Goal: Information Seeking & Learning: Find specific page/section

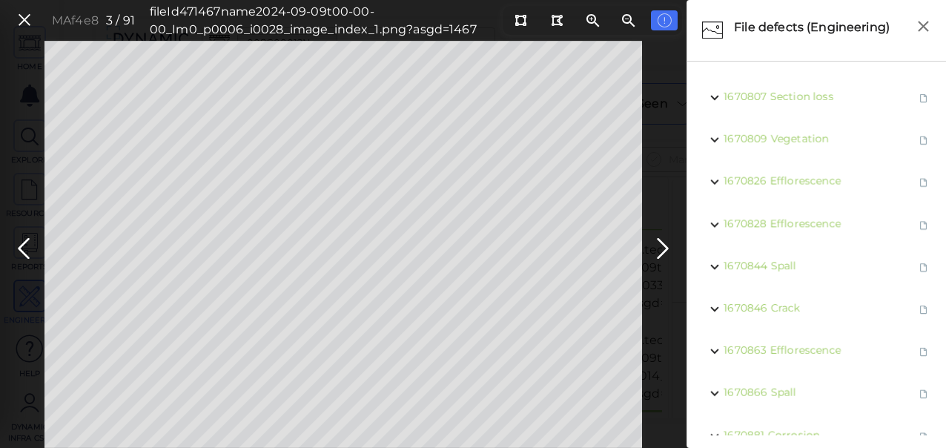
scroll to position [540, 0]
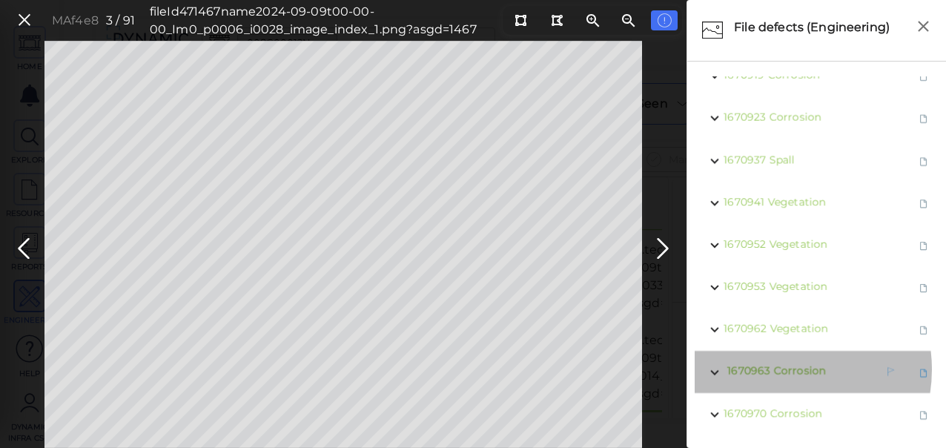
click at [780, 364] on span "Corrosion" at bounding box center [799, 370] width 52 height 13
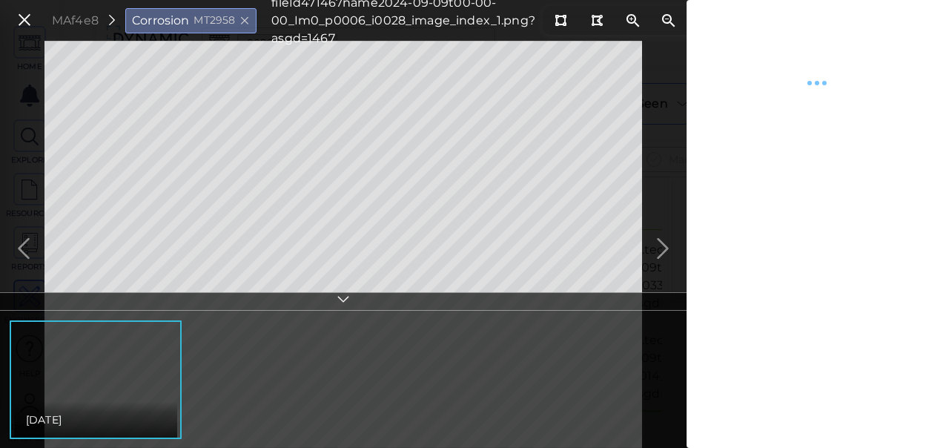
type textarea "x"
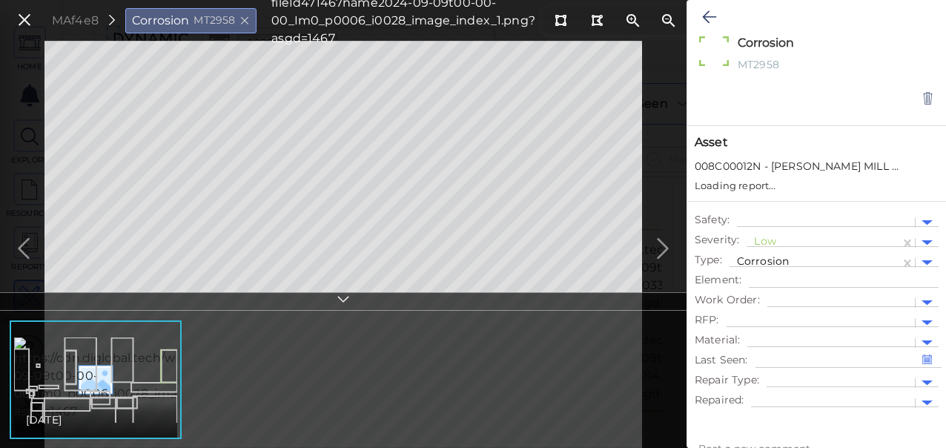
type textarea "x"
click at [783, 237] on div at bounding box center [823, 243] width 139 height 16
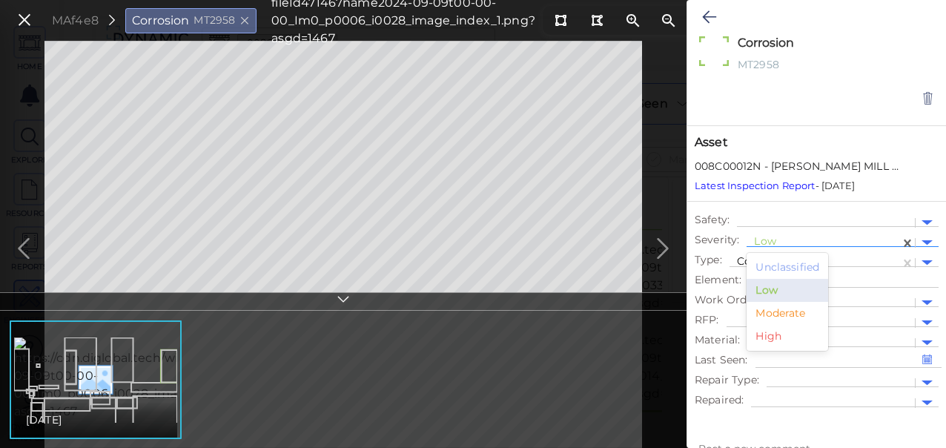
click at [771, 314] on div "Moderate" at bounding box center [787, 313] width 82 height 23
type textarea "x"
click at [711, 16] on icon at bounding box center [709, 17] width 14 height 18
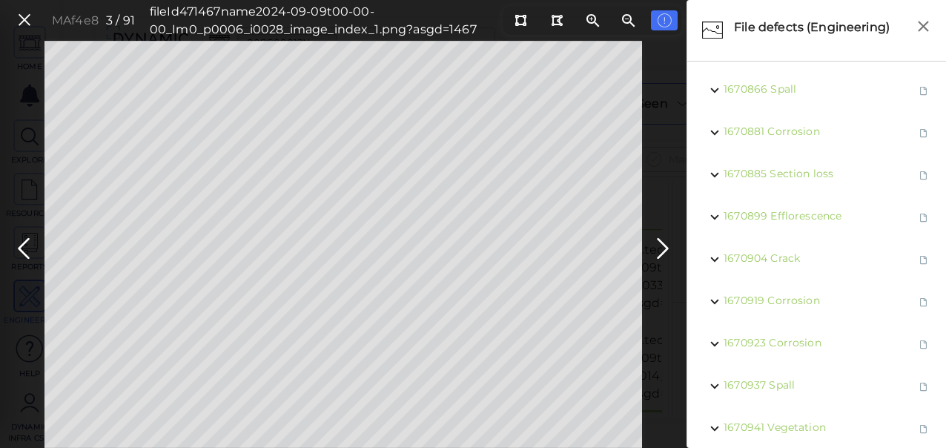
scroll to position [540, 0]
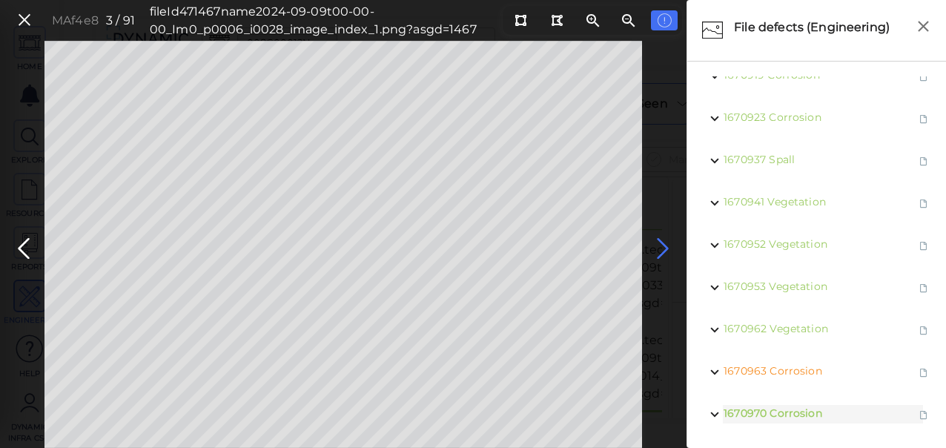
click at [660, 245] on icon at bounding box center [663, 248] width 24 height 29
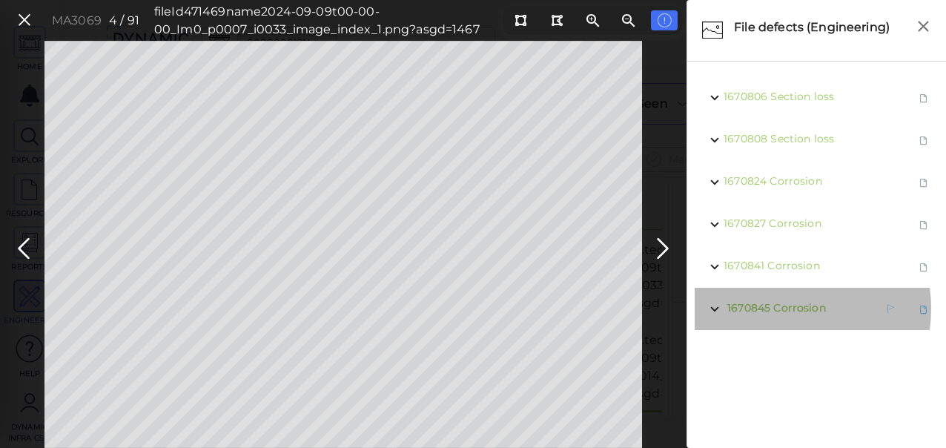
click at [777, 308] on span "Corrosion" at bounding box center [799, 307] width 52 height 13
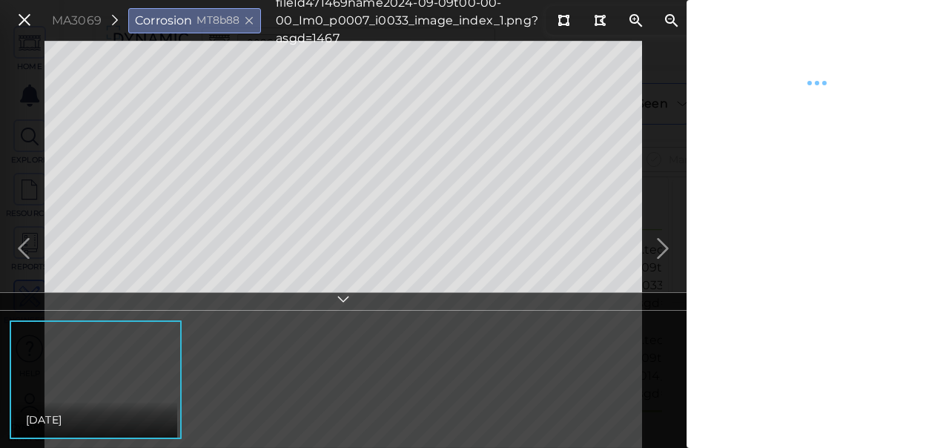
type textarea "x"
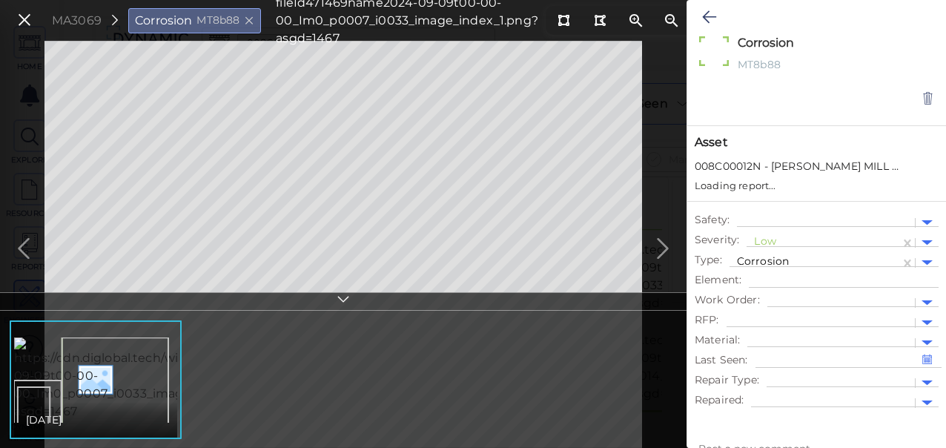
type textarea "x"
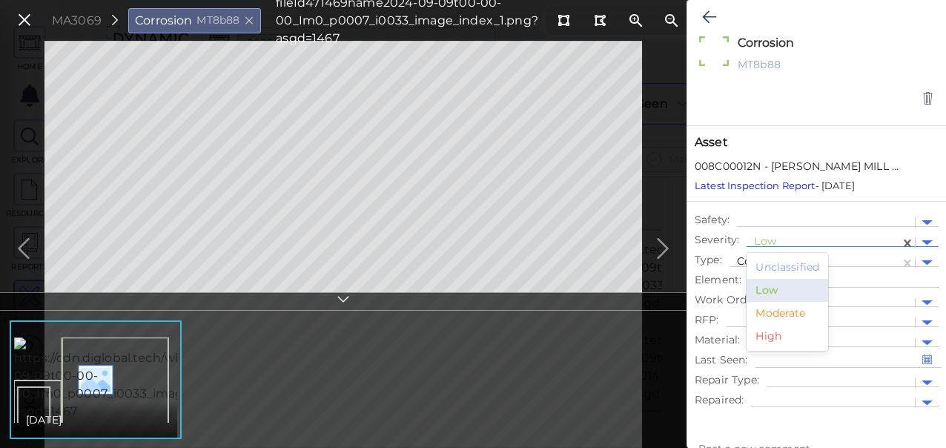
click at [777, 240] on div at bounding box center [823, 243] width 139 height 16
click at [781, 312] on div "Moderate" at bounding box center [787, 313] width 82 height 23
type textarea "x"
click at [711, 15] on icon at bounding box center [709, 17] width 14 height 18
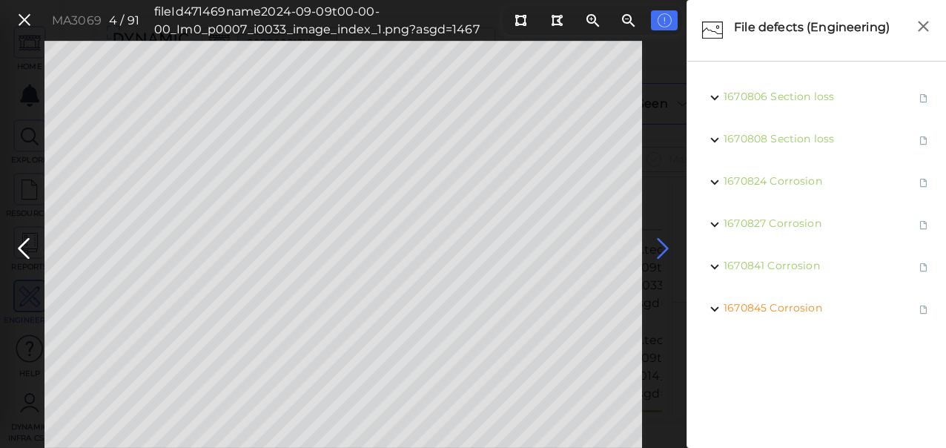
click at [658, 249] on icon at bounding box center [663, 248] width 24 height 29
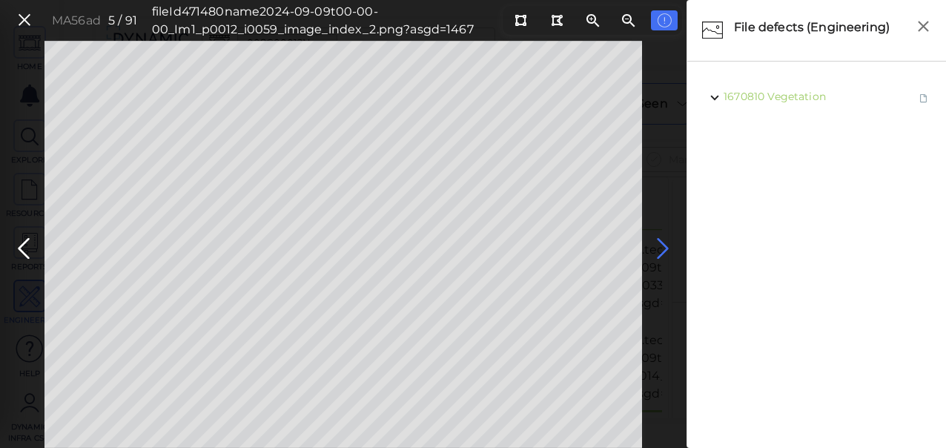
click at [660, 249] on icon at bounding box center [663, 248] width 24 height 29
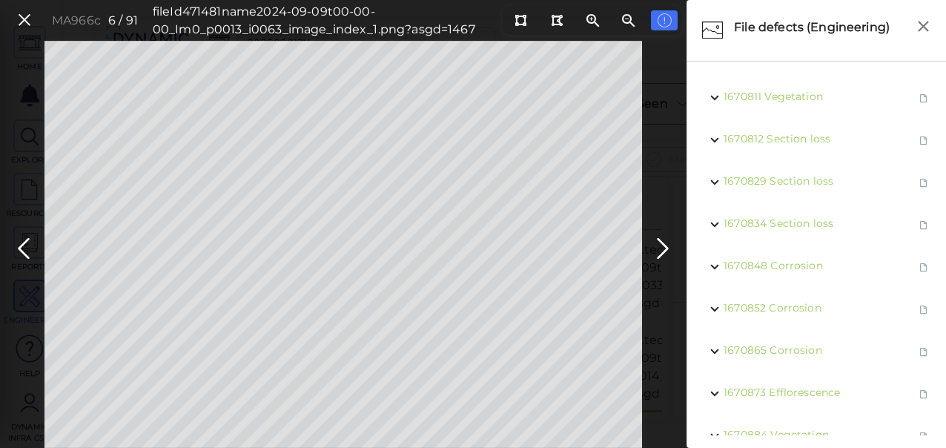
scroll to position [303, 0]
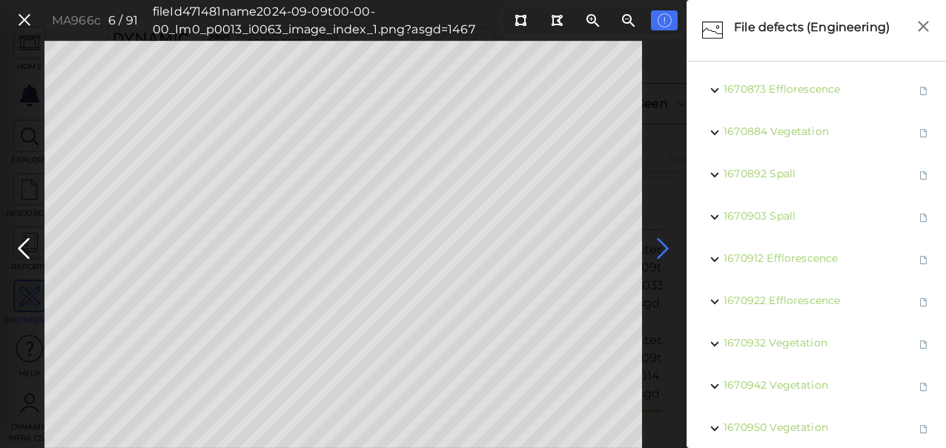
click at [663, 243] on icon at bounding box center [663, 248] width 24 height 29
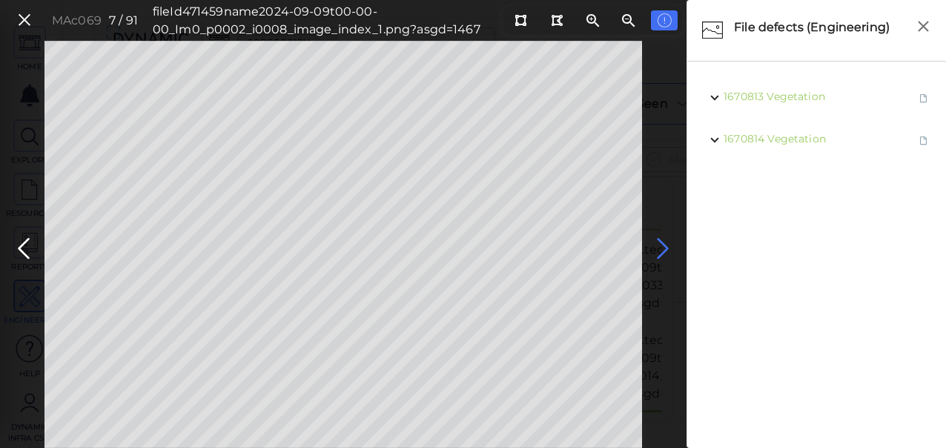
click at [662, 246] on icon at bounding box center [663, 248] width 24 height 29
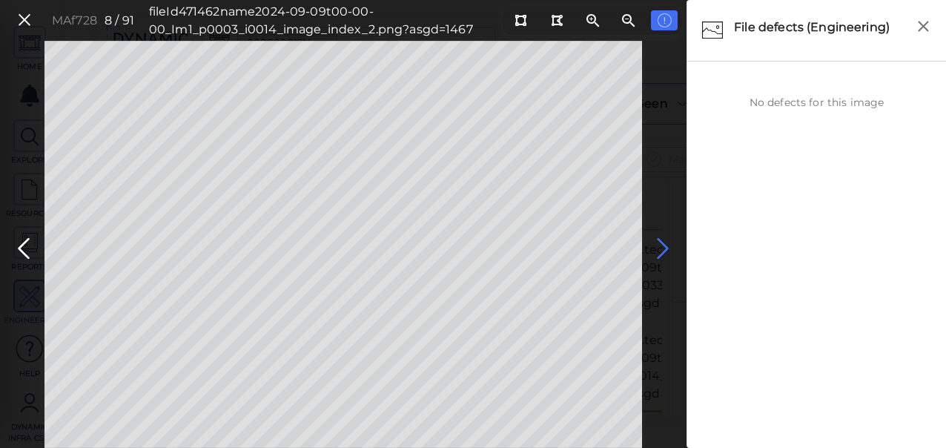
click at [662, 246] on icon at bounding box center [663, 248] width 24 height 29
click at [791, 95] on span "Corrosion" at bounding box center [796, 96] width 52 height 13
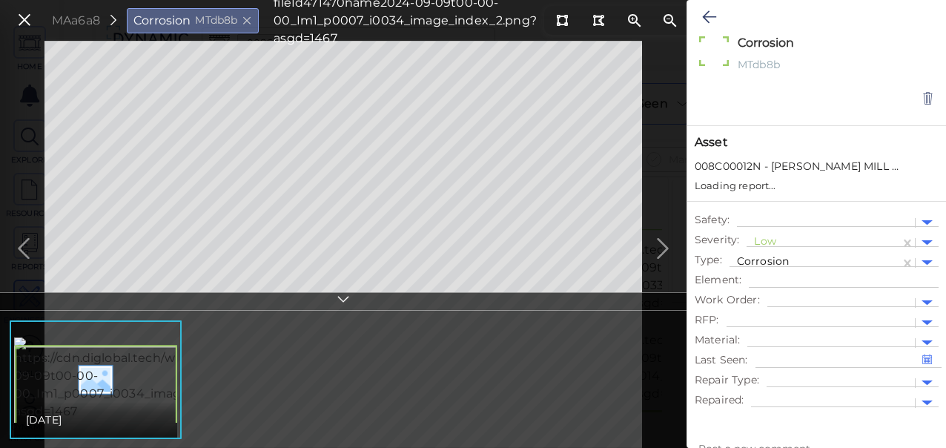
type textarea "x"
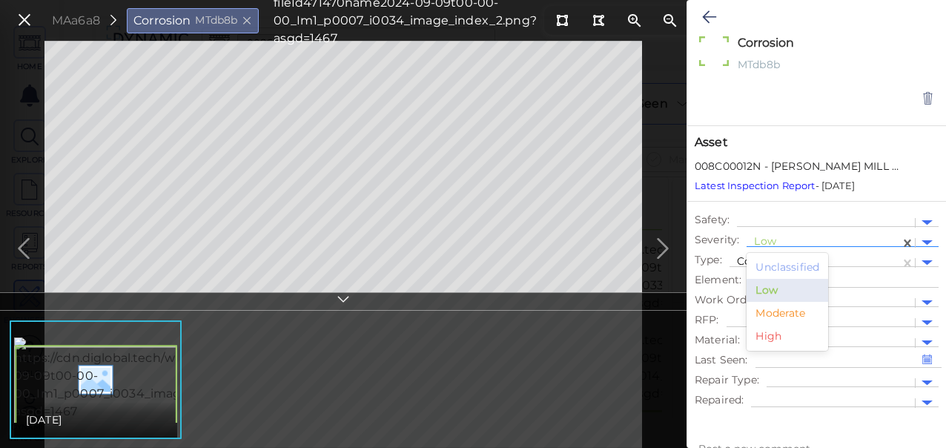
click at [771, 243] on div at bounding box center [823, 243] width 139 height 16
click at [778, 313] on div "Moderate" at bounding box center [787, 313] width 82 height 23
type textarea "x"
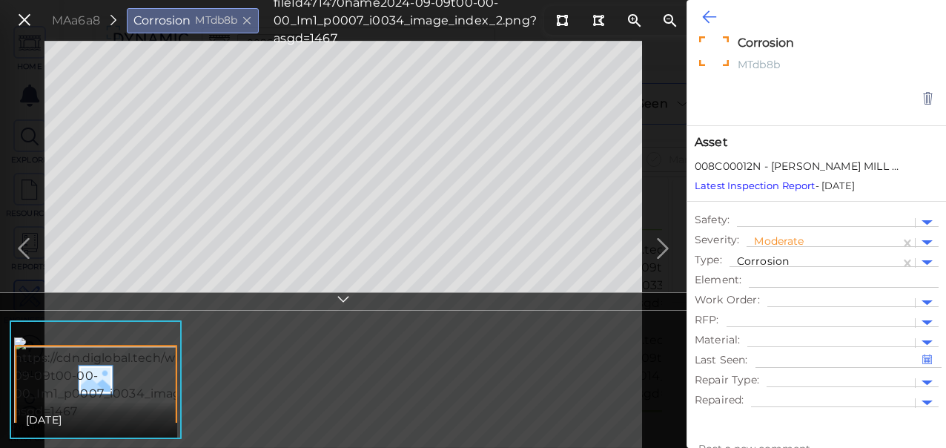
click at [709, 16] on icon at bounding box center [709, 17] width 14 height 18
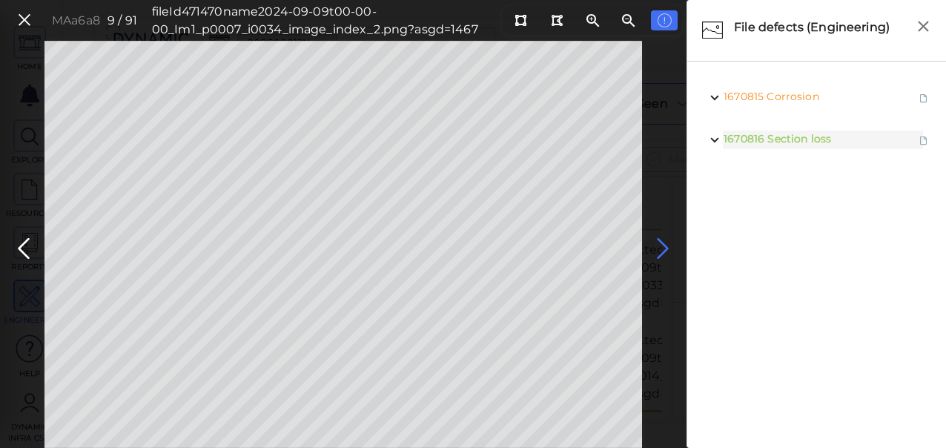
click at [661, 248] on icon at bounding box center [663, 248] width 24 height 29
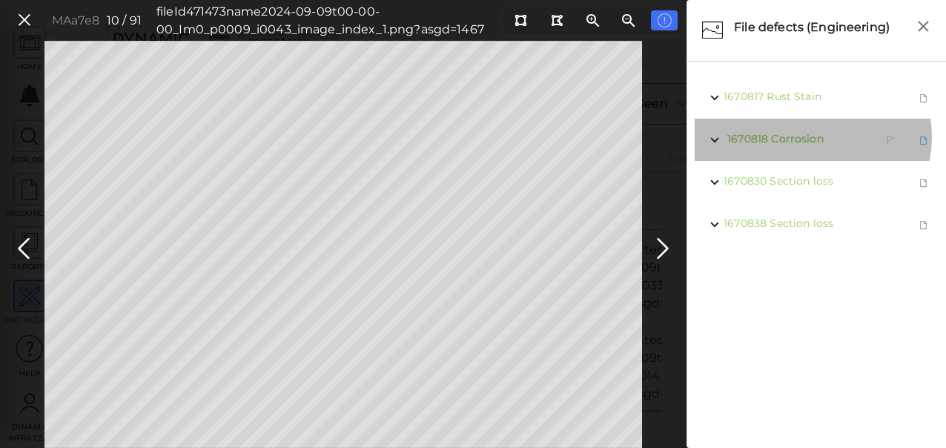
click at [809, 137] on span "Corrosion" at bounding box center [797, 138] width 52 height 13
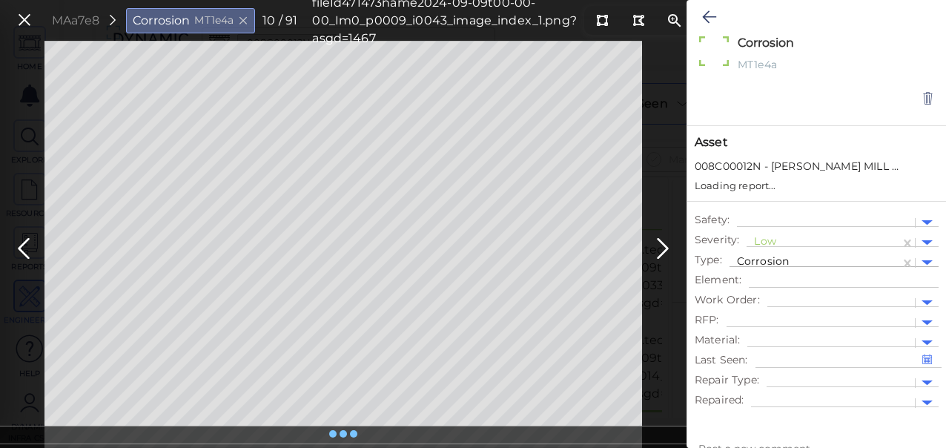
type textarea "x"
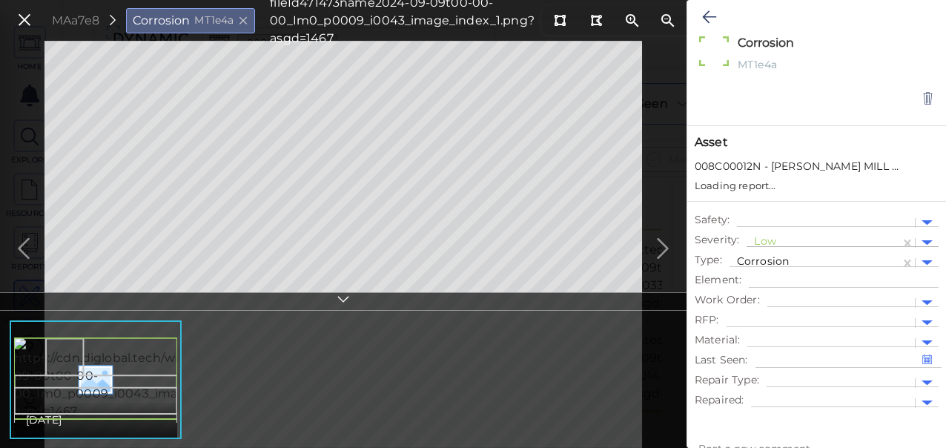
type textarea "x"
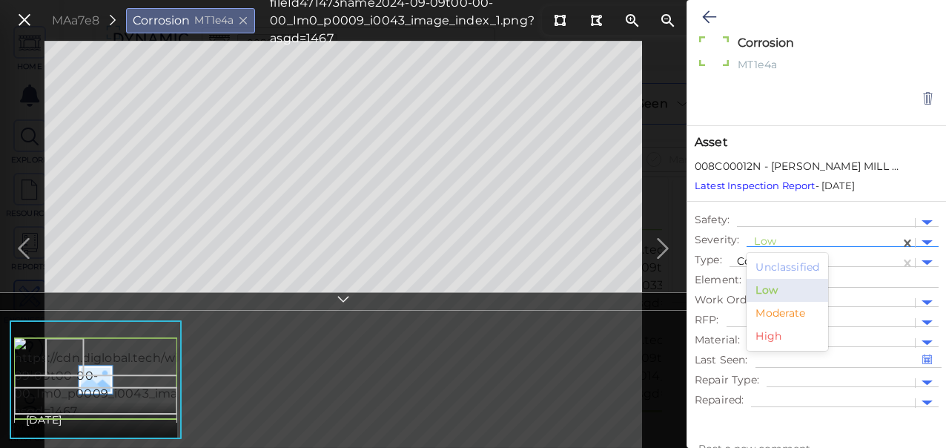
click at [762, 240] on div at bounding box center [823, 243] width 139 height 16
click at [777, 308] on div "Moderate" at bounding box center [787, 313] width 82 height 23
type textarea "x"
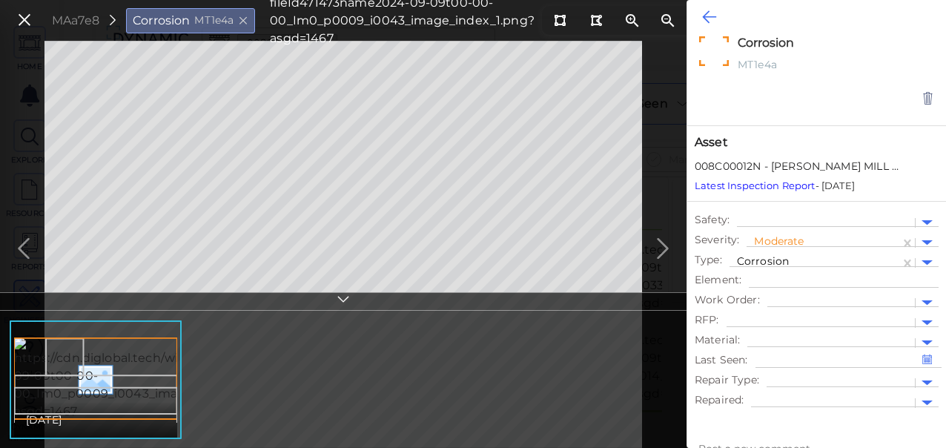
click at [703, 17] on icon at bounding box center [709, 17] width 14 height 18
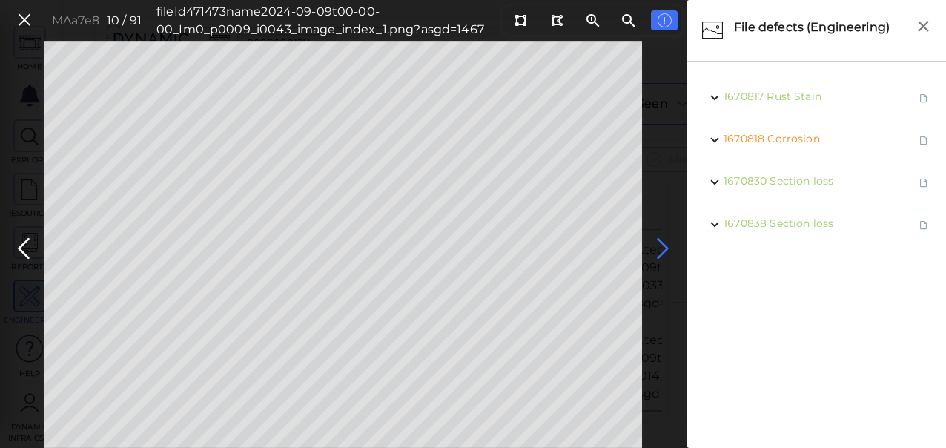
click at [668, 248] on icon at bounding box center [663, 248] width 24 height 29
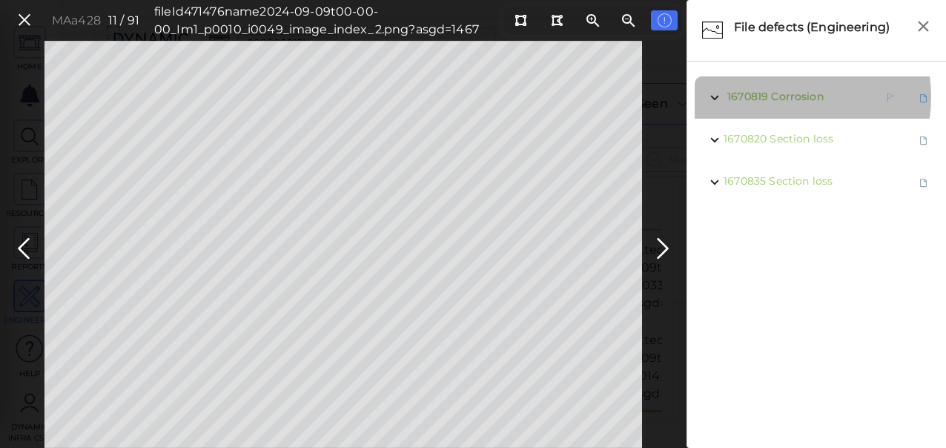
click at [774, 97] on span "Corrosion" at bounding box center [797, 96] width 52 height 13
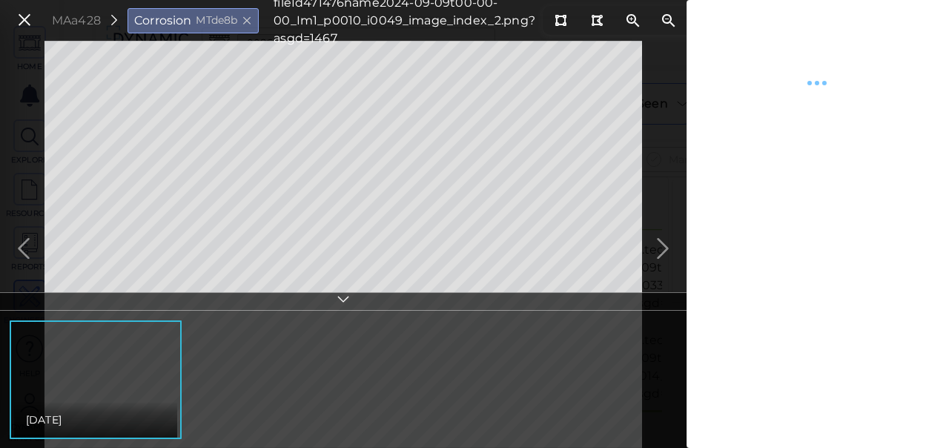
type textarea "x"
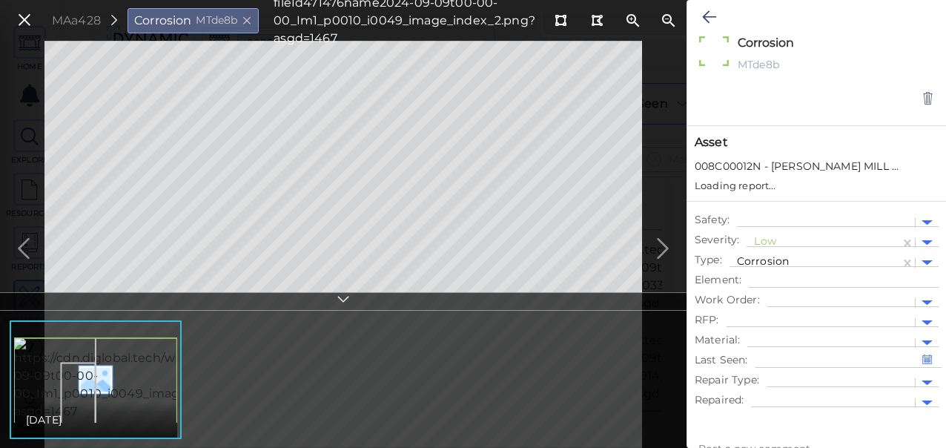
type textarea "x"
click at [774, 240] on div at bounding box center [823, 243] width 139 height 16
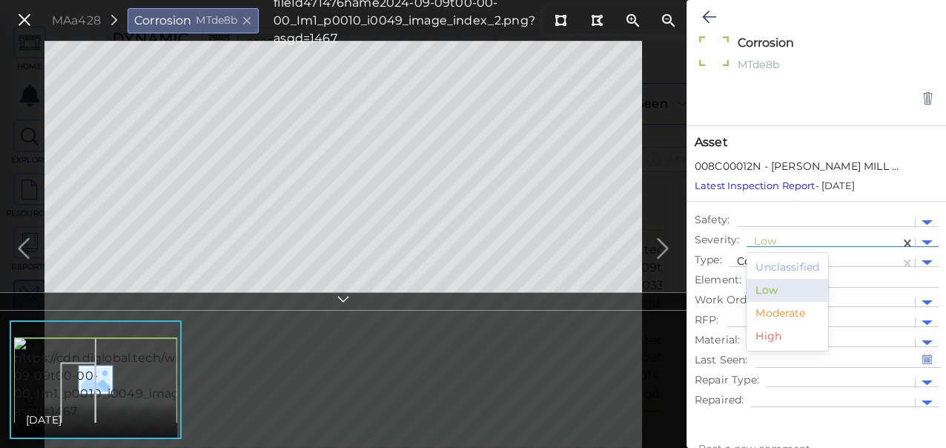
click at [785, 314] on div "Moderate" at bounding box center [787, 313] width 82 height 23
type textarea "x"
click at [709, 15] on icon at bounding box center [709, 17] width 14 height 18
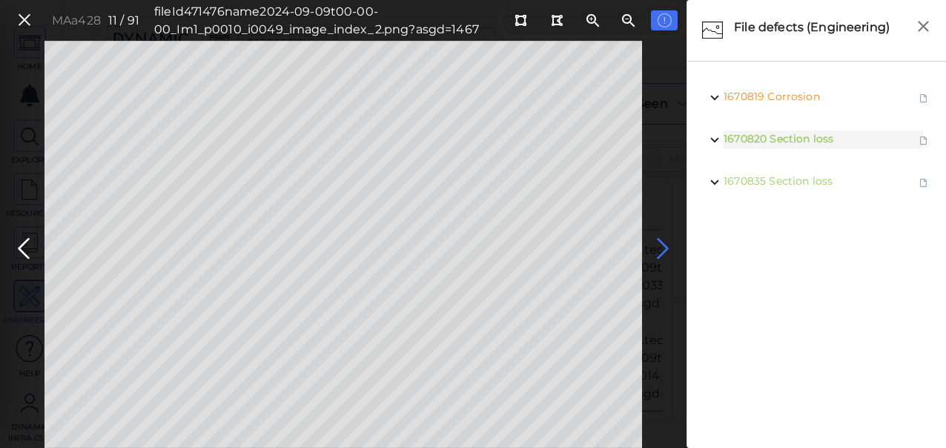
click at [663, 246] on icon at bounding box center [663, 248] width 24 height 29
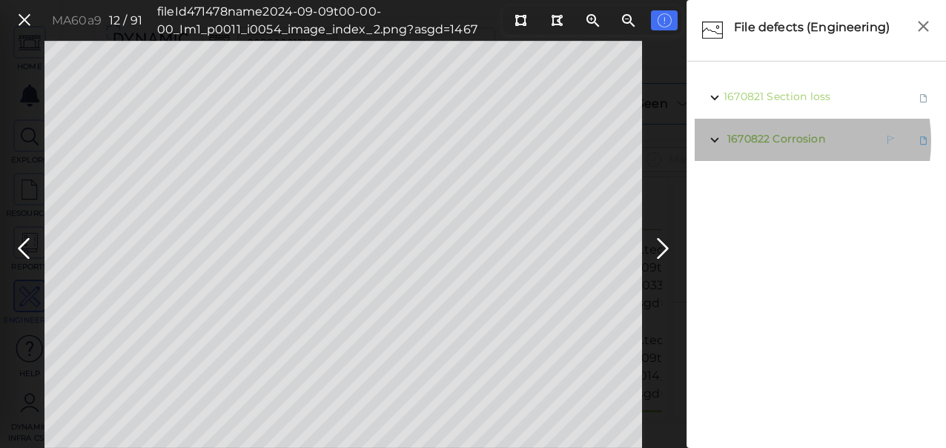
click at [780, 141] on span "Corrosion" at bounding box center [798, 138] width 52 height 13
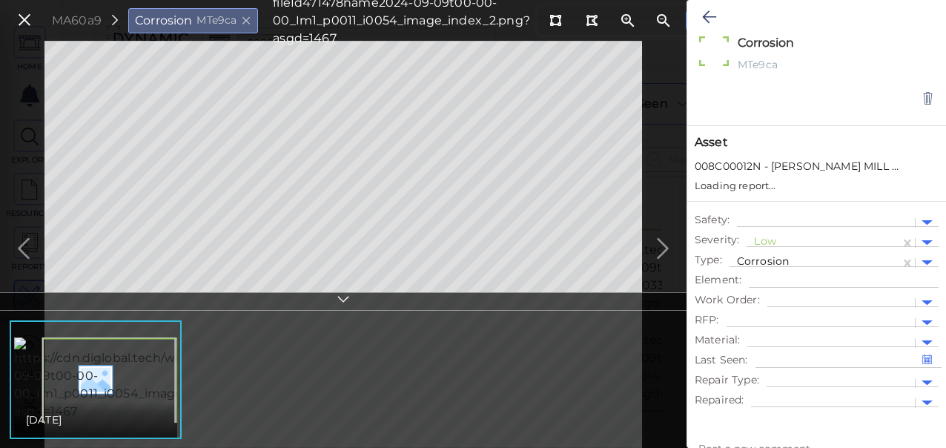
type textarea "x"
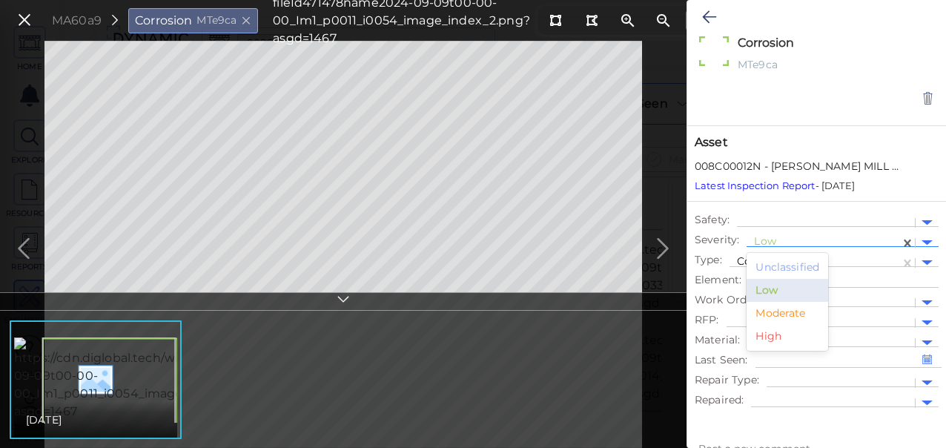
click at [778, 237] on div at bounding box center [823, 243] width 139 height 16
click at [777, 312] on div "Moderate" at bounding box center [787, 313] width 82 height 23
type textarea "x"
click at [709, 14] on icon at bounding box center [709, 17] width 14 height 18
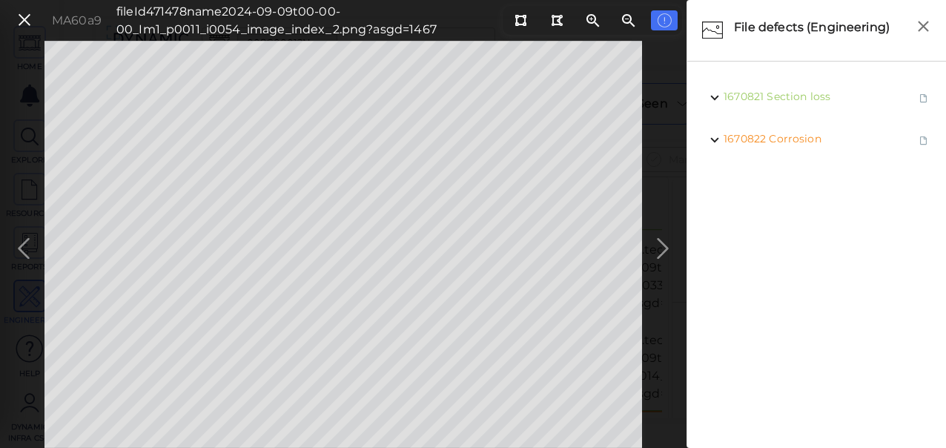
click at [659, 245] on icon at bounding box center [663, 248] width 24 height 29
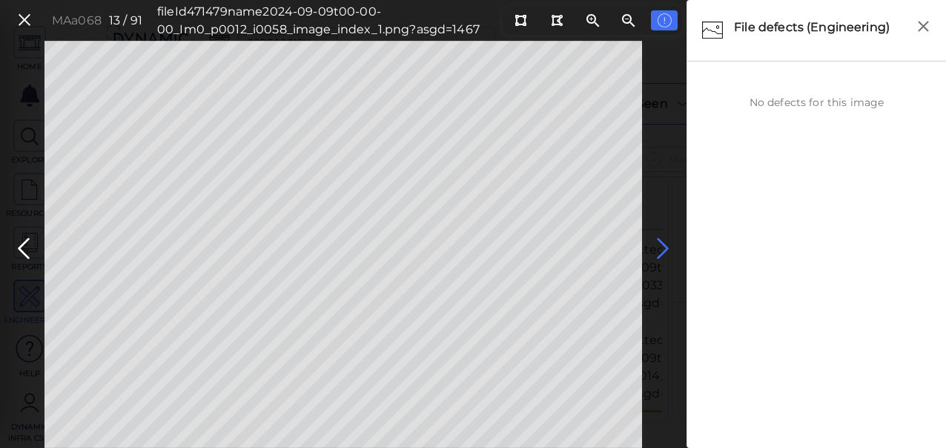
click at [667, 252] on icon at bounding box center [663, 248] width 24 height 29
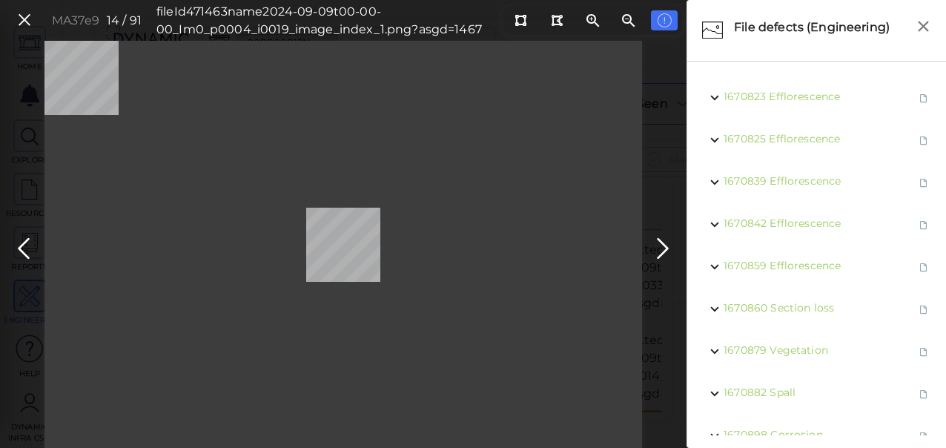
scroll to position [202, 0]
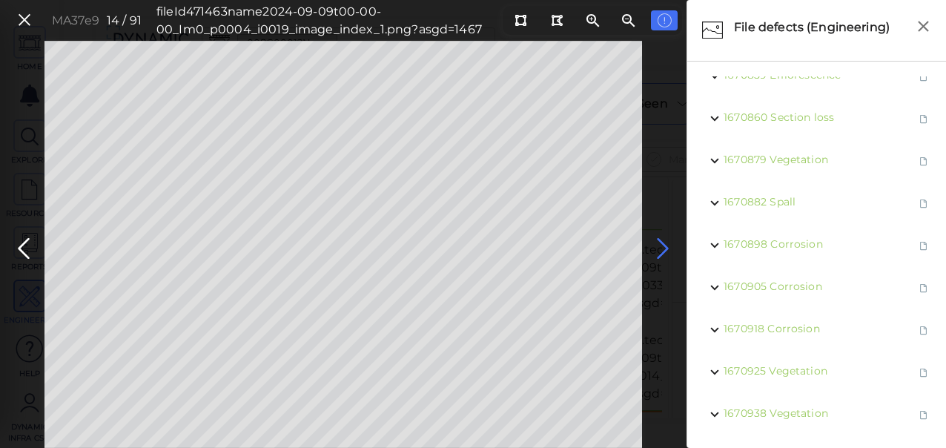
click at [666, 243] on icon at bounding box center [663, 248] width 24 height 29
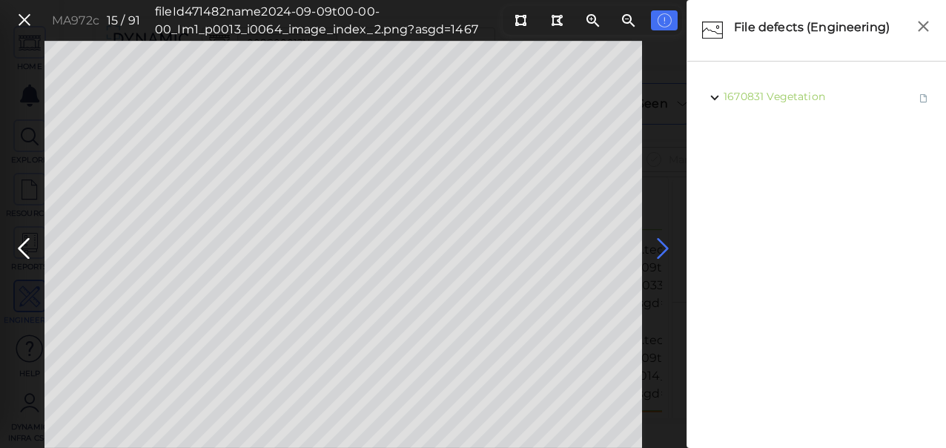
click at [661, 247] on icon at bounding box center [663, 248] width 24 height 29
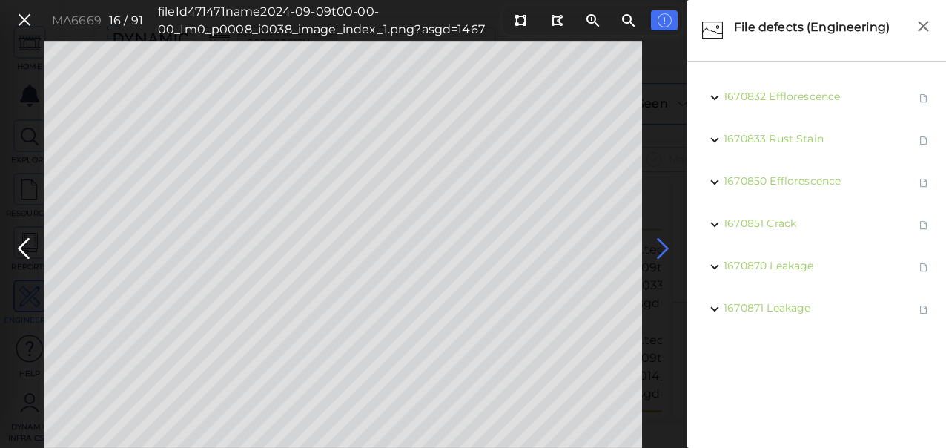
click at [658, 242] on icon at bounding box center [663, 248] width 24 height 29
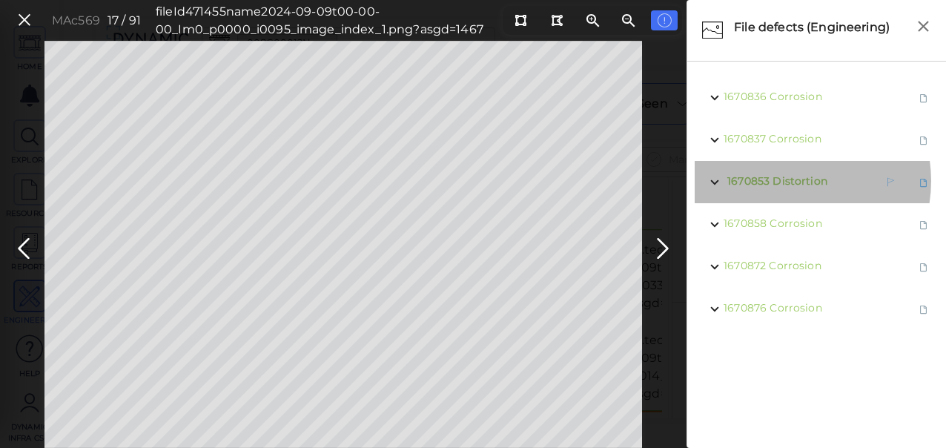
click at [786, 180] on span "Distortion" at bounding box center [799, 180] width 55 height 13
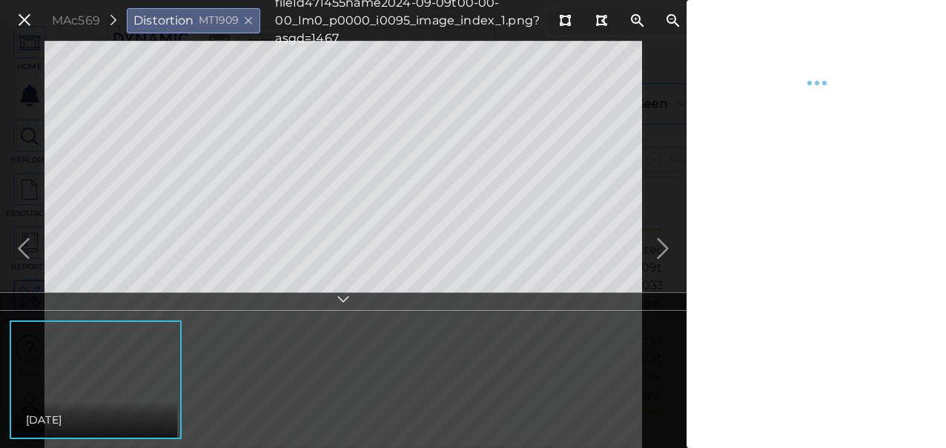
type textarea "x"
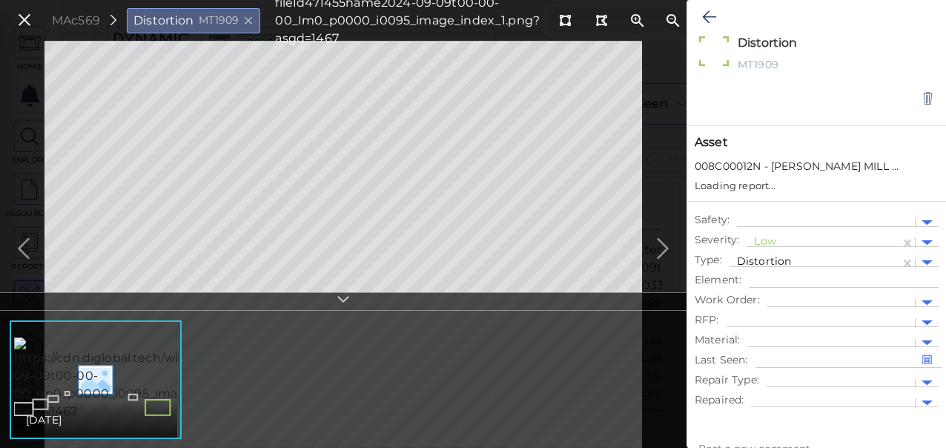
type textarea "x"
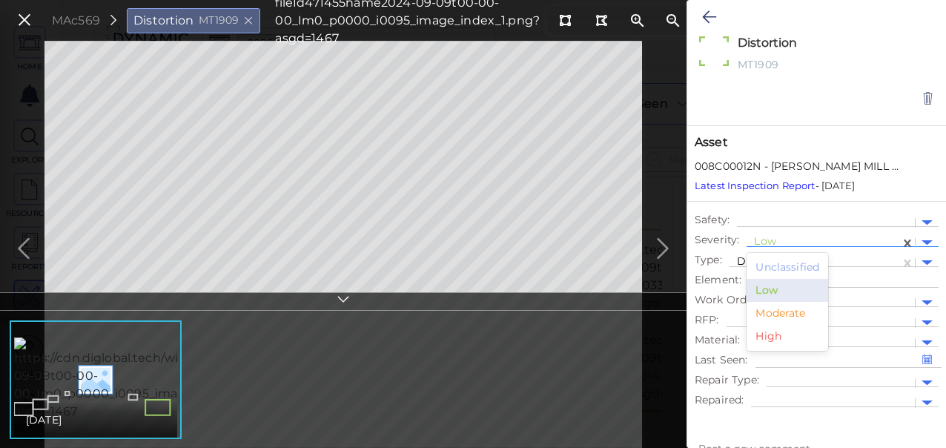
click at [765, 240] on div at bounding box center [823, 243] width 139 height 16
click at [771, 315] on div "Moderate" at bounding box center [787, 313] width 82 height 23
click at [705, 18] on icon at bounding box center [709, 17] width 14 height 18
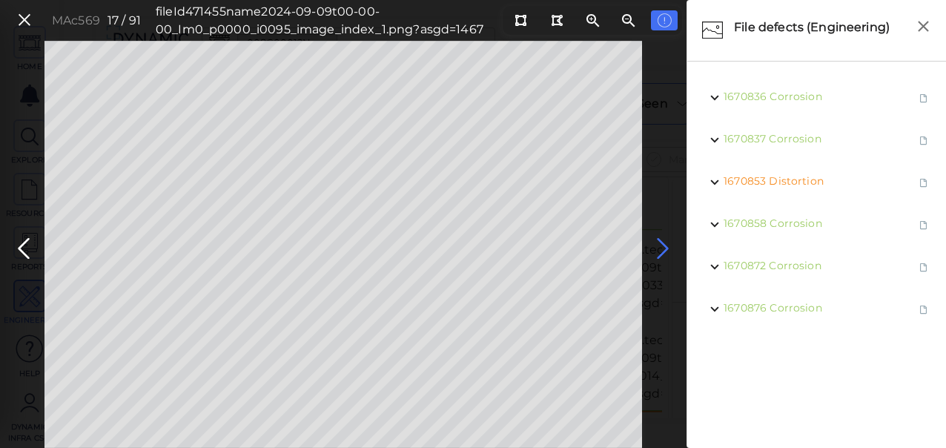
click at [661, 247] on icon at bounding box center [663, 248] width 24 height 29
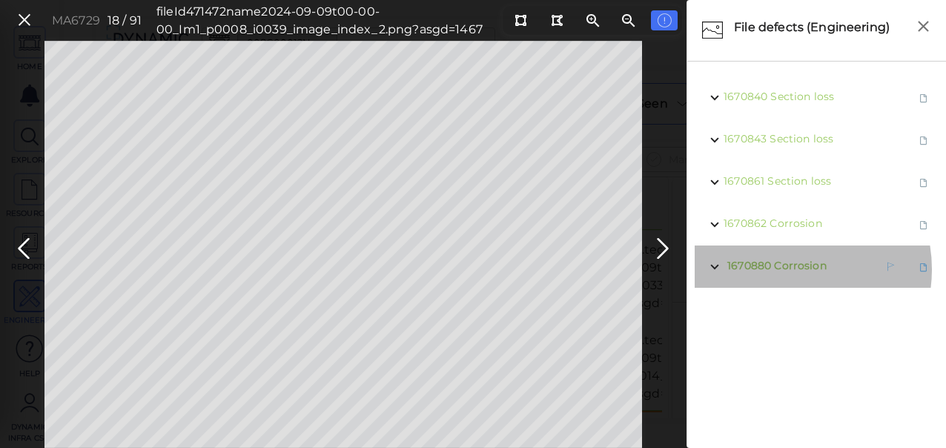
click at [785, 269] on span "Corrosion" at bounding box center [800, 265] width 52 height 13
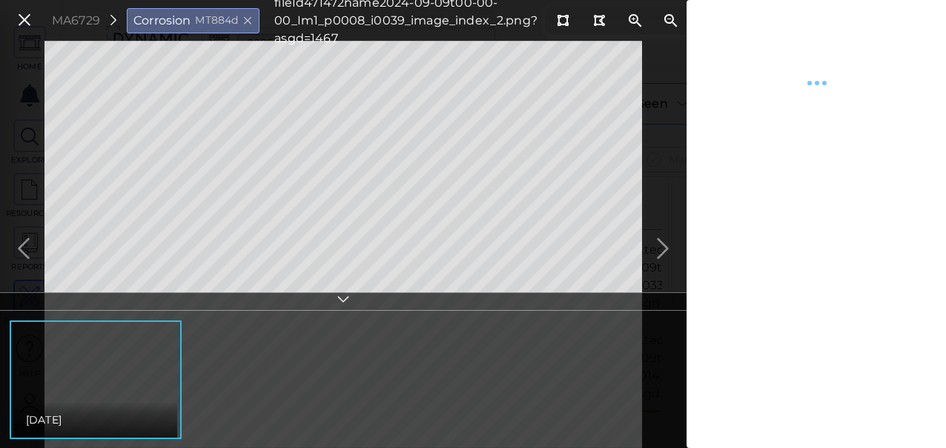
type textarea "x"
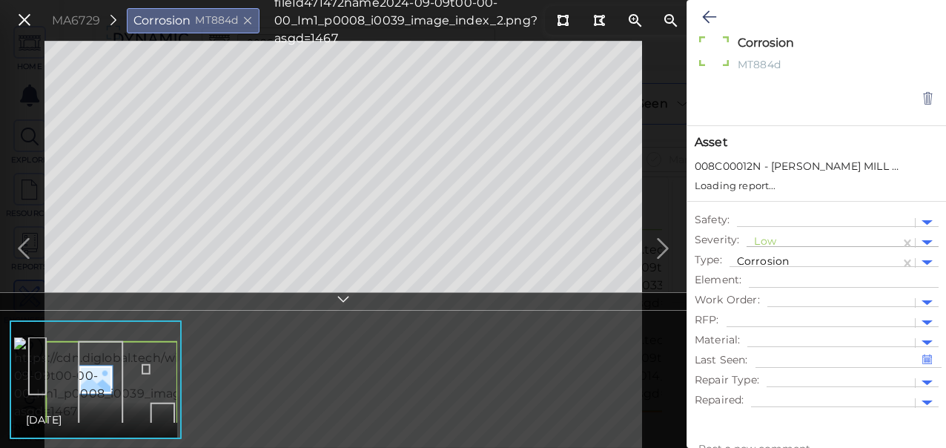
type textarea "x"
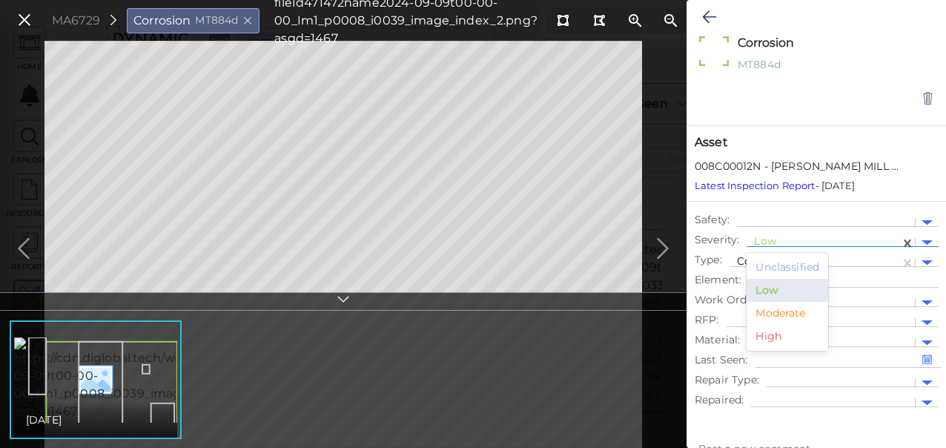
click at [789, 237] on div at bounding box center [823, 243] width 139 height 16
click at [792, 306] on div "Moderate" at bounding box center [787, 313] width 82 height 23
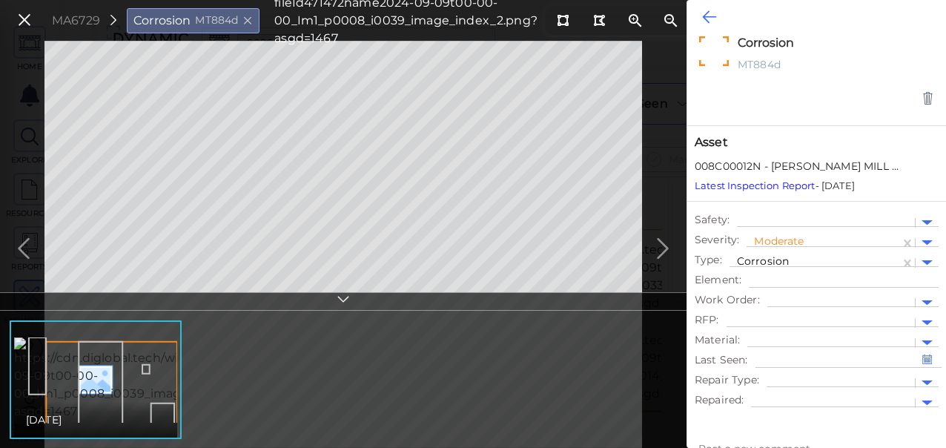
click at [709, 15] on icon at bounding box center [709, 17] width 14 height 18
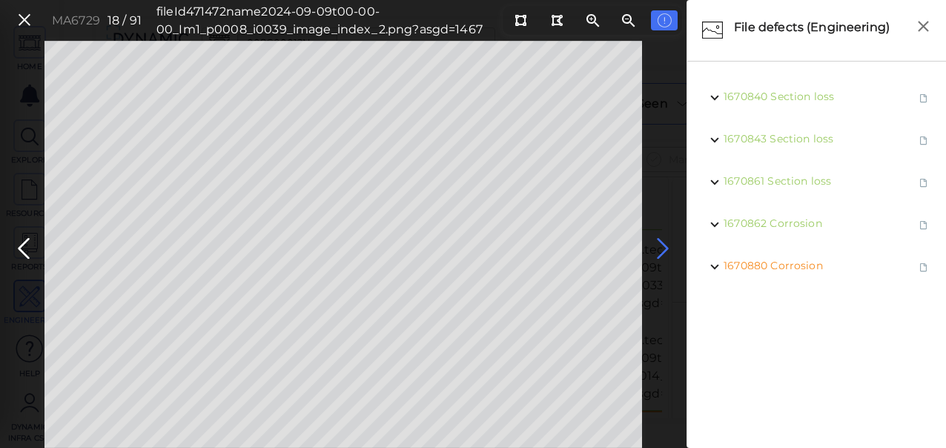
click at [661, 250] on icon at bounding box center [663, 248] width 24 height 29
click at [793, 93] on span "Distortion" at bounding box center [799, 96] width 55 height 13
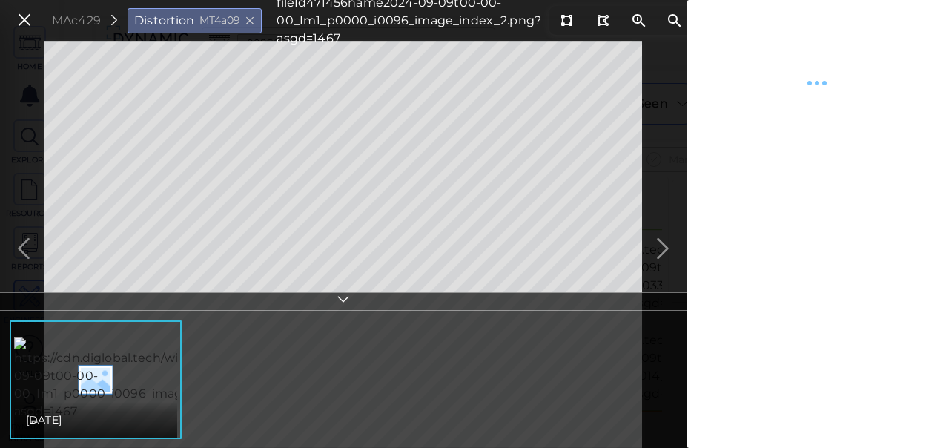
type textarea "x"
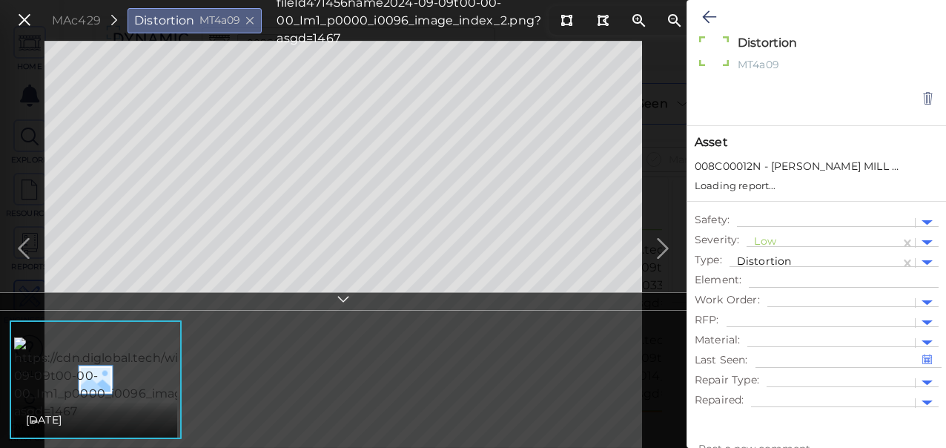
type textarea "x"
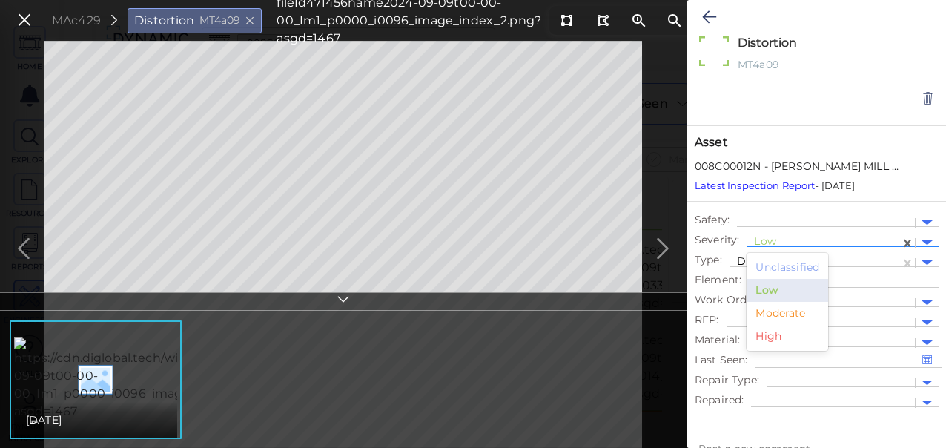
click at [768, 237] on div at bounding box center [823, 243] width 139 height 16
click at [777, 313] on div "Moderate" at bounding box center [787, 313] width 82 height 23
type textarea "x"
click at [705, 18] on icon at bounding box center [709, 17] width 14 height 18
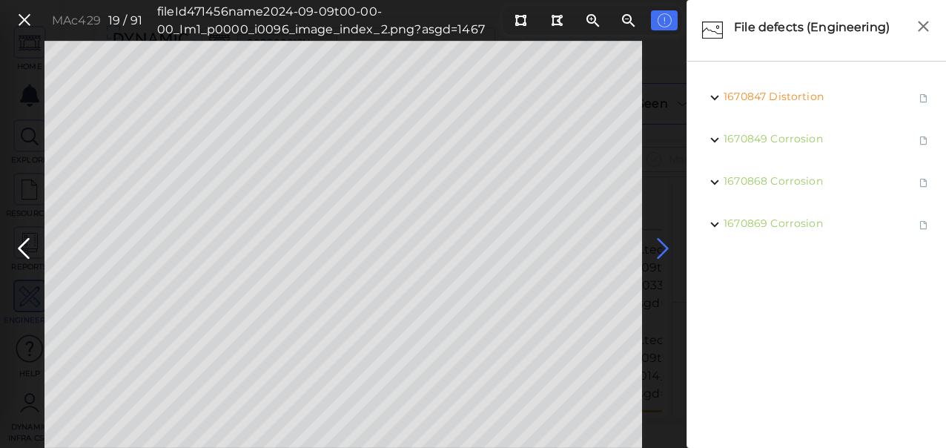
click at [668, 248] on icon at bounding box center [663, 248] width 24 height 29
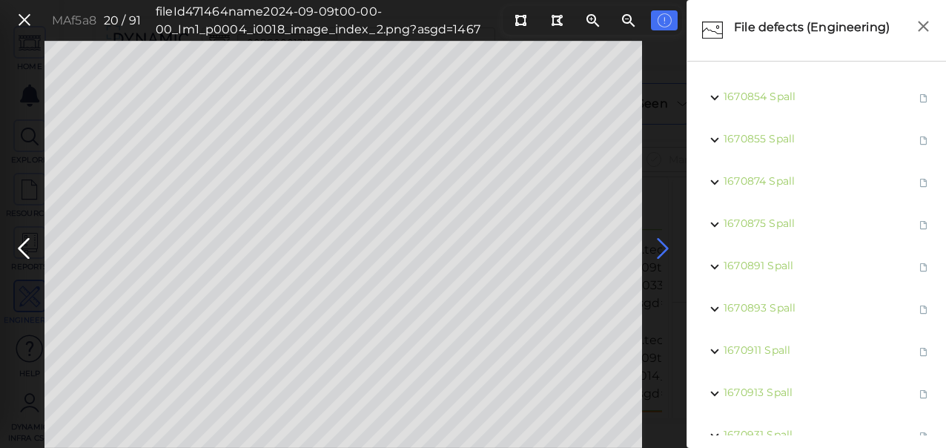
click at [660, 250] on icon at bounding box center [663, 248] width 24 height 29
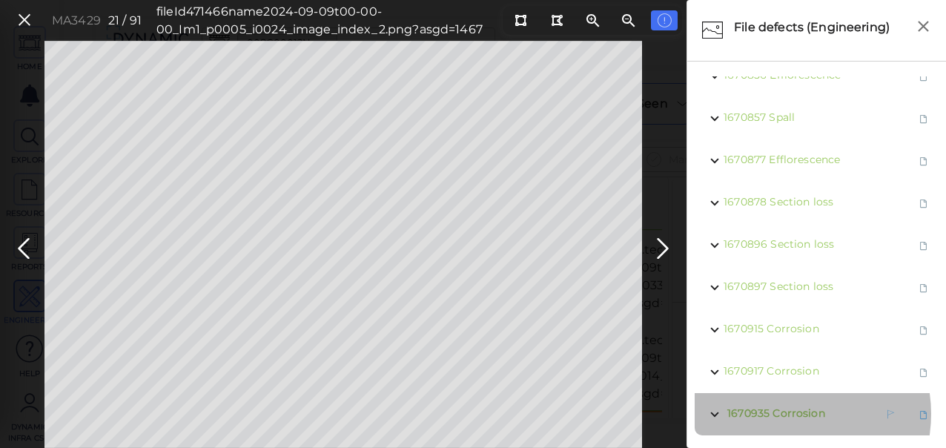
click at [786, 406] on span "Corrosion" at bounding box center [798, 412] width 52 height 13
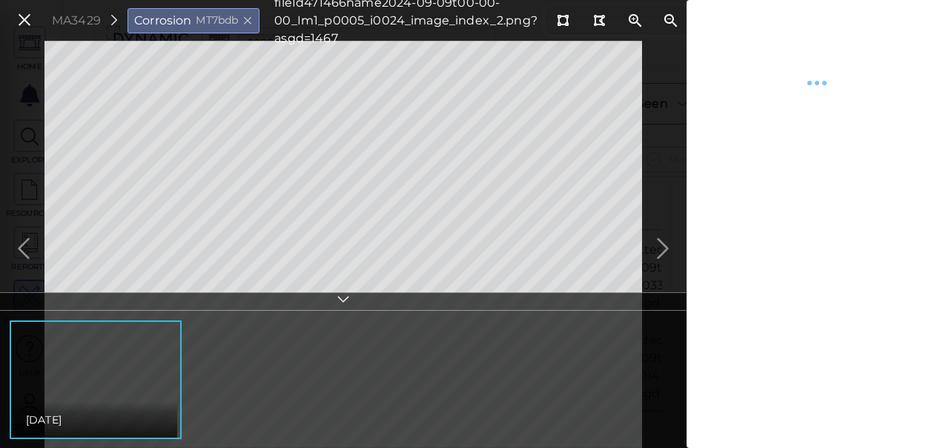
type textarea "x"
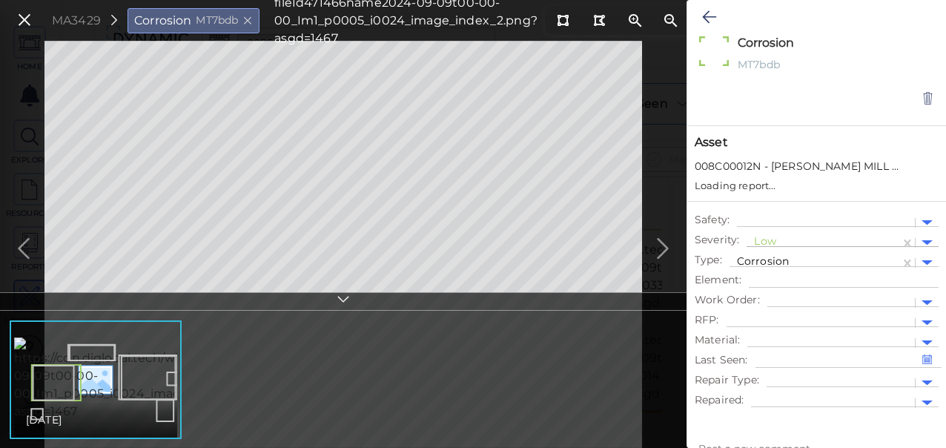
type textarea "x"
click at [764, 241] on div at bounding box center [823, 243] width 139 height 16
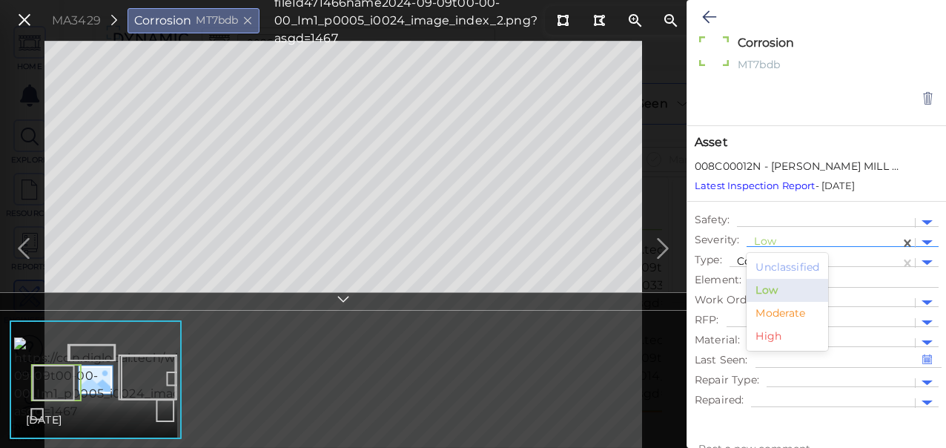
click at [766, 321] on div "Moderate" at bounding box center [787, 313] width 82 height 23
drag, startPoint x: 704, startPoint y: 15, endPoint x: 682, endPoint y: 185, distance: 171.2
click at [706, 15] on icon at bounding box center [709, 17] width 14 height 18
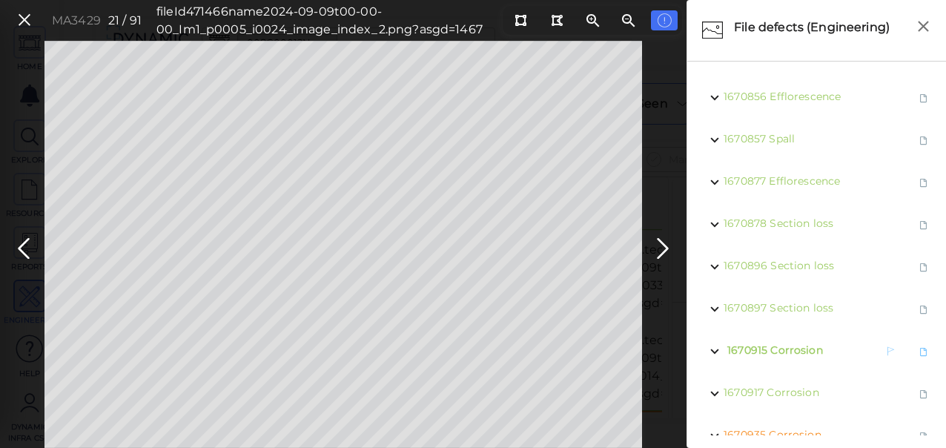
click at [792, 348] on span "Corrosion" at bounding box center [796, 349] width 52 height 13
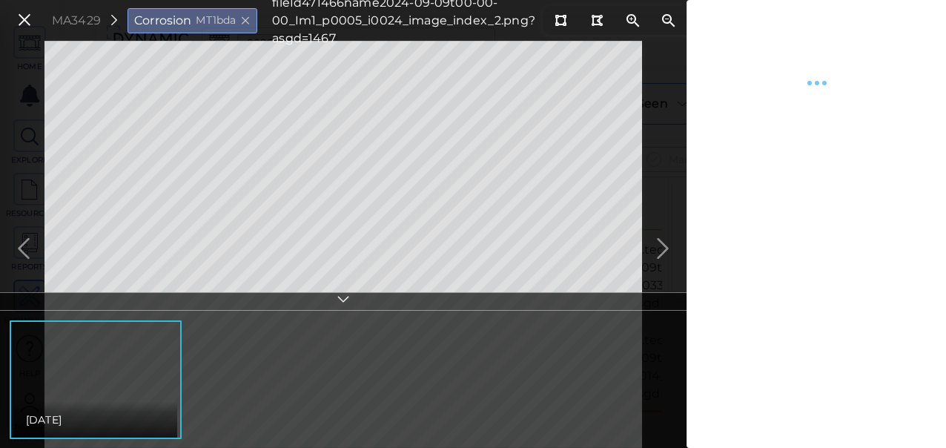
type textarea "x"
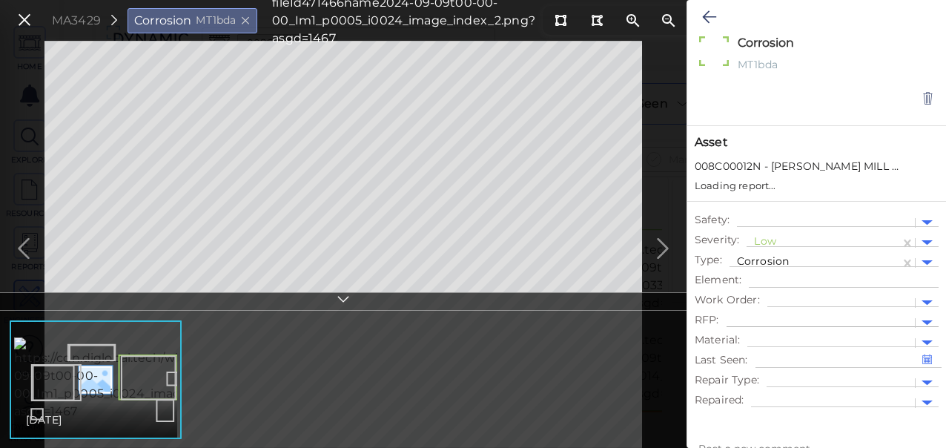
type textarea "x"
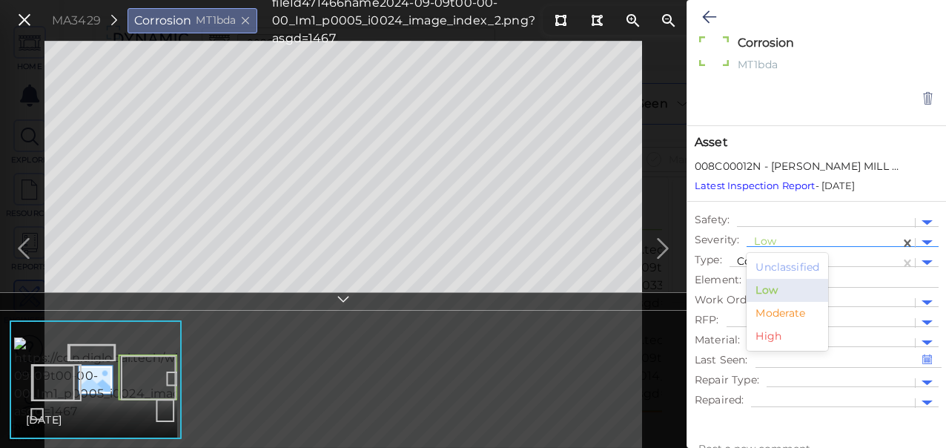
click at [784, 238] on div at bounding box center [823, 243] width 139 height 16
click at [775, 309] on div "Moderate" at bounding box center [787, 313] width 82 height 23
click at [706, 14] on icon at bounding box center [709, 17] width 14 height 18
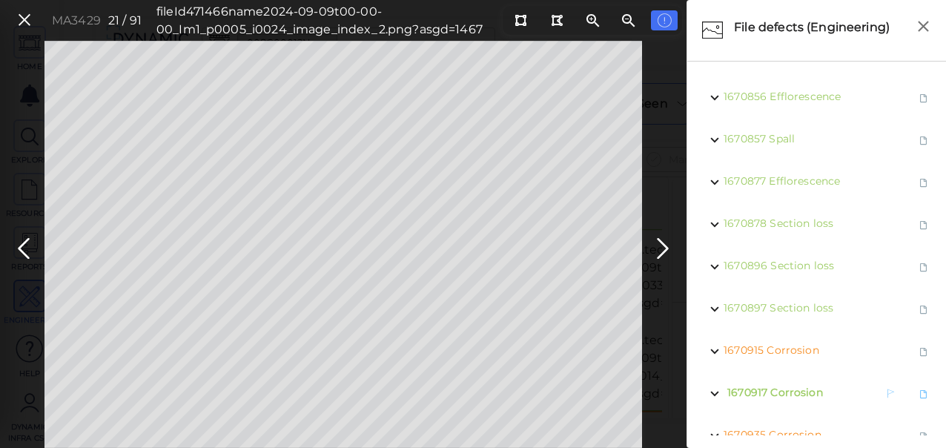
click at [776, 393] on span "Corrosion" at bounding box center [796, 391] width 52 height 13
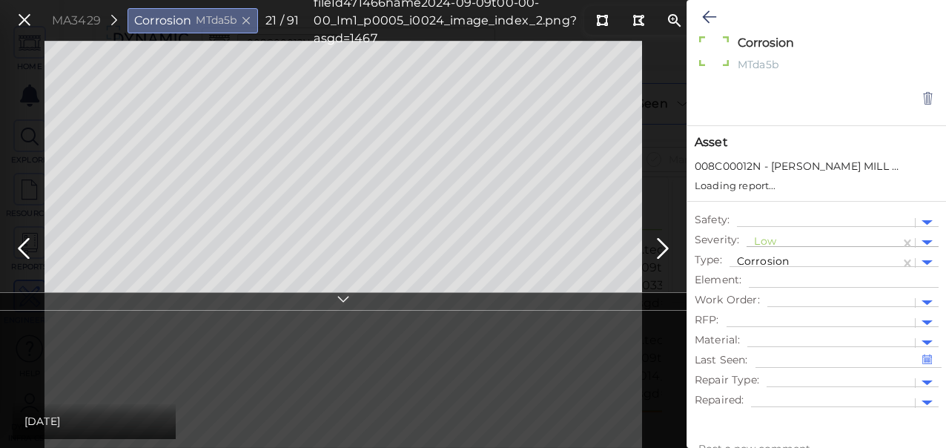
type textarea "x"
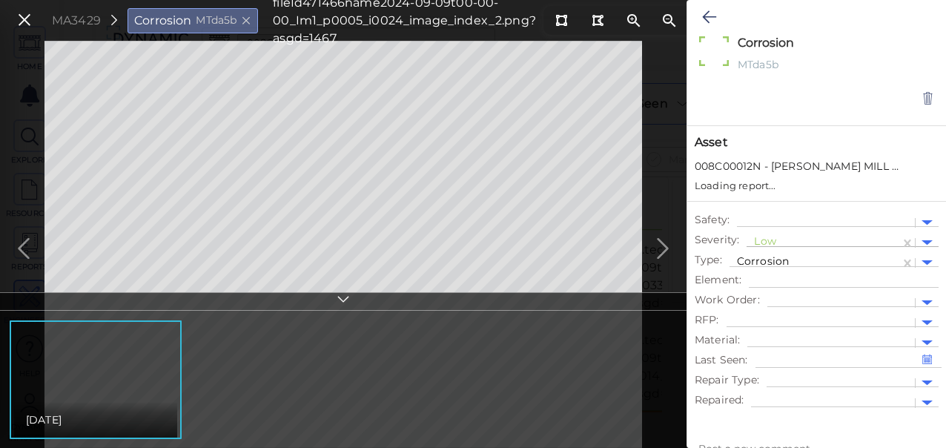
type textarea "x"
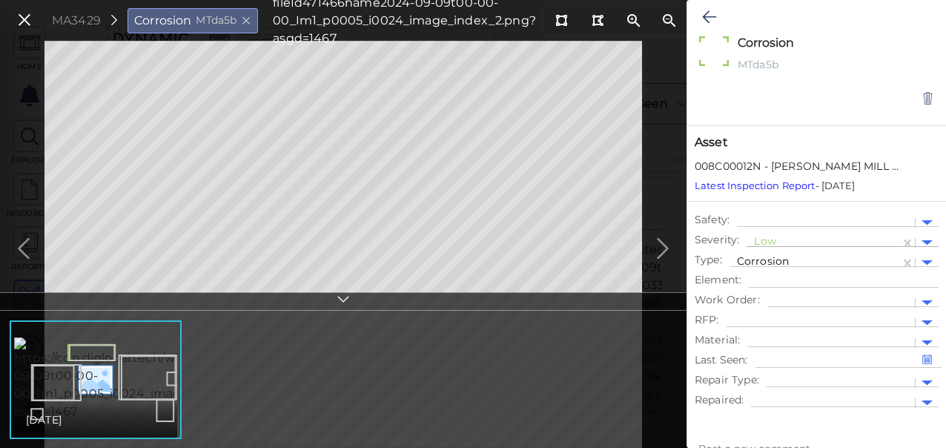
click at [765, 241] on div at bounding box center [823, 243] width 139 height 16
click at [766, 308] on div "Moderate" at bounding box center [787, 313] width 82 height 23
type textarea "x"
click at [706, 13] on icon at bounding box center [709, 17] width 14 height 18
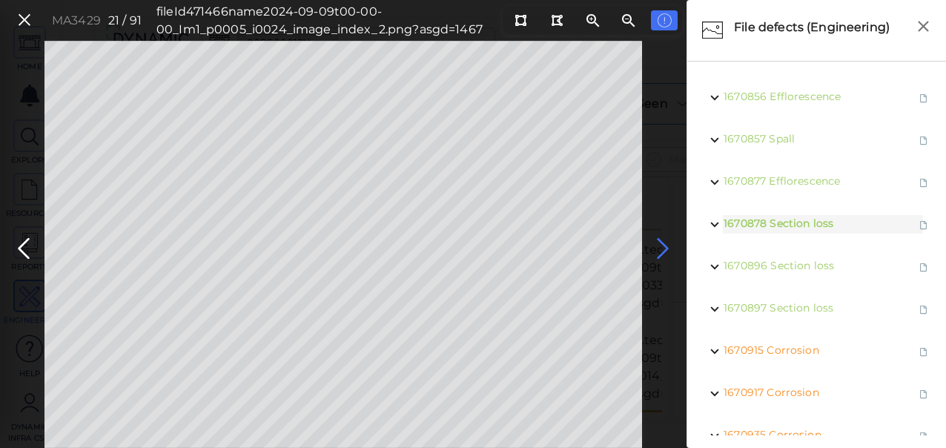
click at [664, 252] on icon at bounding box center [663, 248] width 24 height 29
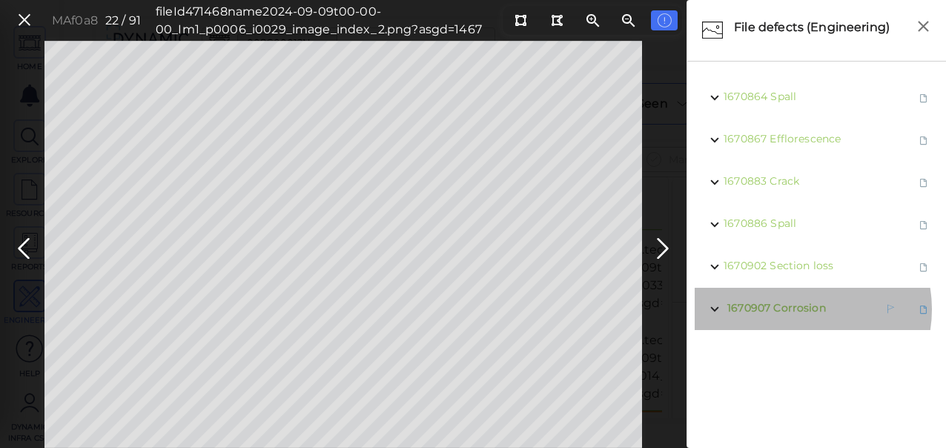
click at [799, 309] on span "Corrosion" at bounding box center [799, 307] width 52 height 13
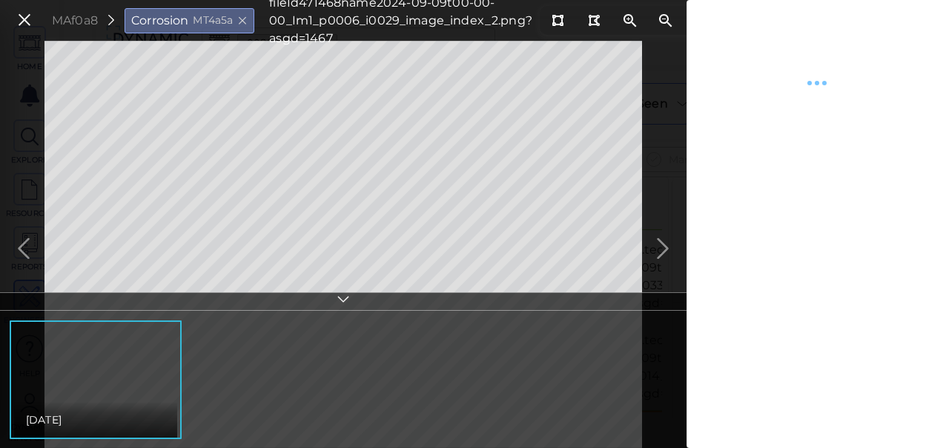
type textarea "x"
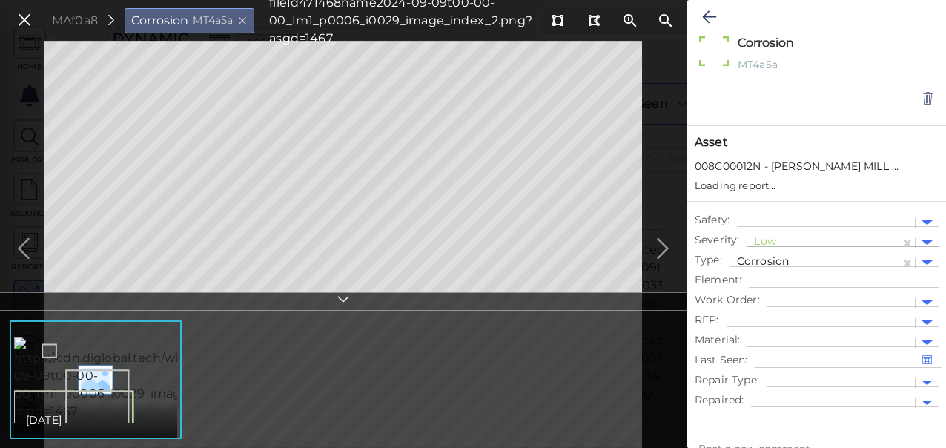
type textarea "x"
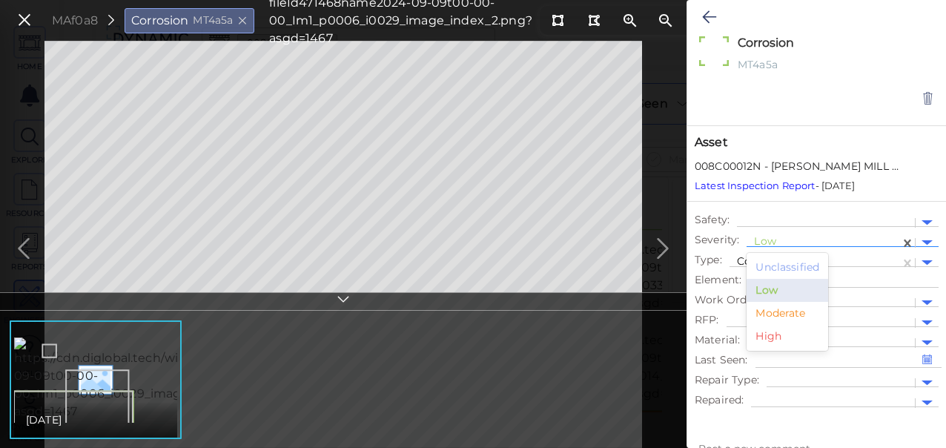
click at [772, 242] on div at bounding box center [823, 243] width 139 height 16
click at [769, 308] on div "Moderate" at bounding box center [787, 313] width 82 height 23
click at [711, 19] on icon at bounding box center [709, 17] width 14 height 18
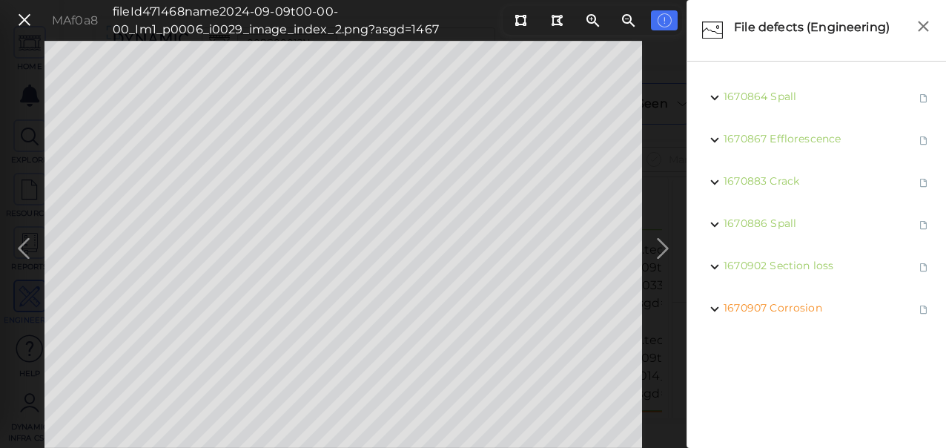
click at [662, 248] on icon at bounding box center [663, 248] width 24 height 29
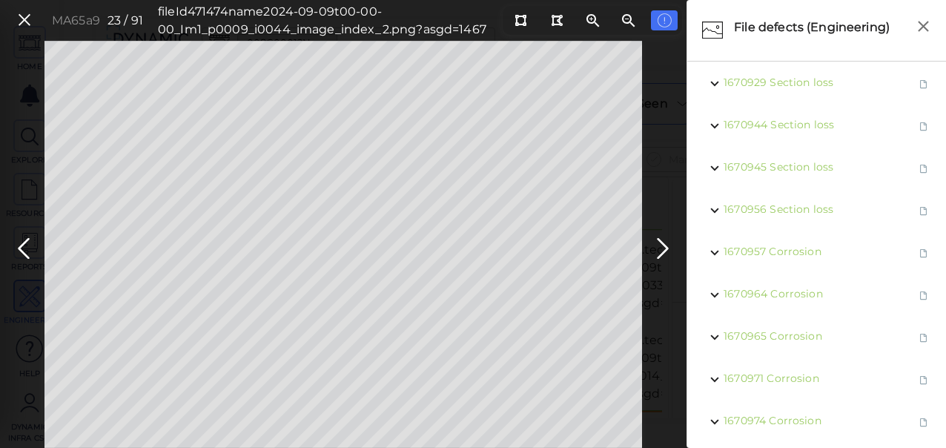
scroll to position [329, 0]
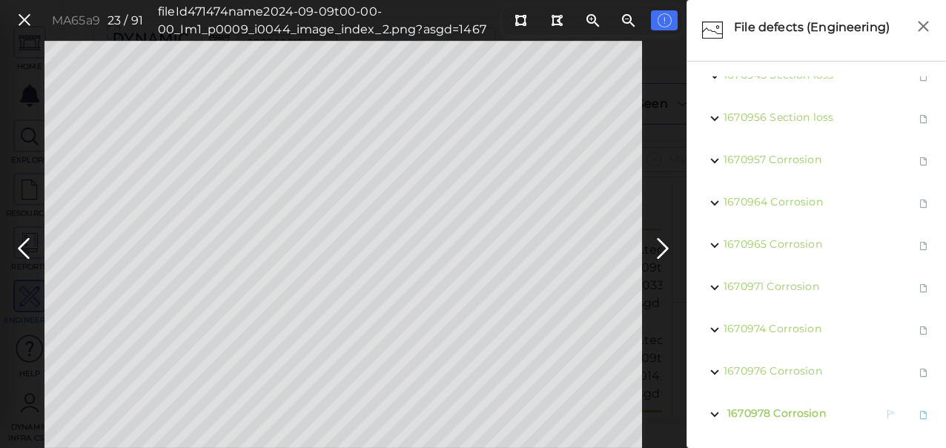
click at [789, 406] on span "Corrosion" at bounding box center [799, 412] width 52 height 13
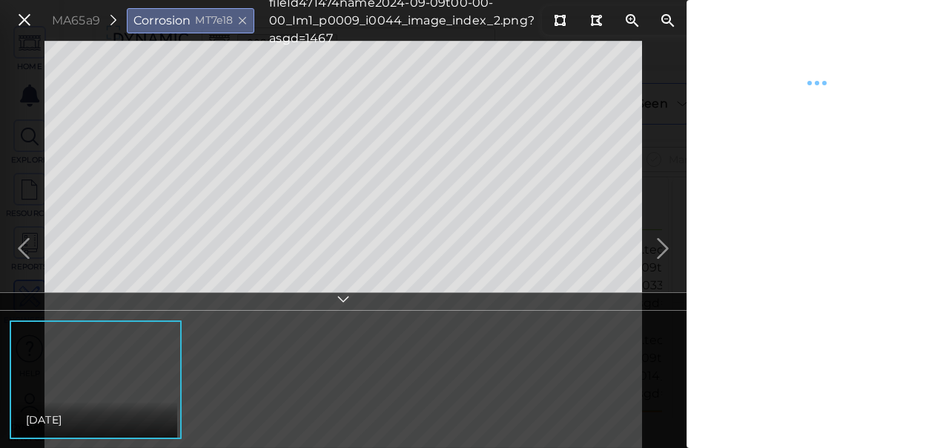
type textarea "x"
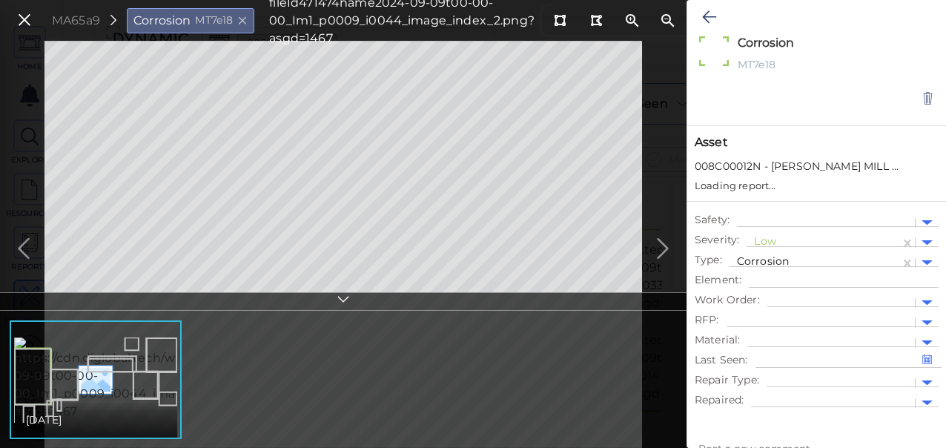
type textarea "x"
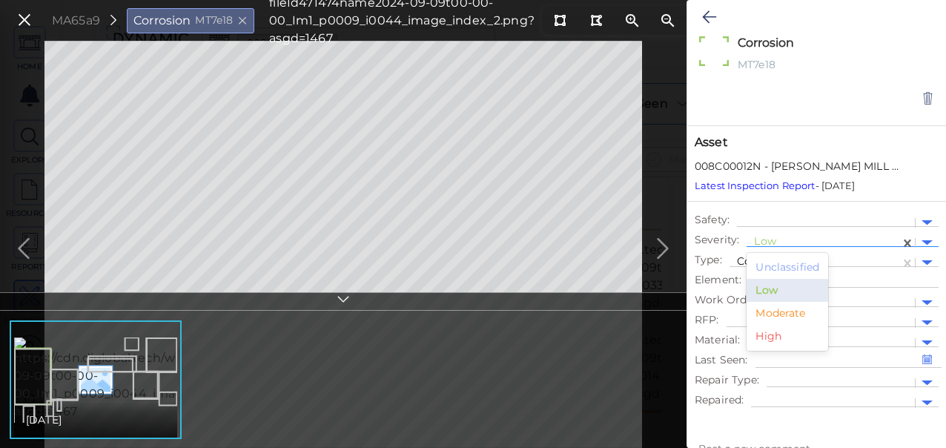
click at [774, 240] on div at bounding box center [823, 243] width 139 height 16
click at [777, 314] on div "Moderate" at bounding box center [787, 313] width 82 height 23
type textarea "x"
click at [707, 17] on icon at bounding box center [709, 17] width 14 height 18
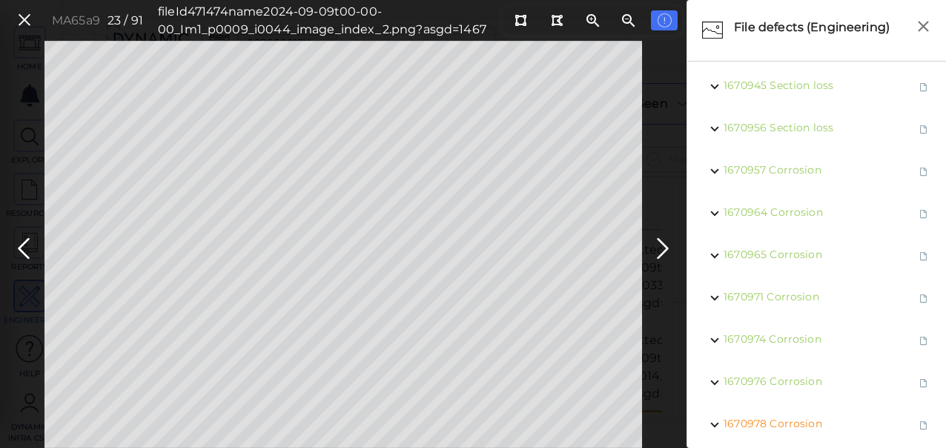
scroll to position [326, 0]
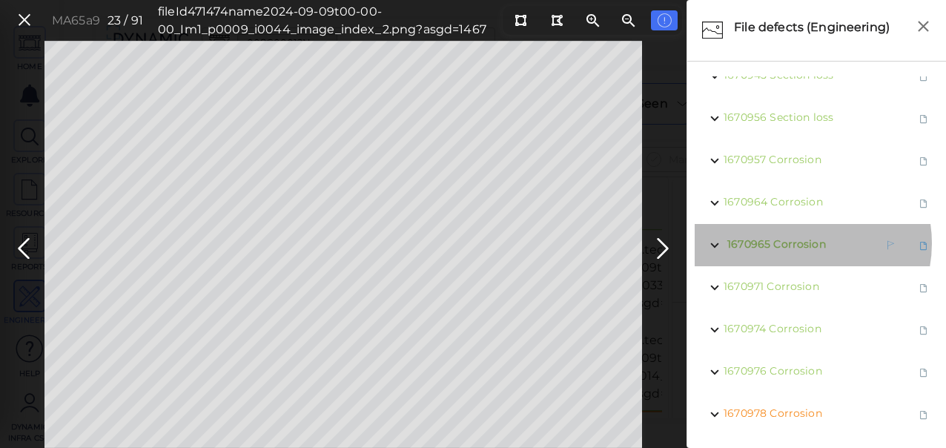
click at [800, 237] on span "Corrosion" at bounding box center [799, 243] width 52 height 13
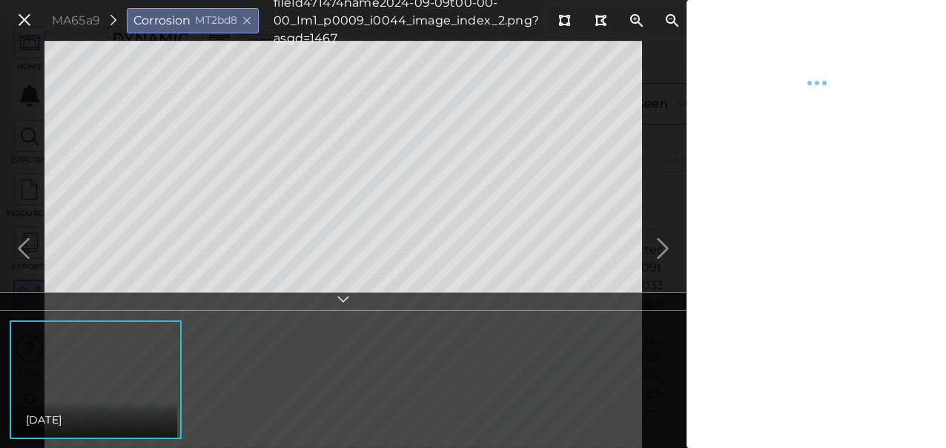
type textarea "x"
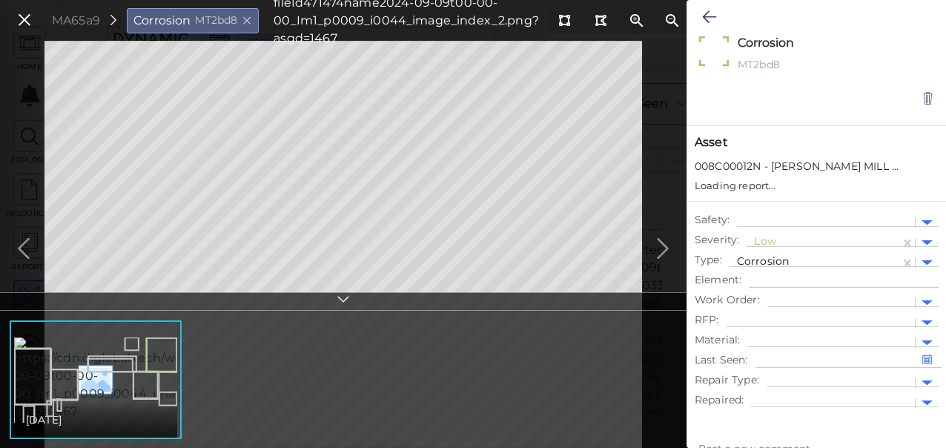
type textarea "x"
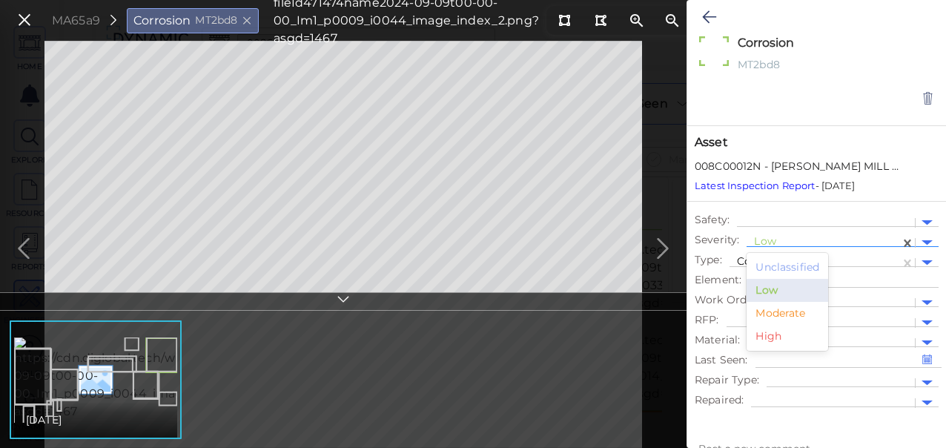
click at [778, 241] on div at bounding box center [823, 243] width 139 height 16
click at [779, 310] on div "Moderate" at bounding box center [787, 313] width 82 height 23
type textarea "x"
click at [712, 13] on icon at bounding box center [709, 17] width 14 height 18
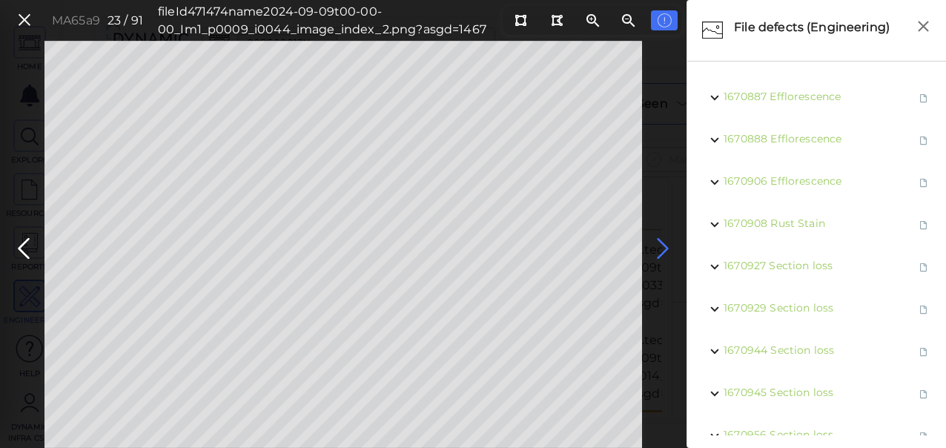
click at [666, 246] on icon at bounding box center [663, 248] width 24 height 29
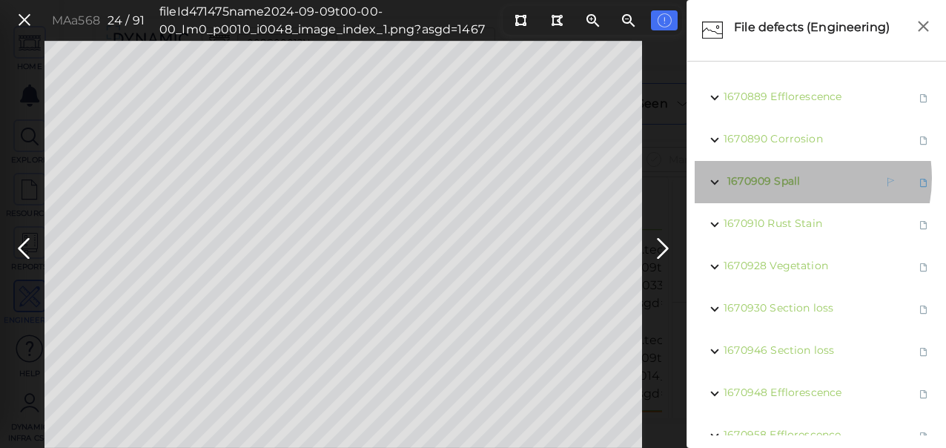
click at [787, 178] on span "Spall" at bounding box center [787, 180] width 26 height 13
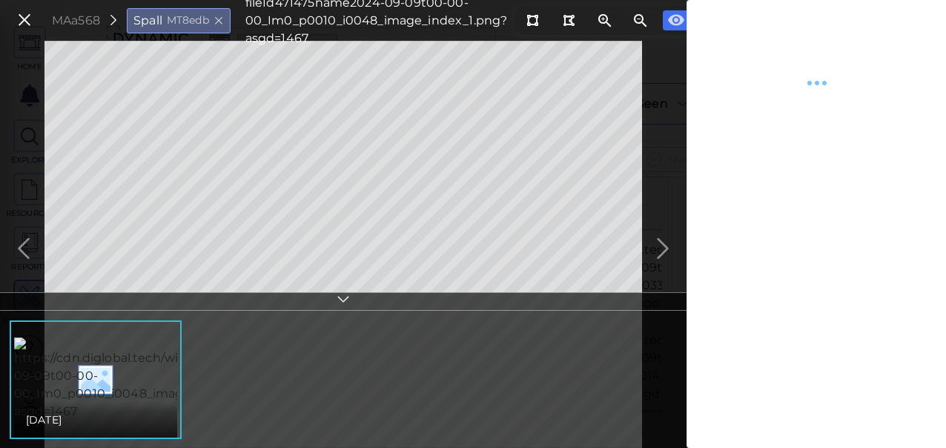
type textarea "x"
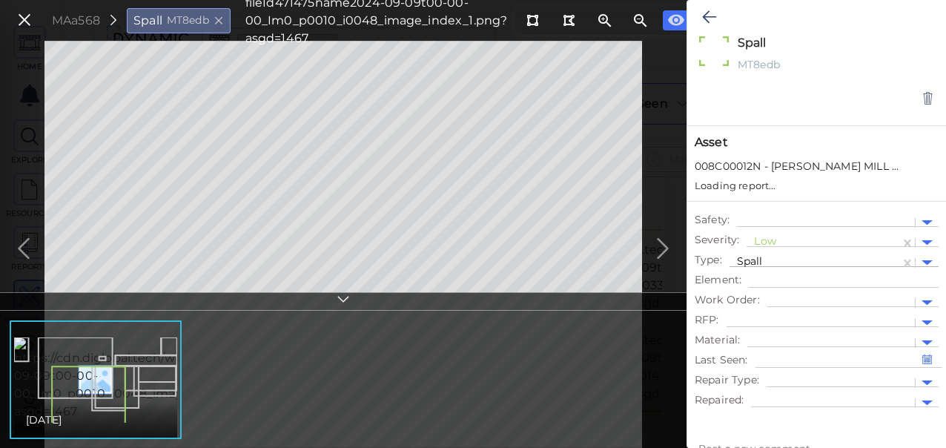
type textarea "x"
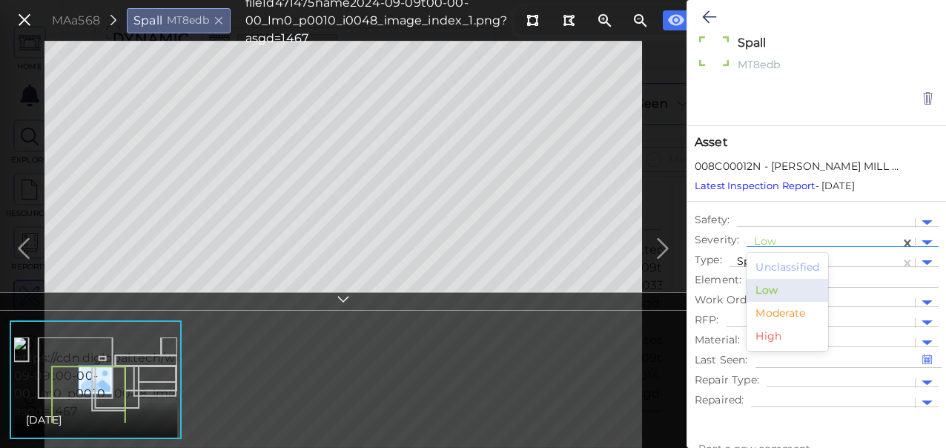
click at [769, 241] on div at bounding box center [823, 243] width 139 height 16
click at [783, 308] on div "Moderate" at bounding box center [787, 313] width 82 height 23
click at [711, 15] on icon at bounding box center [709, 17] width 14 height 18
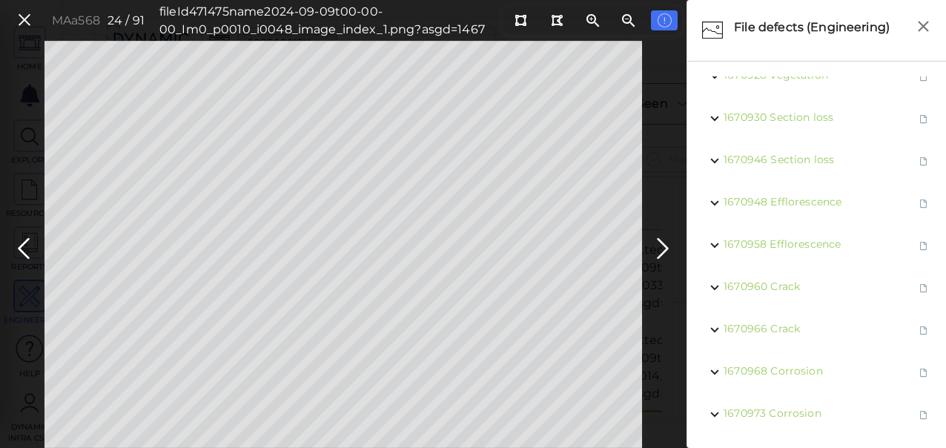
scroll to position [202, 0]
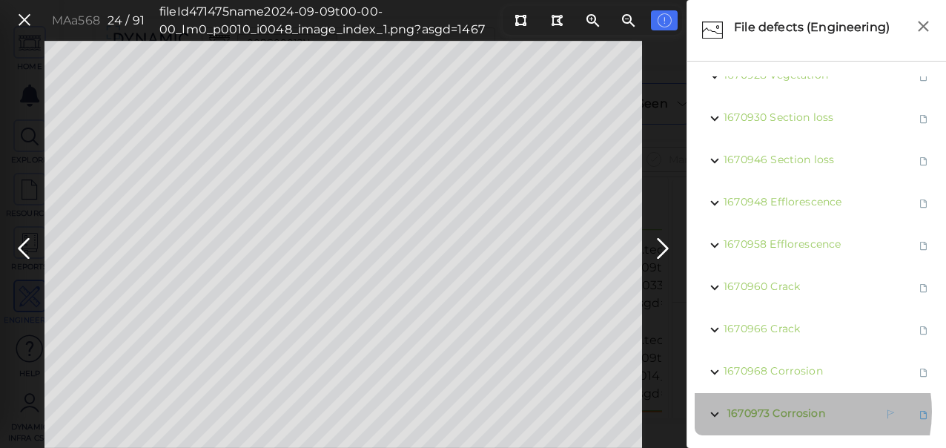
click at [796, 406] on span "Corrosion" at bounding box center [798, 412] width 52 height 13
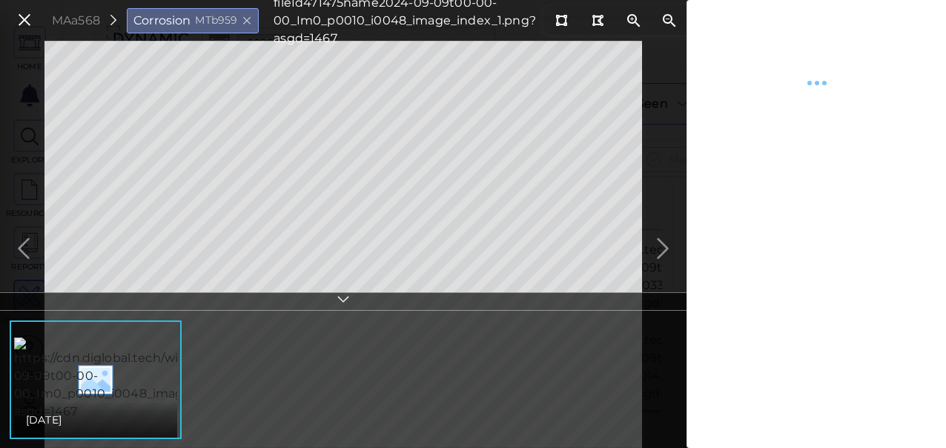
type textarea "x"
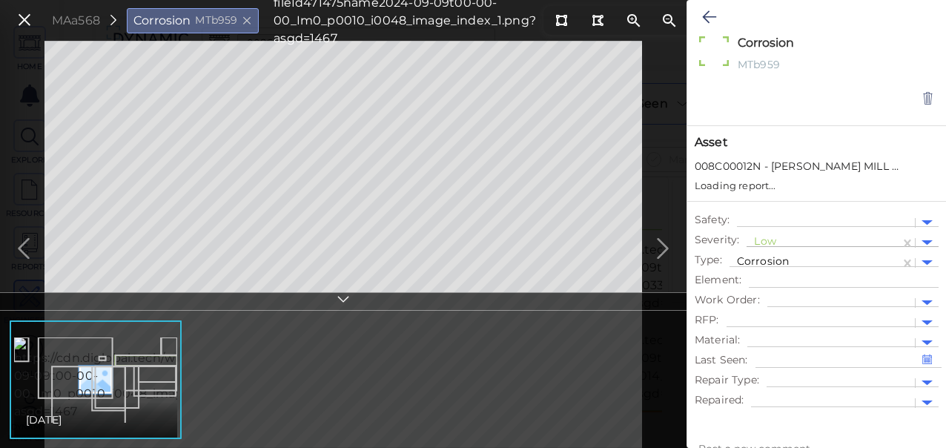
type textarea "x"
click at [761, 239] on div at bounding box center [823, 243] width 139 height 16
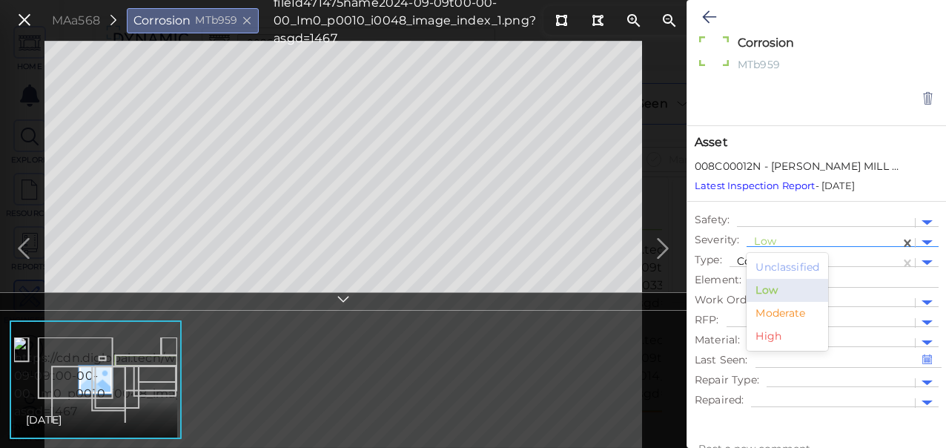
click at [771, 313] on div "Moderate" at bounding box center [787, 313] width 82 height 23
click at [710, 17] on icon at bounding box center [709, 17] width 14 height 18
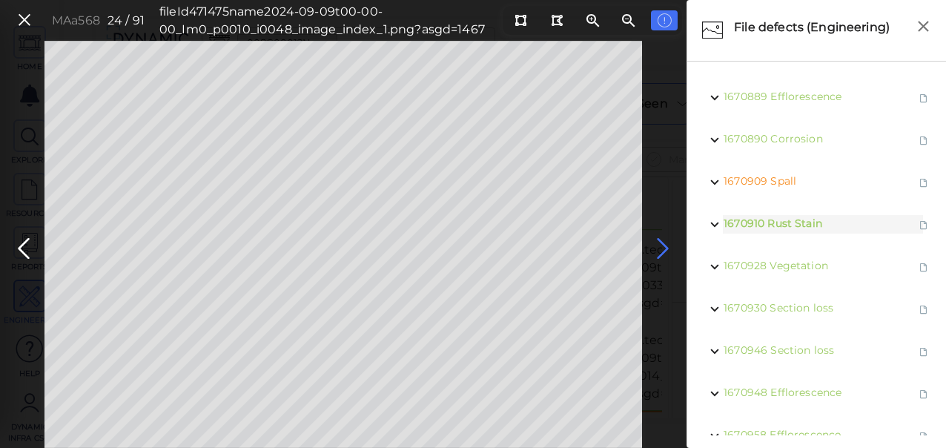
click at [670, 246] on icon at bounding box center [663, 248] width 24 height 29
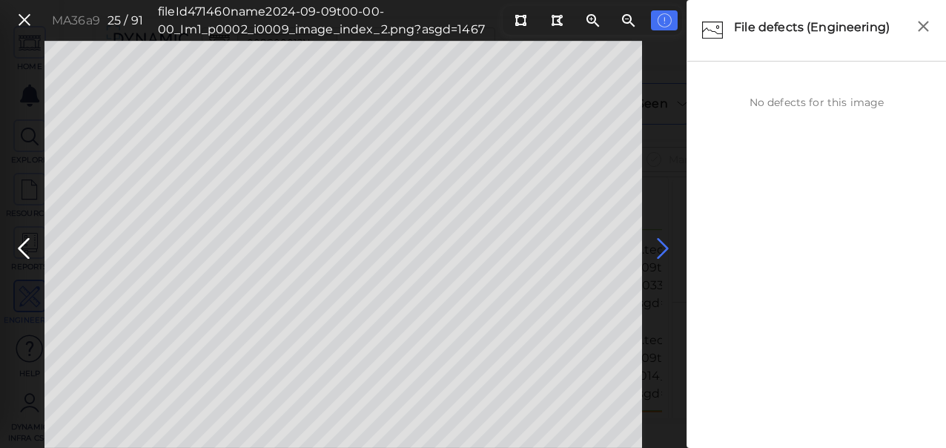
click at [660, 243] on icon at bounding box center [663, 248] width 24 height 29
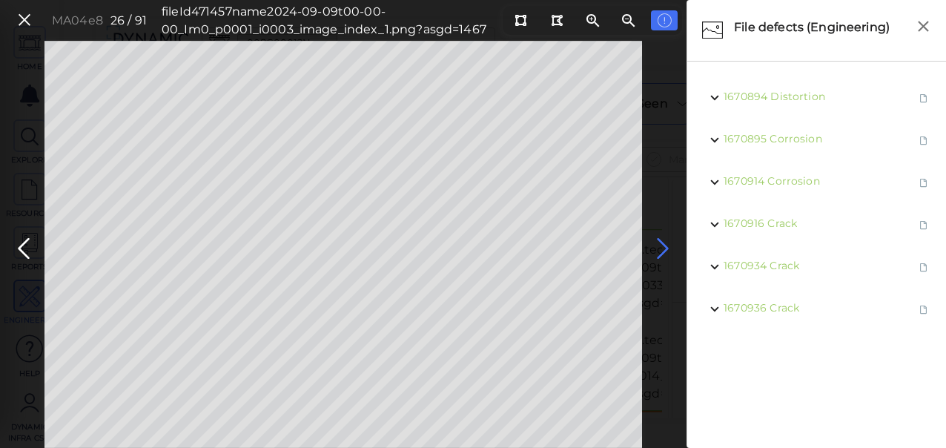
click at [666, 243] on icon at bounding box center [663, 248] width 24 height 29
click at [663, 245] on icon at bounding box center [663, 248] width 24 height 29
click at [661, 245] on icon at bounding box center [663, 248] width 24 height 29
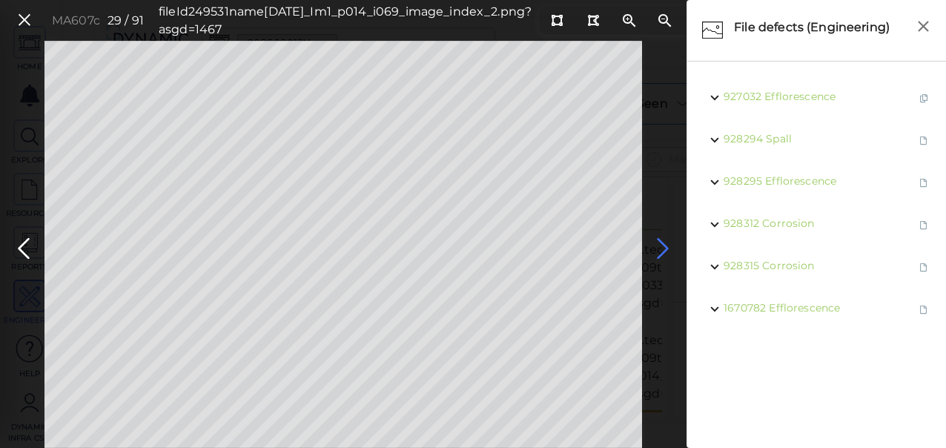
click at [661, 245] on icon at bounding box center [663, 248] width 24 height 29
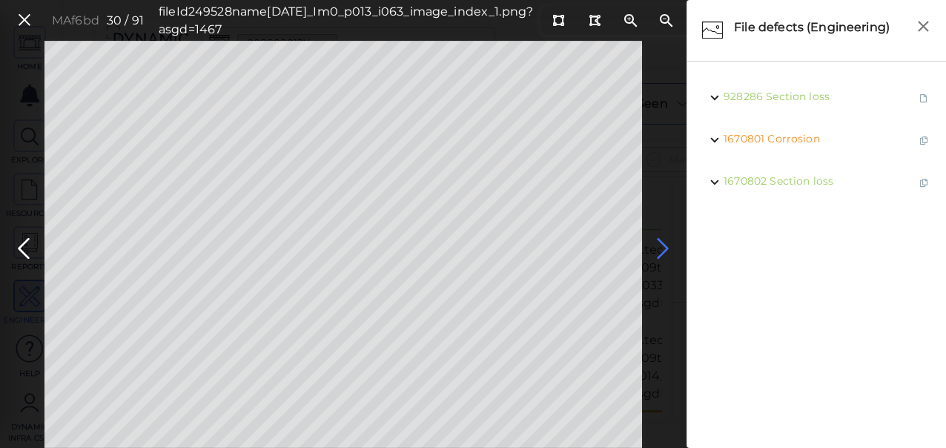
click at [661, 247] on icon at bounding box center [663, 248] width 24 height 29
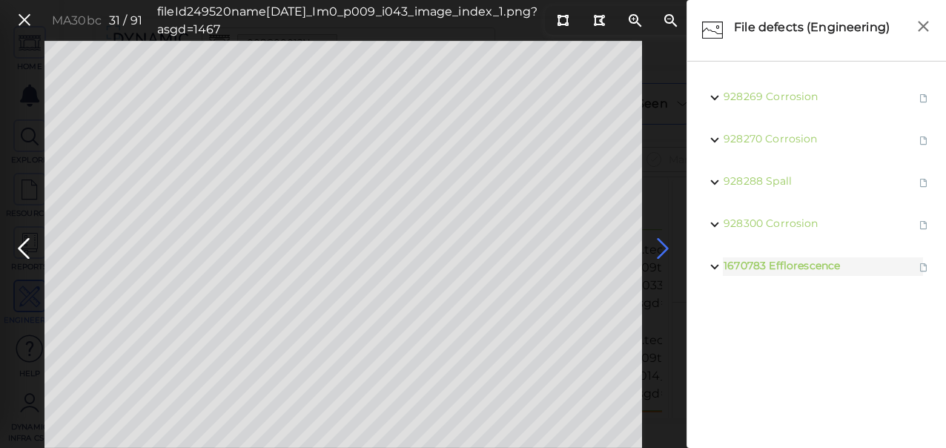
click at [659, 245] on icon at bounding box center [663, 248] width 24 height 29
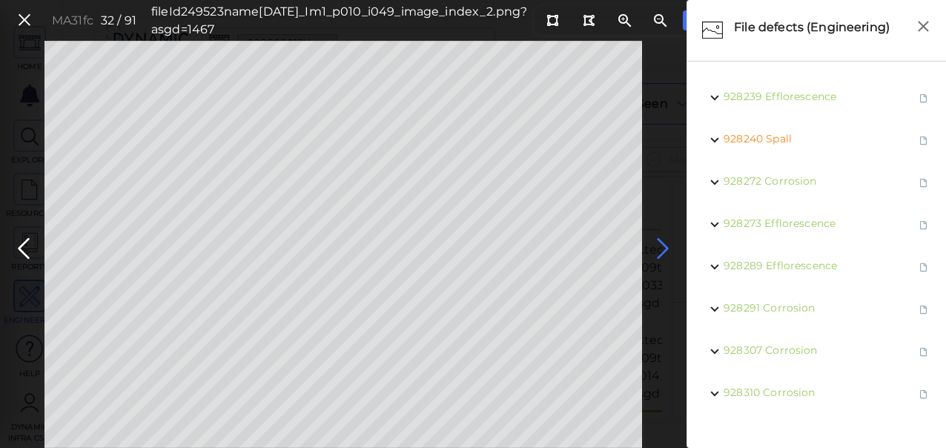
click at [656, 244] on icon at bounding box center [663, 248] width 24 height 29
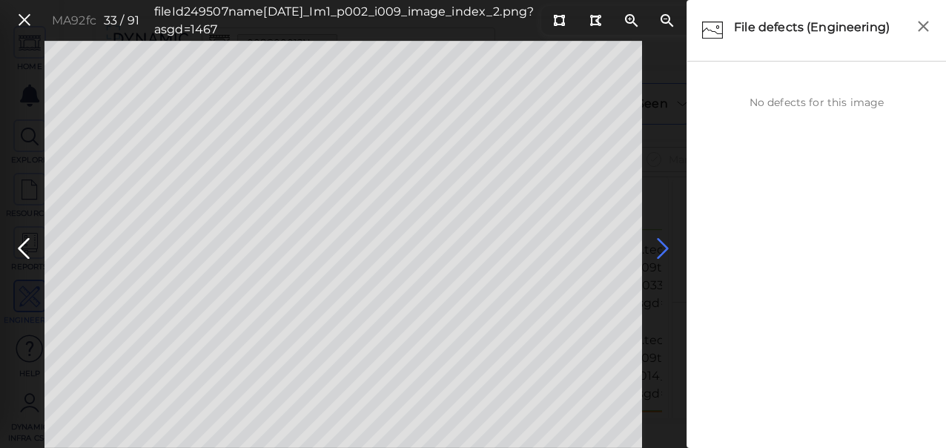
click at [660, 244] on icon at bounding box center [663, 248] width 24 height 29
click at [660, 245] on icon at bounding box center [663, 248] width 24 height 29
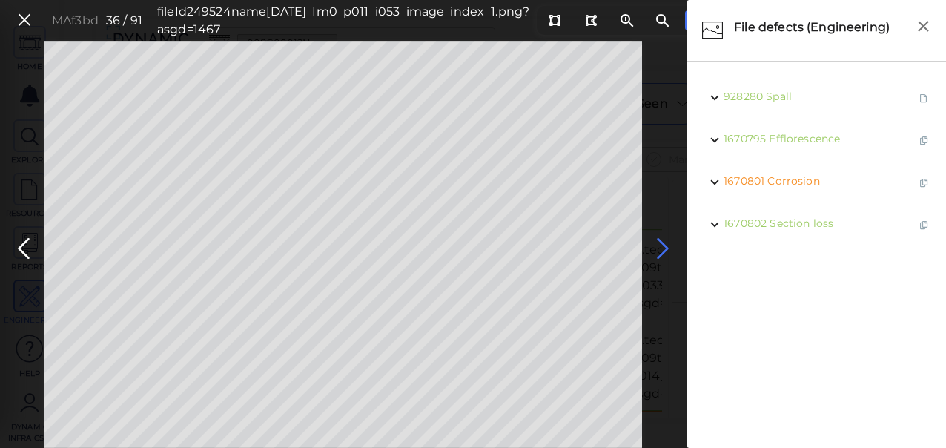
click at [658, 245] on icon at bounding box center [663, 248] width 24 height 29
click at [655, 245] on icon at bounding box center [663, 248] width 24 height 29
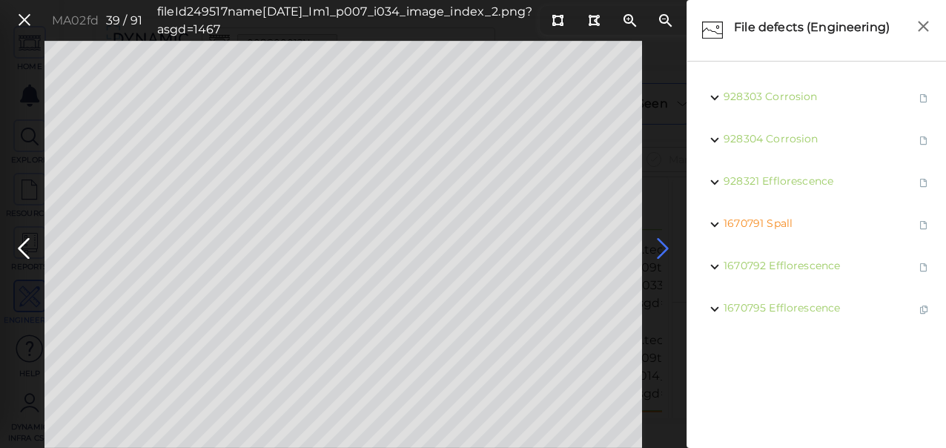
click at [659, 245] on icon at bounding box center [663, 248] width 24 height 29
click at [781, 176] on span "Spall" at bounding box center [782, 180] width 26 height 13
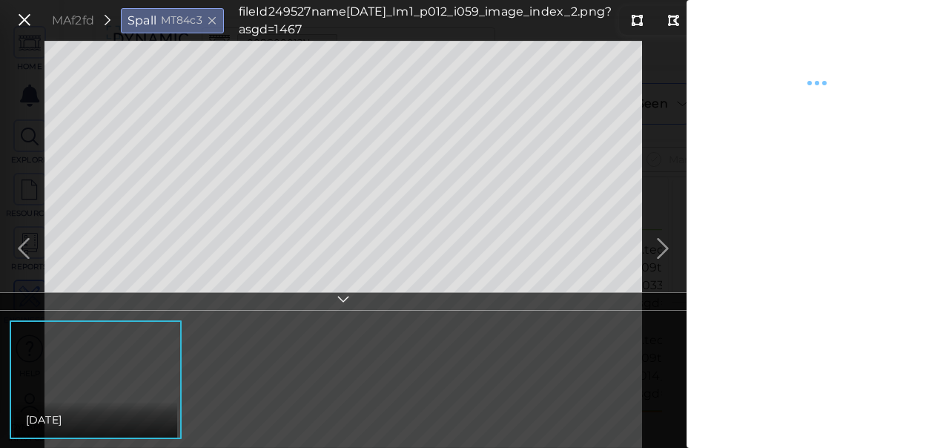
type textarea "x"
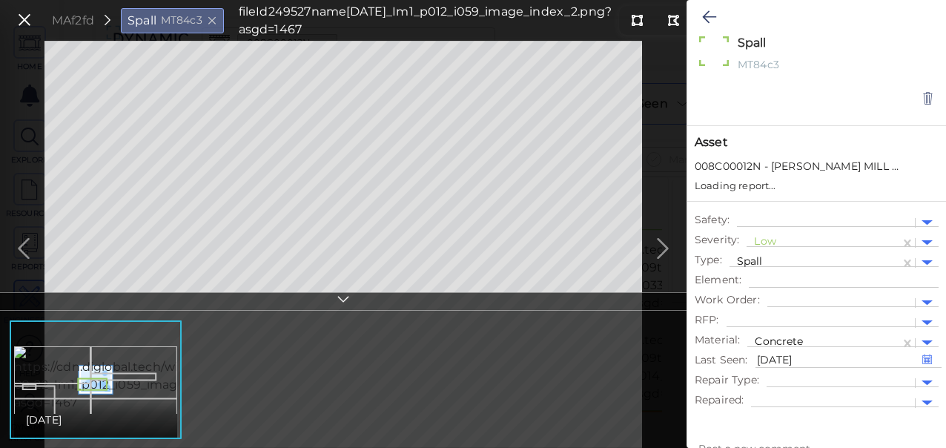
type textarea "x"
click at [759, 239] on div at bounding box center [823, 243] width 139 height 16
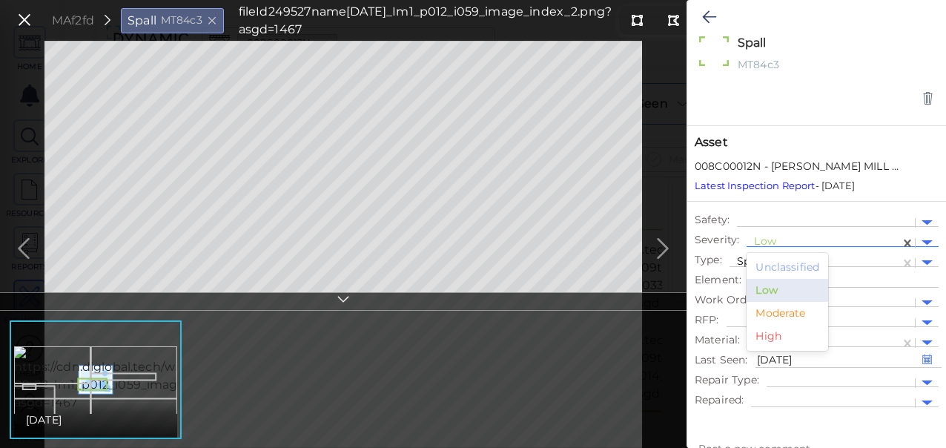
click at [776, 305] on div "Moderate" at bounding box center [787, 313] width 82 height 23
type textarea "x"
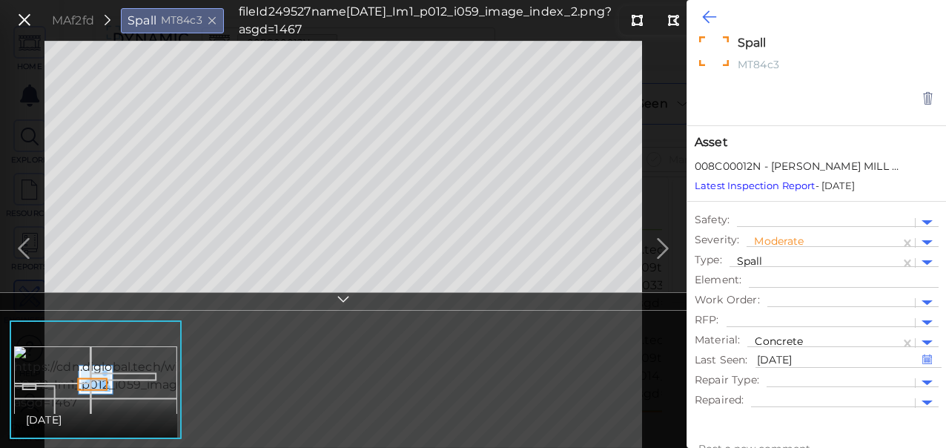
click at [703, 17] on icon at bounding box center [709, 17] width 14 height 18
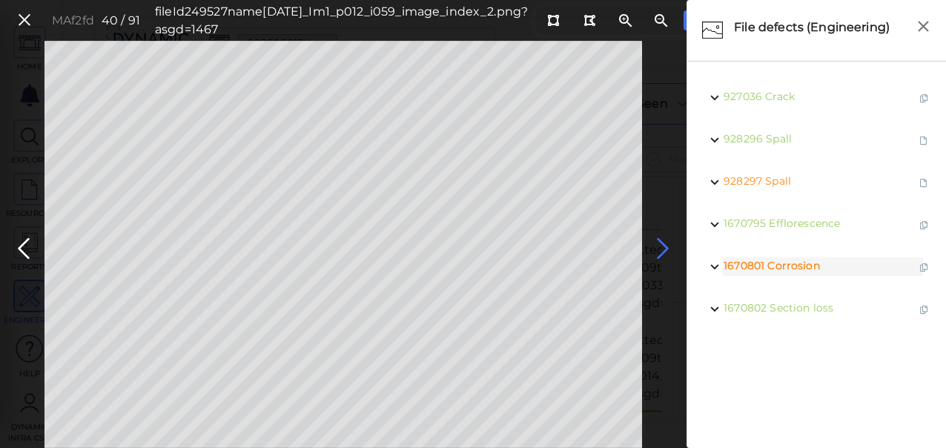
click at [670, 244] on icon at bounding box center [663, 248] width 24 height 29
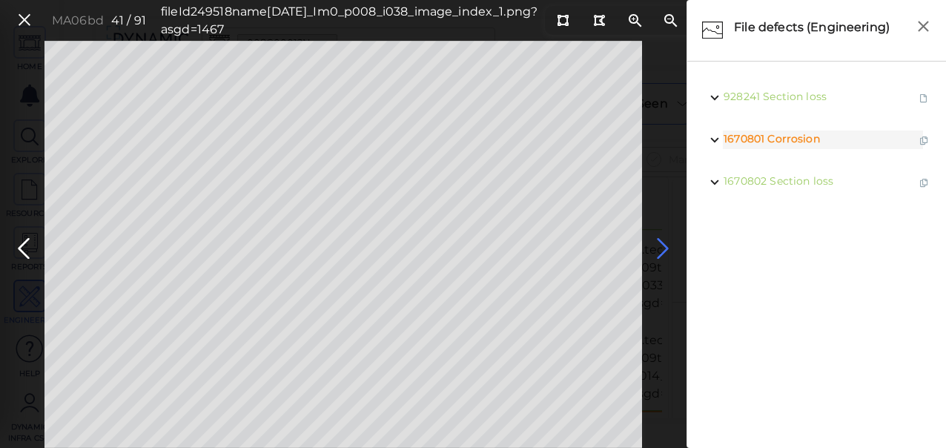
click at [663, 245] on icon at bounding box center [663, 248] width 24 height 29
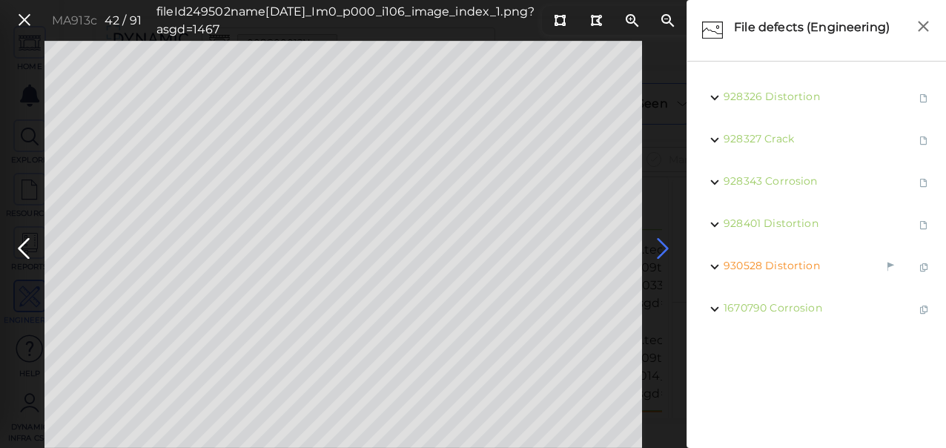
click at [660, 246] on icon at bounding box center [663, 248] width 24 height 29
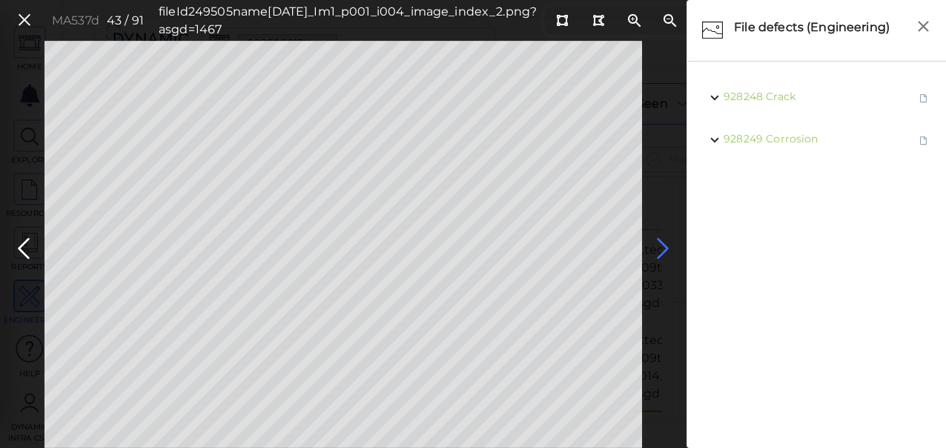
click at [660, 246] on icon at bounding box center [663, 248] width 24 height 29
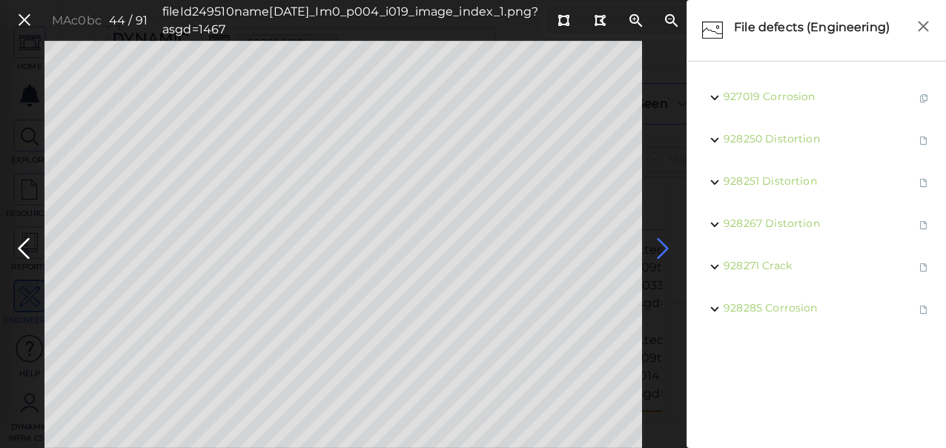
click at [660, 246] on icon at bounding box center [663, 248] width 24 height 29
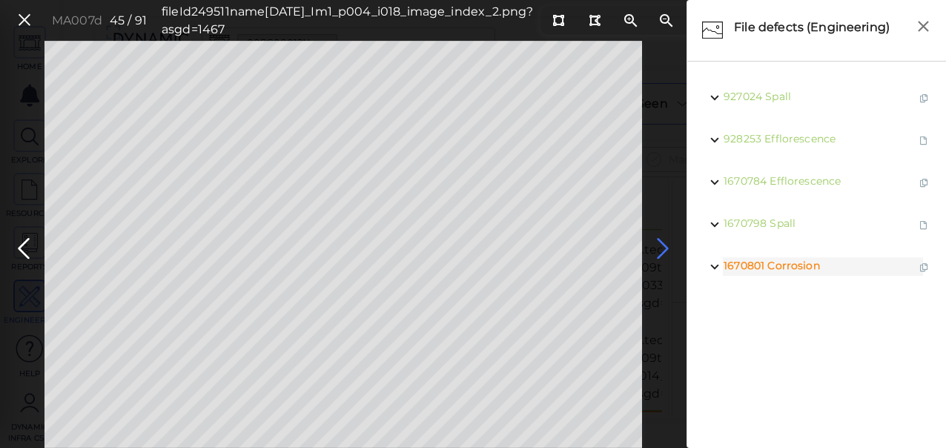
click at [661, 245] on icon at bounding box center [663, 248] width 24 height 29
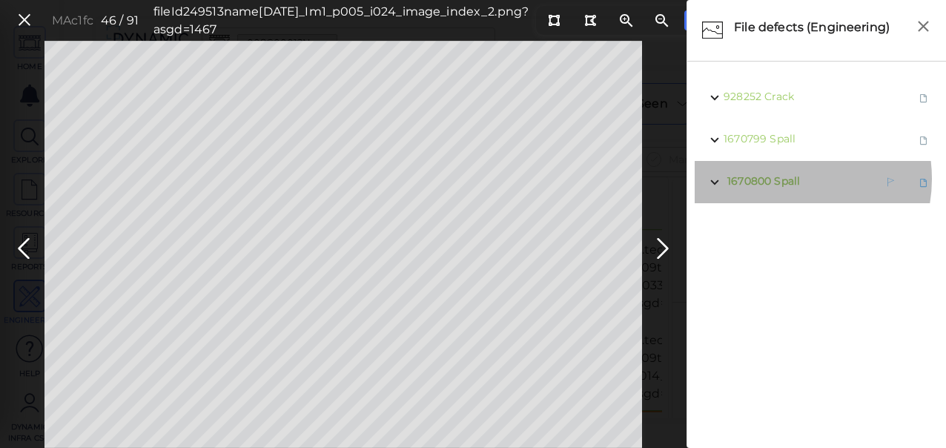
click at [780, 179] on span "Spall" at bounding box center [787, 180] width 26 height 13
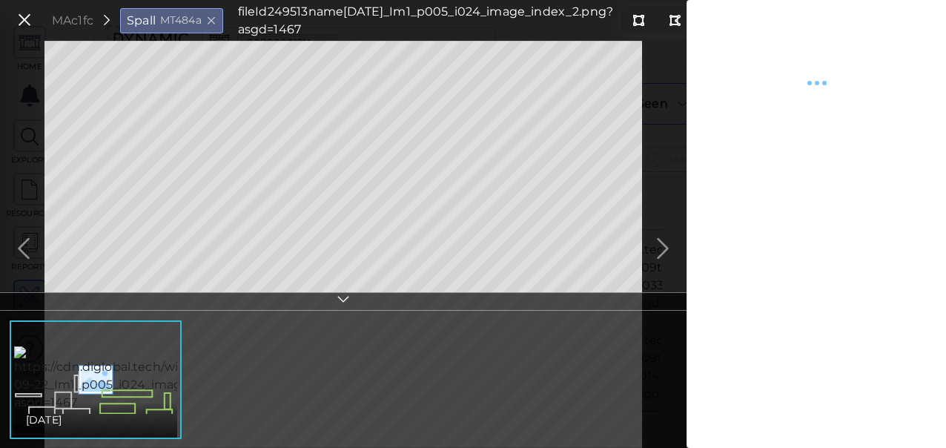
type textarea "x"
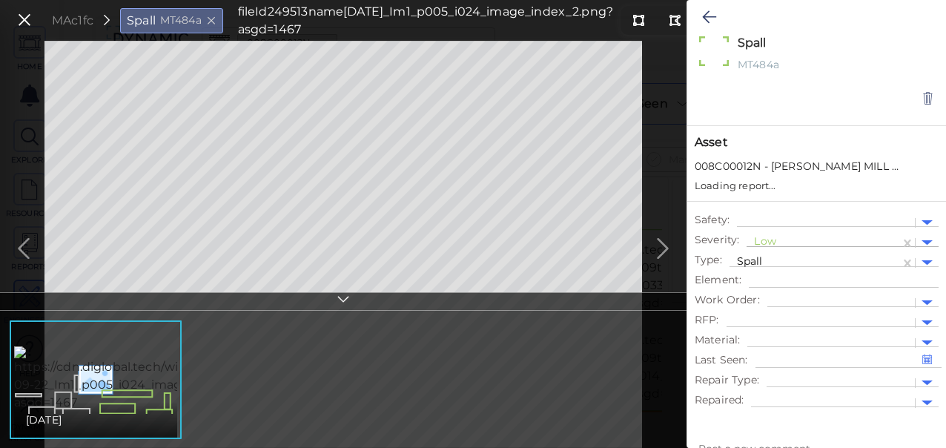
type textarea "x"
click at [785, 240] on div at bounding box center [823, 243] width 139 height 16
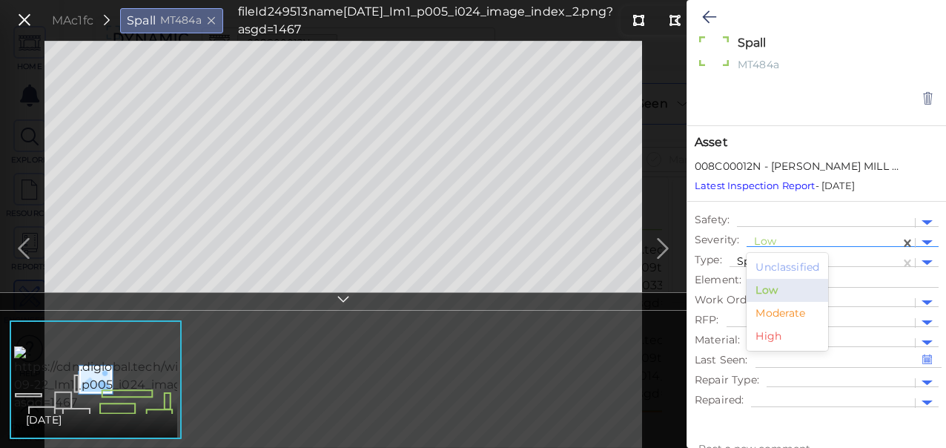
drag, startPoint x: 771, startPoint y: 313, endPoint x: 768, endPoint y: 288, distance: 26.1
click at [771, 313] on div "Moderate" at bounding box center [787, 313] width 82 height 23
click at [709, 18] on icon at bounding box center [709, 17] width 14 height 18
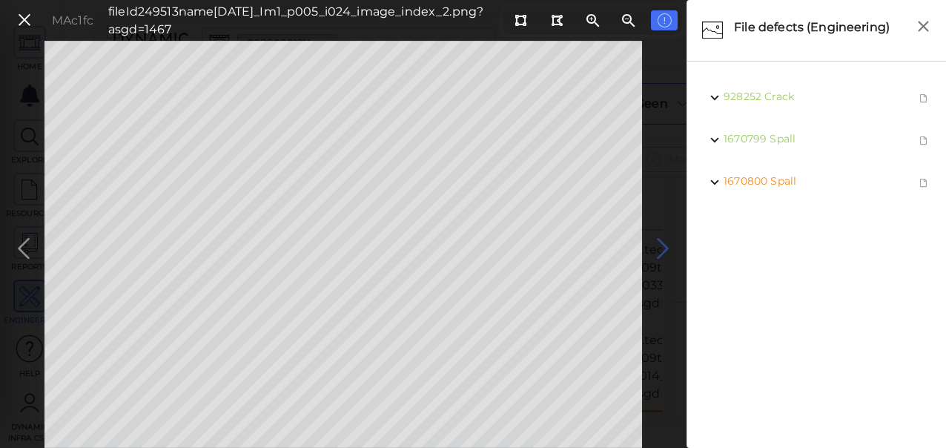
click at [663, 240] on icon at bounding box center [663, 248] width 24 height 29
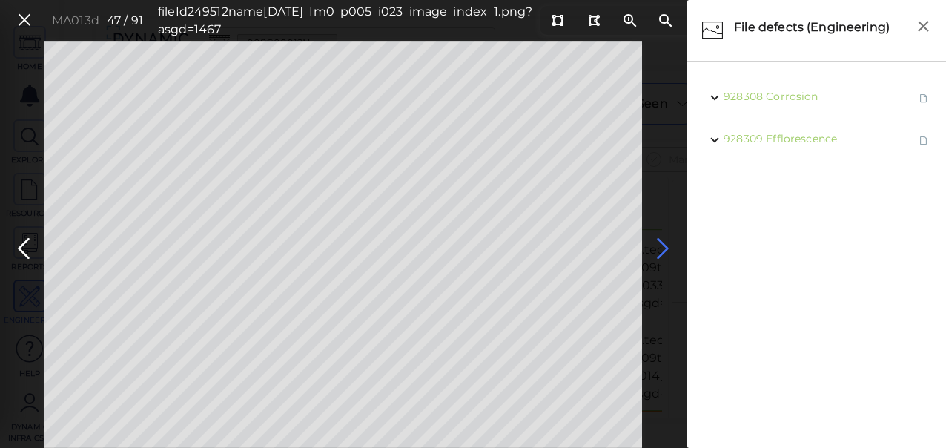
click at [664, 247] on icon at bounding box center [663, 248] width 24 height 29
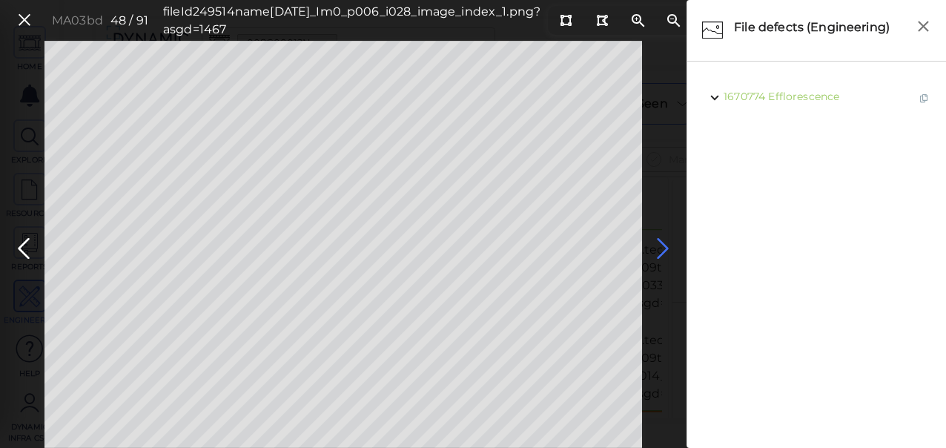
click at [664, 247] on icon at bounding box center [663, 248] width 24 height 29
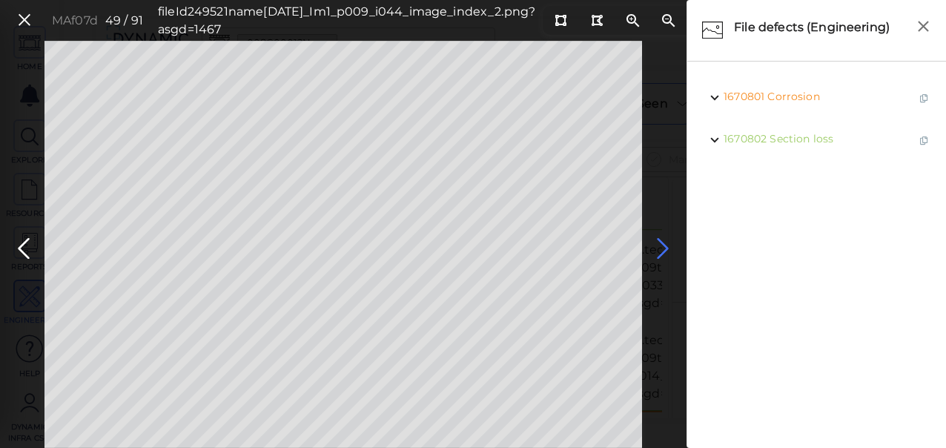
click at [658, 247] on icon at bounding box center [663, 248] width 24 height 29
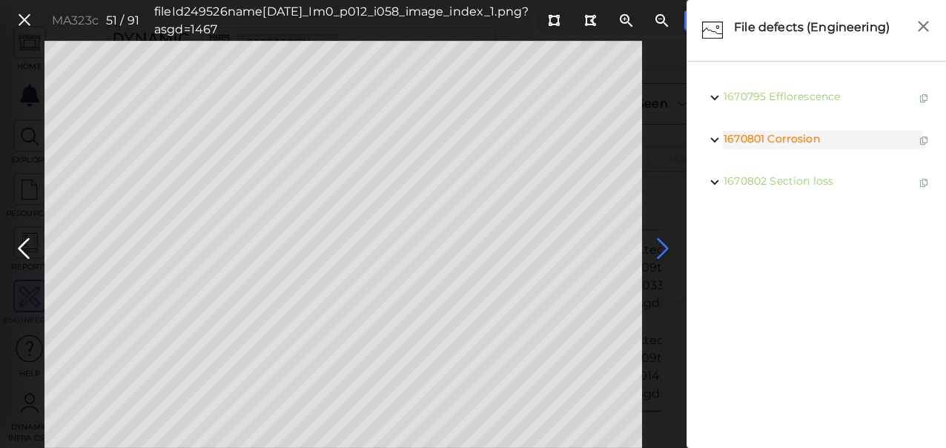
click at [668, 246] on icon at bounding box center [663, 248] width 24 height 29
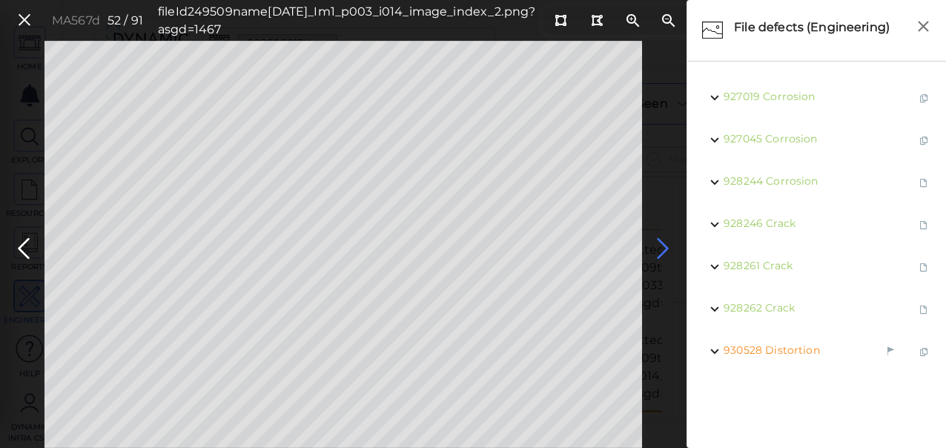
click at [661, 245] on icon at bounding box center [663, 248] width 24 height 29
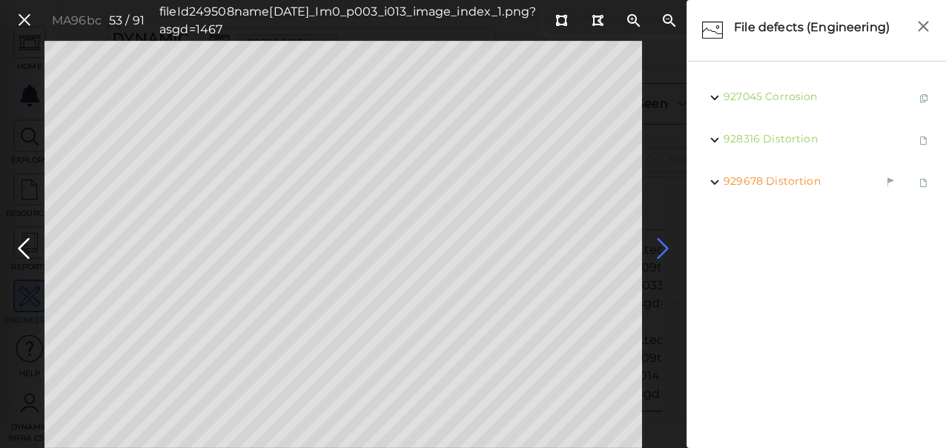
click at [661, 245] on icon at bounding box center [663, 248] width 24 height 29
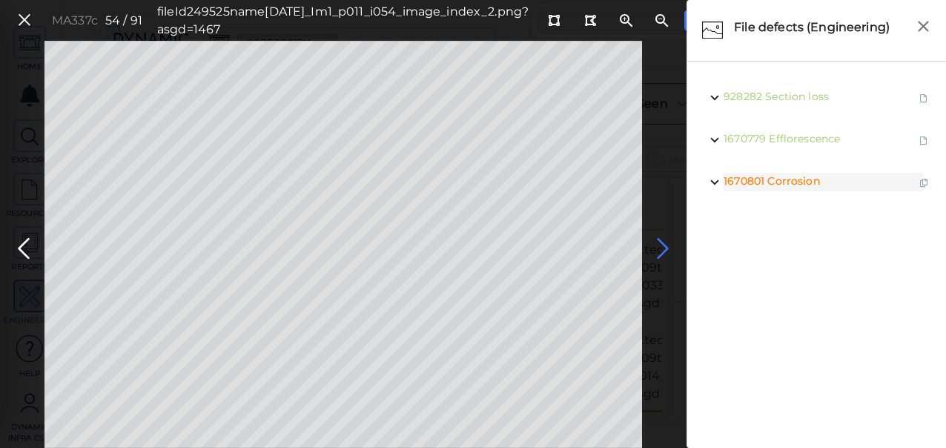
click at [661, 245] on icon at bounding box center [663, 248] width 24 height 29
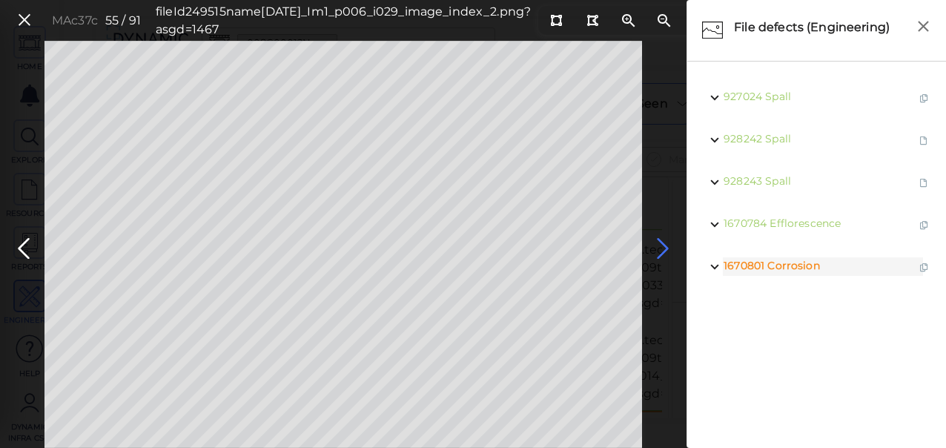
click at [661, 245] on icon at bounding box center [663, 248] width 24 height 29
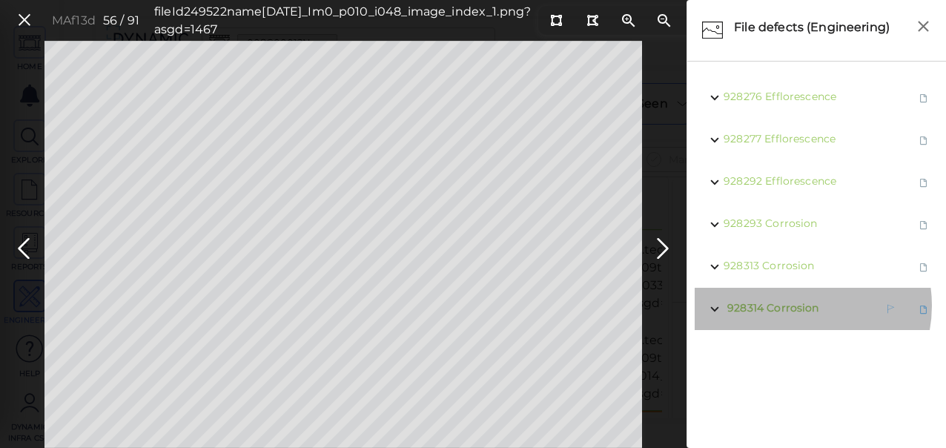
click at [793, 305] on span "Corrosion" at bounding box center [792, 307] width 52 height 13
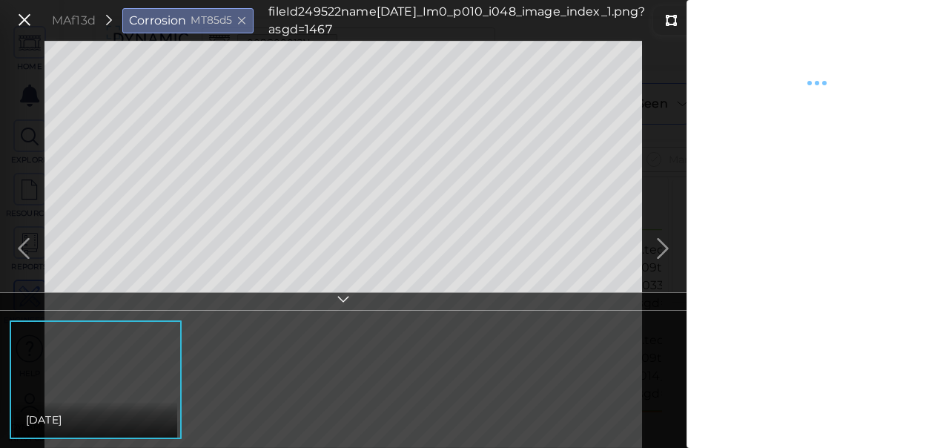
type textarea "x"
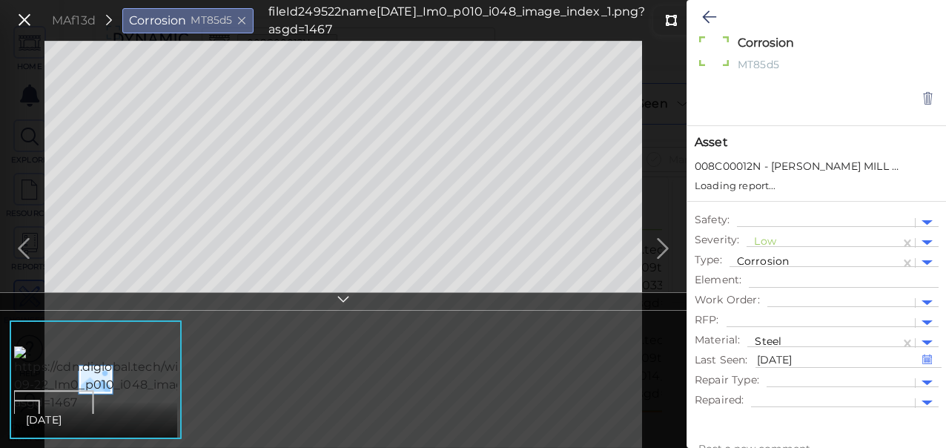
type textarea "x"
click at [706, 15] on icon at bounding box center [709, 17] width 14 height 18
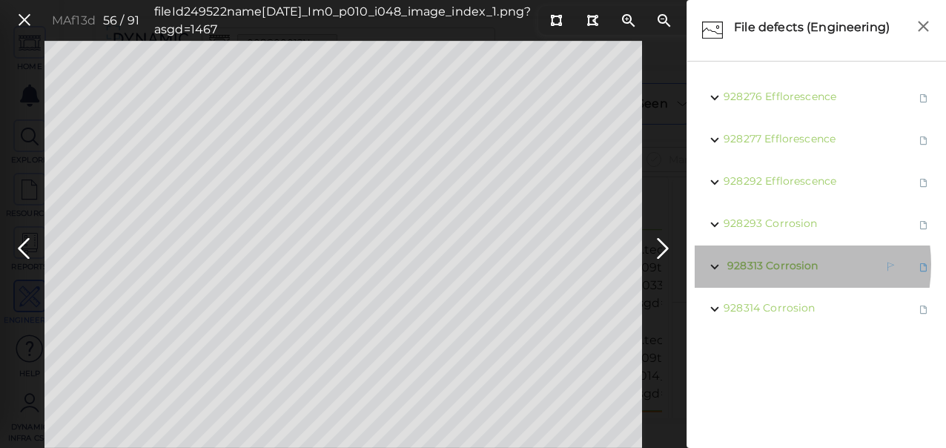
click at [771, 265] on span "Corrosion" at bounding box center [792, 265] width 52 height 13
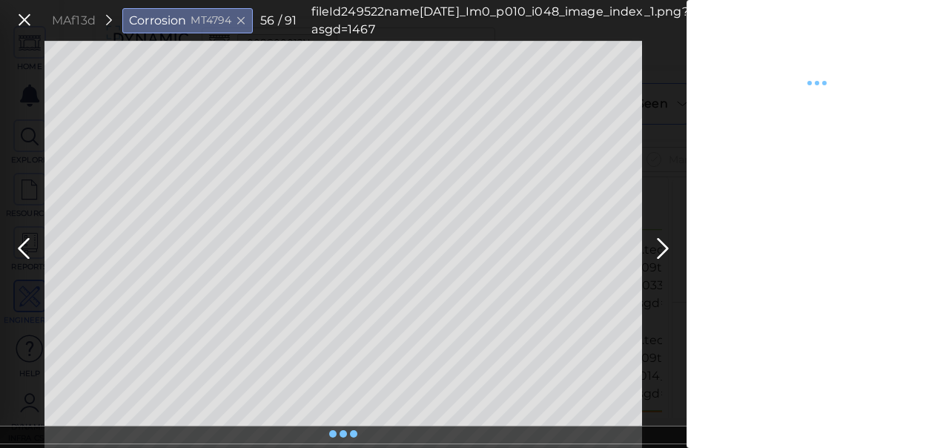
type textarea "x"
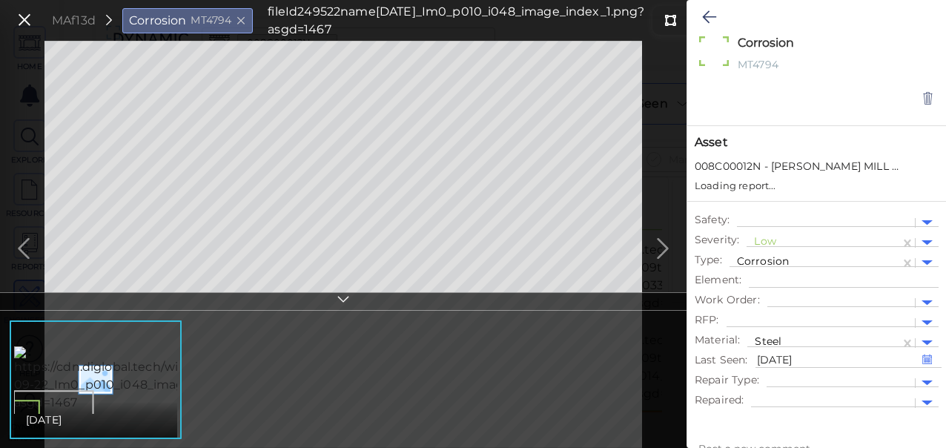
type textarea "x"
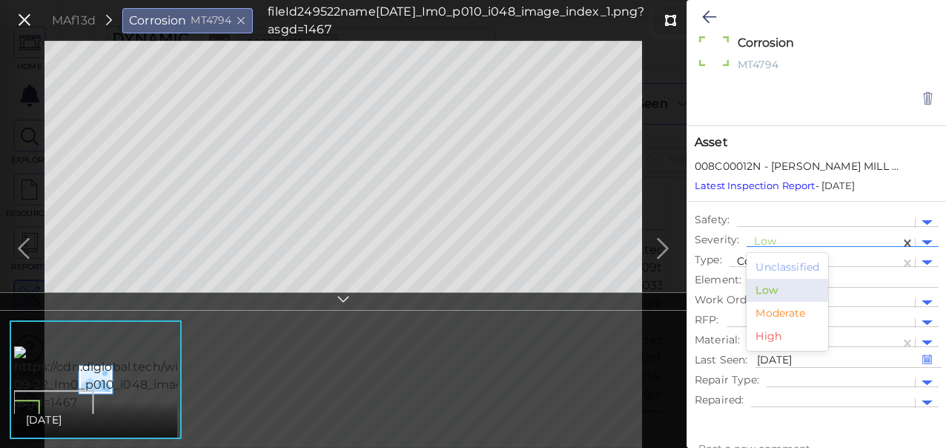
click at [777, 239] on div at bounding box center [823, 243] width 139 height 16
click at [767, 310] on div "Moderate" at bounding box center [787, 313] width 82 height 23
click at [706, 18] on icon at bounding box center [709, 17] width 14 height 18
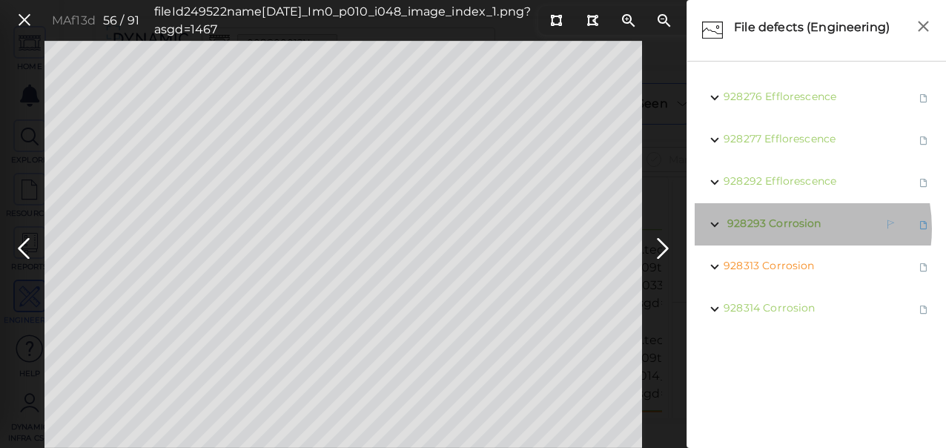
click at [780, 228] on span "Corrosion" at bounding box center [795, 222] width 52 height 13
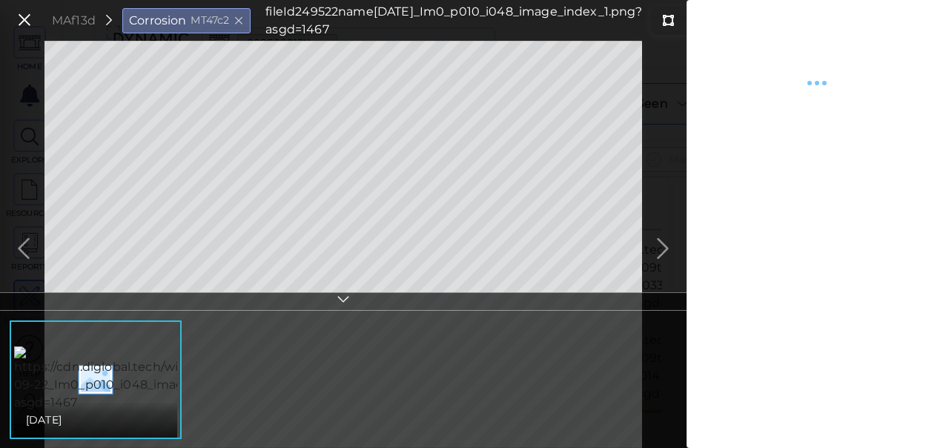
type textarea "x"
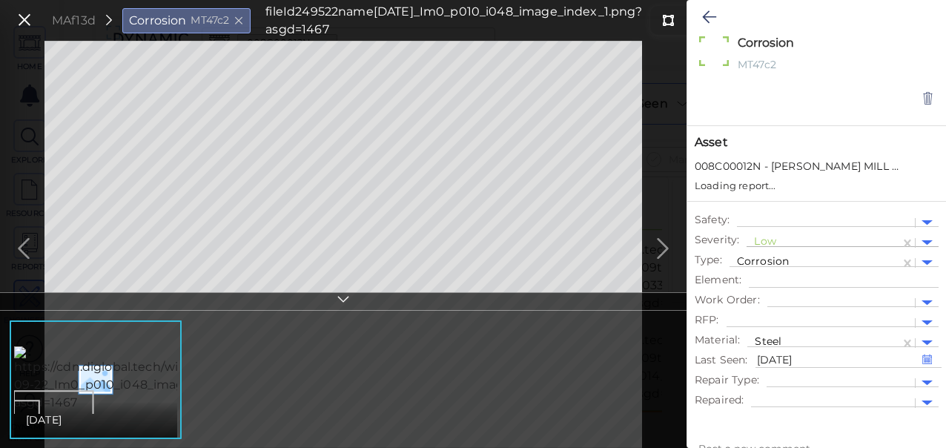
type textarea "x"
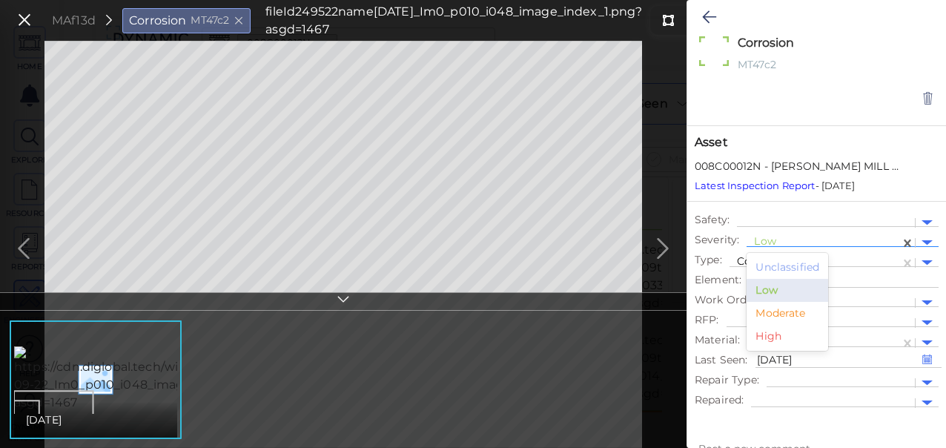
click at [768, 244] on div at bounding box center [823, 243] width 139 height 16
click at [781, 314] on div "Moderate" at bounding box center [787, 313] width 82 height 23
click at [705, 24] on icon at bounding box center [709, 17] width 14 height 18
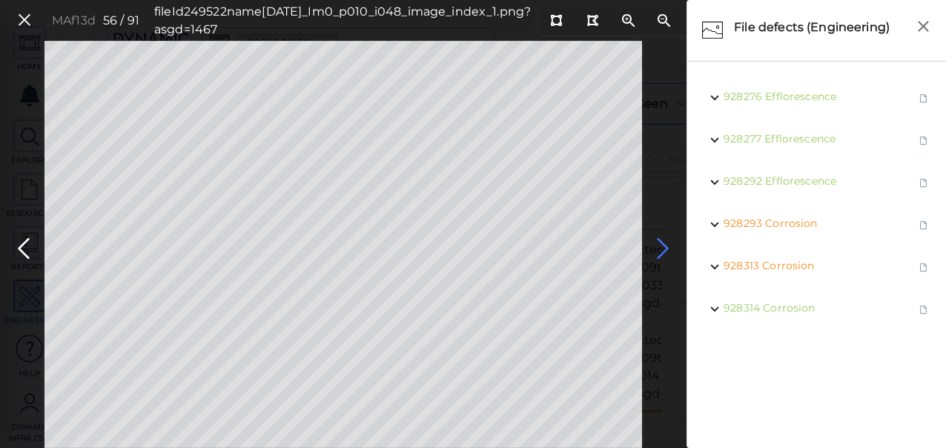
click at [661, 249] on icon at bounding box center [663, 248] width 24 height 29
click at [661, 245] on icon at bounding box center [663, 248] width 24 height 29
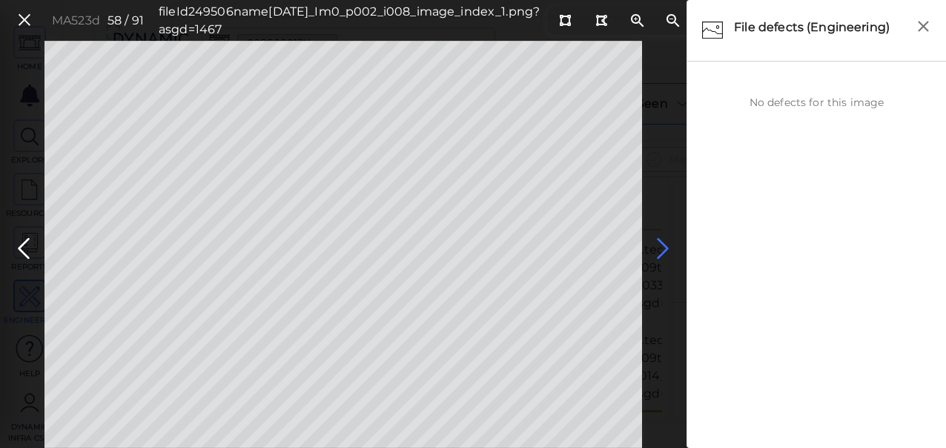
click at [660, 246] on icon at bounding box center [663, 248] width 24 height 29
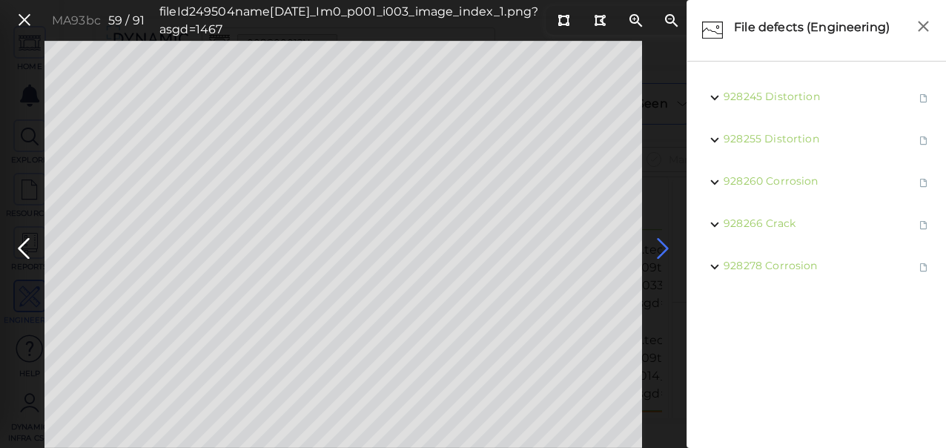
drag, startPoint x: 662, startPoint y: 242, endPoint x: 671, endPoint y: 242, distance: 8.9
click at [671, 242] on icon at bounding box center [663, 248] width 24 height 29
click at [657, 245] on icon at bounding box center [663, 248] width 24 height 29
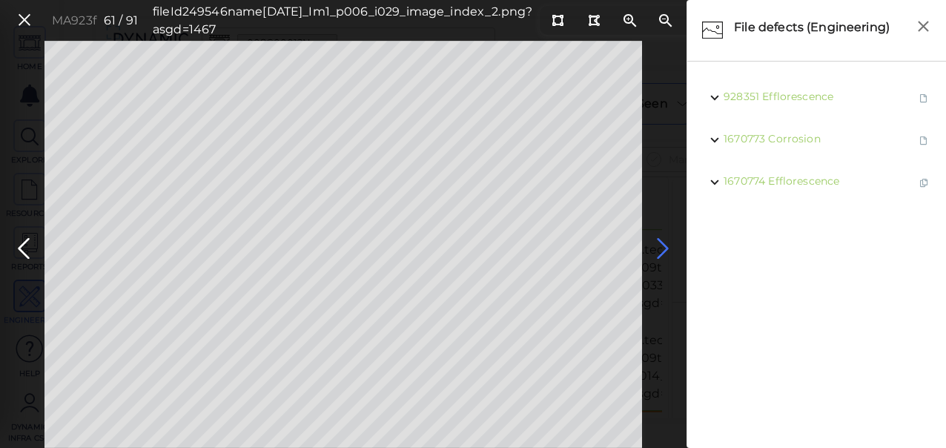
click at [663, 248] on icon at bounding box center [663, 248] width 24 height 29
click at [661, 249] on icon at bounding box center [663, 248] width 24 height 29
click at [660, 249] on icon at bounding box center [663, 248] width 24 height 29
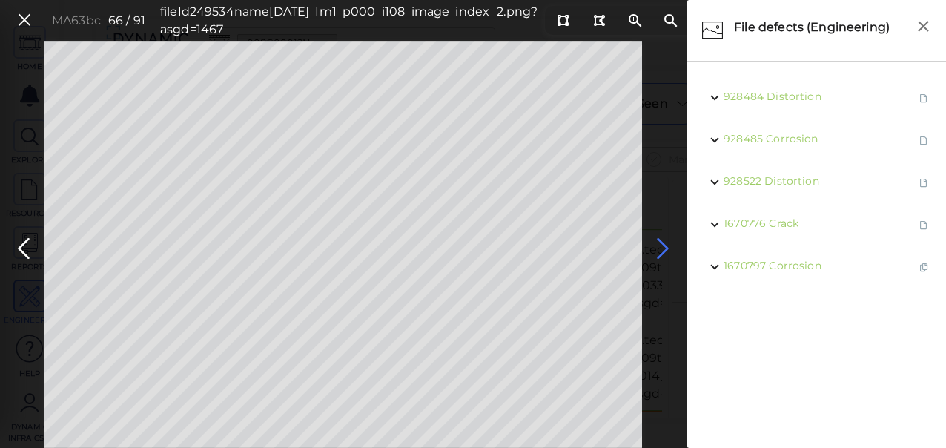
click at [667, 243] on icon at bounding box center [663, 248] width 24 height 29
click at [657, 243] on icon at bounding box center [663, 248] width 24 height 29
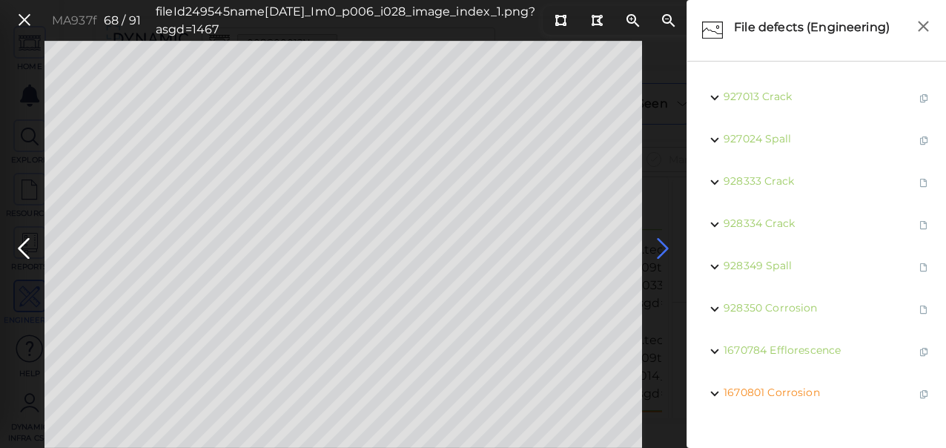
click at [657, 243] on icon at bounding box center [663, 248] width 24 height 29
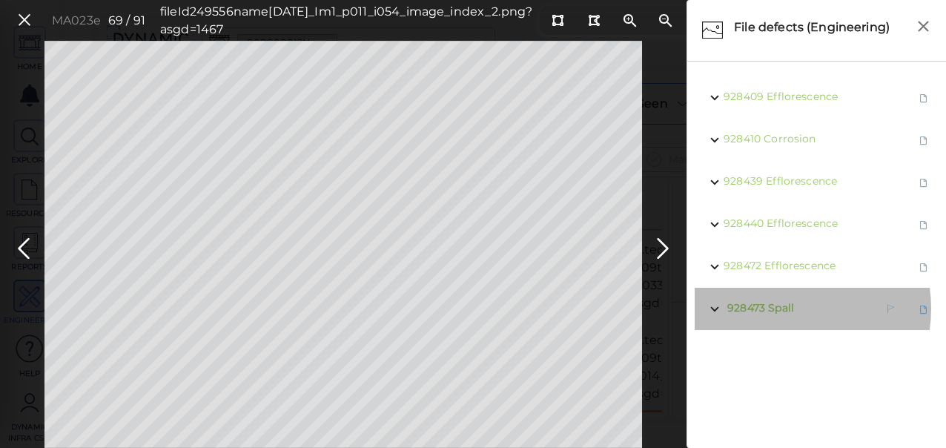
click at [782, 308] on span "Spall" at bounding box center [781, 307] width 26 height 13
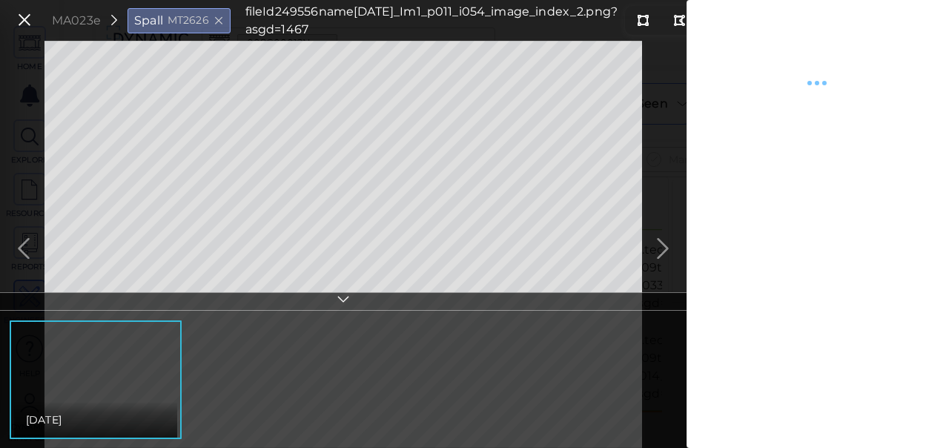
type textarea "x"
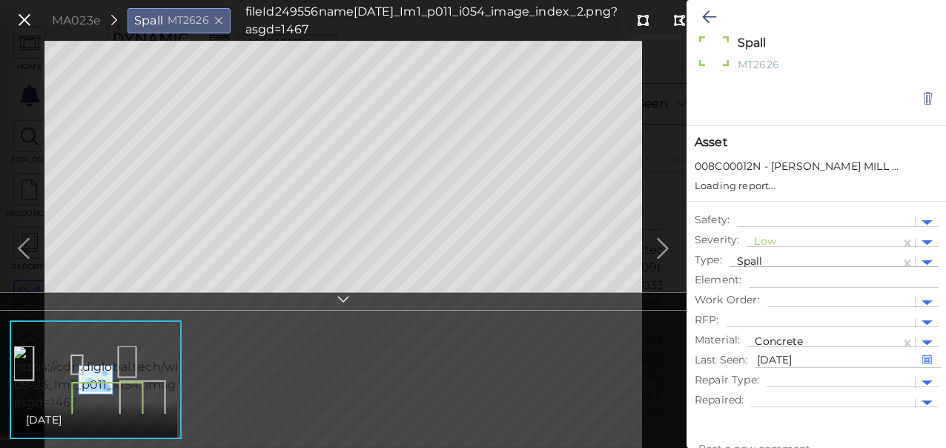
type textarea "x"
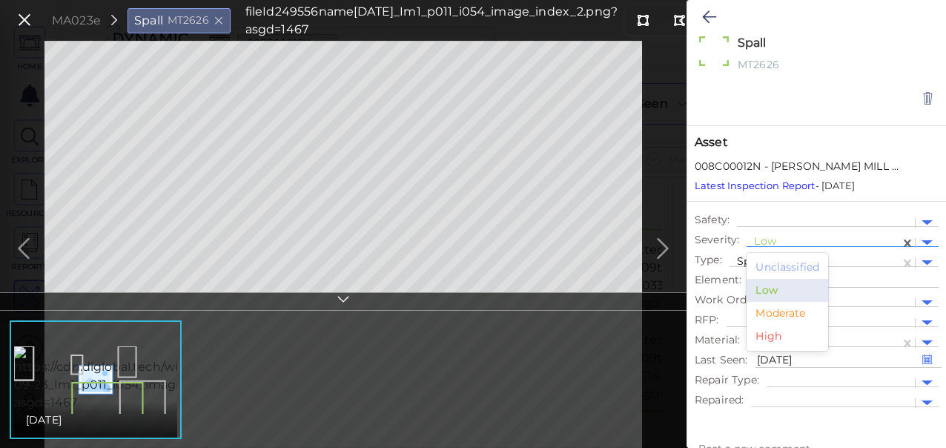
click at [777, 239] on div at bounding box center [823, 243] width 139 height 16
click at [778, 309] on div "Moderate" at bounding box center [787, 313] width 82 height 23
click at [706, 14] on icon at bounding box center [709, 17] width 14 height 18
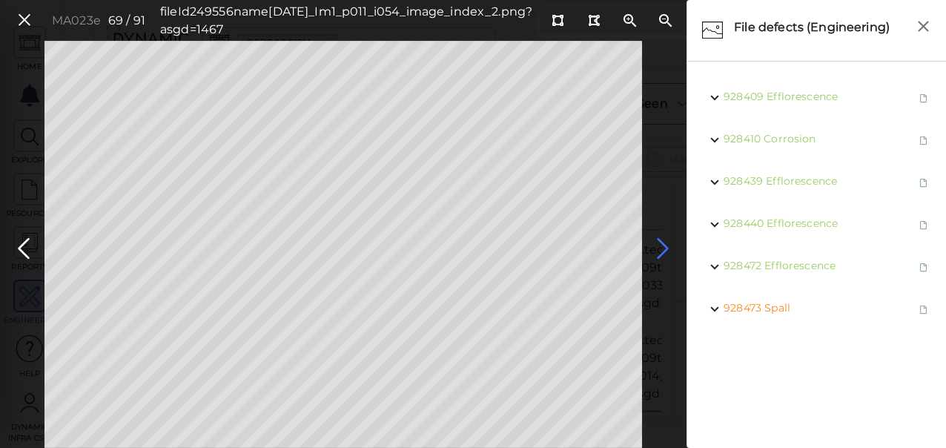
click at [664, 248] on icon at bounding box center [663, 248] width 24 height 29
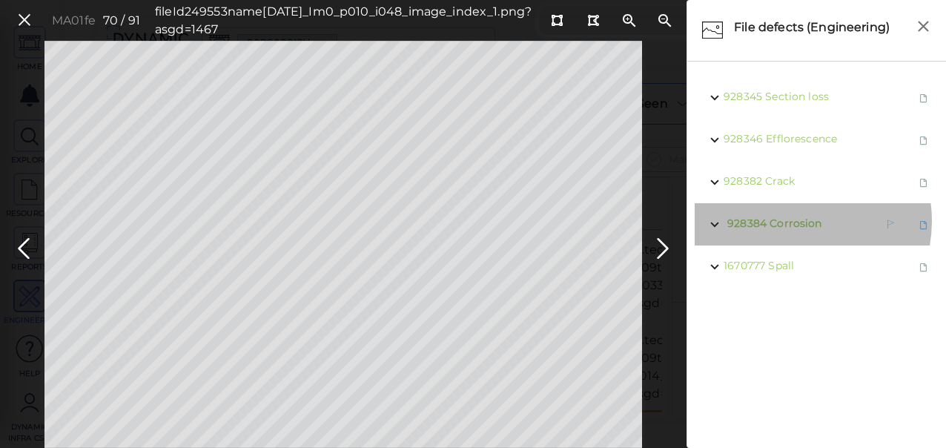
click at [791, 221] on span "Corrosion" at bounding box center [795, 222] width 52 height 13
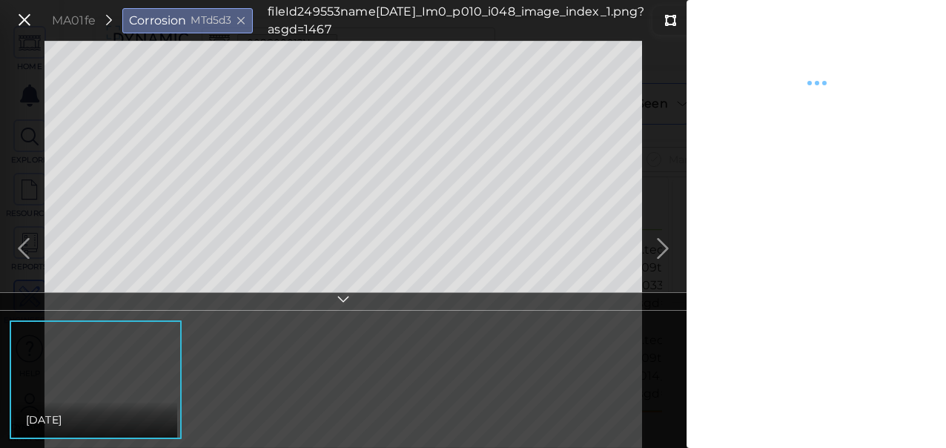
type textarea "x"
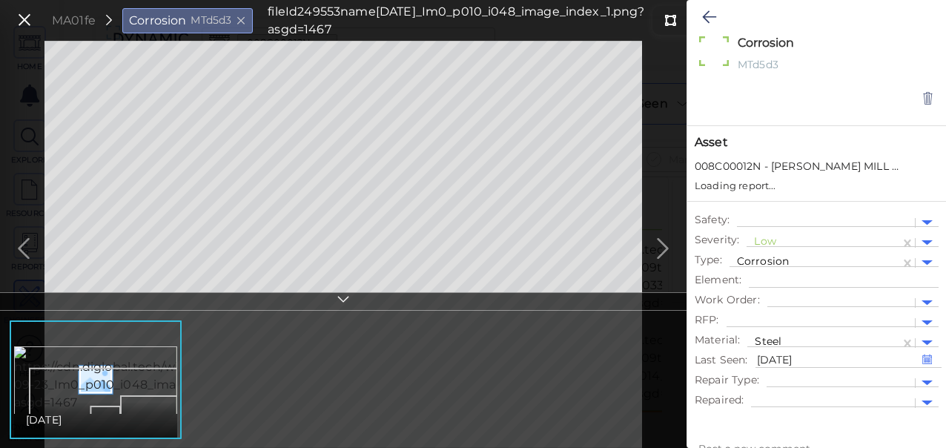
type textarea "x"
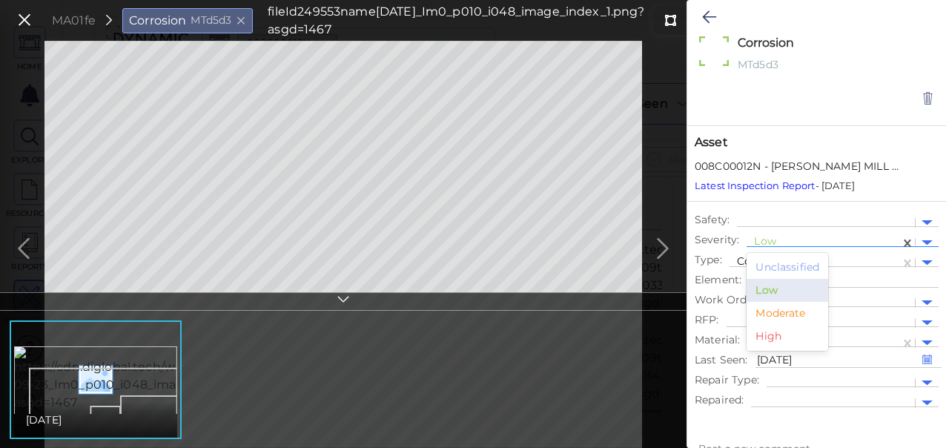
click at [767, 245] on div at bounding box center [823, 243] width 139 height 16
click at [778, 314] on div "Moderate" at bounding box center [787, 313] width 82 height 23
click at [716, 15] on button at bounding box center [708, 17] width 29 height 33
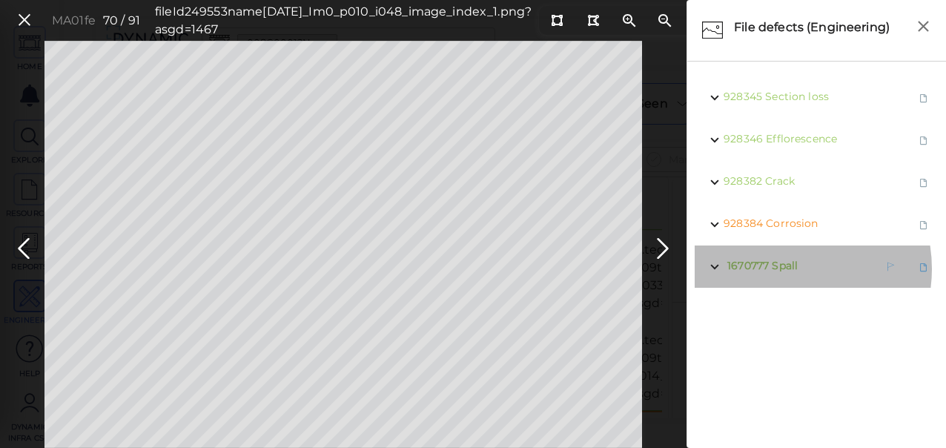
click at [779, 268] on span "Spall" at bounding box center [784, 265] width 26 height 13
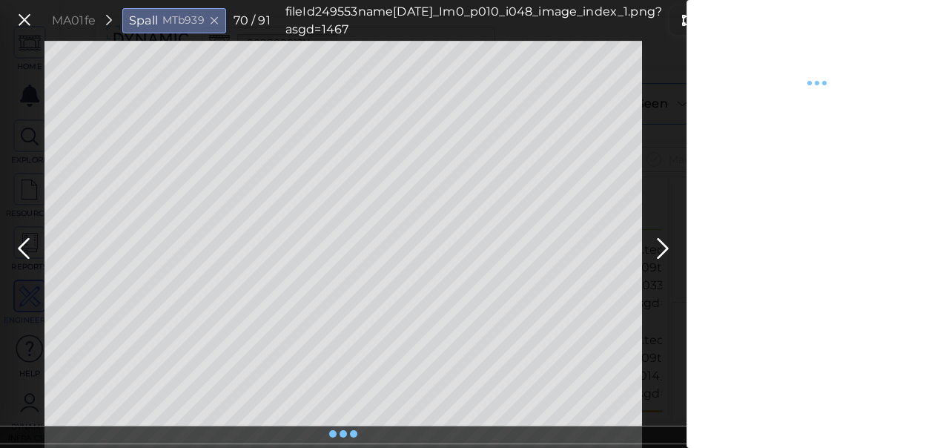
type textarea "x"
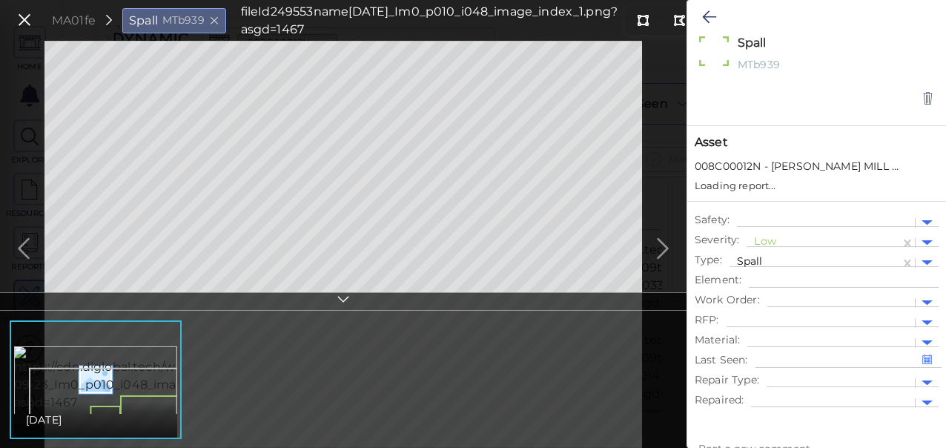
type textarea "x"
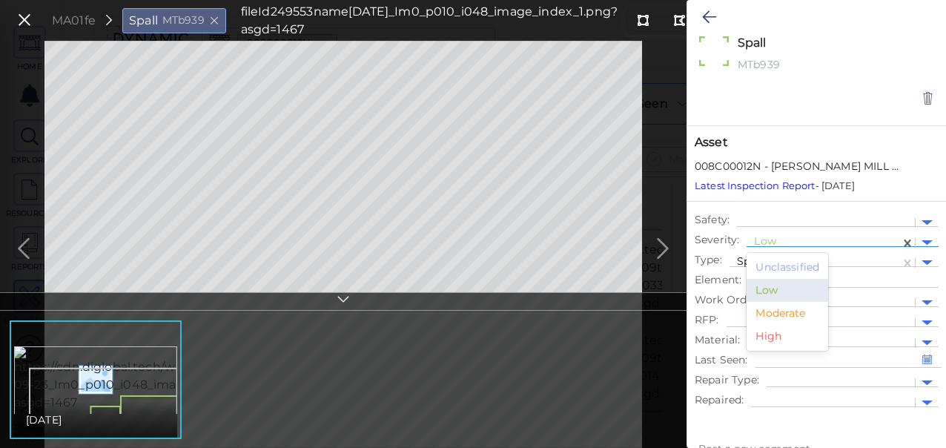
click at [761, 237] on div at bounding box center [823, 243] width 139 height 16
click at [765, 313] on div "Moderate" at bounding box center [787, 313] width 82 height 23
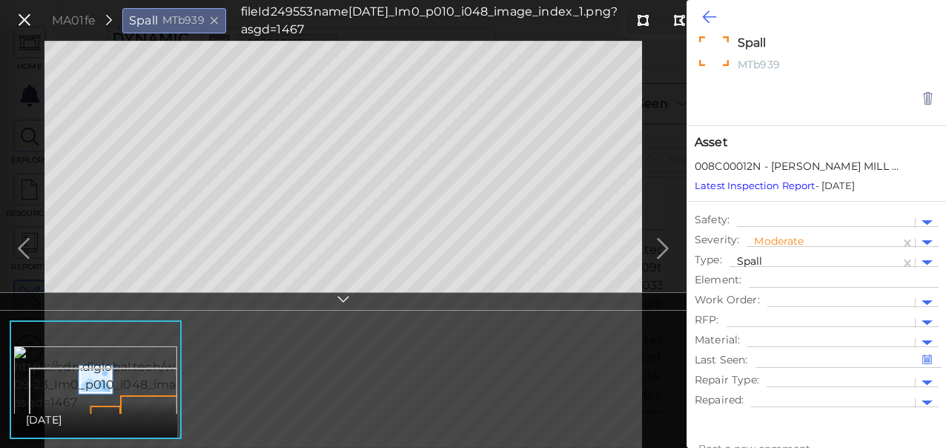
click at [711, 19] on icon at bounding box center [709, 17] width 14 height 18
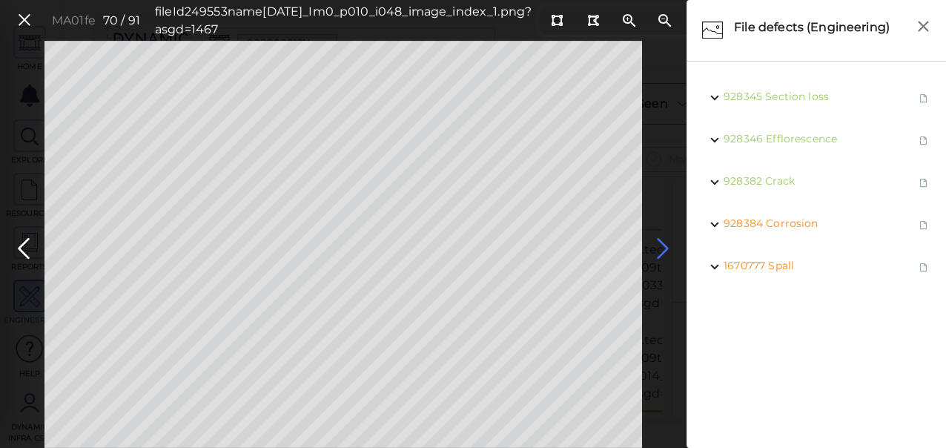
click at [661, 254] on icon at bounding box center [663, 248] width 24 height 29
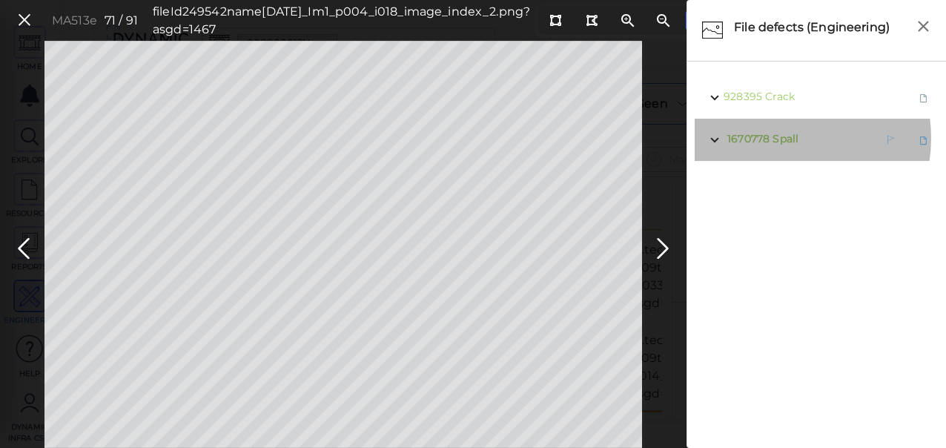
click at [777, 137] on span "Spall" at bounding box center [785, 138] width 26 height 13
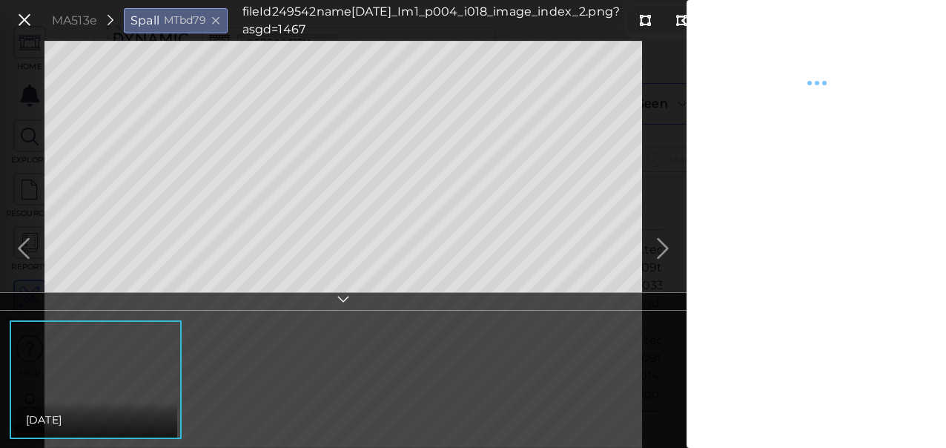
type textarea "x"
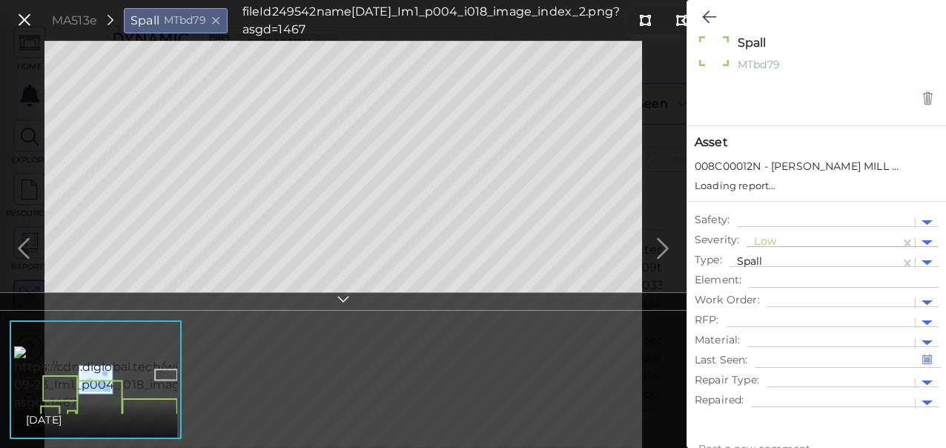
type textarea "x"
click at [771, 239] on div at bounding box center [823, 243] width 139 height 16
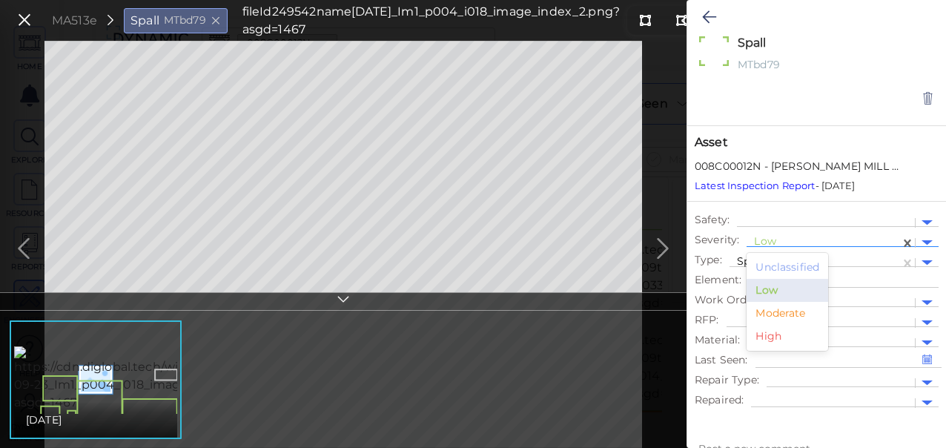
click at [781, 308] on div "Moderate" at bounding box center [787, 313] width 82 height 23
type textarea "x"
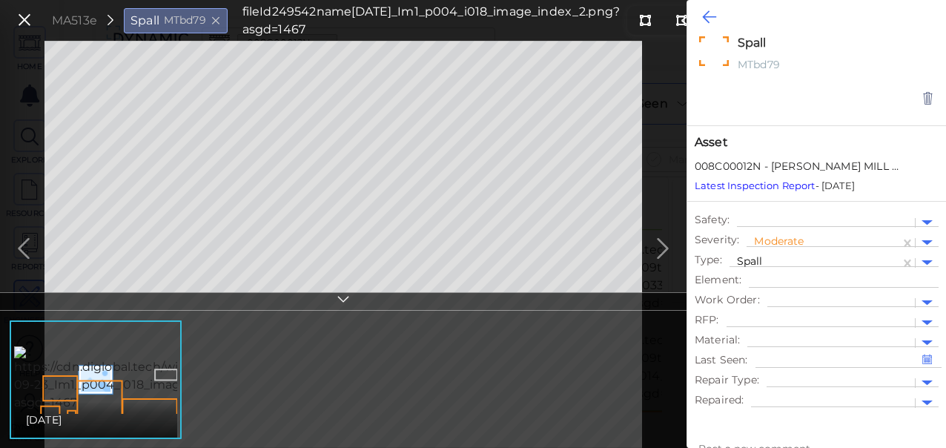
click at [697, 16] on button at bounding box center [708, 17] width 29 height 33
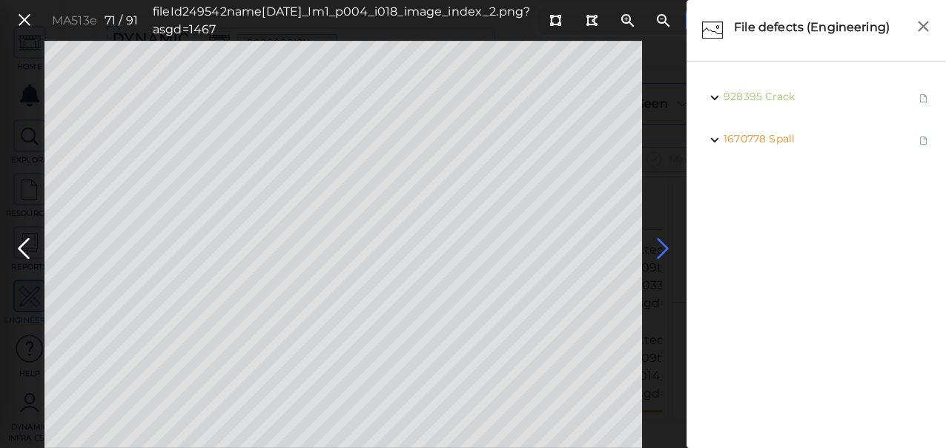
click at [660, 239] on icon at bounding box center [663, 248] width 24 height 29
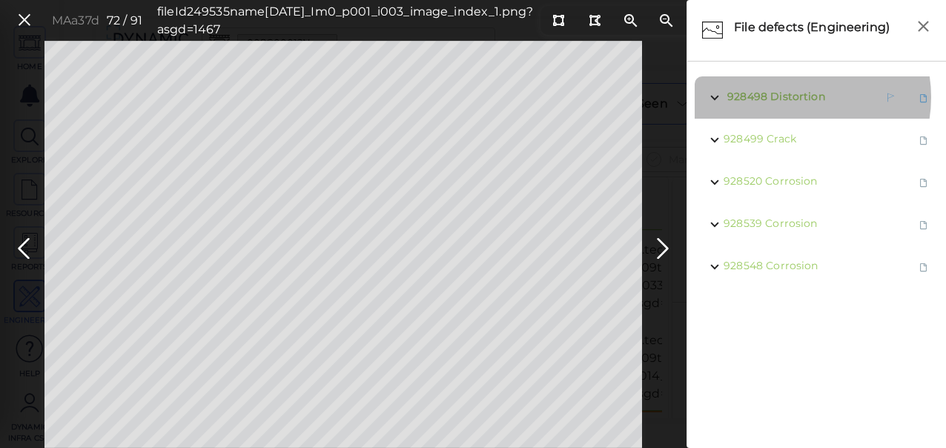
click at [793, 97] on span "Distortion" at bounding box center [797, 96] width 55 height 13
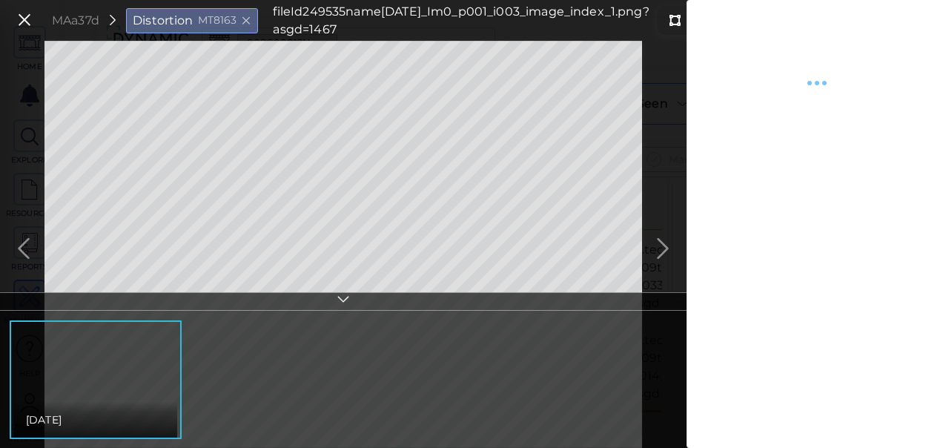
type textarea "x"
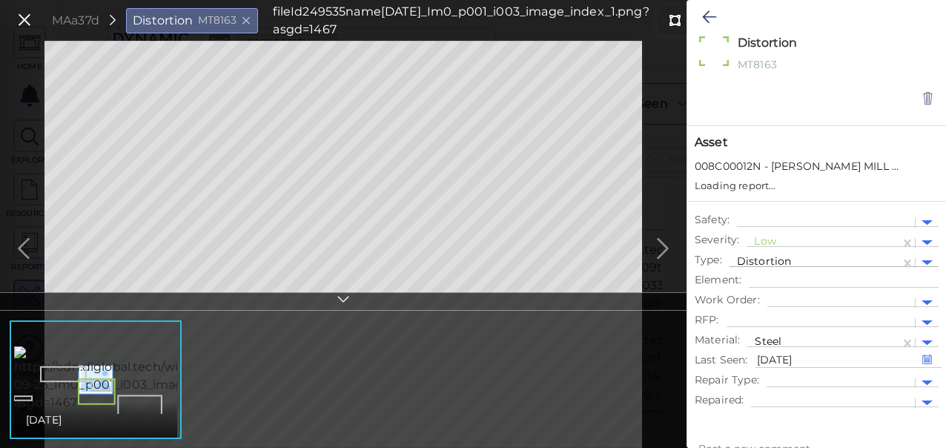
type textarea "x"
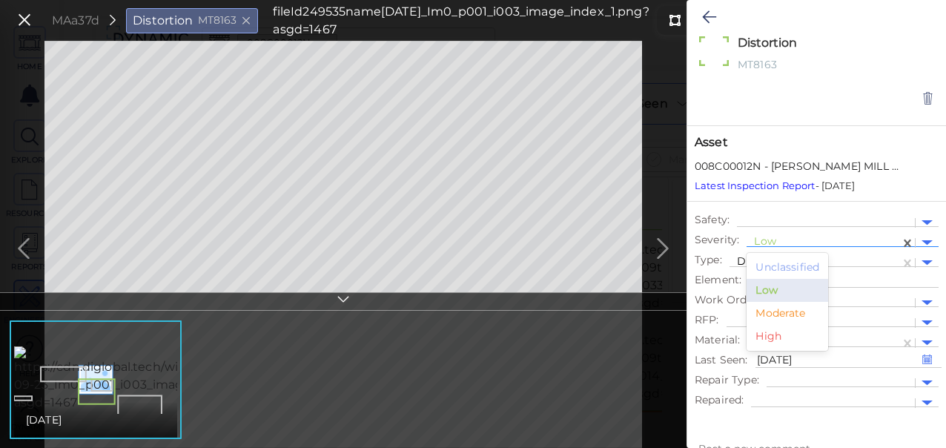
click at [766, 240] on div at bounding box center [823, 243] width 139 height 16
click at [762, 302] on div "Moderate" at bounding box center [787, 313] width 82 height 23
type textarea "x"
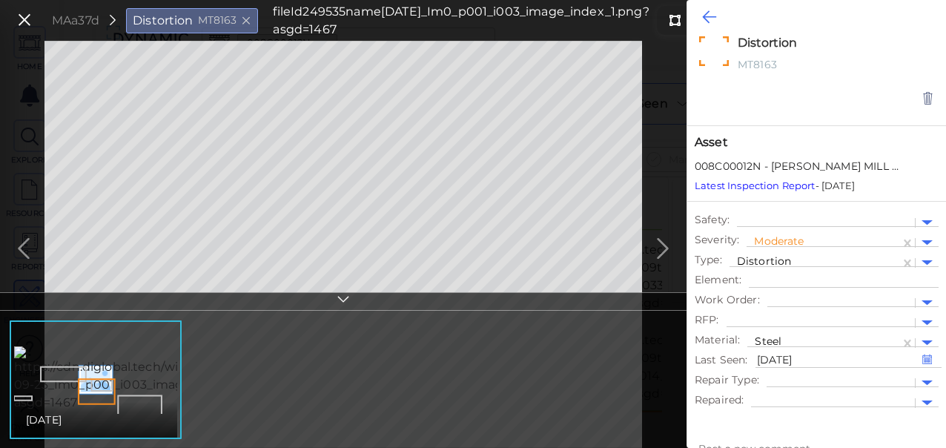
click at [702, 20] on icon at bounding box center [709, 17] width 14 height 18
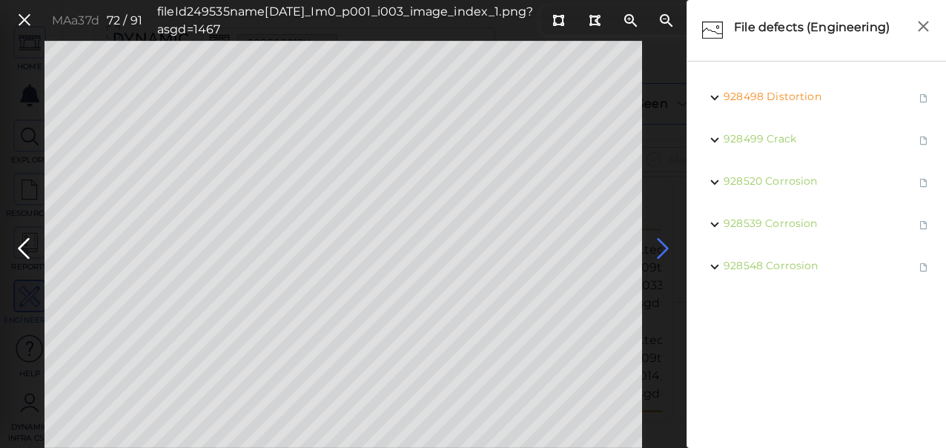
click at [660, 249] on icon at bounding box center [663, 248] width 24 height 29
click at [665, 249] on icon at bounding box center [663, 248] width 24 height 29
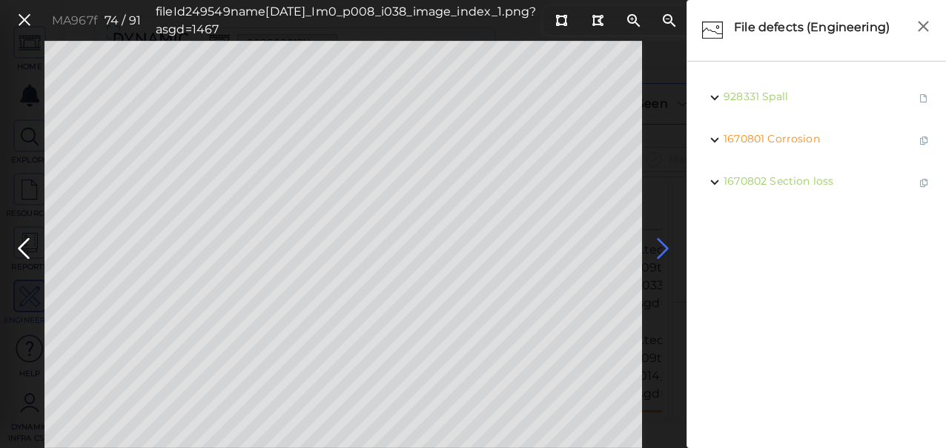
click at [665, 249] on icon at bounding box center [663, 248] width 24 height 29
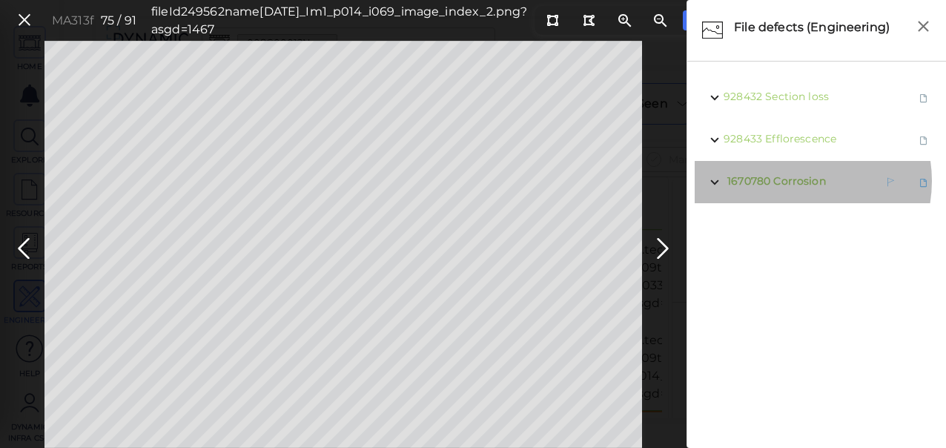
click at [797, 181] on span "Corrosion" at bounding box center [799, 180] width 52 height 13
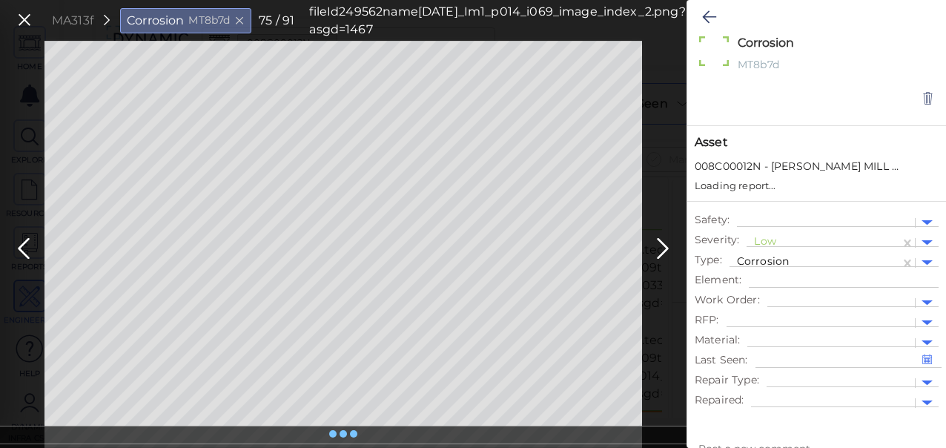
type textarea "x"
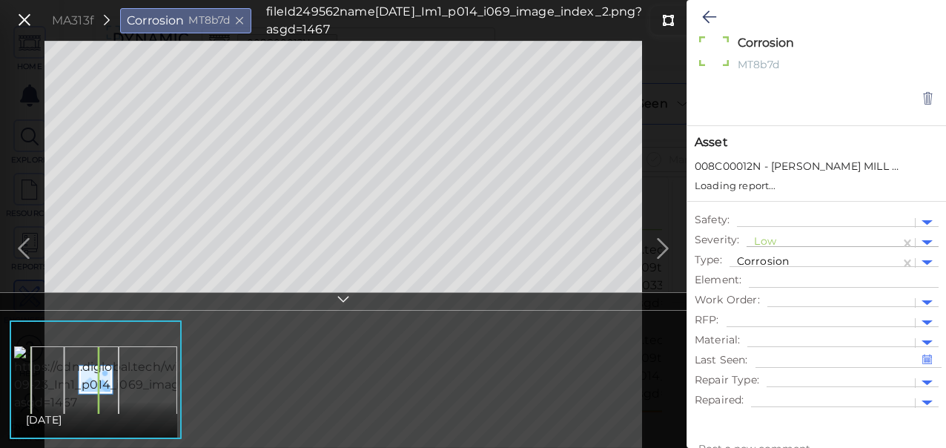
type textarea "x"
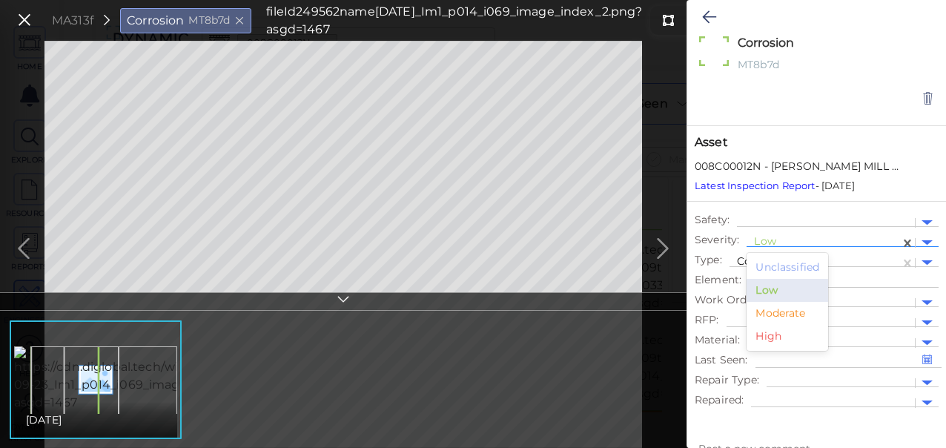
click at [766, 244] on div at bounding box center [823, 243] width 139 height 16
click at [771, 310] on div "Moderate" at bounding box center [787, 313] width 82 height 23
type textarea "x"
click at [704, 21] on icon at bounding box center [709, 17] width 14 height 18
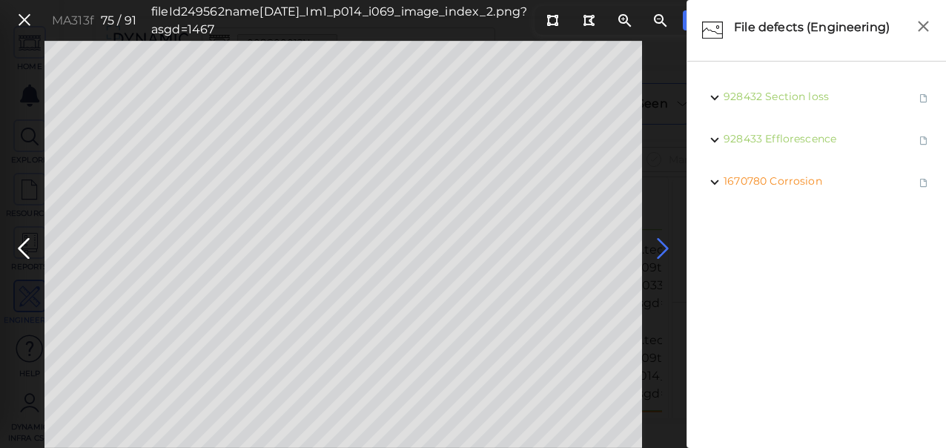
click at [667, 250] on icon at bounding box center [663, 248] width 24 height 29
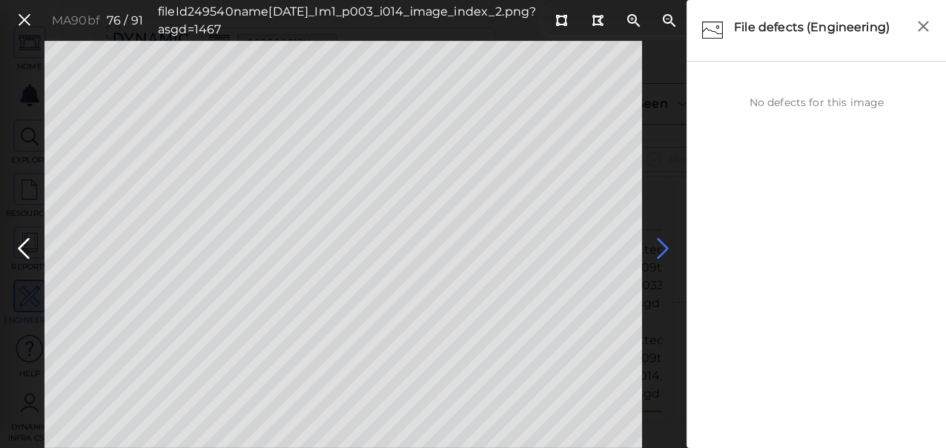
click at [661, 246] on icon at bounding box center [663, 248] width 24 height 29
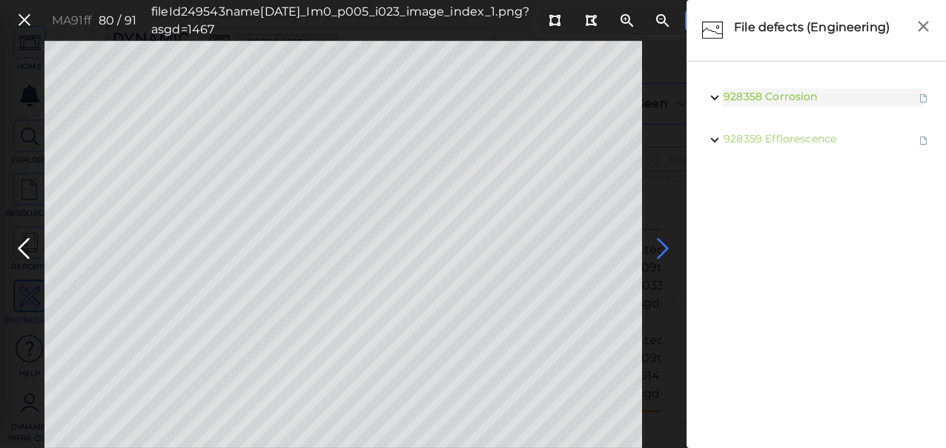
click at [663, 241] on icon at bounding box center [663, 248] width 24 height 29
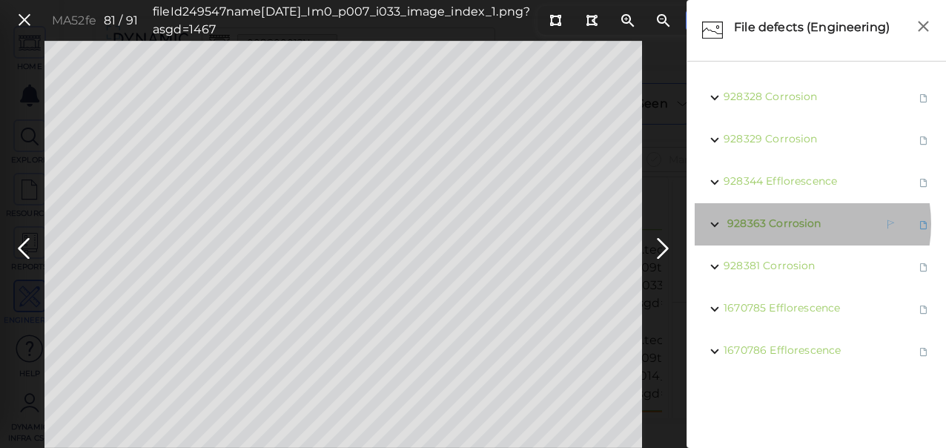
click at [789, 224] on span "Corrosion" at bounding box center [795, 222] width 52 height 13
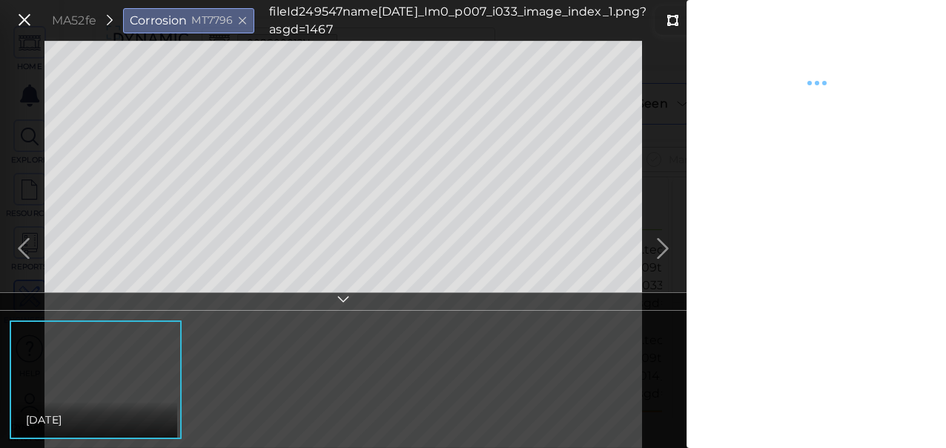
type textarea "x"
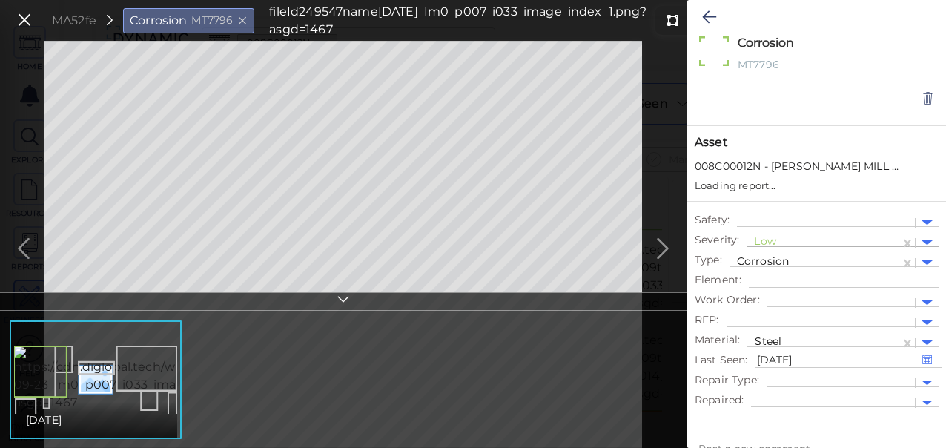
type textarea "x"
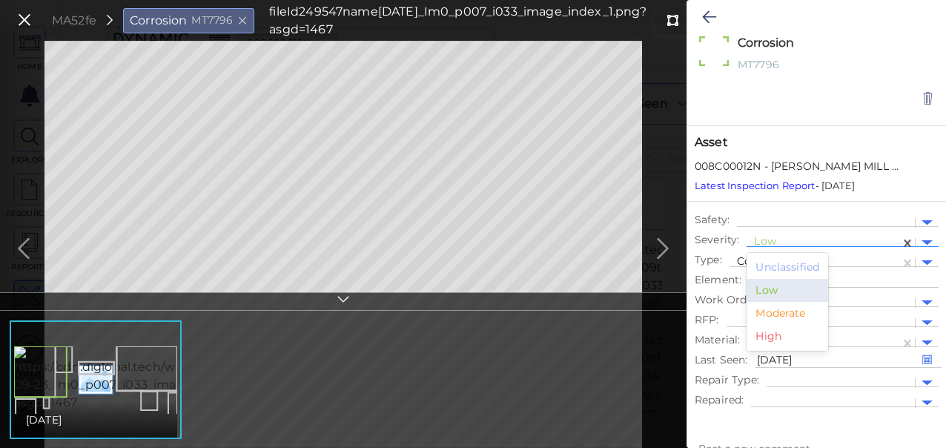
click at [780, 234] on div "Low" at bounding box center [823, 242] width 139 height 19
click at [798, 316] on div "Moderate" at bounding box center [787, 313] width 82 height 23
type textarea "x"
click at [706, 10] on icon at bounding box center [709, 17] width 14 height 18
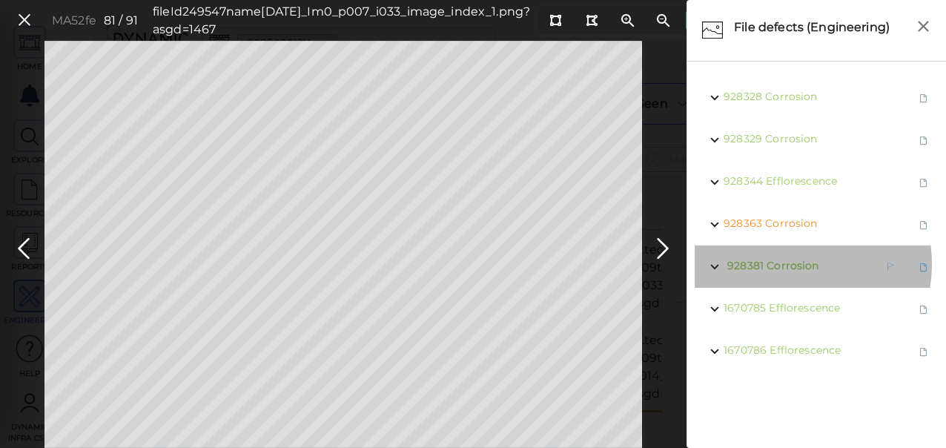
click at [780, 264] on span "Corrosion" at bounding box center [792, 265] width 52 height 13
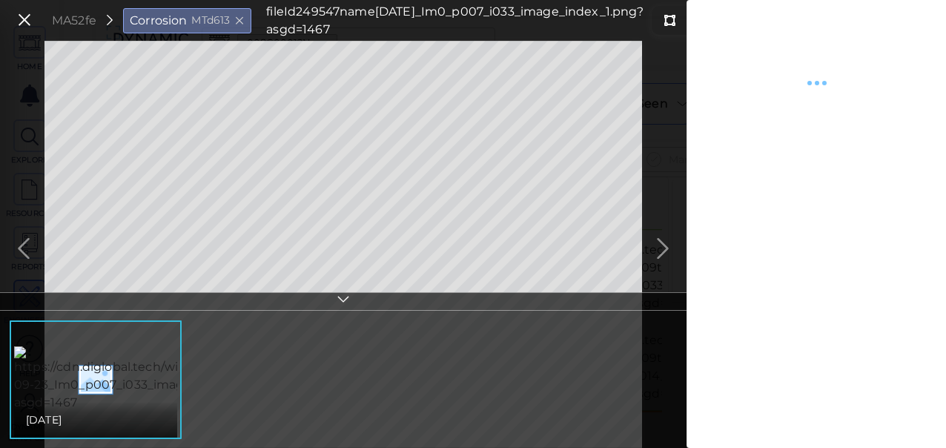
type textarea "x"
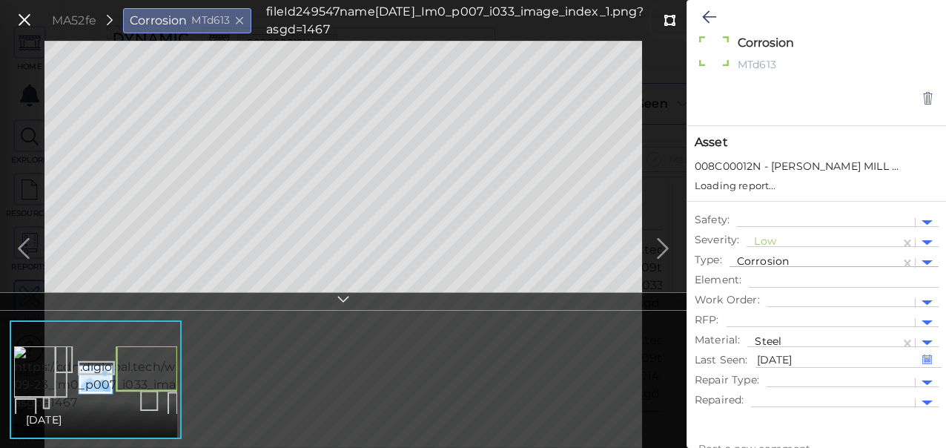
type textarea "x"
click at [772, 240] on div at bounding box center [823, 243] width 139 height 16
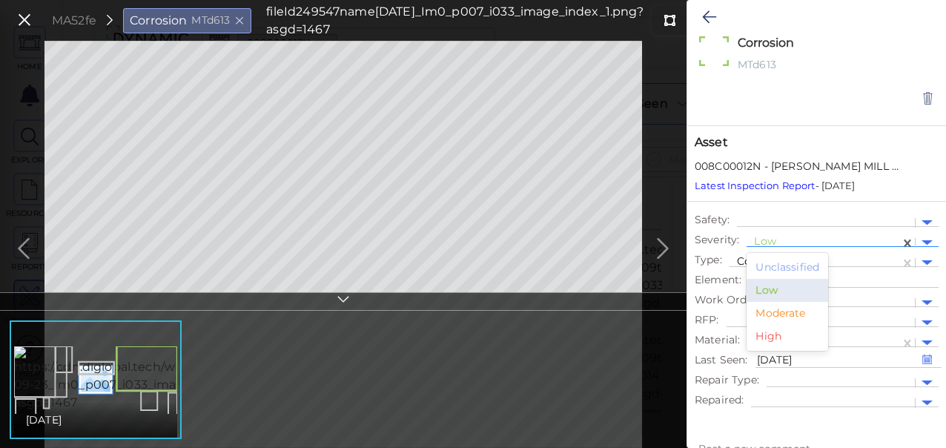
click at [789, 311] on div "Moderate" at bounding box center [787, 313] width 82 height 23
click at [705, 15] on icon at bounding box center [709, 17] width 14 height 18
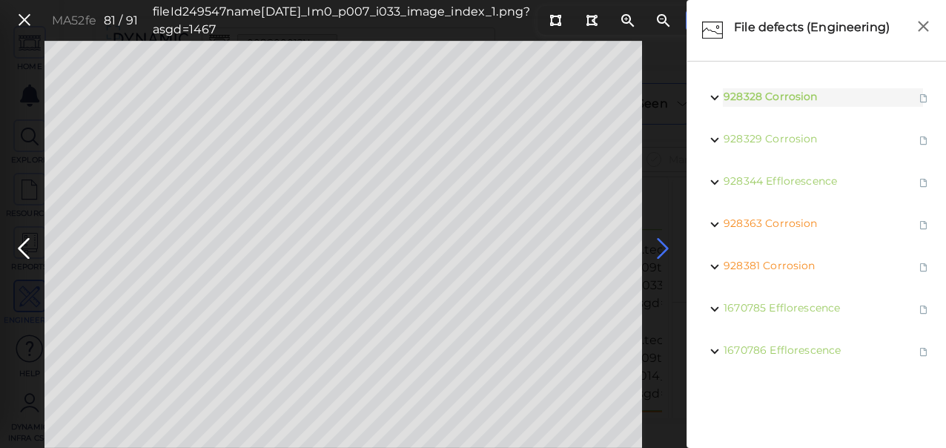
click at [667, 248] on icon at bounding box center [663, 248] width 24 height 29
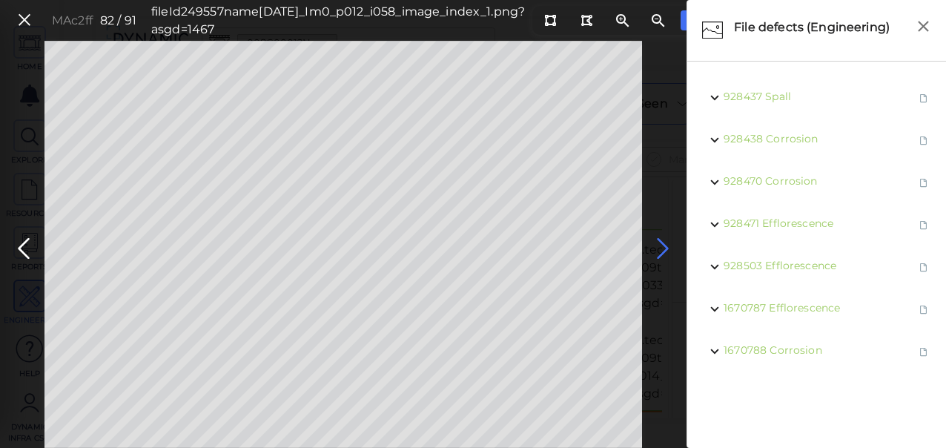
click at [667, 242] on icon at bounding box center [663, 248] width 24 height 29
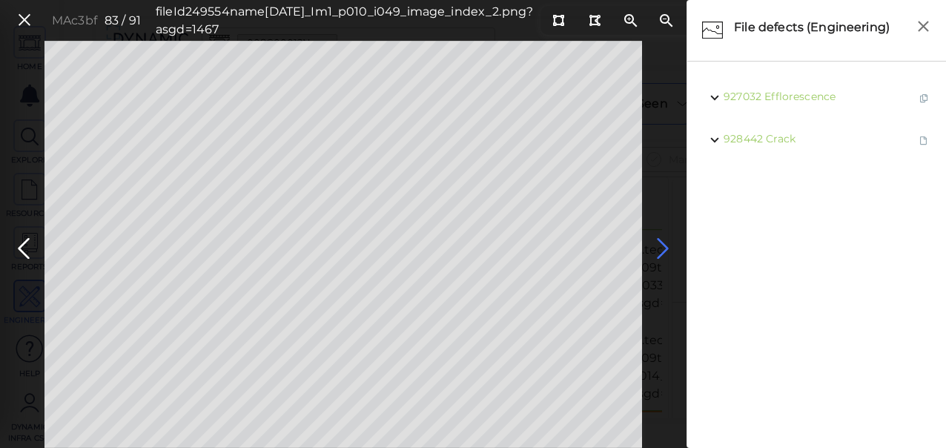
click at [656, 249] on icon at bounding box center [663, 248] width 24 height 29
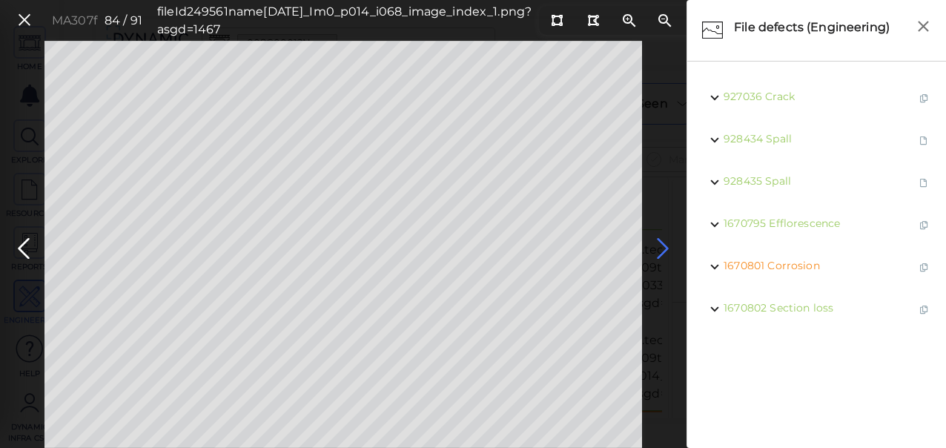
click at [666, 245] on icon at bounding box center [663, 248] width 24 height 29
click at [25, 248] on icon at bounding box center [24, 248] width 24 height 29
click at [661, 243] on icon at bounding box center [663, 248] width 24 height 29
click at [776, 351] on span "Spall" at bounding box center [780, 349] width 26 height 13
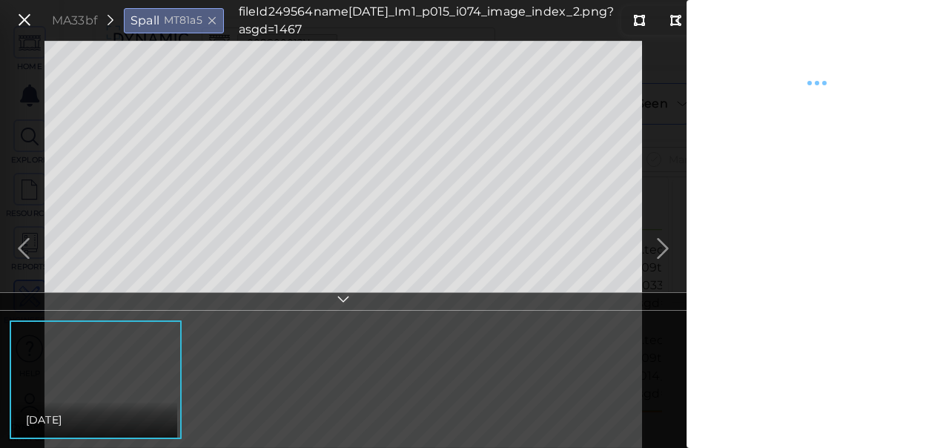
type textarea "x"
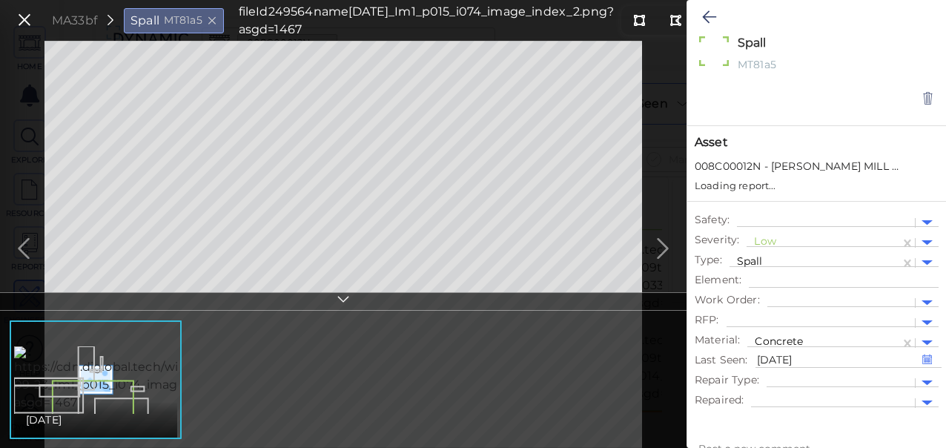
type textarea "x"
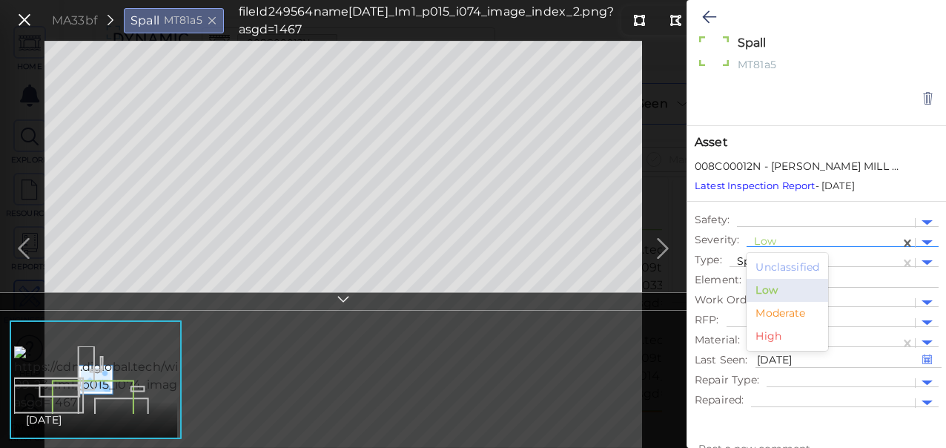
click at [774, 243] on div at bounding box center [823, 243] width 139 height 16
click at [774, 319] on div "Moderate" at bounding box center [787, 313] width 82 height 23
click at [710, 17] on icon at bounding box center [709, 17] width 14 height 18
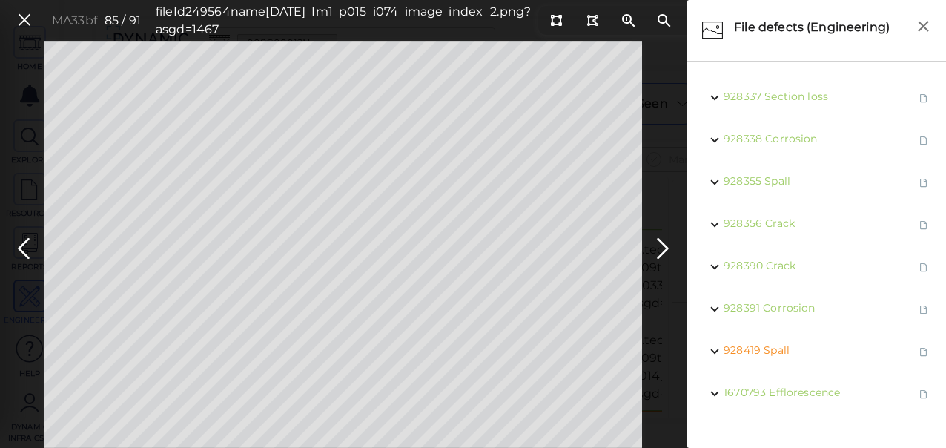
click at [660, 248] on icon at bounding box center [663, 248] width 24 height 29
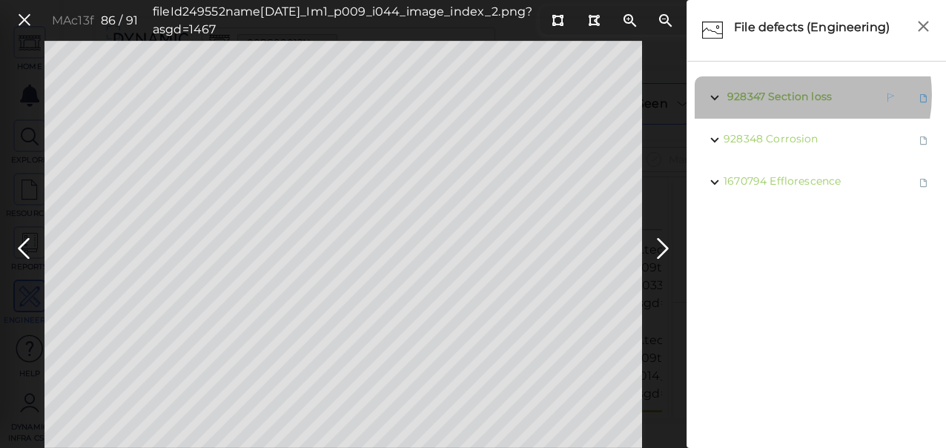
click at [792, 95] on span "Section loss" at bounding box center [800, 96] width 64 height 13
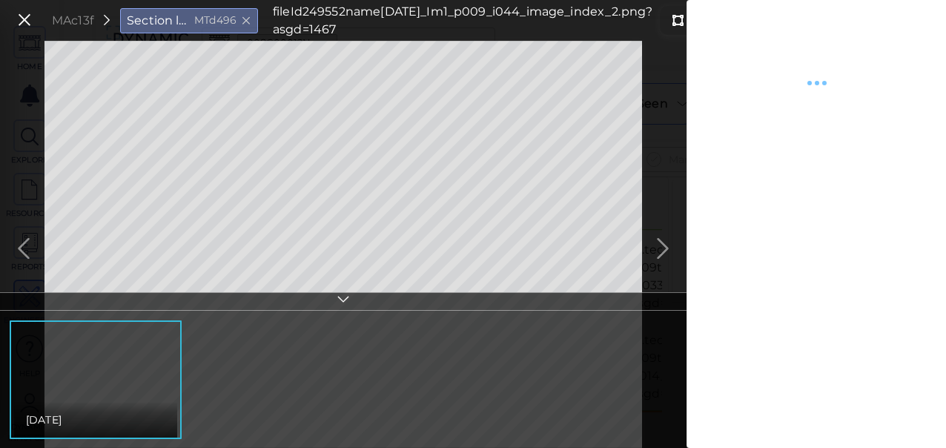
type textarea "x"
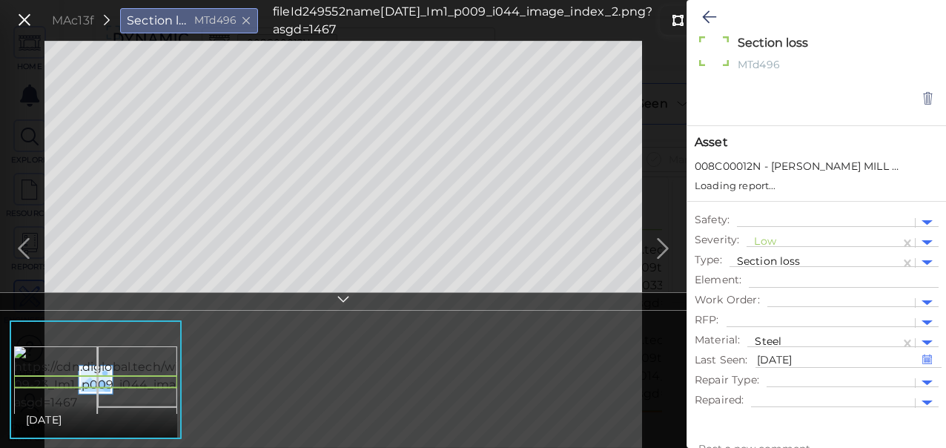
type textarea "x"
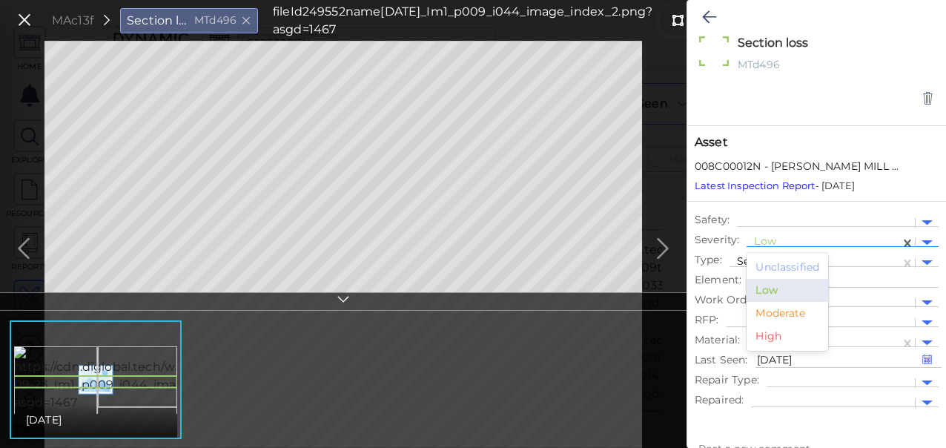
click at [768, 241] on div at bounding box center [823, 243] width 139 height 16
click at [772, 313] on div "Moderate" at bounding box center [787, 313] width 82 height 23
click at [703, 17] on icon at bounding box center [709, 17] width 14 height 18
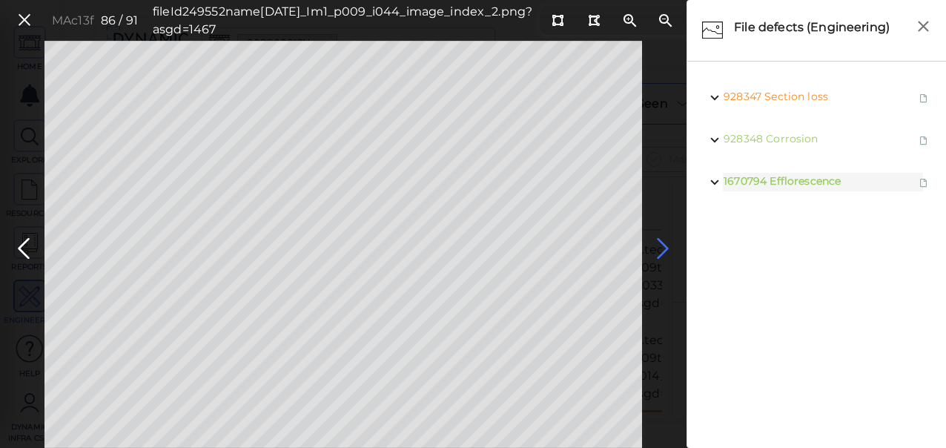
click at [663, 249] on icon at bounding box center [663, 248] width 24 height 29
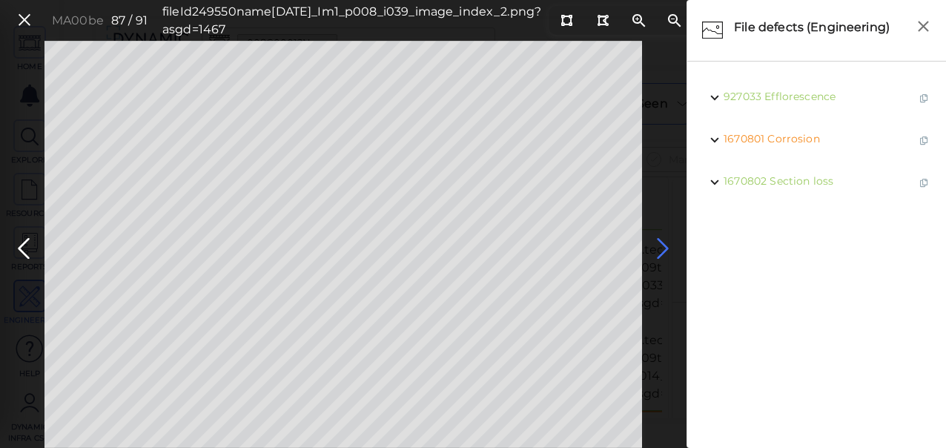
click at [653, 254] on icon at bounding box center [663, 248] width 24 height 29
click at [663, 246] on icon at bounding box center [663, 248] width 24 height 29
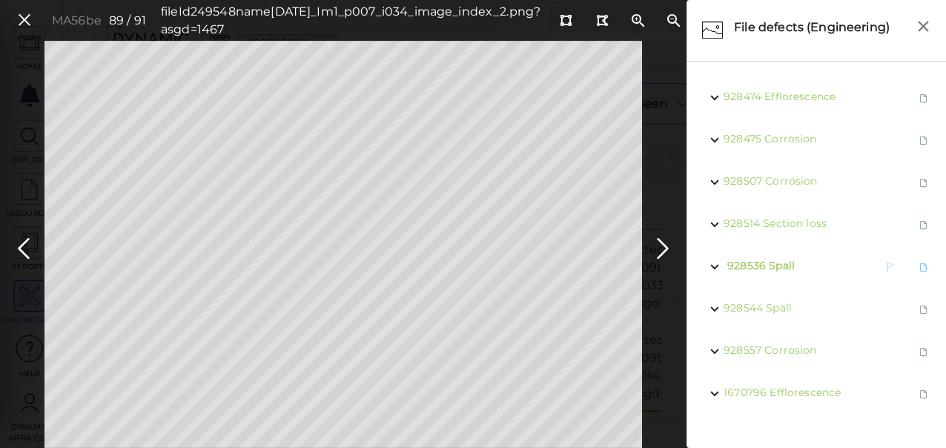
click at [778, 262] on span "Spall" at bounding box center [782, 265] width 26 height 13
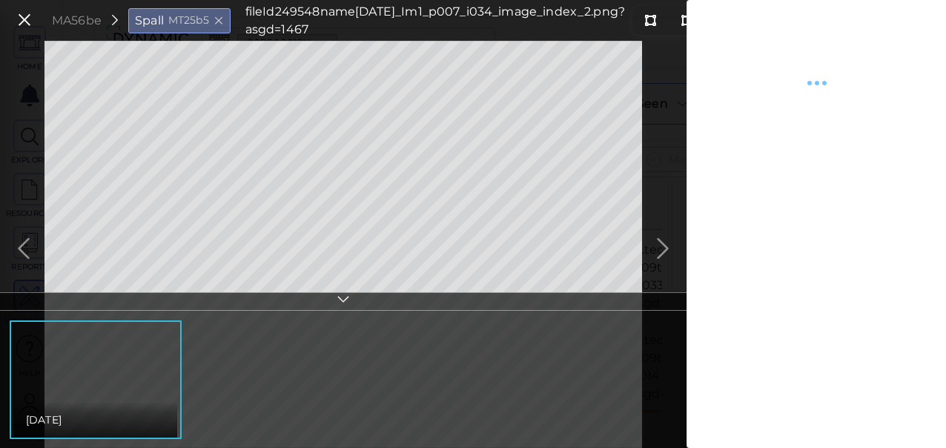
type textarea "x"
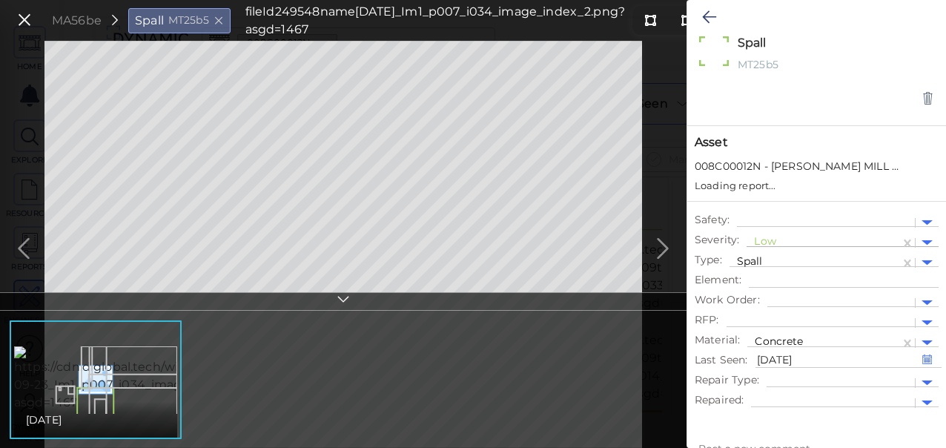
type textarea "x"
click at [760, 241] on div at bounding box center [823, 243] width 139 height 16
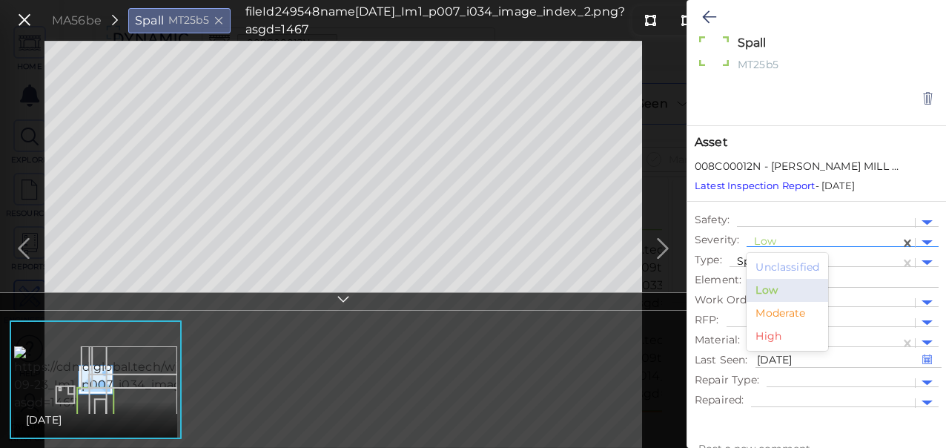
click at [768, 307] on div "Moderate" at bounding box center [787, 313] width 82 height 23
click at [706, 19] on icon at bounding box center [709, 17] width 14 height 18
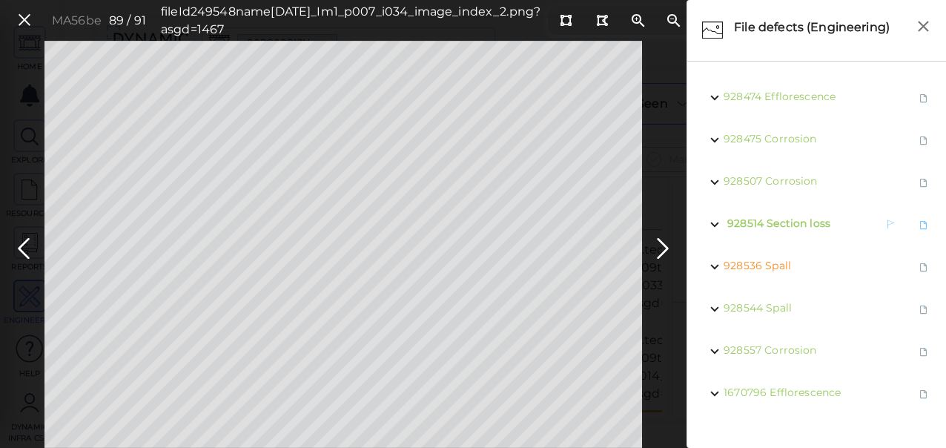
click at [789, 222] on span "Section loss" at bounding box center [798, 222] width 64 height 13
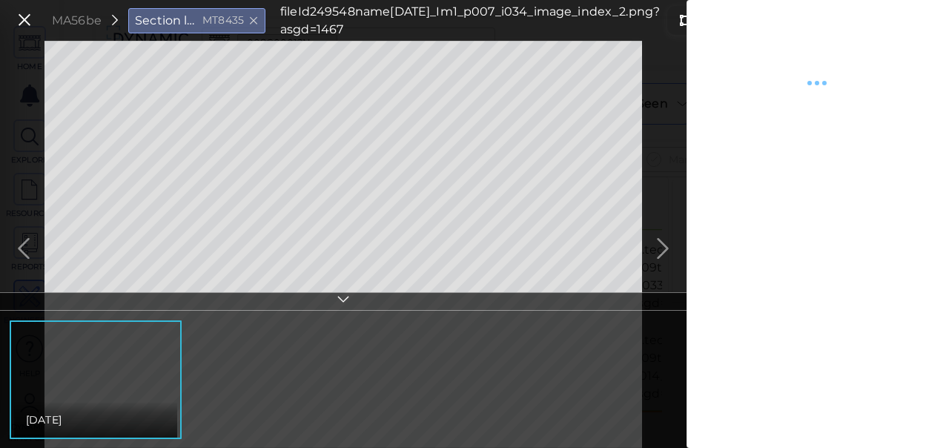
type textarea "x"
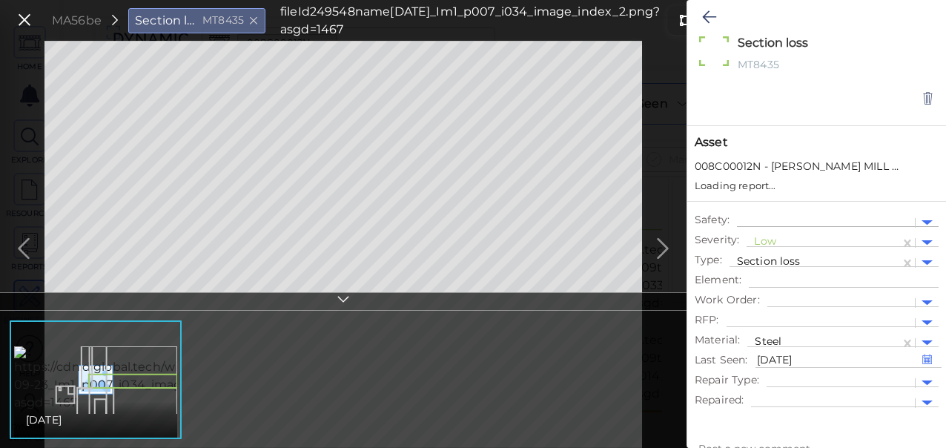
type textarea "x"
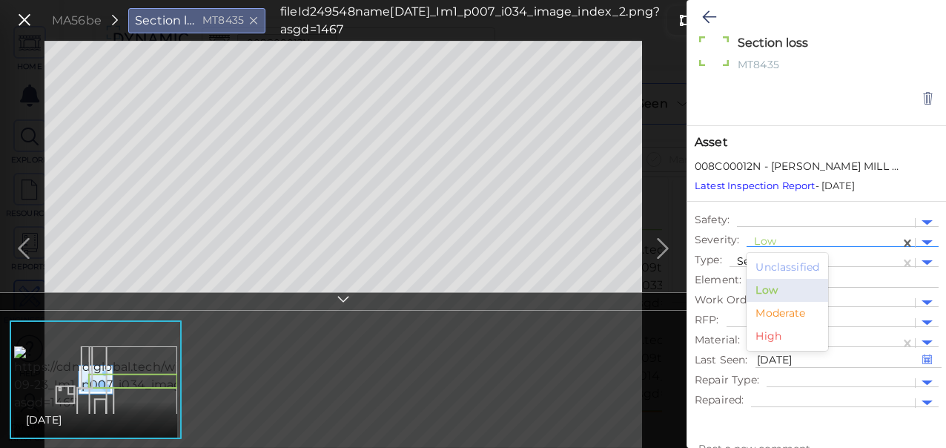
click at [765, 242] on div at bounding box center [823, 243] width 139 height 16
click at [774, 308] on div "Moderate" at bounding box center [787, 313] width 82 height 23
type textarea "x"
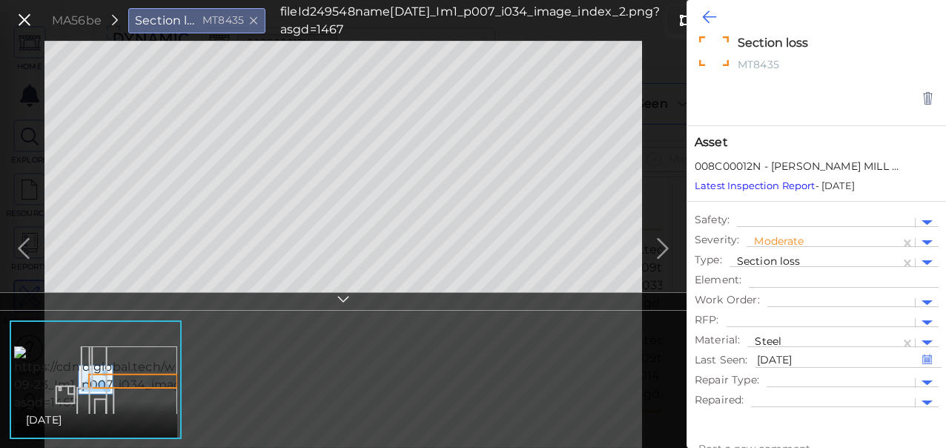
click at [714, 16] on icon at bounding box center [709, 17] width 14 height 18
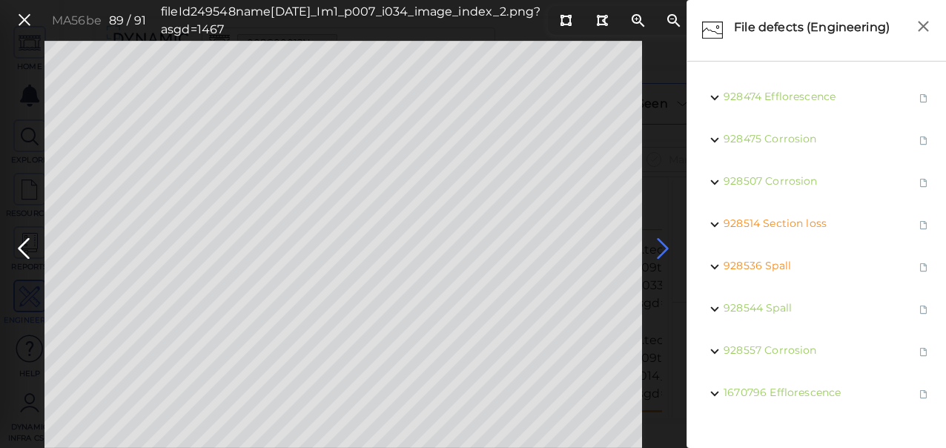
click at [660, 245] on icon at bounding box center [663, 248] width 24 height 29
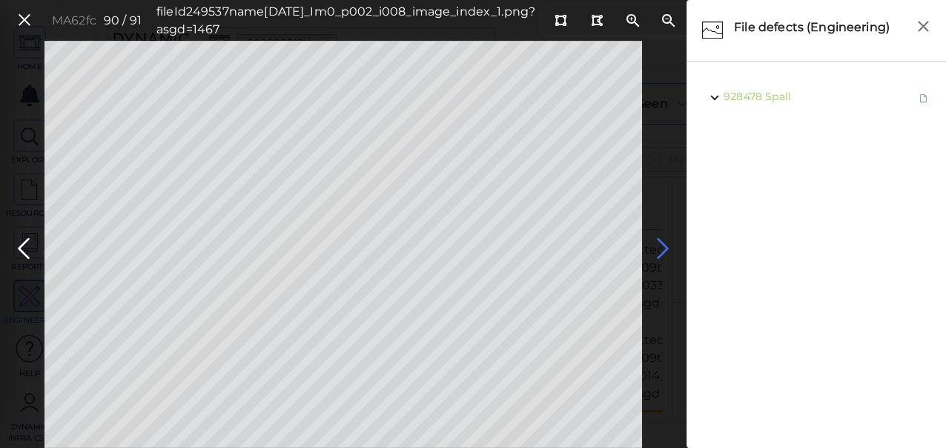
click at [661, 252] on icon at bounding box center [663, 248] width 24 height 29
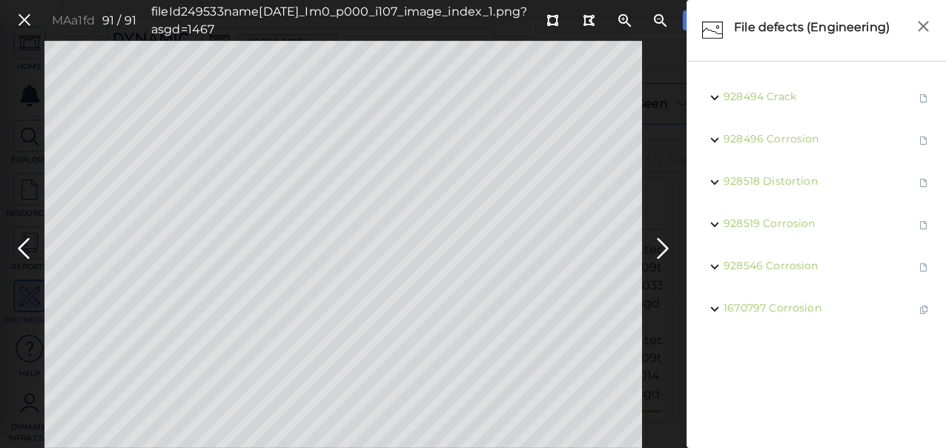
drag, startPoint x: 19, startPoint y: 17, endPoint x: 354, endPoint y: 143, distance: 357.9
click at [21, 17] on icon at bounding box center [24, 20] width 16 height 20
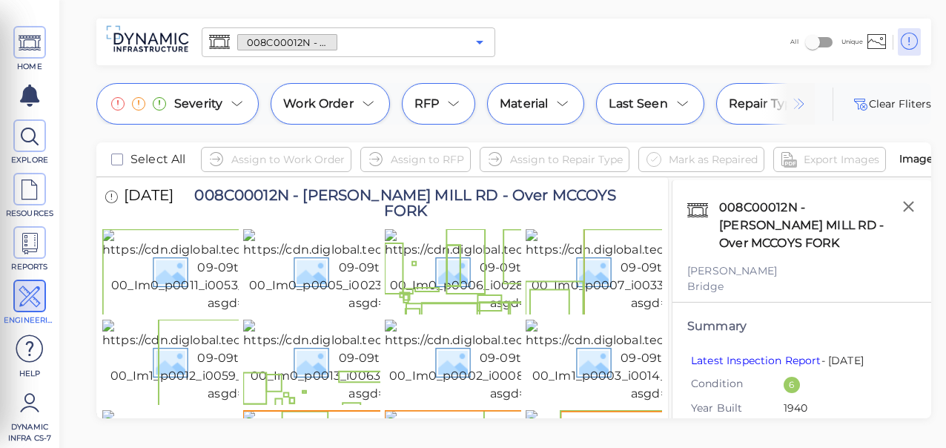
click at [479, 43] on icon "Open" at bounding box center [479, 43] width 7 height 4
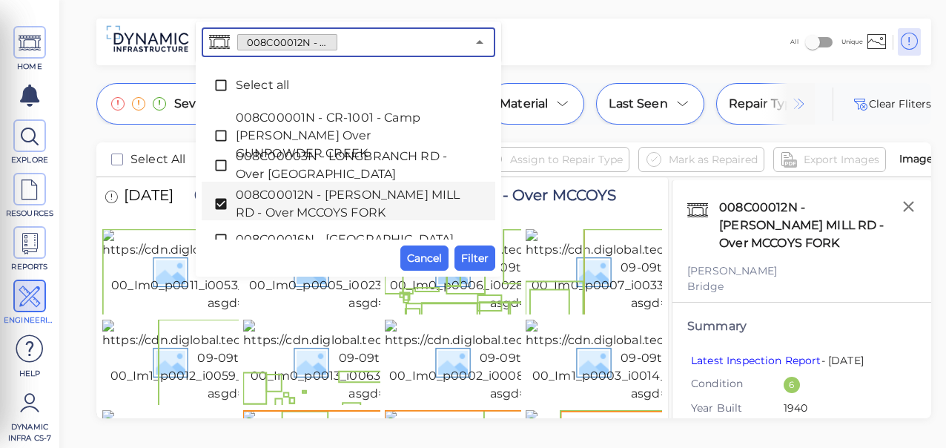
click at [221, 201] on icon at bounding box center [220, 204] width 11 height 11
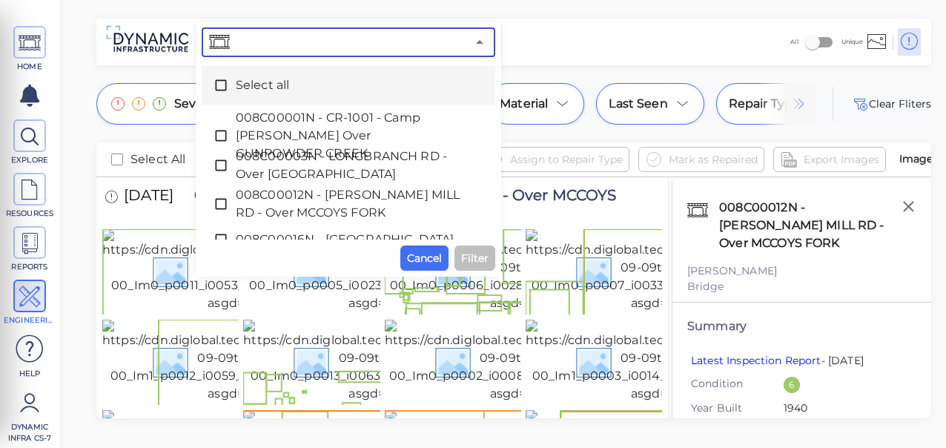
paste input "008C00074N - [GEOGRAPHIC_DATA] - Over Unnamed stream"
type input "008C00074N - [GEOGRAPHIC_DATA] - Over Unnamed stream"
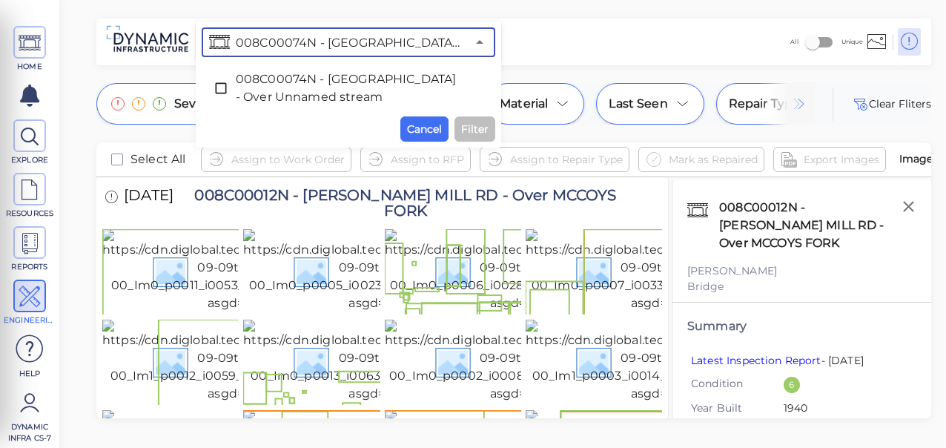
scroll to position [0, 133]
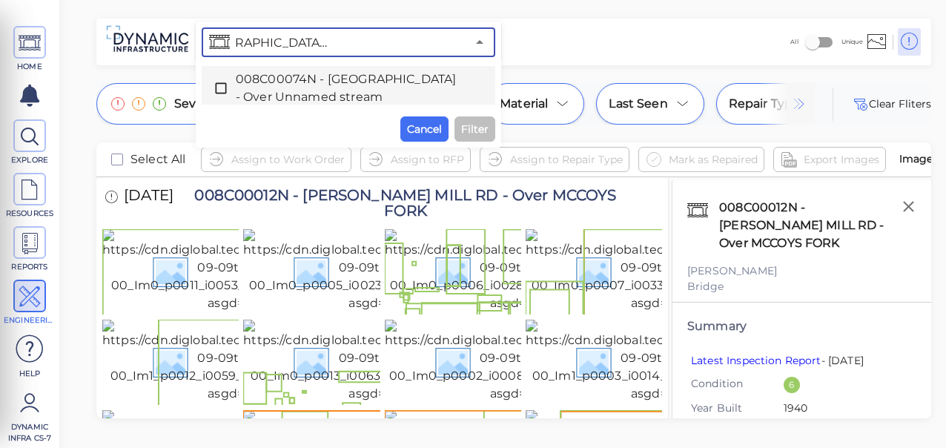
click at [223, 83] on icon at bounding box center [220, 88] width 15 height 15
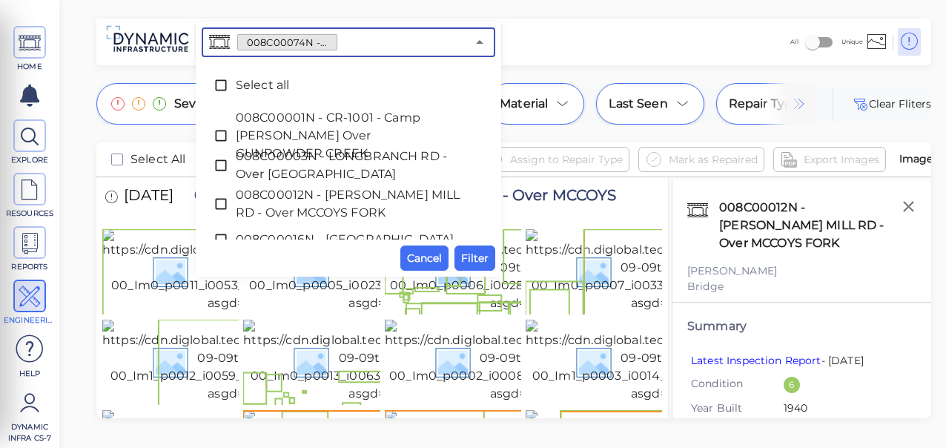
scroll to position [0, 0]
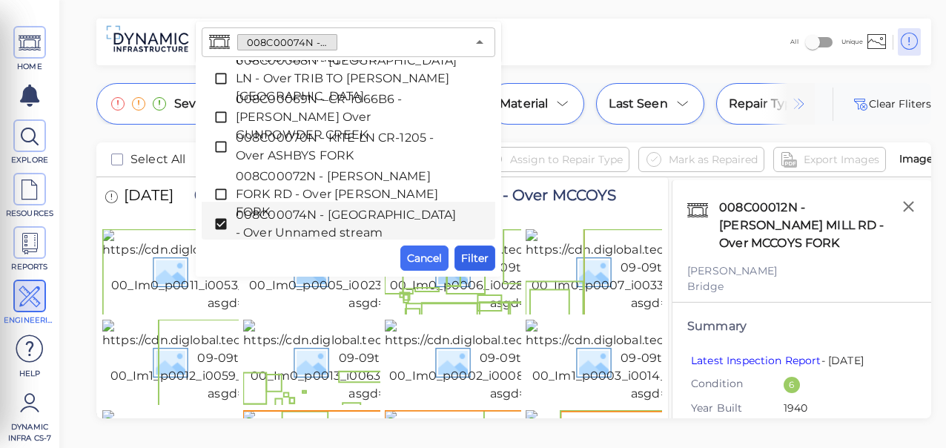
click at [474, 258] on span "Filter" at bounding box center [474, 258] width 27 height 18
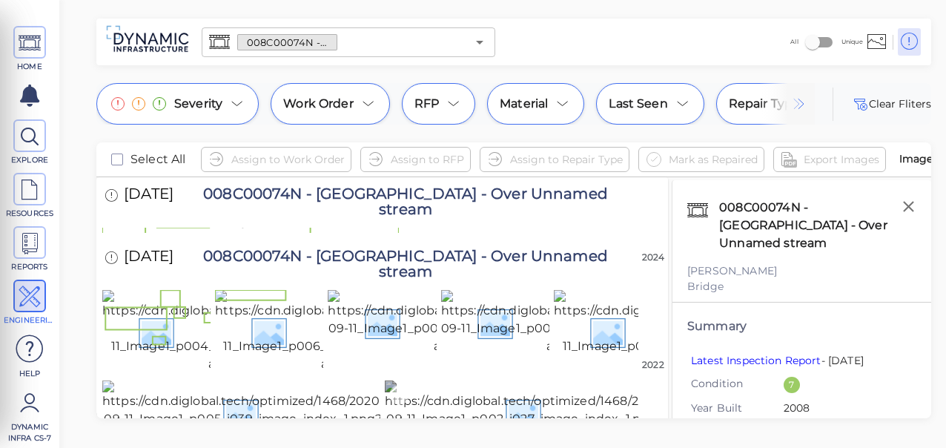
scroll to position [1094, 0]
click at [514, 380] on img at bounding box center [526, 412] width 282 height 65
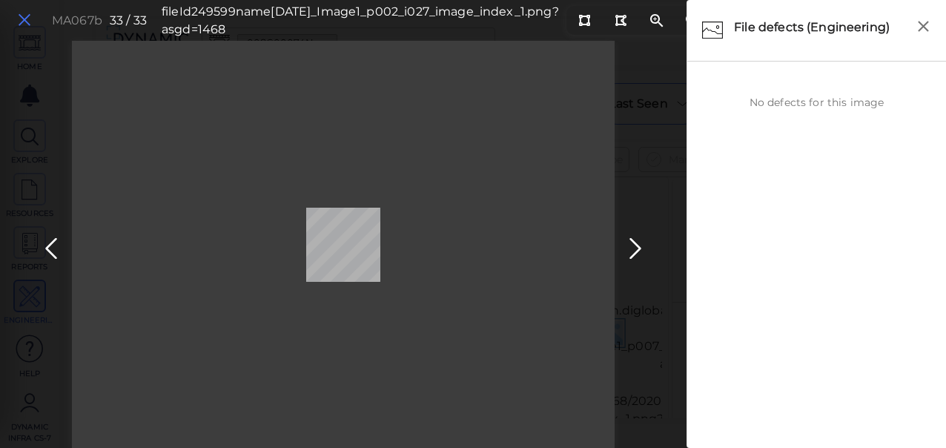
click at [21, 18] on icon at bounding box center [24, 20] width 16 height 20
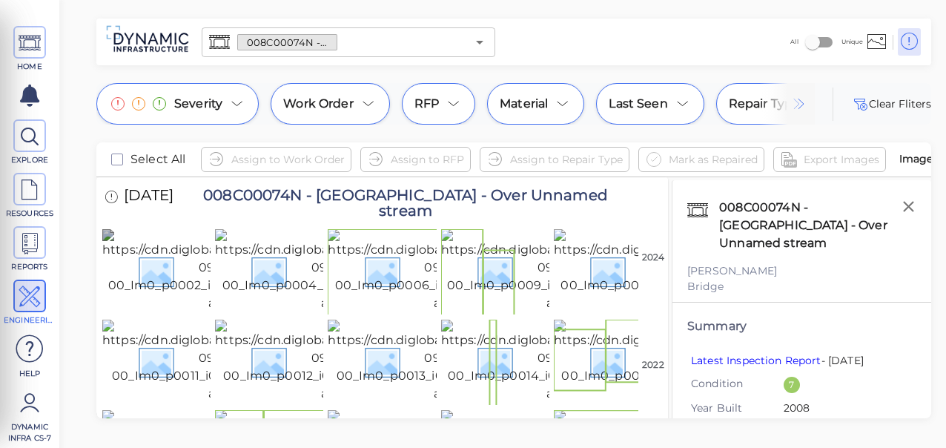
click at [177, 283] on img at bounding box center [240, 270] width 276 height 83
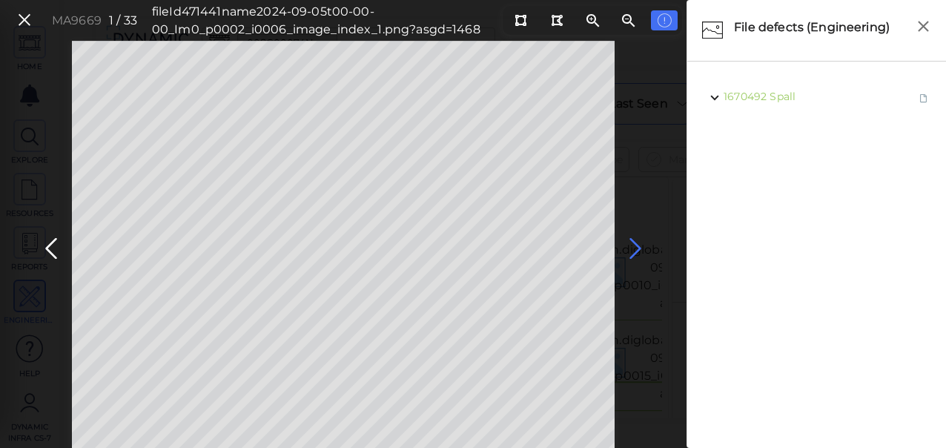
click at [631, 244] on icon at bounding box center [635, 248] width 24 height 29
click at [631, 246] on icon at bounding box center [635, 248] width 24 height 29
click at [31, 247] on div "MA5568 3 / 33 fileId 471445 name 2024-09-05t00-00-00_Im0_p0006_i0018_image_inde…" at bounding box center [343, 244] width 686 height 407
click at [46, 246] on icon at bounding box center [51, 248] width 24 height 29
click at [53, 246] on icon at bounding box center [51, 248] width 24 height 29
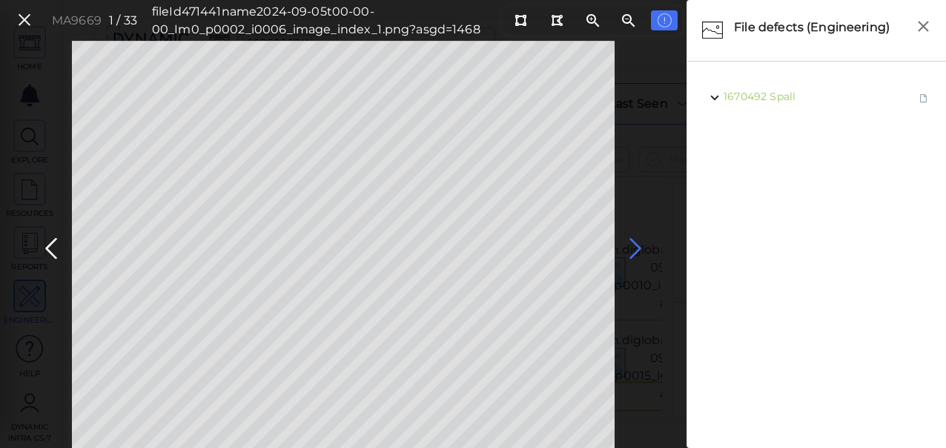
click at [640, 249] on icon at bounding box center [635, 248] width 24 height 29
click at [628, 252] on icon at bounding box center [635, 248] width 24 height 29
click at [631, 250] on icon at bounding box center [635, 248] width 24 height 29
click at [634, 252] on icon at bounding box center [635, 248] width 24 height 29
click at [634, 250] on icon at bounding box center [635, 248] width 24 height 29
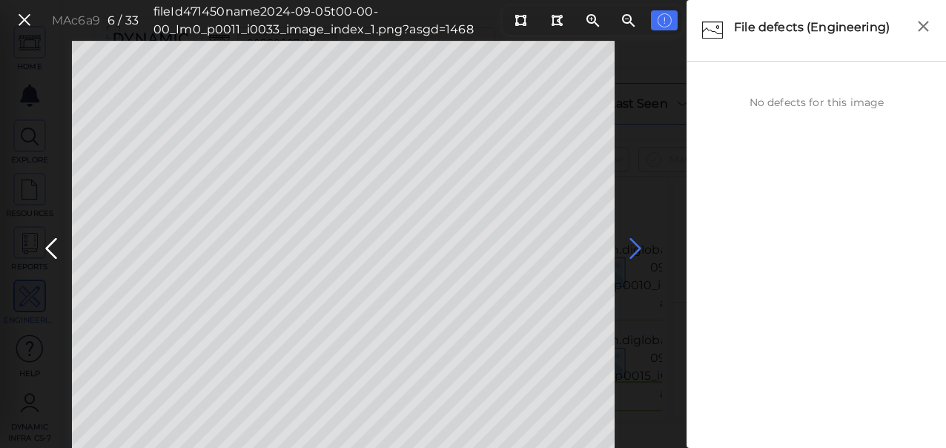
click at [638, 252] on icon at bounding box center [635, 248] width 24 height 29
click at [634, 245] on icon at bounding box center [635, 248] width 24 height 29
click at [639, 249] on icon at bounding box center [635, 248] width 24 height 29
click at [637, 246] on icon at bounding box center [635, 248] width 24 height 29
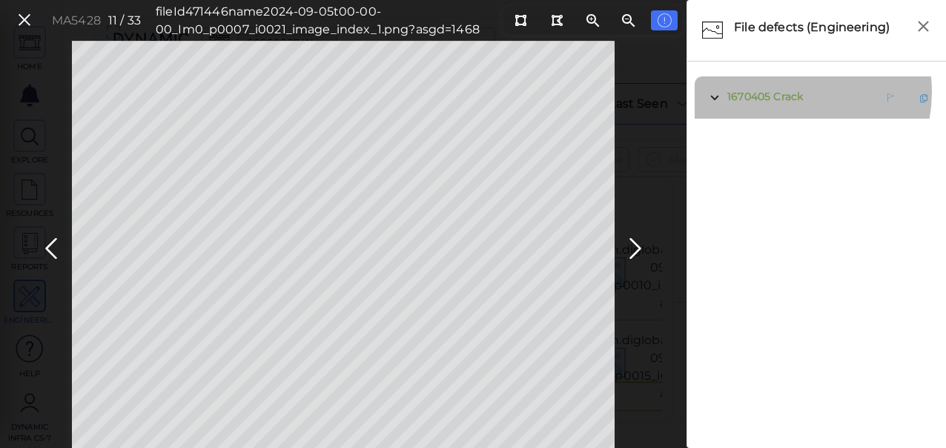
click at [783, 92] on span "Crack" at bounding box center [788, 96] width 30 height 13
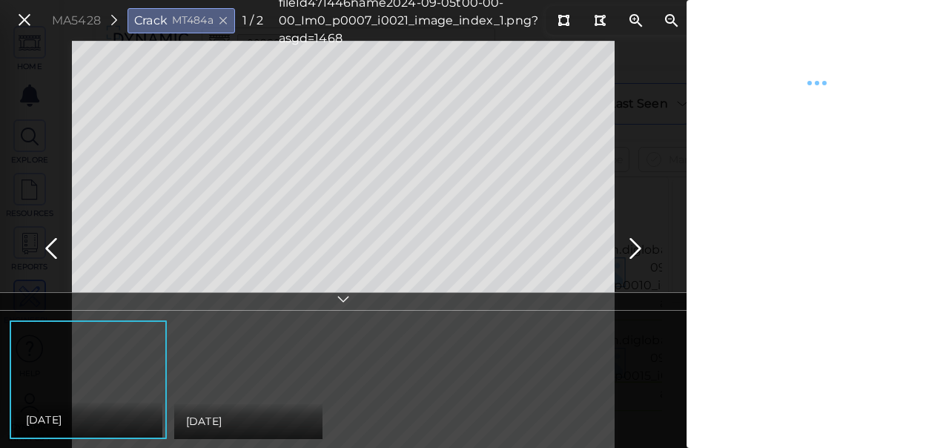
type textarea "x"
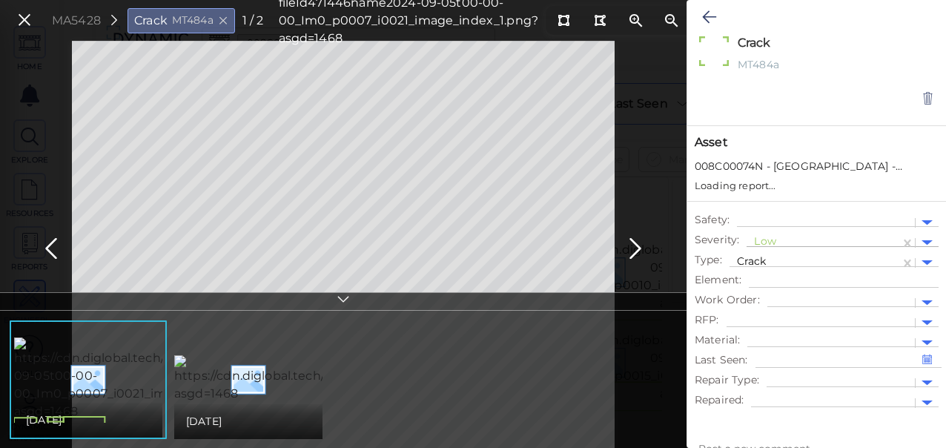
type textarea "x"
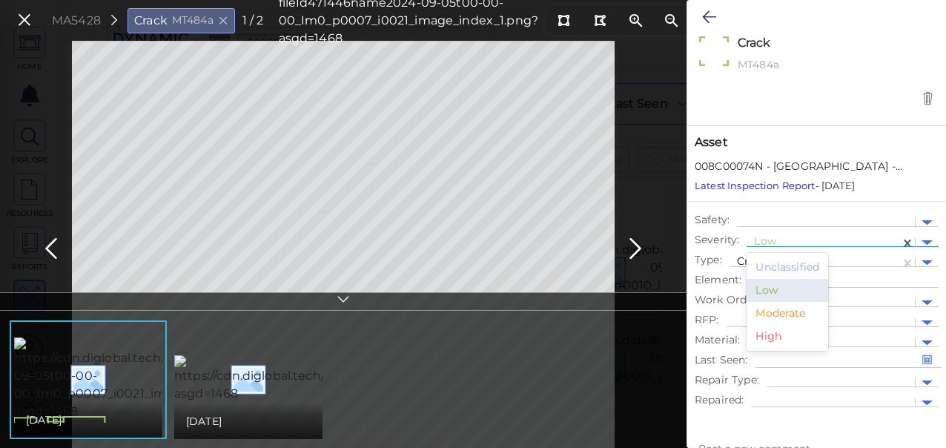
click at [767, 239] on div at bounding box center [823, 243] width 139 height 16
click at [771, 314] on div "Moderate" at bounding box center [787, 313] width 82 height 23
click at [711, 18] on icon at bounding box center [709, 17] width 14 height 18
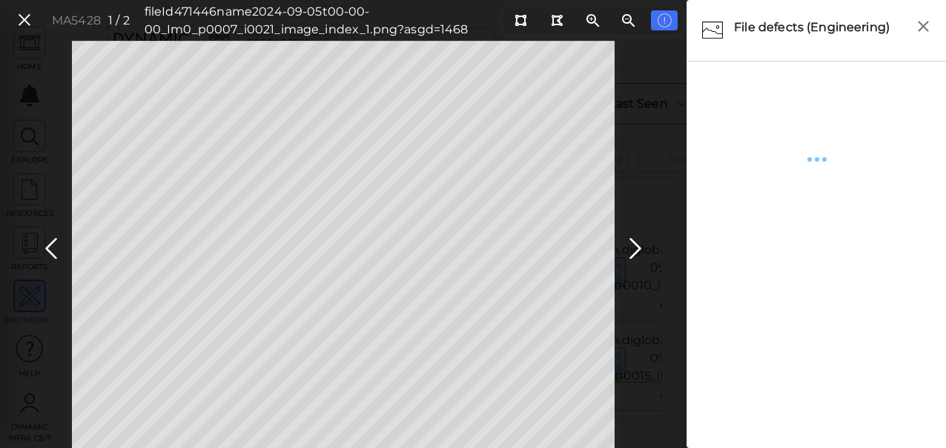
type textarea "x"
click at [637, 251] on icon at bounding box center [635, 248] width 24 height 29
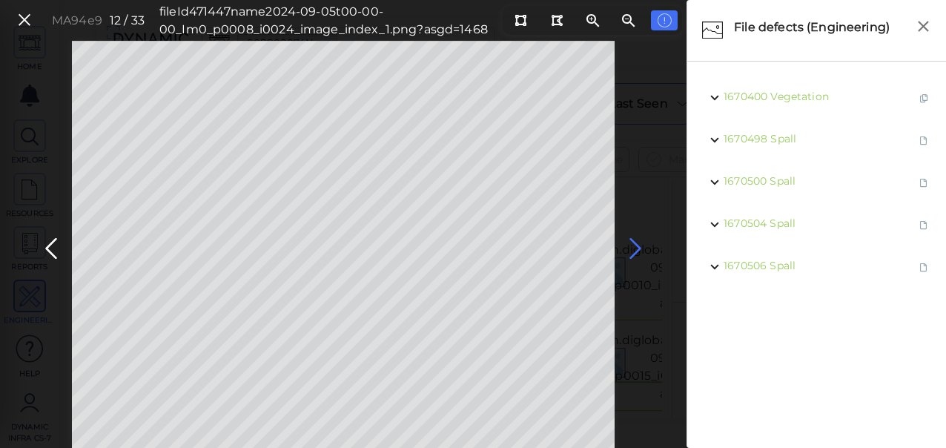
click at [637, 251] on icon at bounding box center [635, 248] width 24 height 29
click at [631, 248] on icon at bounding box center [635, 248] width 24 height 29
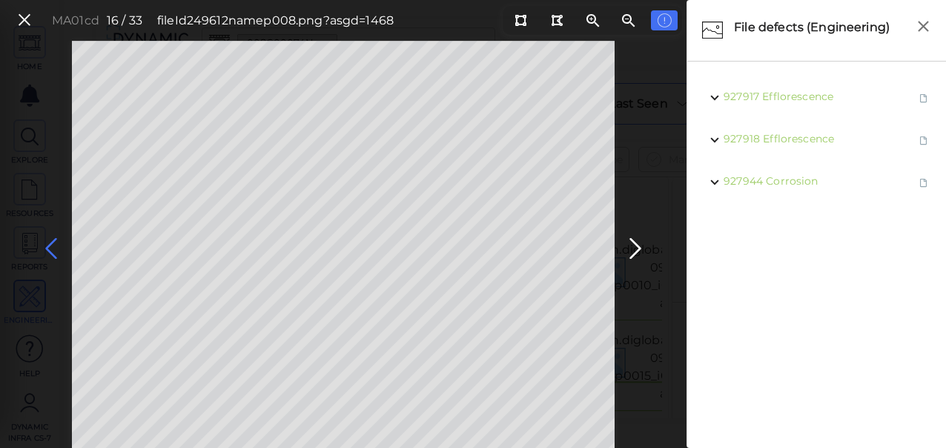
click at [50, 240] on icon at bounding box center [51, 248] width 24 height 29
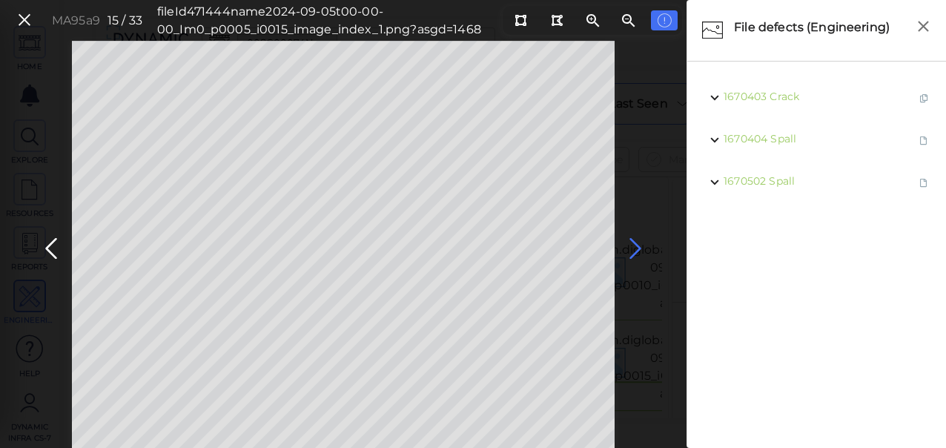
click at [629, 242] on icon at bounding box center [635, 248] width 24 height 29
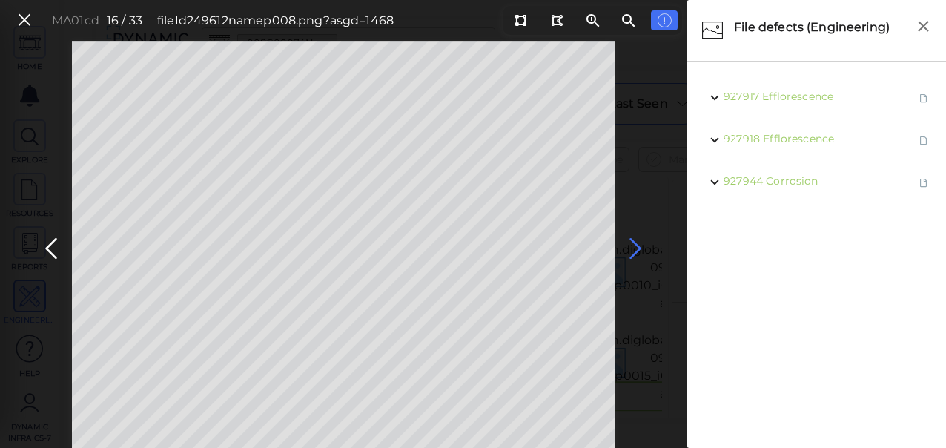
click at [632, 244] on icon at bounding box center [635, 248] width 24 height 29
click at [634, 250] on icon at bounding box center [635, 248] width 24 height 29
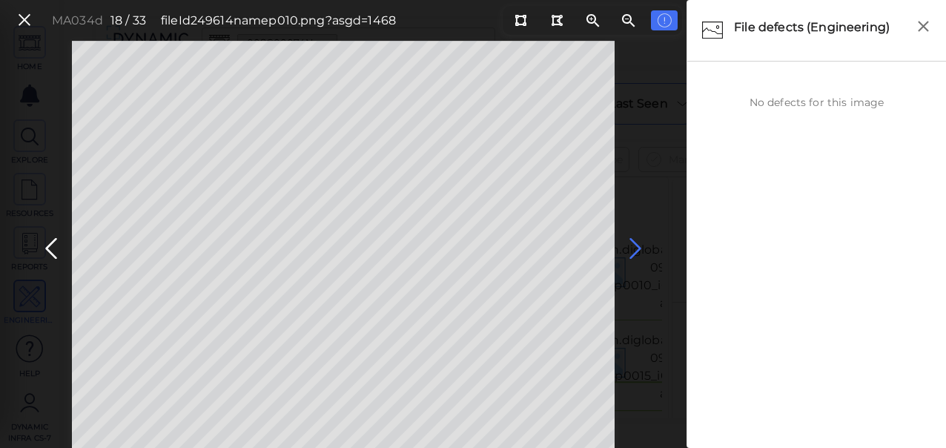
click at [634, 250] on icon at bounding box center [635, 248] width 24 height 29
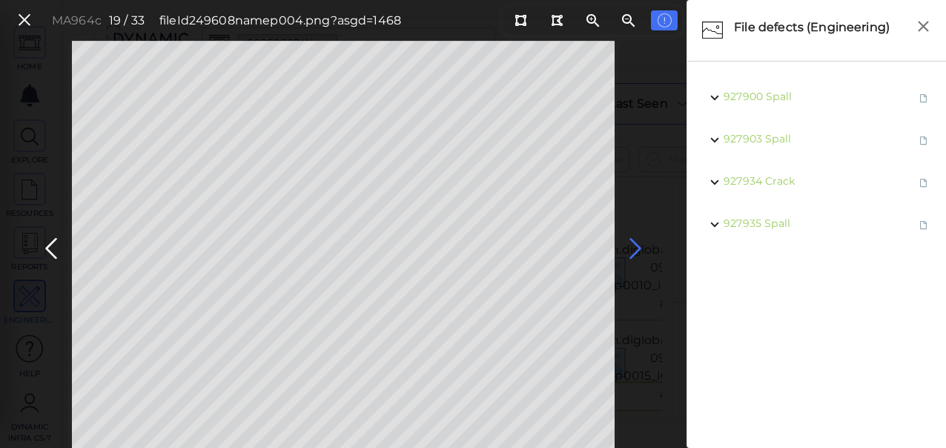
click at [640, 249] on icon at bounding box center [635, 248] width 24 height 29
click at [637, 249] on icon at bounding box center [635, 248] width 24 height 29
click at [637, 246] on icon at bounding box center [635, 248] width 24 height 29
click at [634, 245] on icon at bounding box center [635, 248] width 24 height 29
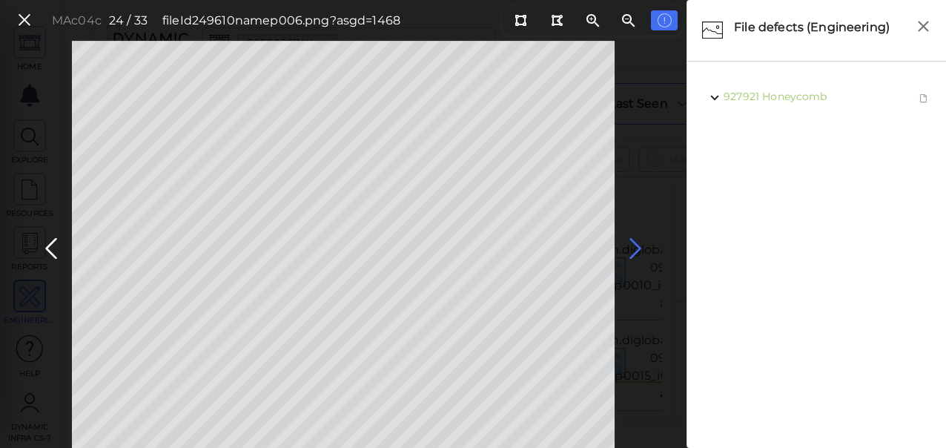
click at [634, 245] on icon at bounding box center [635, 248] width 24 height 29
click at [635, 245] on icon at bounding box center [635, 248] width 24 height 29
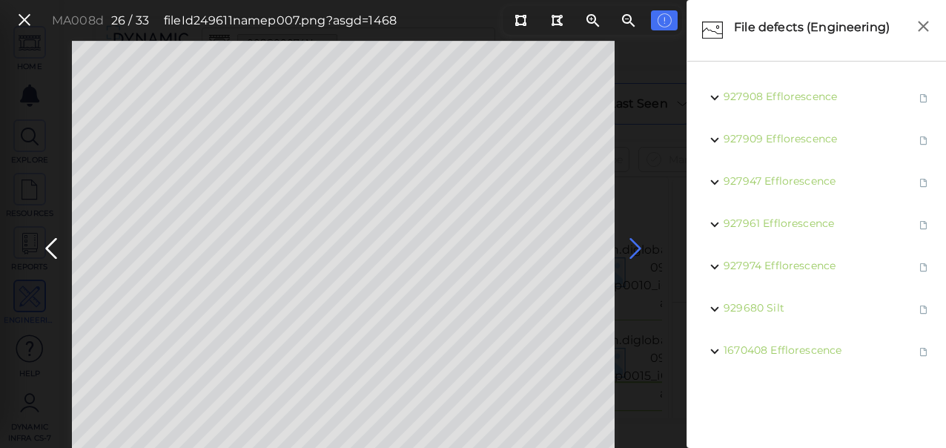
click at [636, 246] on icon at bounding box center [635, 248] width 24 height 29
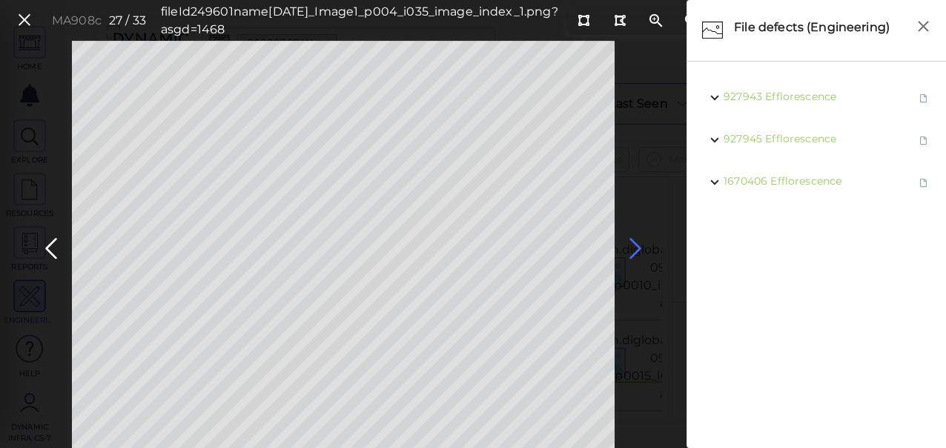
click at [637, 246] on icon at bounding box center [635, 248] width 24 height 29
click at [636, 246] on icon at bounding box center [635, 248] width 24 height 29
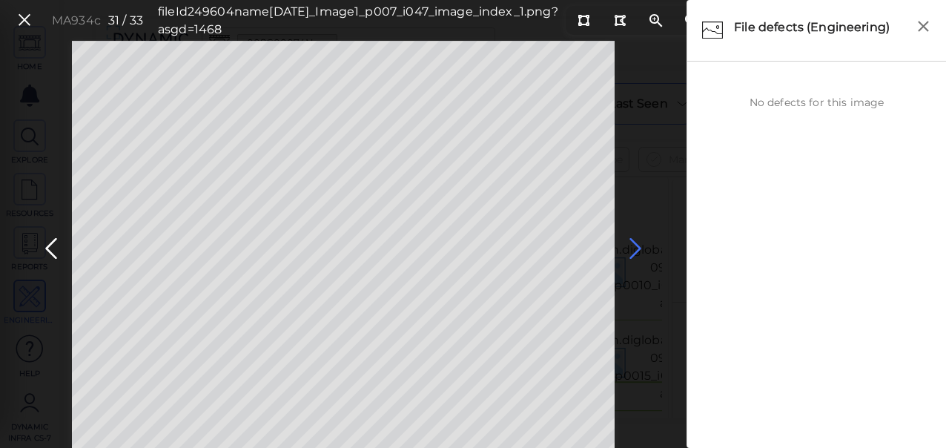
click at [636, 246] on icon at bounding box center [635, 248] width 24 height 29
click at [24, 16] on icon at bounding box center [24, 20] width 16 height 20
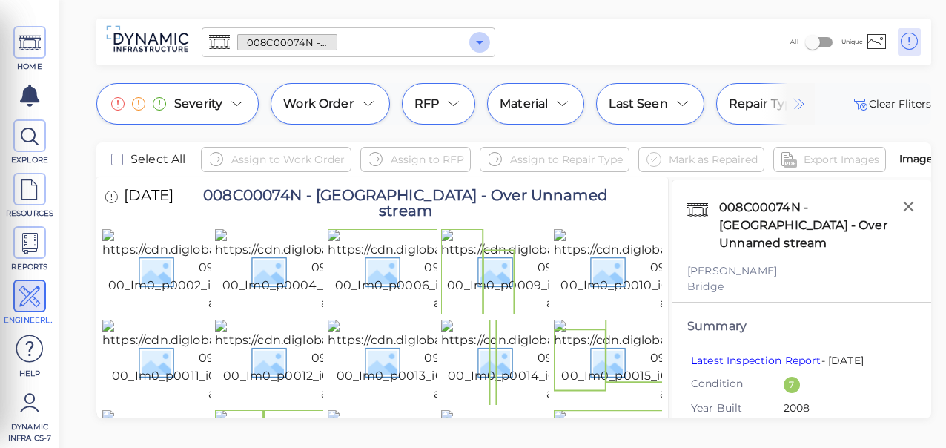
click at [476, 38] on icon "Open" at bounding box center [480, 42] width 18 height 18
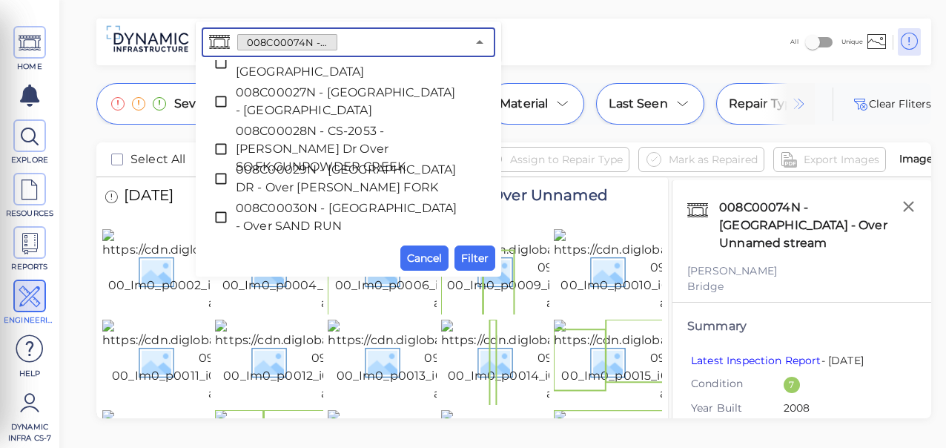
scroll to position [313, 0]
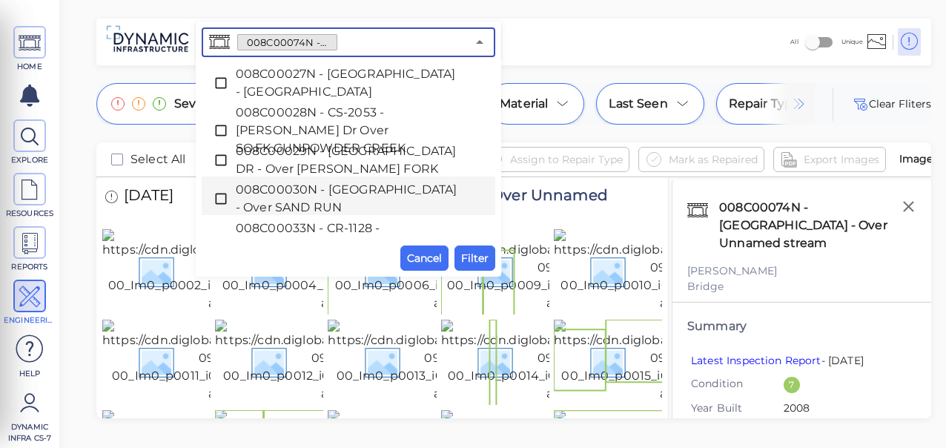
click at [485, 213] on li "008C00030N - [GEOGRAPHIC_DATA] - Over SAND RUN" at bounding box center [348, 195] width 293 height 39
click at [216, 196] on icon at bounding box center [220, 198] width 11 height 11
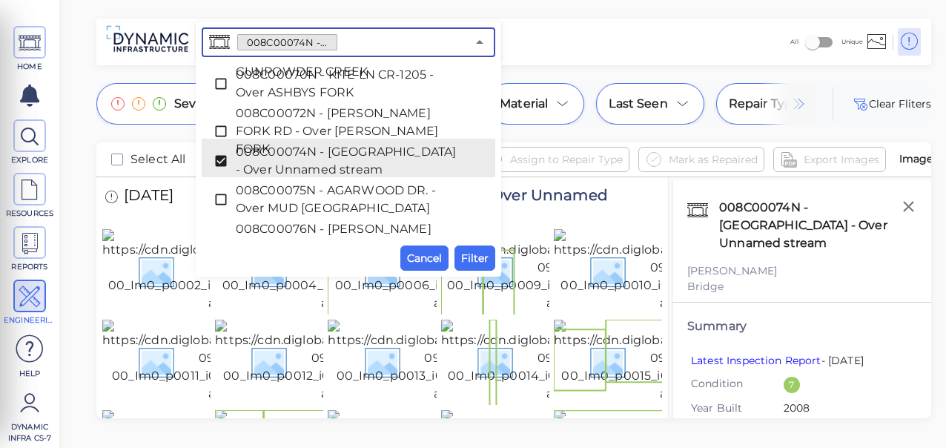
scroll to position [1527, 0]
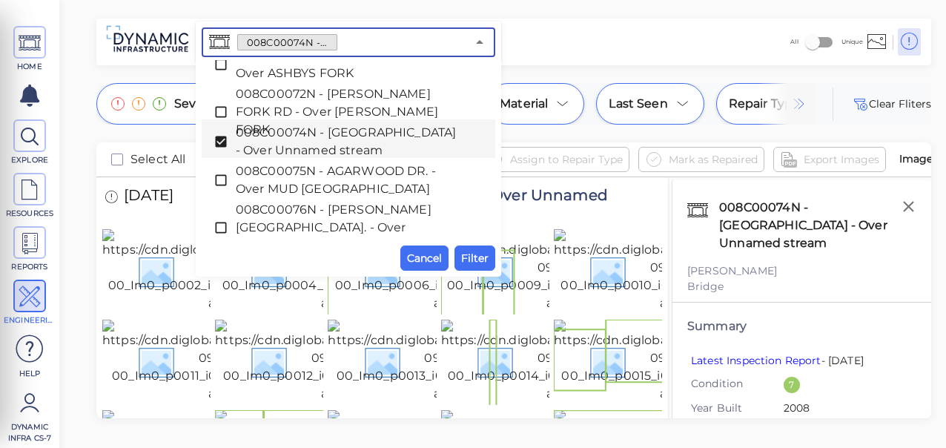
click at [218, 139] on icon at bounding box center [220, 141] width 11 height 11
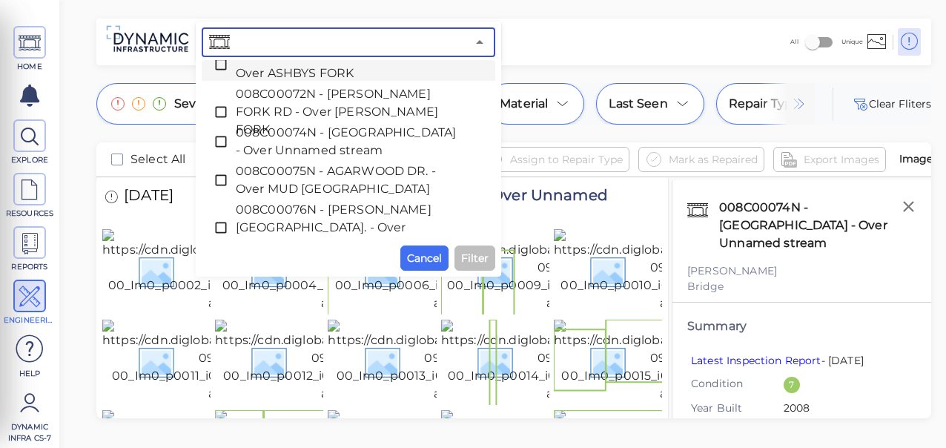
paste input "008C00051N - [PERSON_NAME] - Over [GEOGRAPHIC_DATA]"
type input "008C00051N - [PERSON_NAME] - Over [GEOGRAPHIC_DATA]"
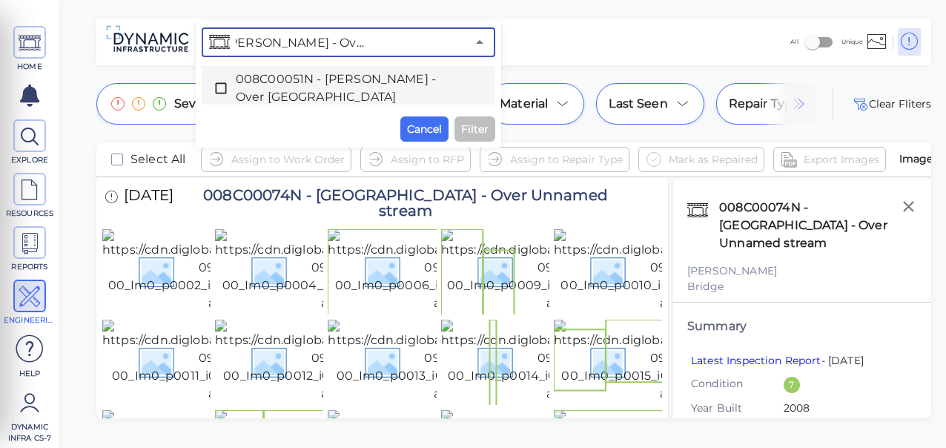
click at [218, 86] on icon at bounding box center [220, 88] width 15 height 15
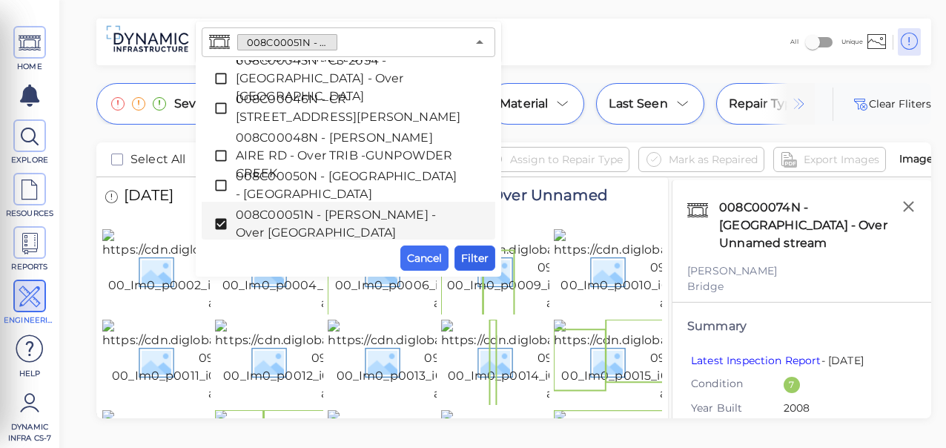
click at [471, 252] on span "Filter" at bounding box center [474, 258] width 27 height 18
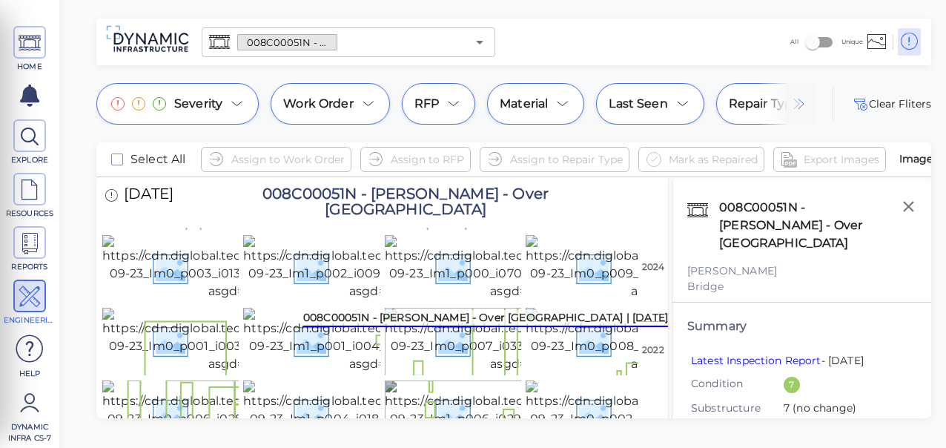
scroll to position [1886, 0]
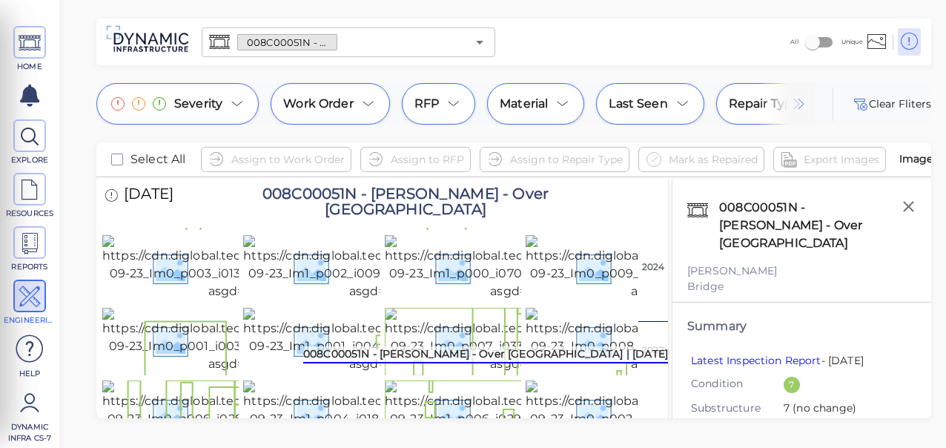
click at [583, 359] on div "008C00051N - [PERSON_NAME] - Over [GEOGRAPHIC_DATA] | [DATE]" at bounding box center [485, 354] width 365 height 17
click at [583, 382] on img at bounding box center [662, 412] width 275 height 65
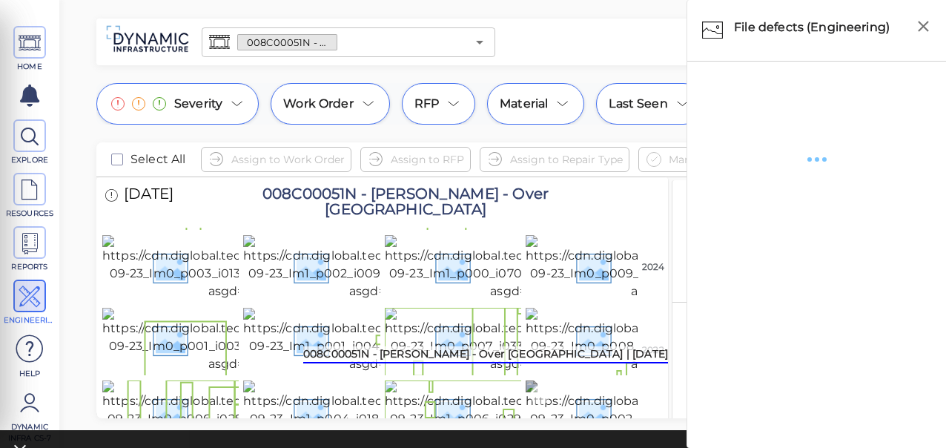
scroll to position [1901, 0]
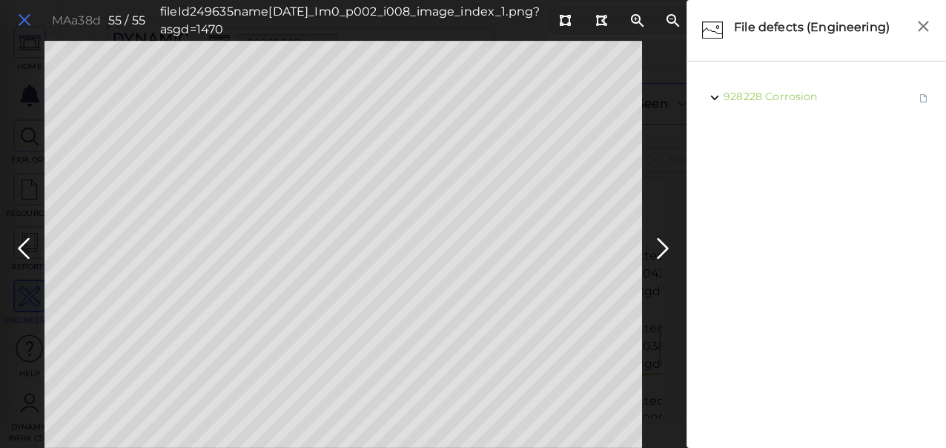
click at [25, 16] on icon at bounding box center [24, 20] width 16 height 20
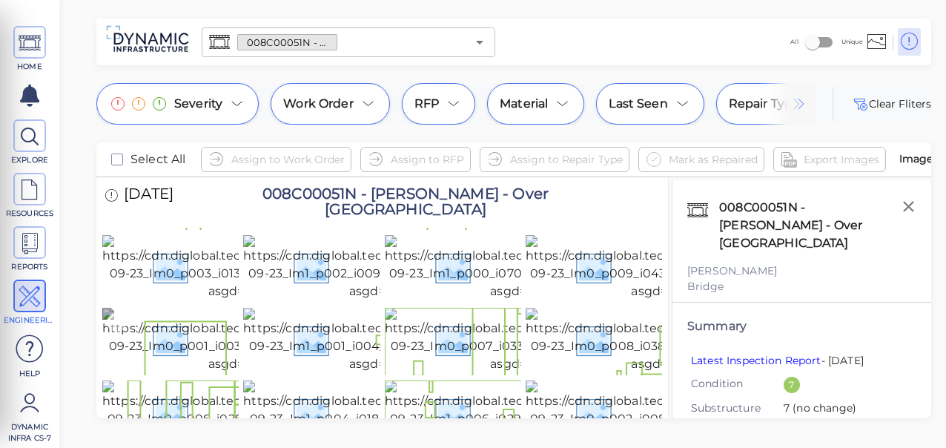
click at [157, 308] on img at bounding box center [239, 340] width 275 height 65
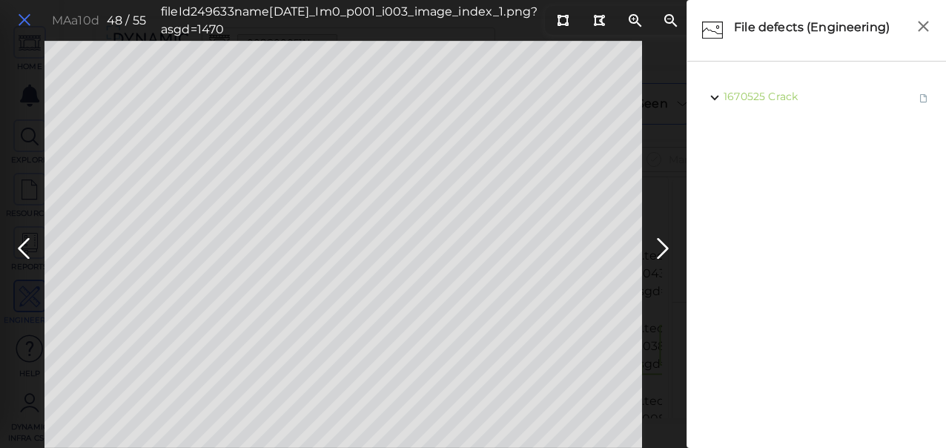
click at [20, 18] on icon at bounding box center [24, 20] width 16 height 20
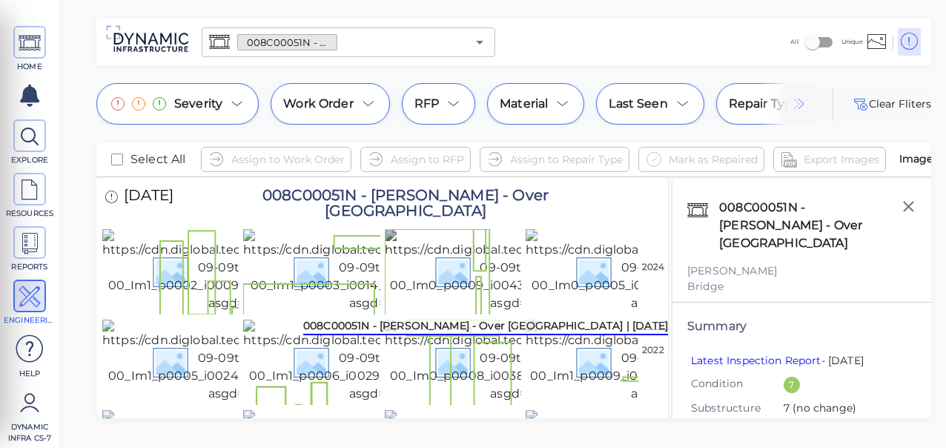
click at [460, 270] on img at bounding box center [522, 270] width 275 height 83
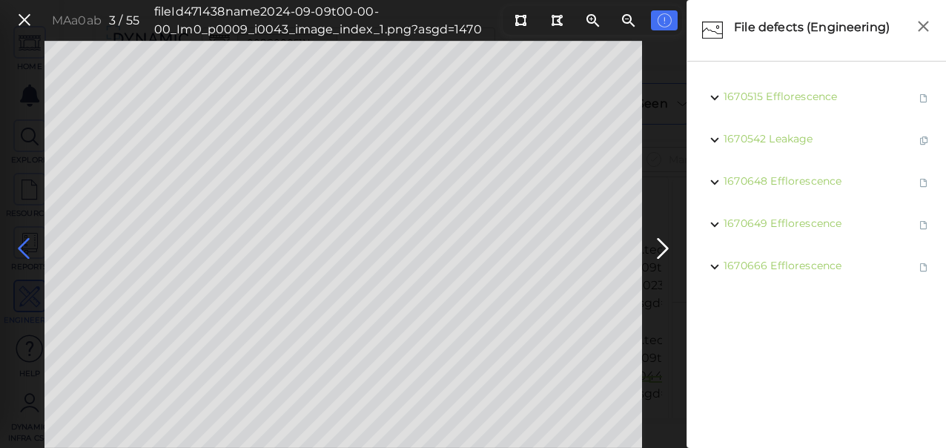
click at [16, 247] on icon at bounding box center [24, 248] width 24 height 29
click at [22, 248] on icon at bounding box center [24, 248] width 24 height 29
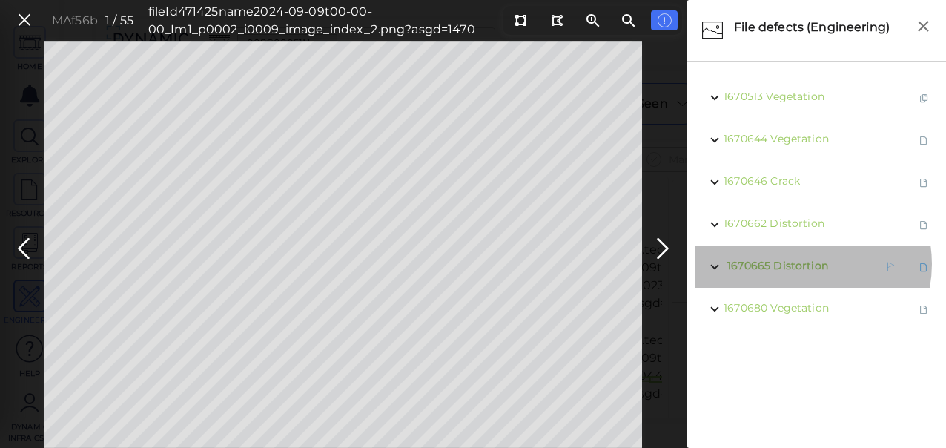
click at [801, 264] on span "Distortion" at bounding box center [800, 265] width 55 height 13
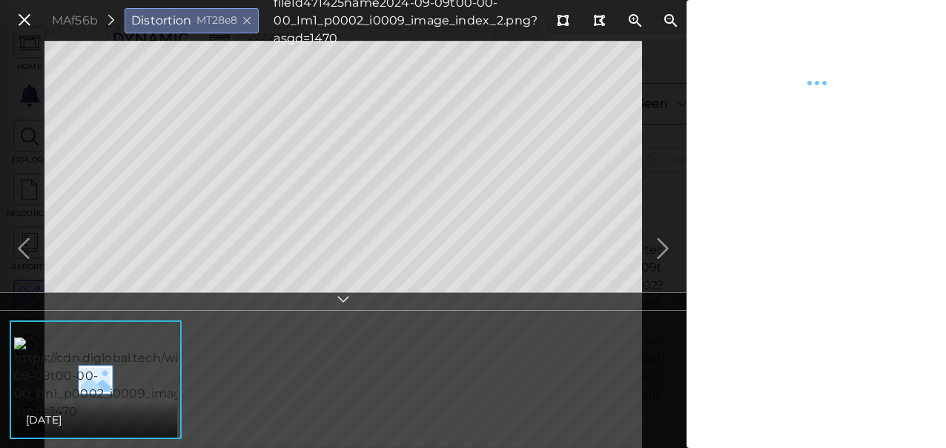
type textarea "x"
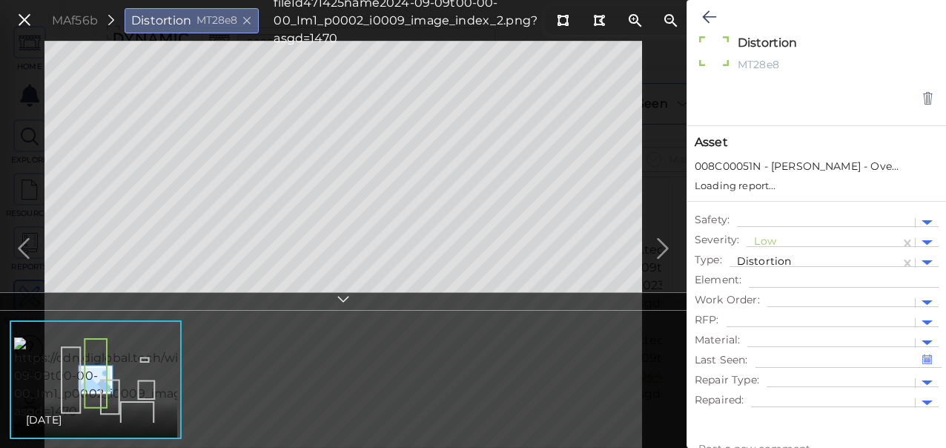
type textarea "x"
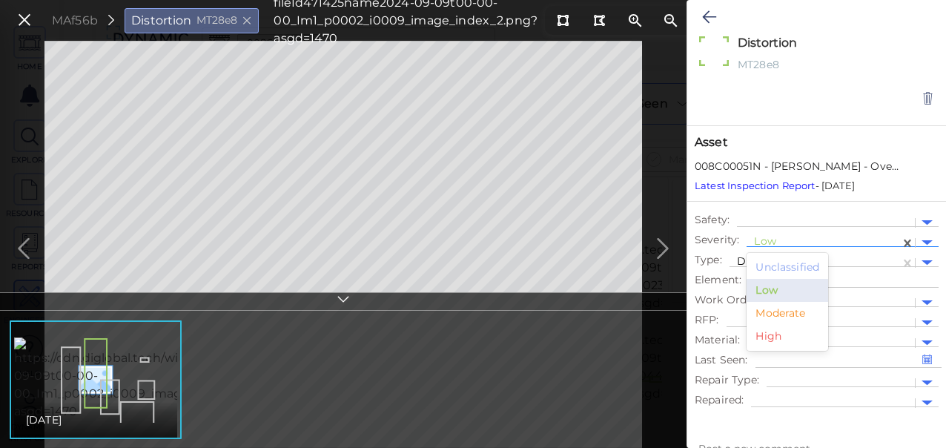
click at [774, 240] on div at bounding box center [823, 243] width 139 height 16
click at [768, 314] on div "Moderate" at bounding box center [787, 313] width 82 height 23
type textarea "x"
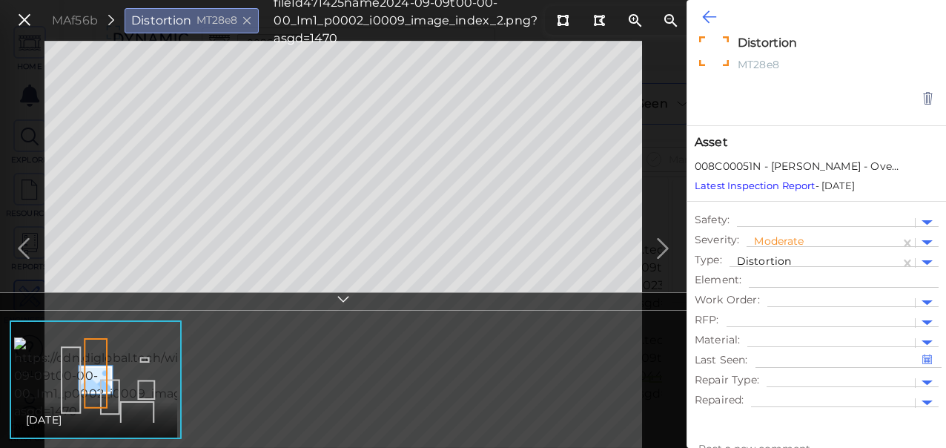
click at [711, 19] on icon at bounding box center [709, 17] width 14 height 18
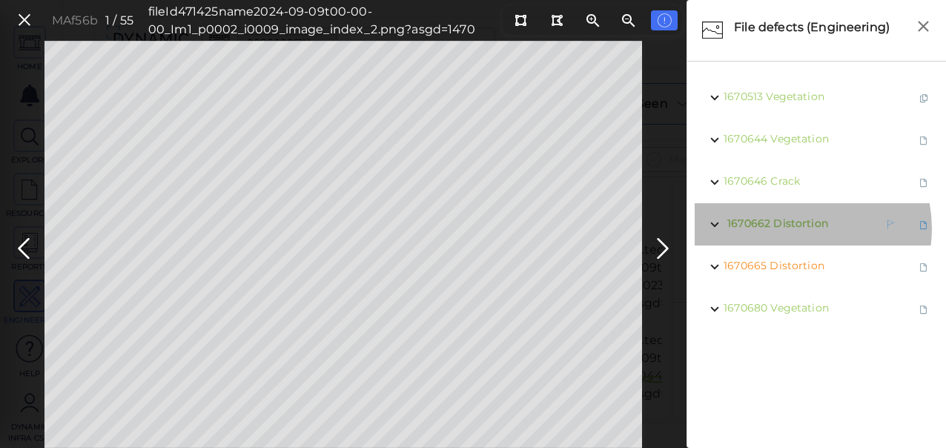
click at [798, 228] on span "Distortion" at bounding box center [800, 222] width 55 height 13
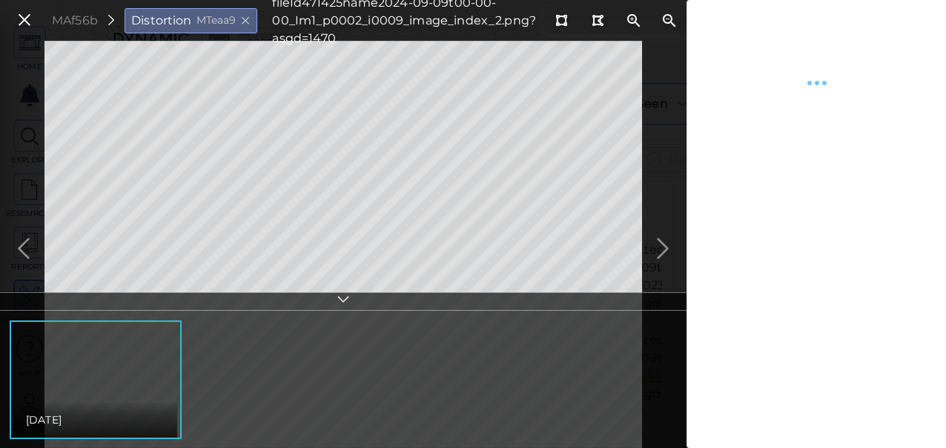
type textarea "x"
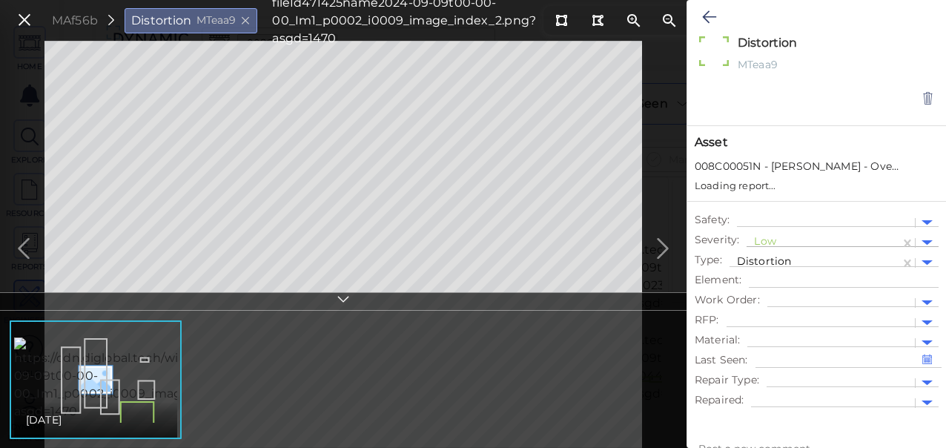
type textarea "x"
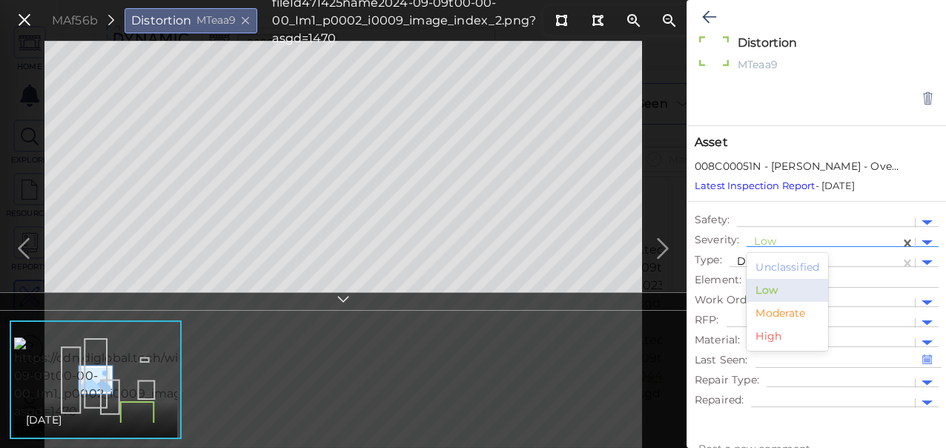
click at [764, 242] on div at bounding box center [823, 243] width 139 height 16
click at [780, 318] on div "Moderate" at bounding box center [787, 313] width 82 height 23
click at [708, 18] on icon at bounding box center [709, 17] width 14 height 18
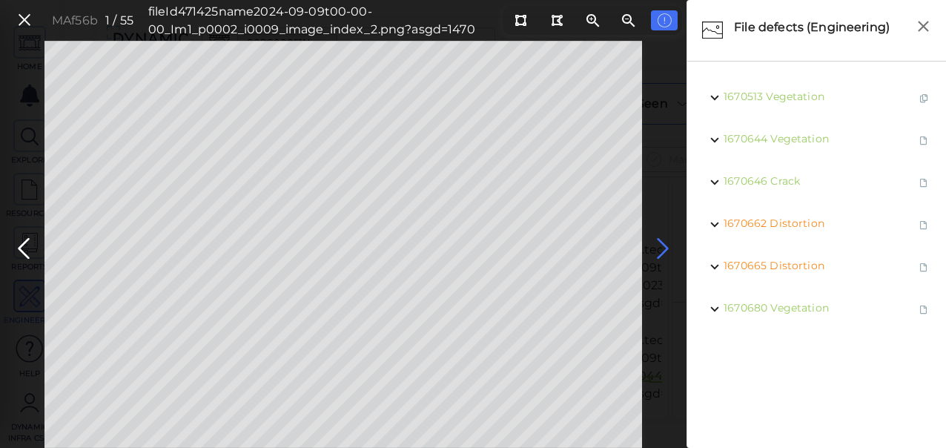
click at [667, 244] on icon at bounding box center [663, 248] width 24 height 29
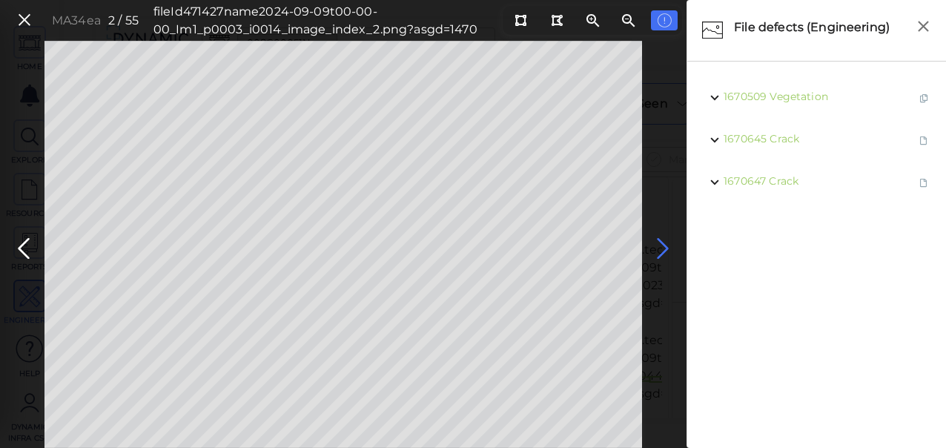
click at [665, 246] on icon at bounding box center [663, 248] width 24 height 29
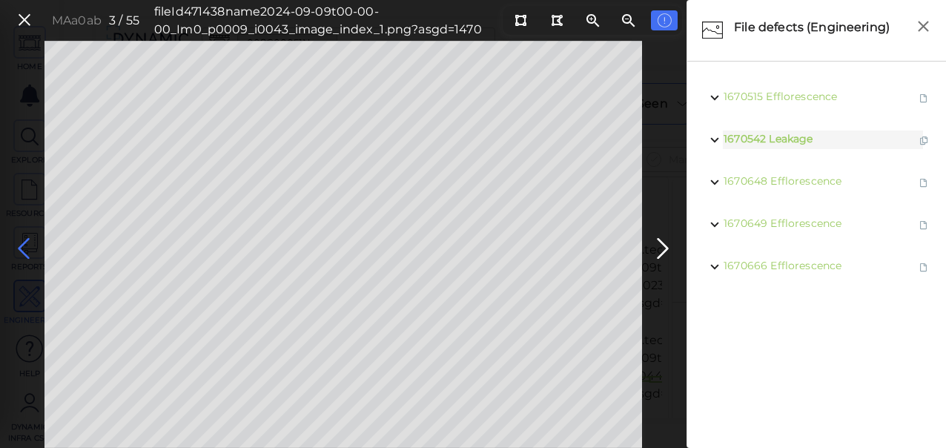
click at [24, 246] on icon at bounding box center [24, 248] width 24 height 29
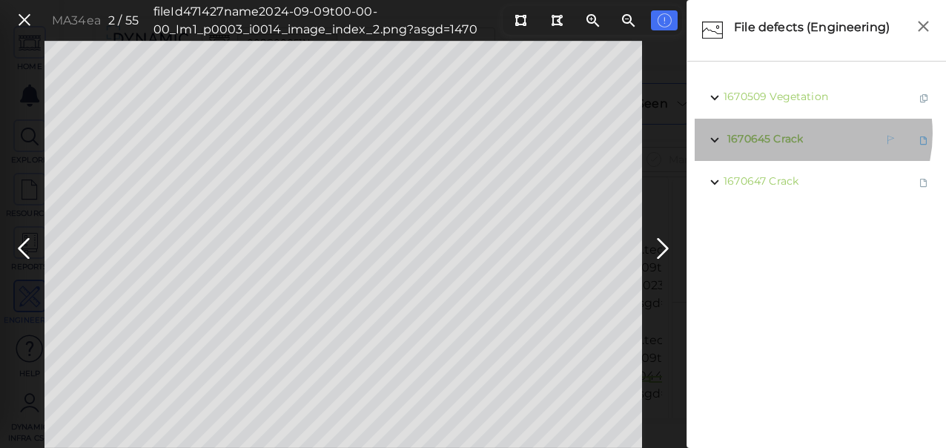
click at [798, 133] on span "Crack" at bounding box center [788, 138] width 30 height 13
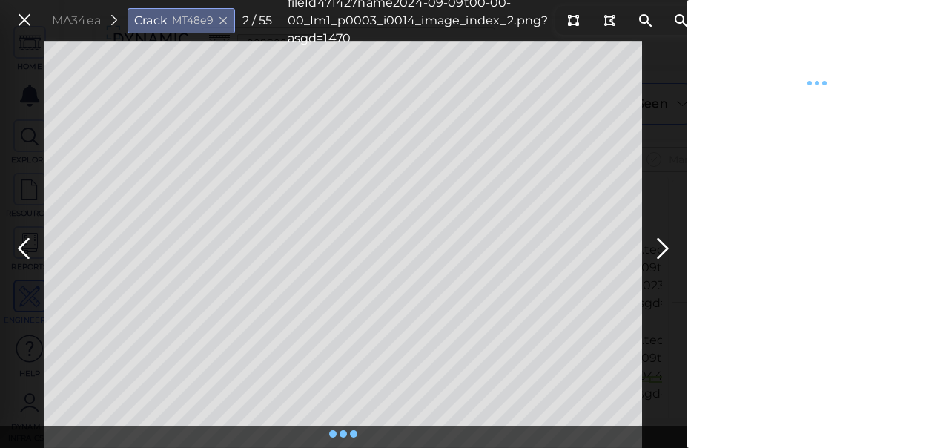
type textarea "x"
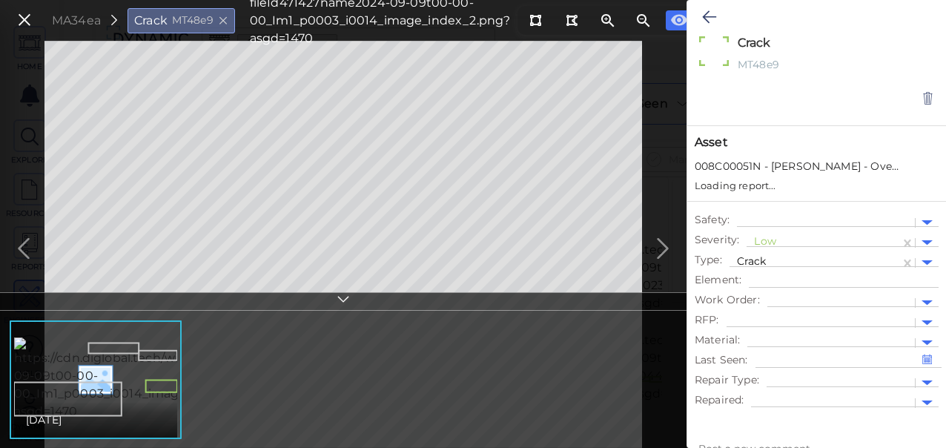
type textarea "x"
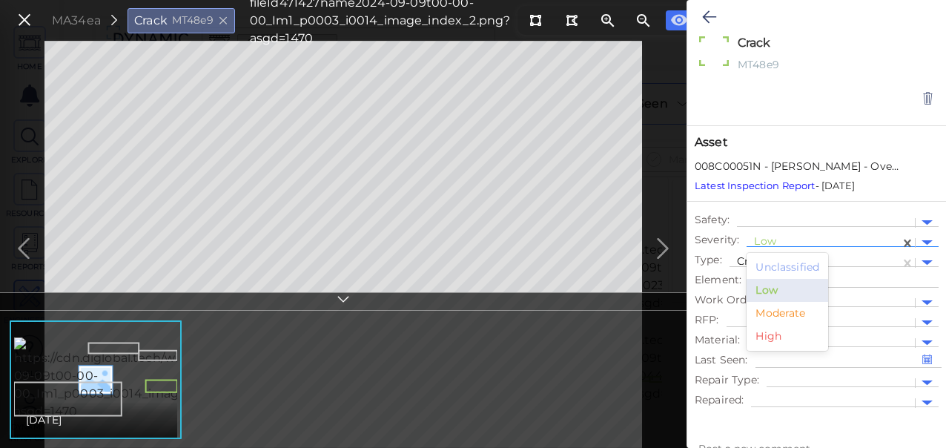
click at [766, 236] on div at bounding box center [823, 243] width 139 height 16
click at [784, 311] on div "Moderate" at bounding box center [787, 313] width 82 height 23
type textarea "x"
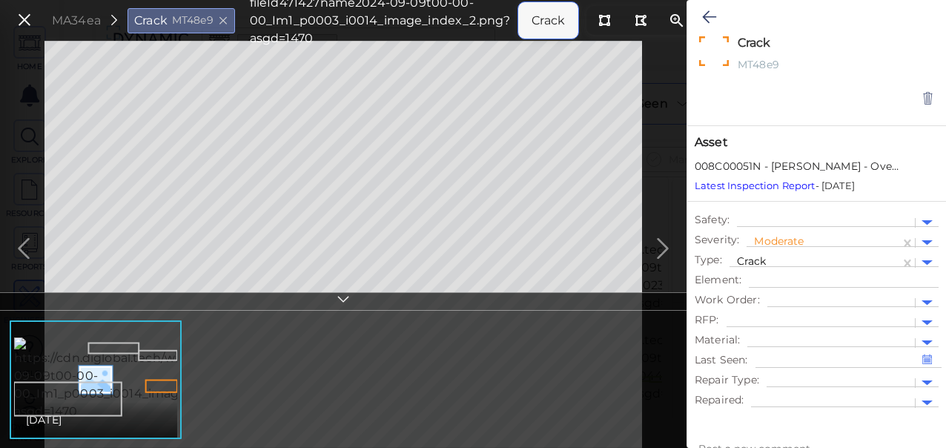
drag, startPoint x: 701, startPoint y: 16, endPoint x: 673, endPoint y: 179, distance: 164.7
click at [702, 15] on icon at bounding box center [709, 17] width 14 height 18
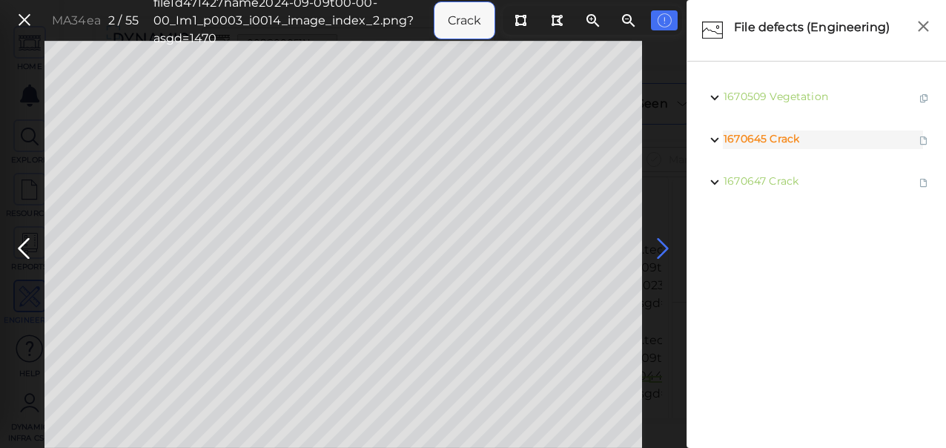
click at [663, 247] on icon at bounding box center [663, 248] width 24 height 29
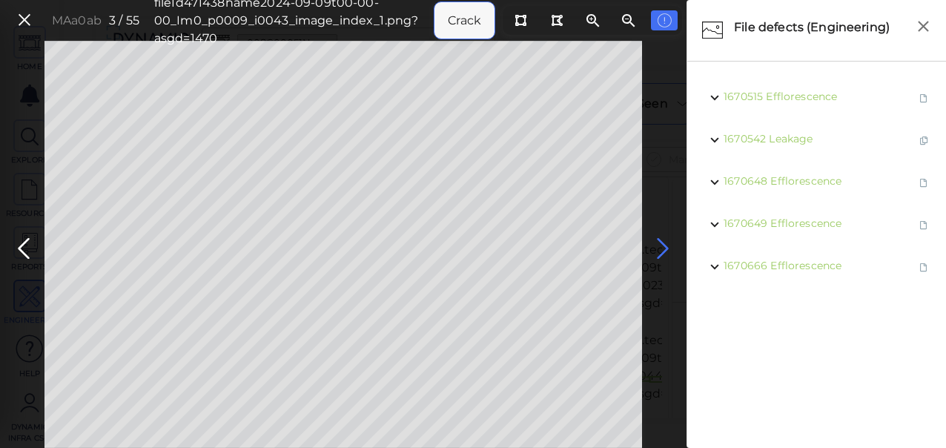
click at [660, 243] on icon at bounding box center [663, 248] width 24 height 29
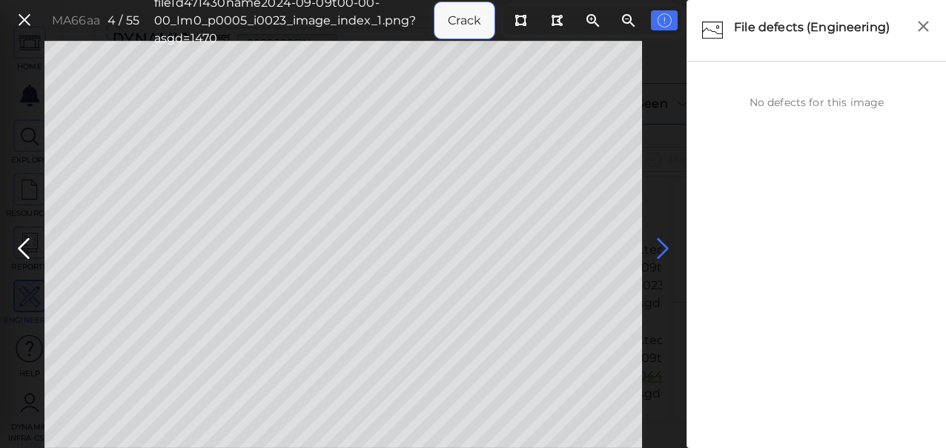
click at [663, 246] on icon at bounding box center [663, 248] width 24 height 29
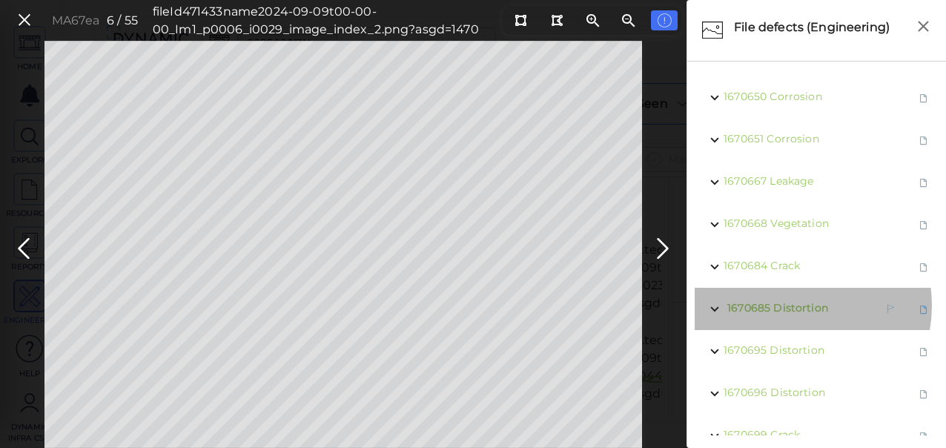
click at [791, 305] on span "Distortion" at bounding box center [800, 307] width 55 height 13
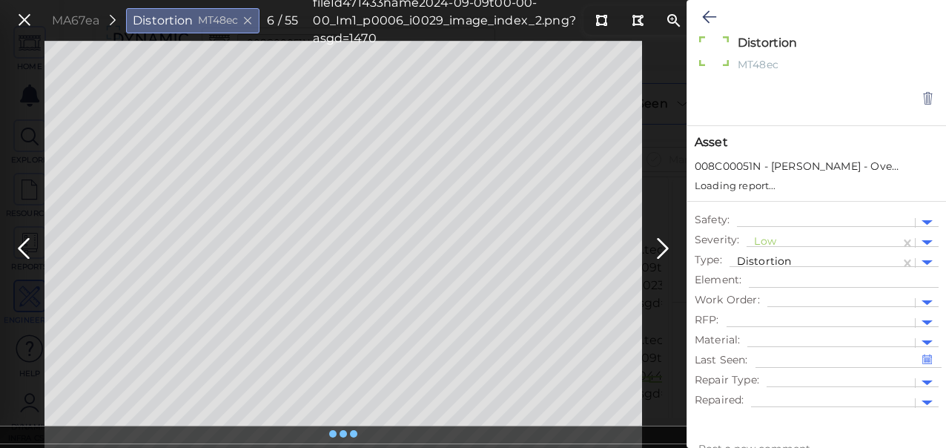
type textarea "x"
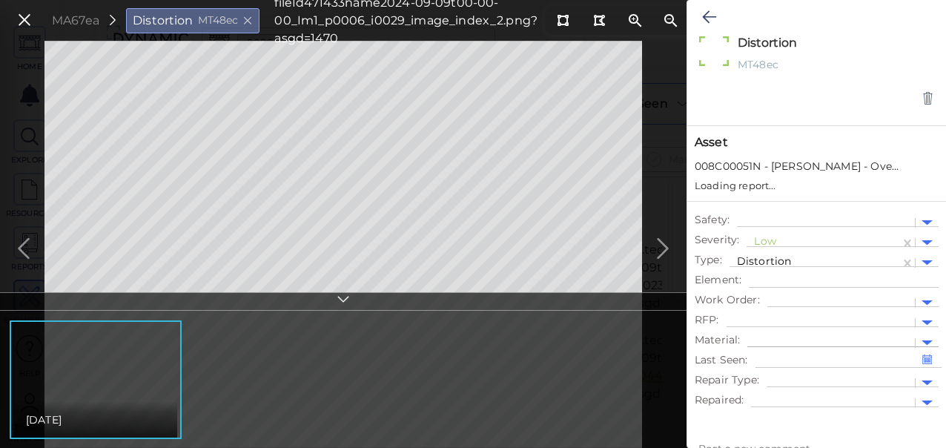
type textarea "x"
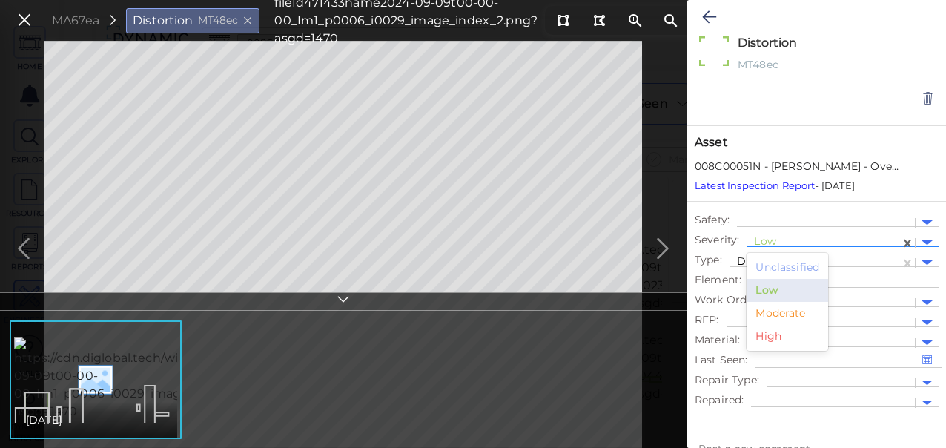
click at [769, 242] on div at bounding box center [823, 243] width 139 height 16
click at [768, 315] on div "Moderate" at bounding box center [787, 313] width 82 height 23
click at [707, 14] on icon at bounding box center [709, 17] width 14 height 18
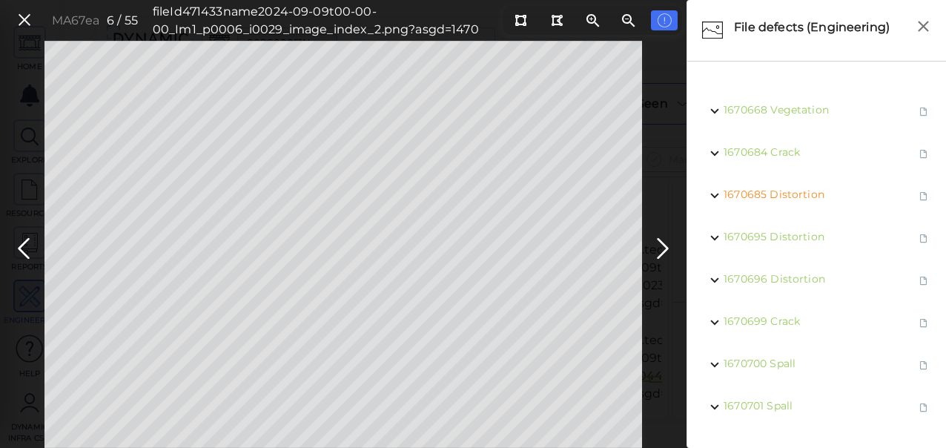
scroll to position [160, 0]
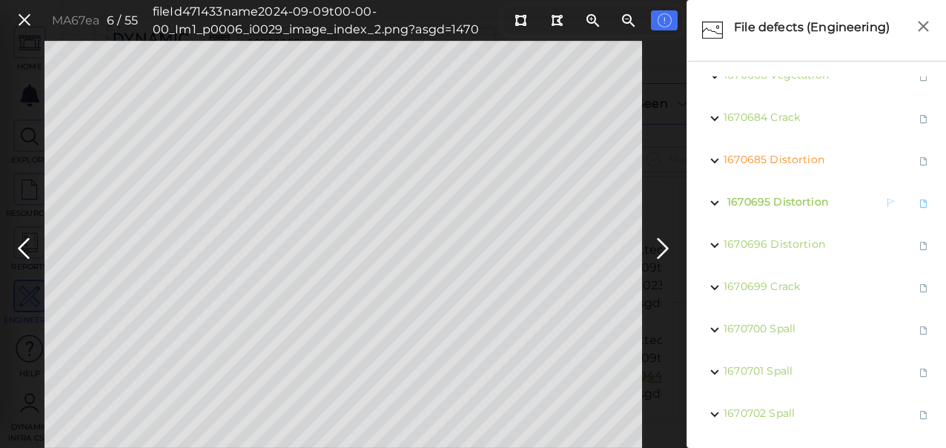
click at [789, 195] on span "Distortion" at bounding box center [800, 201] width 55 height 13
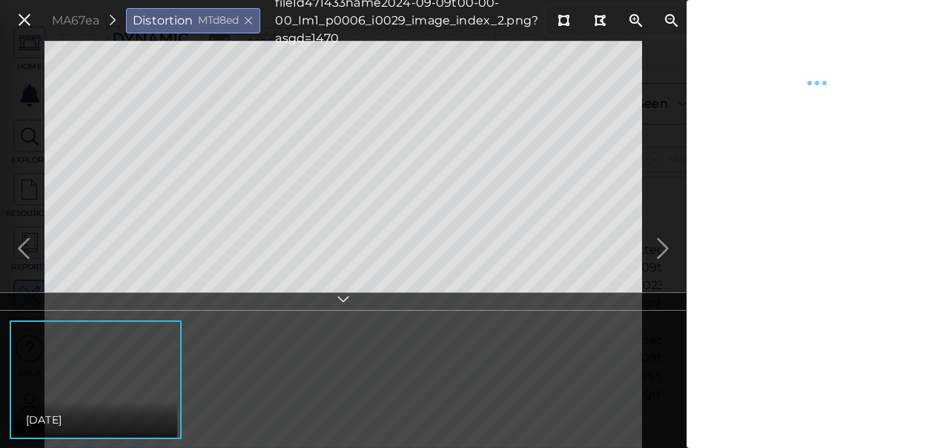
type textarea "x"
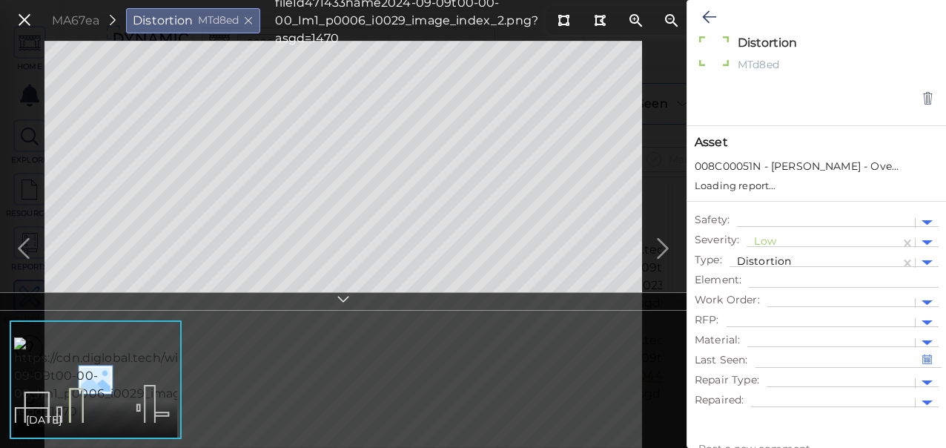
type textarea "x"
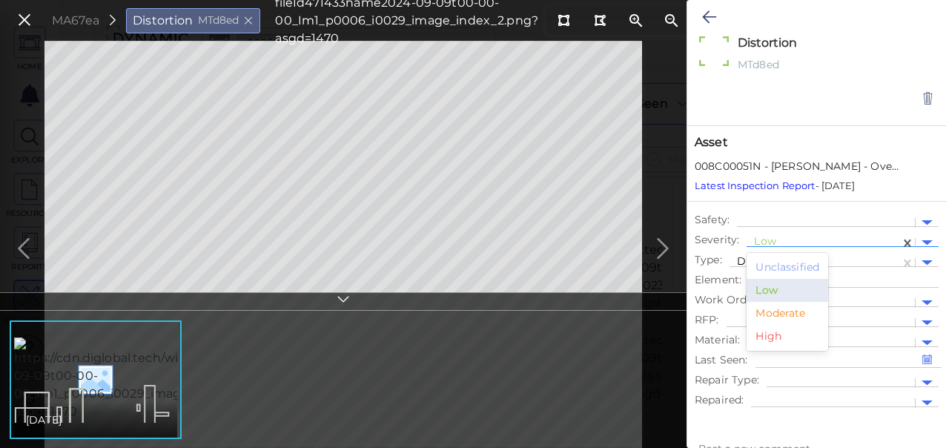
click at [776, 237] on div at bounding box center [823, 243] width 139 height 16
click at [788, 311] on div "Moderate" at bounding box center [787, 313] width 82 height 23
click at [704, 20] on icon at bounding box center [709, 17] width 14 height 18
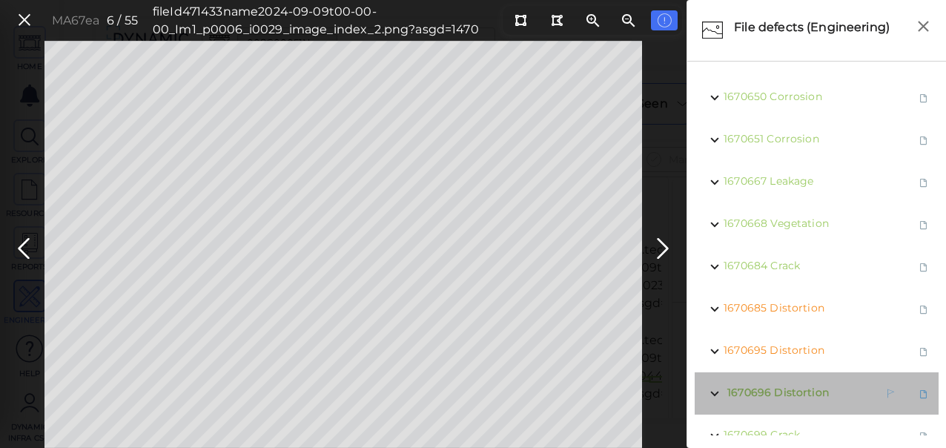
click at [819, 391] on span "Distortion" at bounding box center [801, 391] width 55 height 13
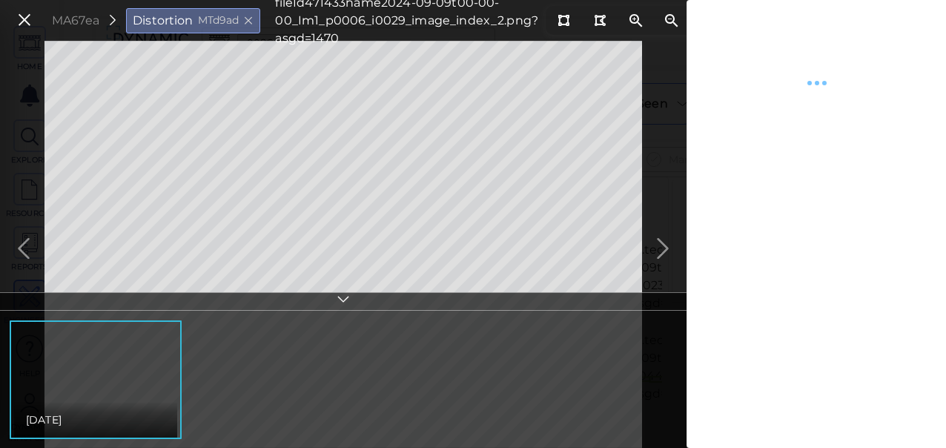
type textarea "x"
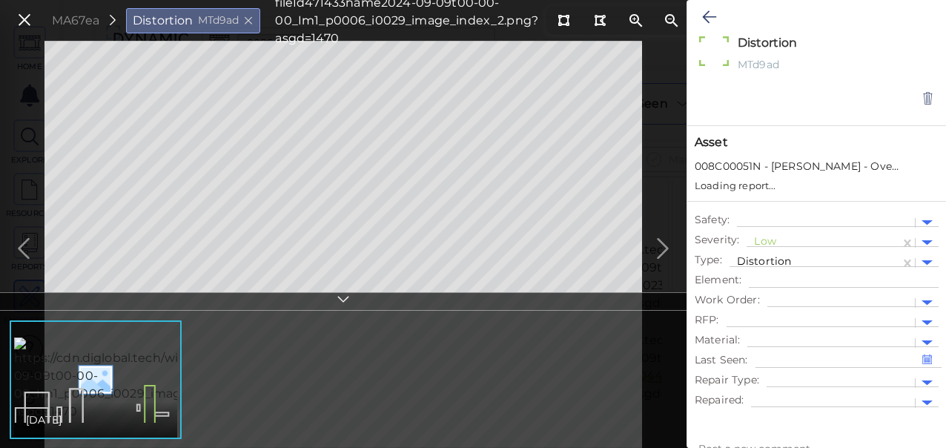
type textarea "x"
click at [755, 243] on input "text" at bounding box center [755, 243] width 3 height 16
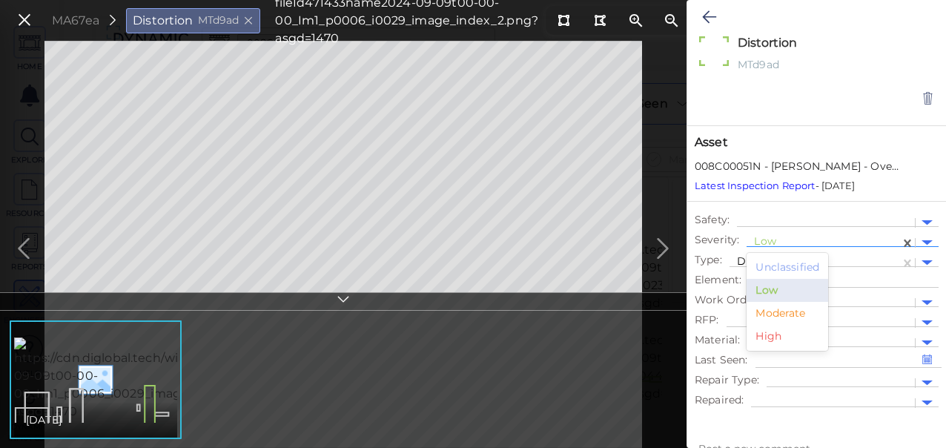
click at [773, 314] on div "Moderate" at bounding box center [787, 313] width 82 height 23
type textarea "x"
click at [708, 16] on icon at bounding box center [709, 17] width 14 height 18
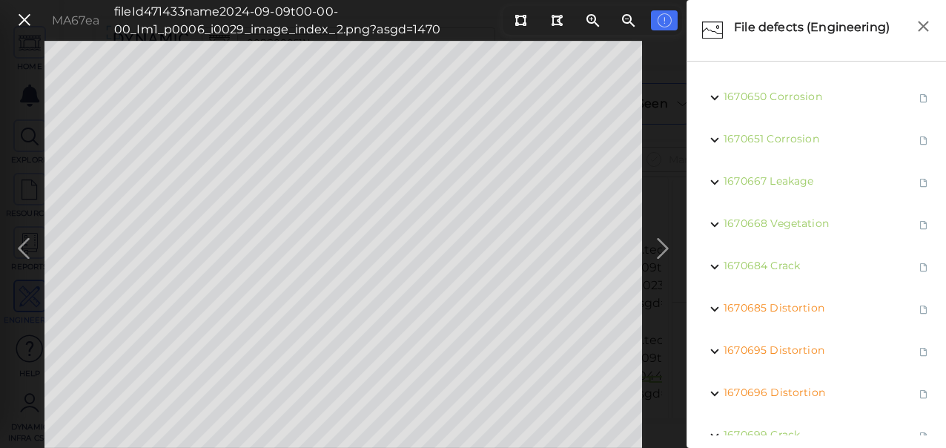
click at [659, 252] on icon at bounding box center [663, 248] width 24 height 29
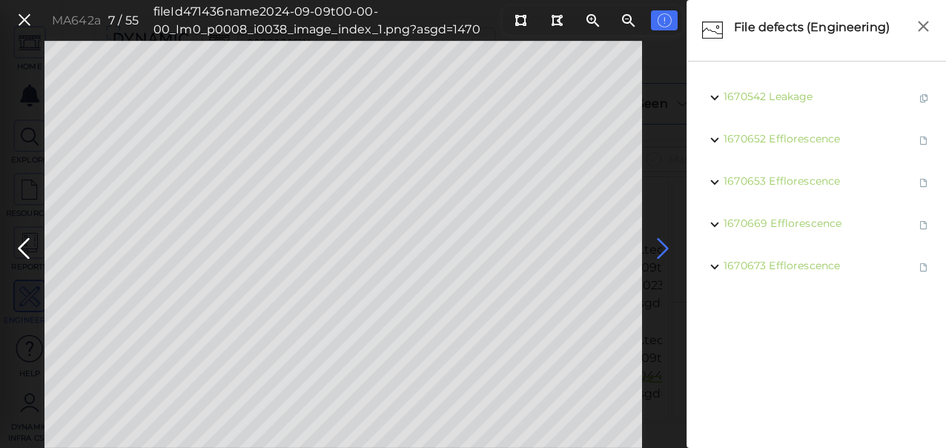
click at [656, 252] on icon at bounding box center [663, 248] width 24 height 29
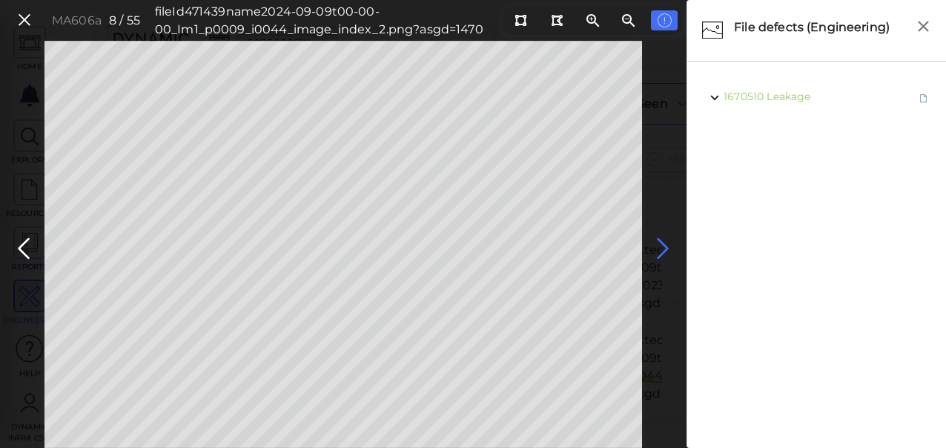
click at [658, 253] on icon at bounding box center [663, 248] width 24 height 29
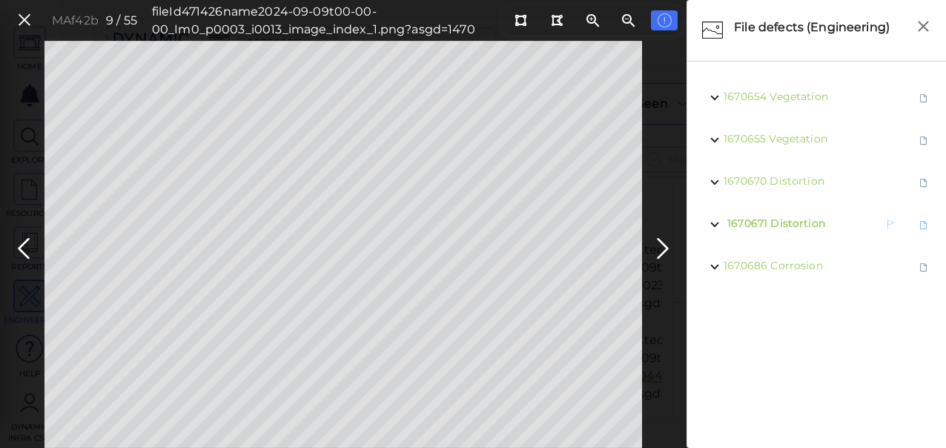
click at [791, 216] on span "Distortion" at bounding box center [797, 222] width 55 height 13
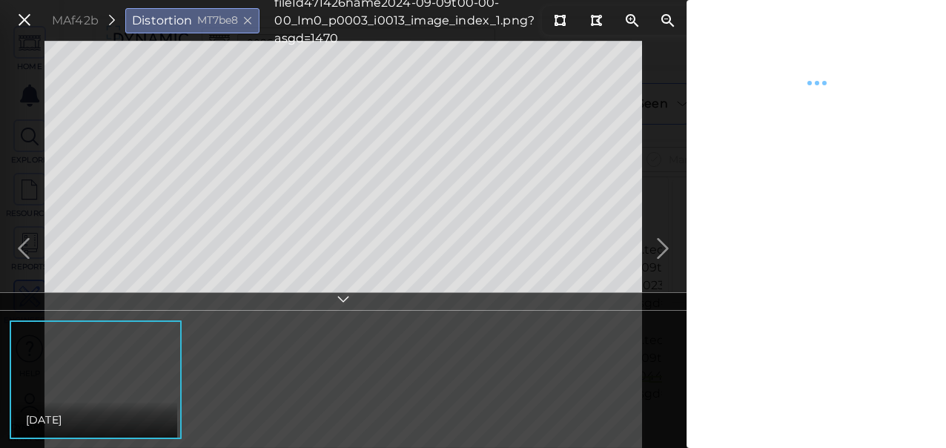
type textarea "x"
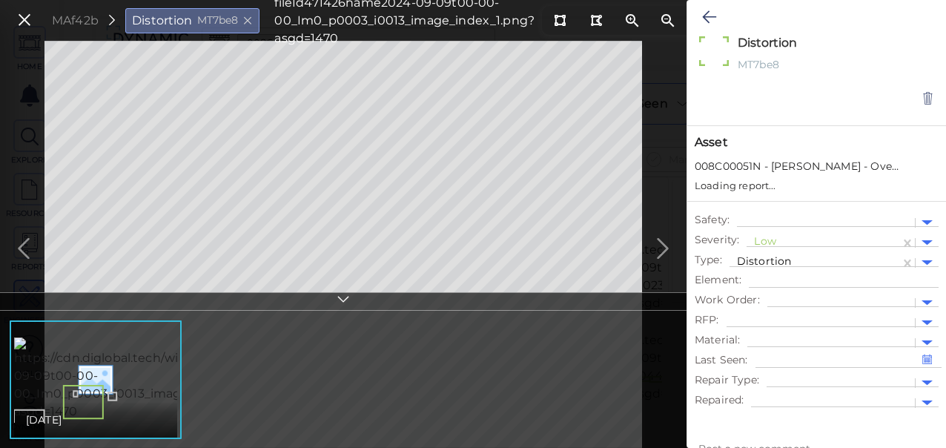
type textarea "x"
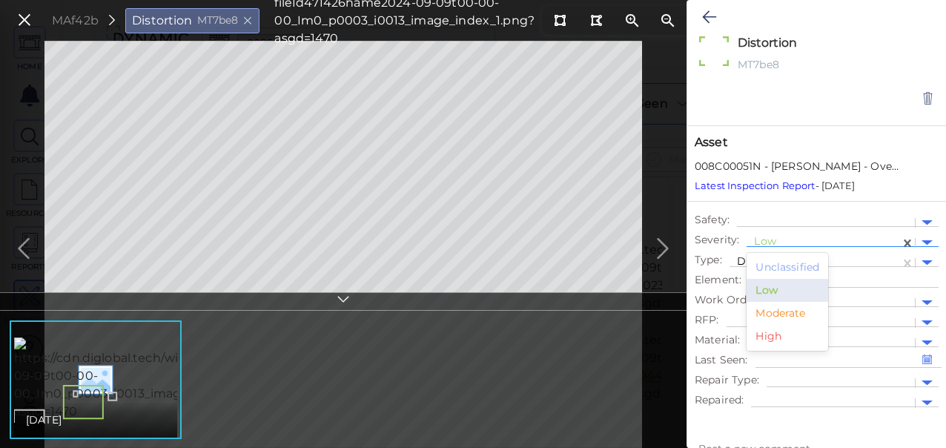
click at [760, 240] on div at bounding box center [823, 243] width 139 height 16
click at [780, 311] on div "Moderate" at bounding box center [787, 313] width 82 height 23
type textarea "x"
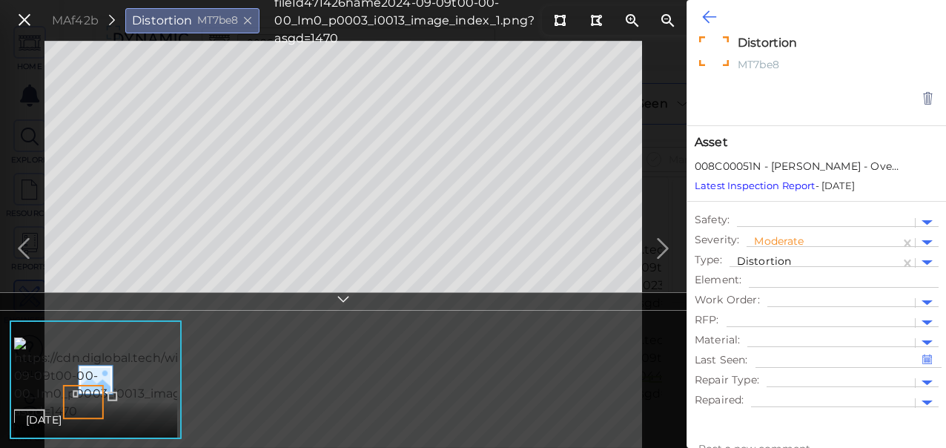
click at [711, 15] on icon at bounding box center [709, 17] width 14 height 18
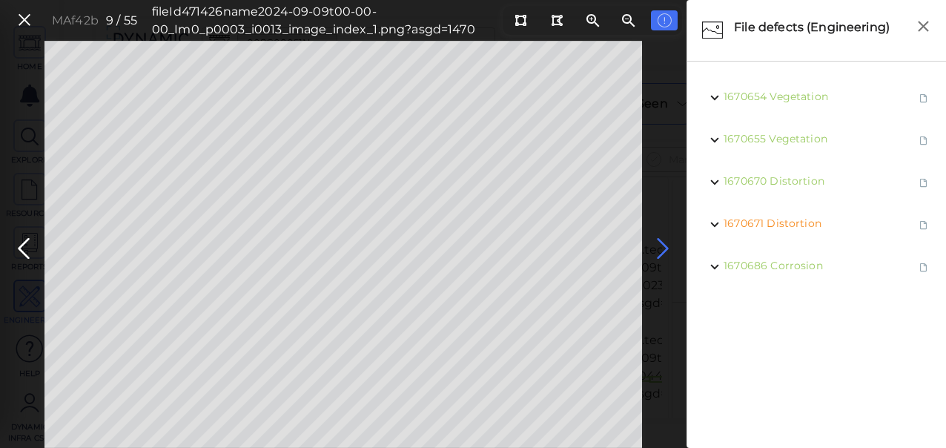
click at [666, 246] on icon at bounding box center [663, 248] width 24 height 29
click at [657, 247] on icon at bounding box center [663, 248] width 24 height 29
click at [660, 245] on icon at bounding box center [663, 248] width 24 height 29
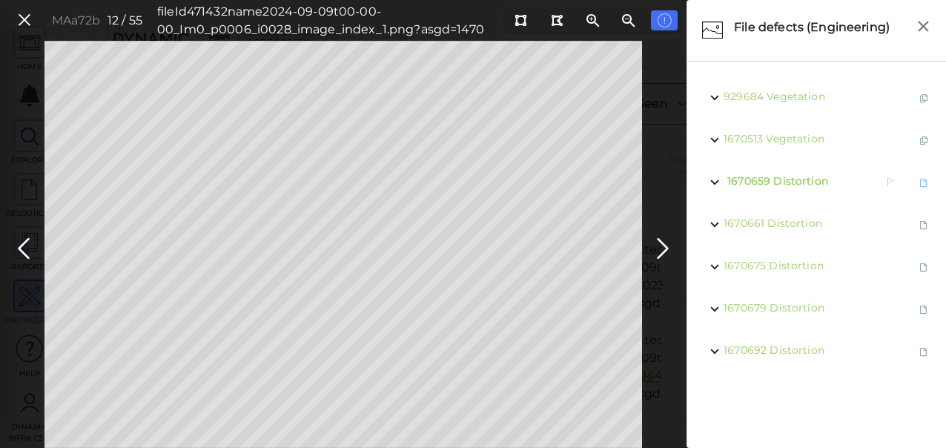
click at [794, 181] on span "Distortion" at bounding box center [800, 180] width 55 height 13
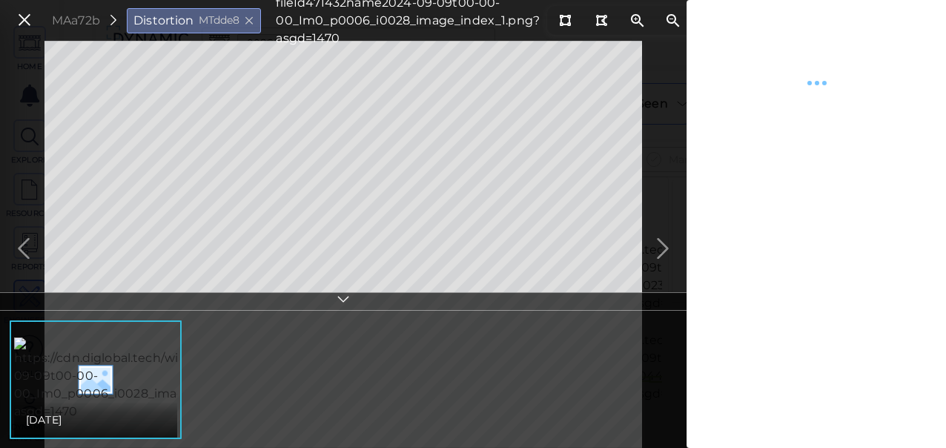
type textarea "x"
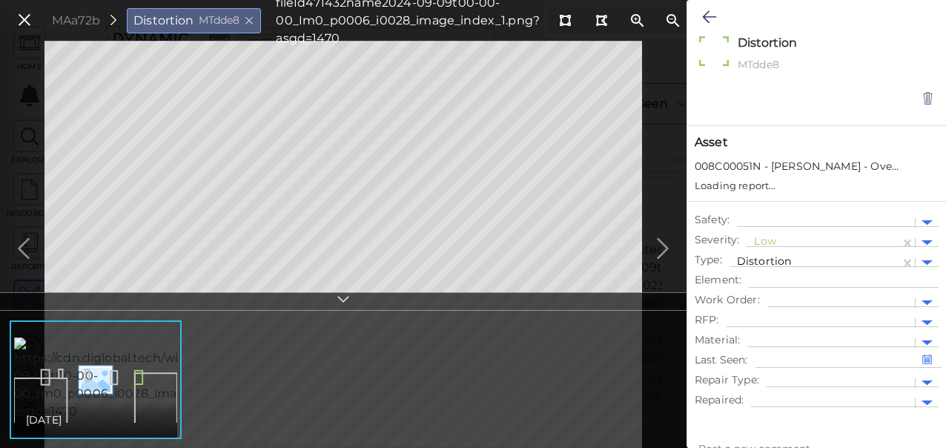
type textarea "x"
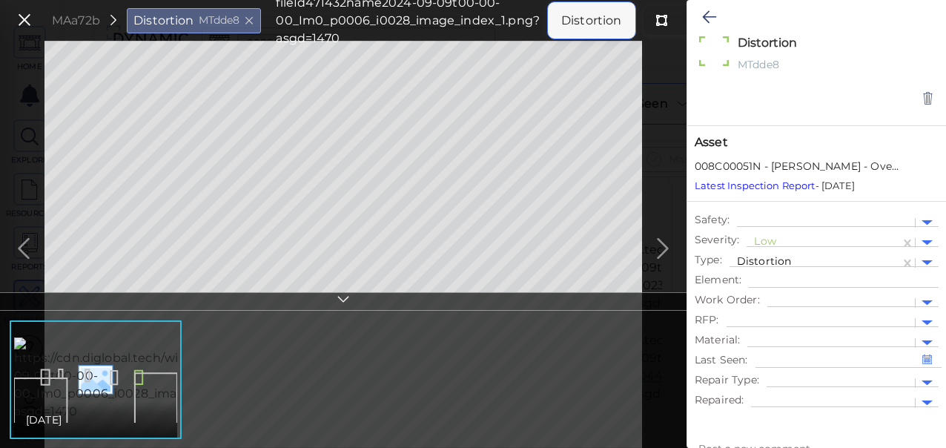
type textarea "x"
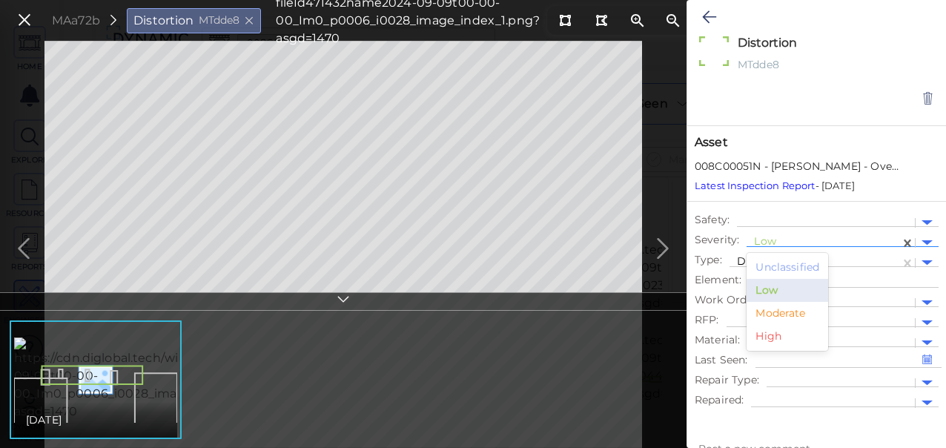
click at [769, 245] on div at bounding box center [823, 243] width 139 height 16
click at [783, 313] on div "Moderate" at bounding box center [787, 313] width 82 height 23
type textarea "x"
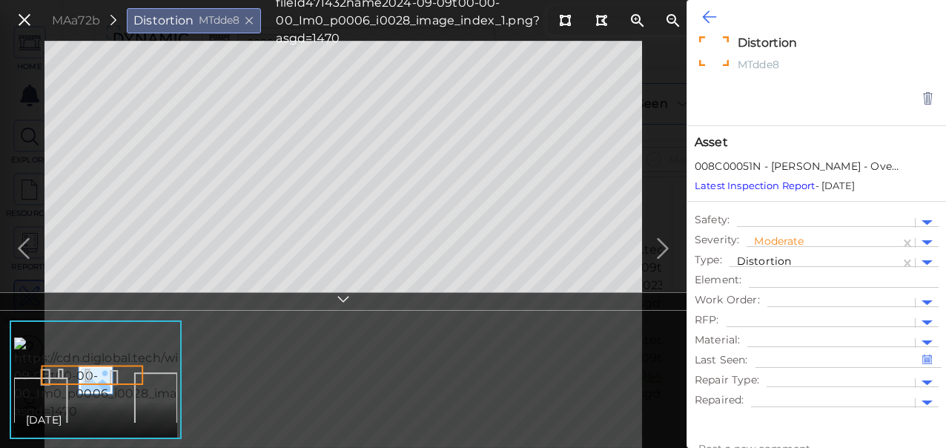
click at [710, 21] on icon at bounding box center [709, 17] width 14 height 18
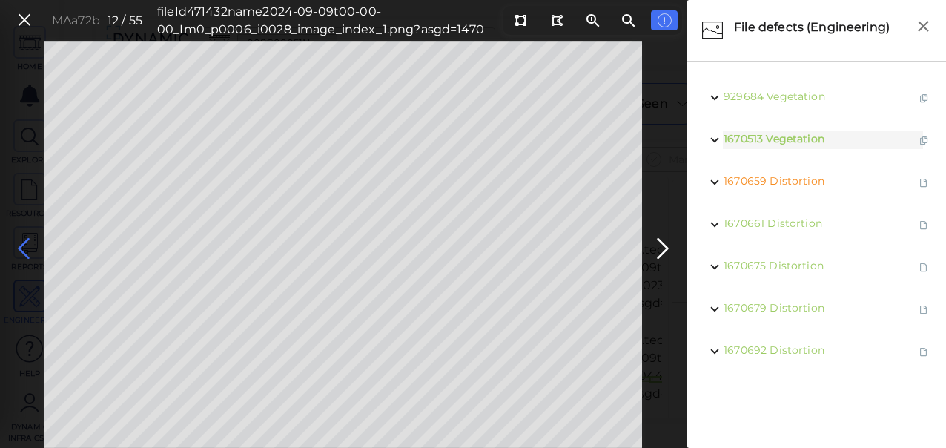
click at [21, 240] on icon at bounding box center [24, 248] width 24 height 29
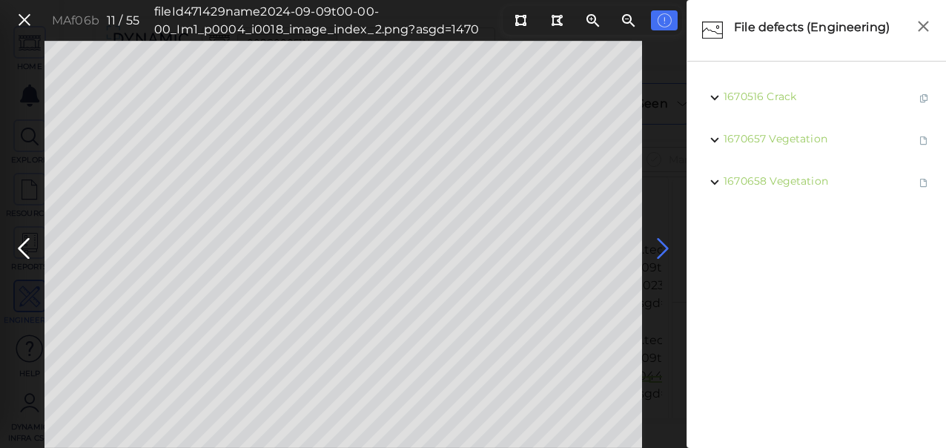
click at [665, 247] on icon at bounding box center [663, 248] width 24 height 29
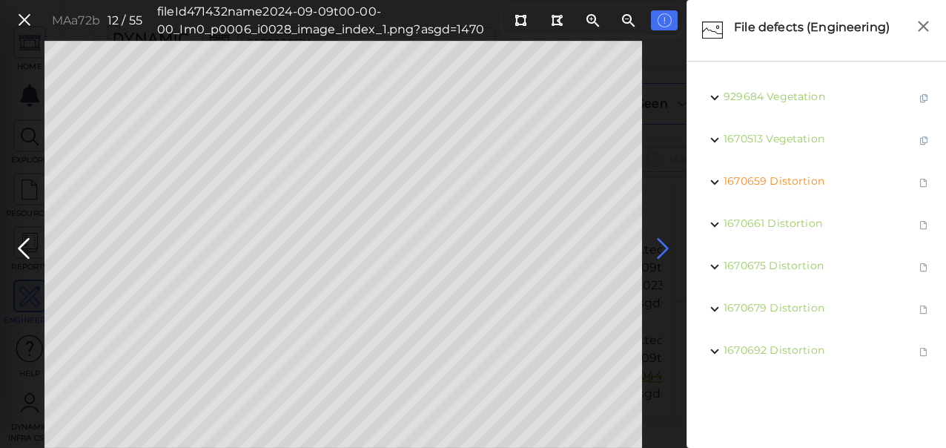
click at [660, 245] on icon at bounding box center [663, 248] width 24 height 29
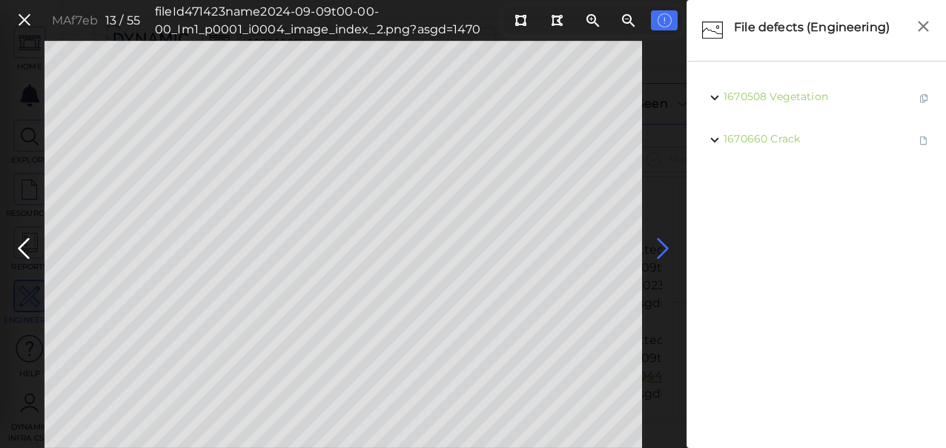
click at [667, 245] on icon at bounding box center [663, 248] width 24 height 29
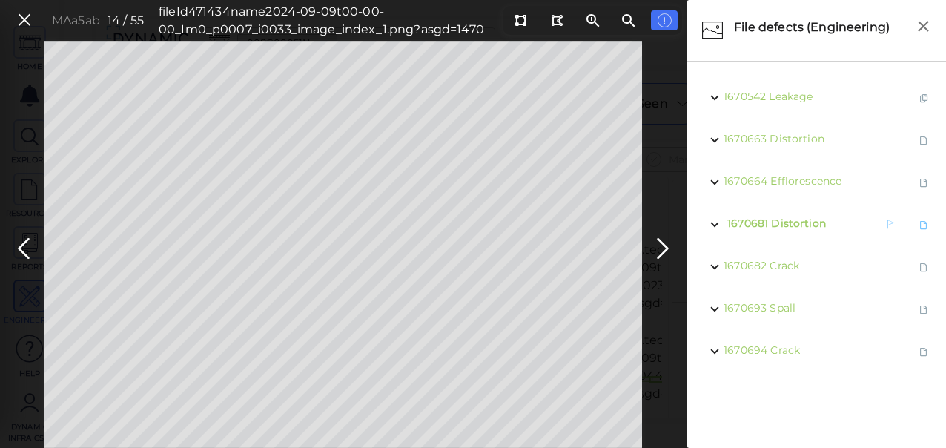
click at [792, 216] on span "Distortion" at bounding box center [798, 222] width 55 height 13
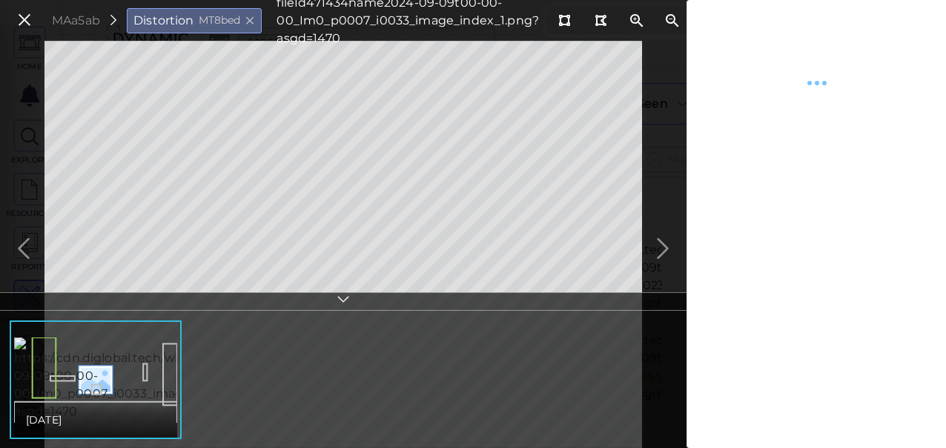
type textarea "x"
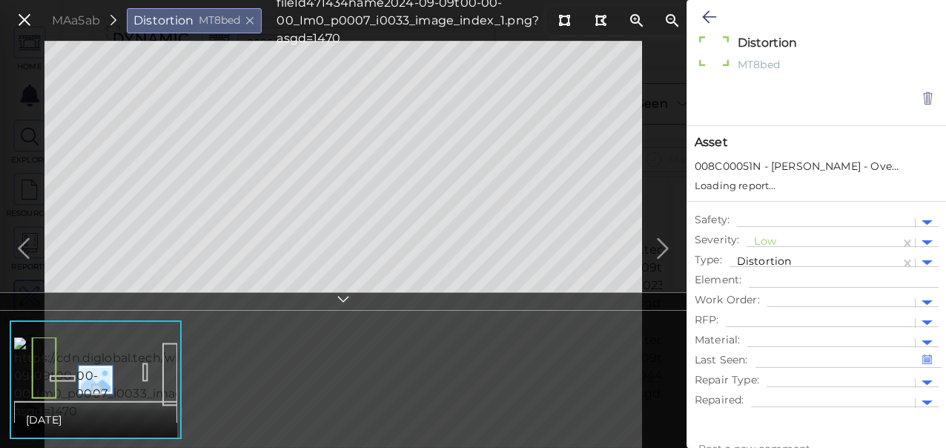
type textarea "x"
click at [766, 240] on div at bounding box center [823, 243] width 139 height 16
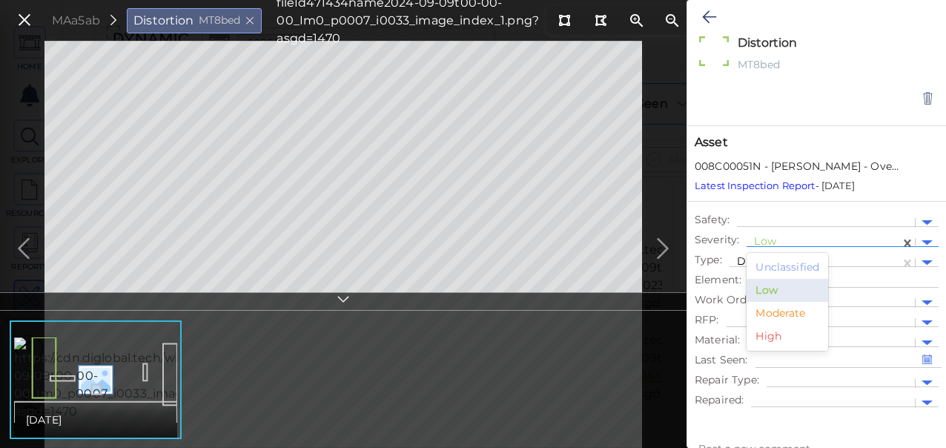
click at [785, 314] on div "Moderate" at bounding box center [787, 313] width 82 height 23
type textarea "x"
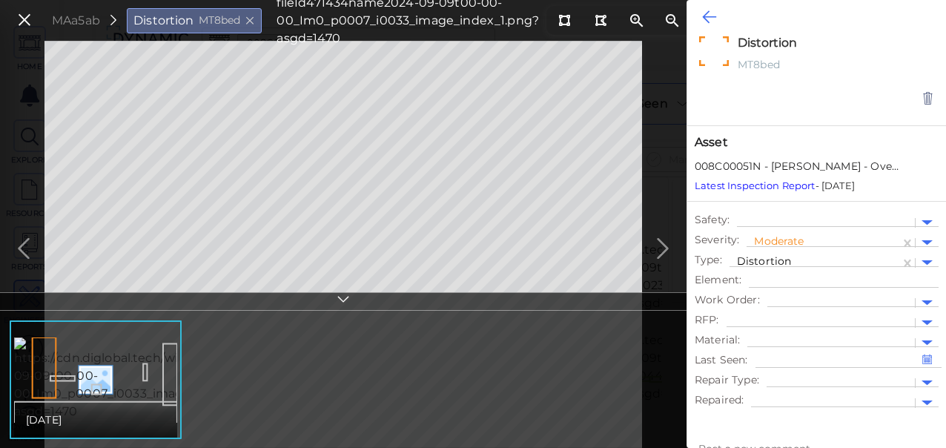
click at [709, 19] on icon at bounding box center [709, 17] width 14 height 18
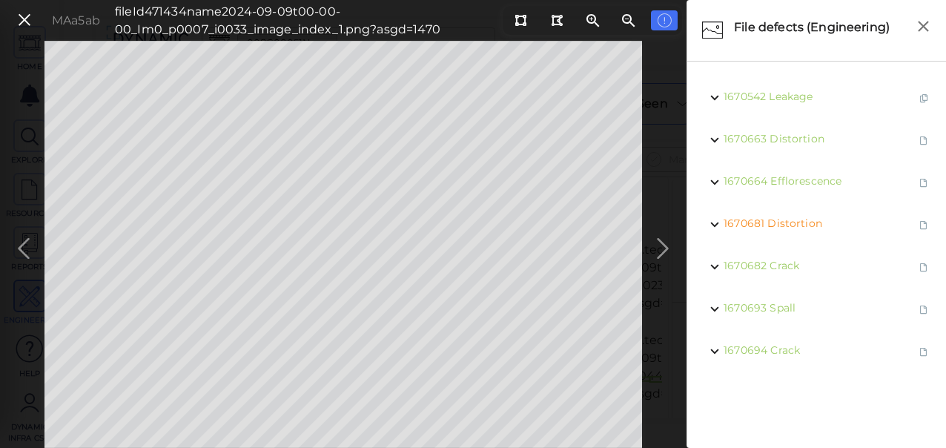
click at [660, 242] on div "MAa5ab fileId 471434 name 2024-09-09t00-00-00_Im0_p0007_i0033_image_index_1.png…" at bounding box center [343, 244] width 686 height 407
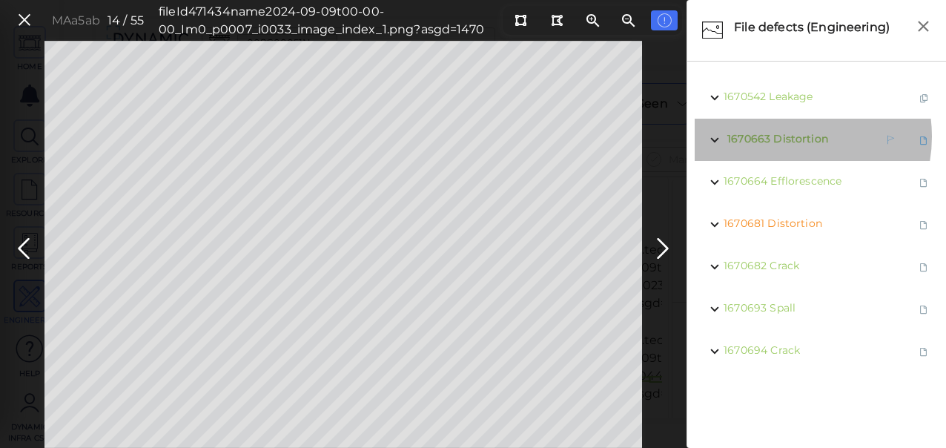
click at [781, 136] on span "Distortion" at bounding box center [800, 138] width 55 height 13
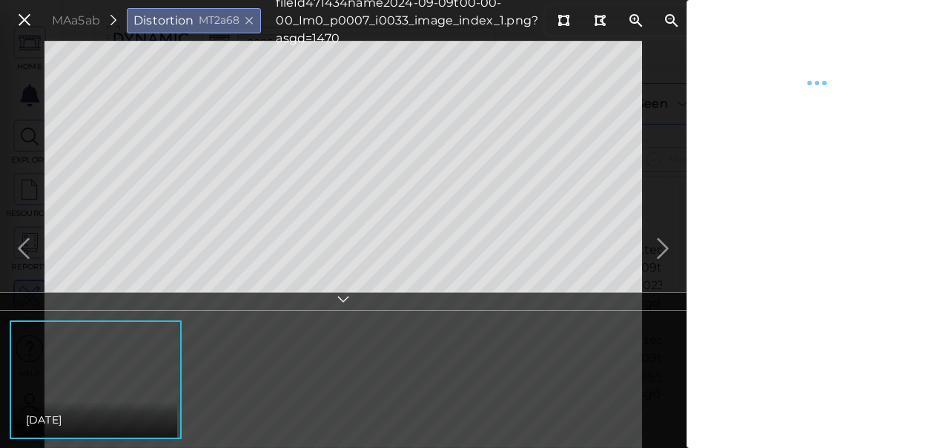
type textarea "x"
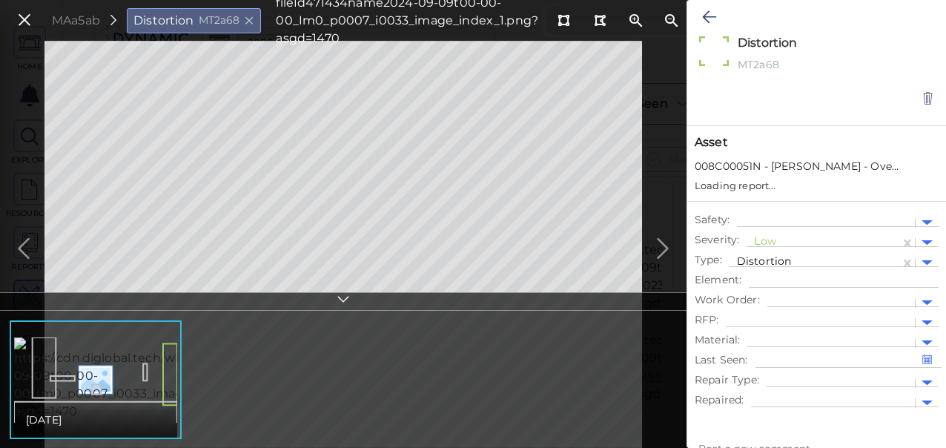
type textarea "x"
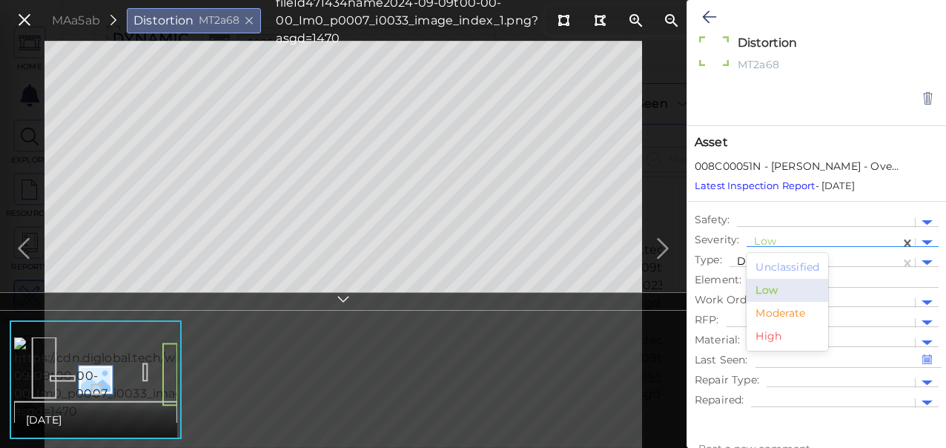
click at [759, 243] on div at bounding box center [823, 243] width 139 height 16
click at [777, 316] on div "Moderate" at bounding box center [787, 313] width 82 height 23
type textarea "x"
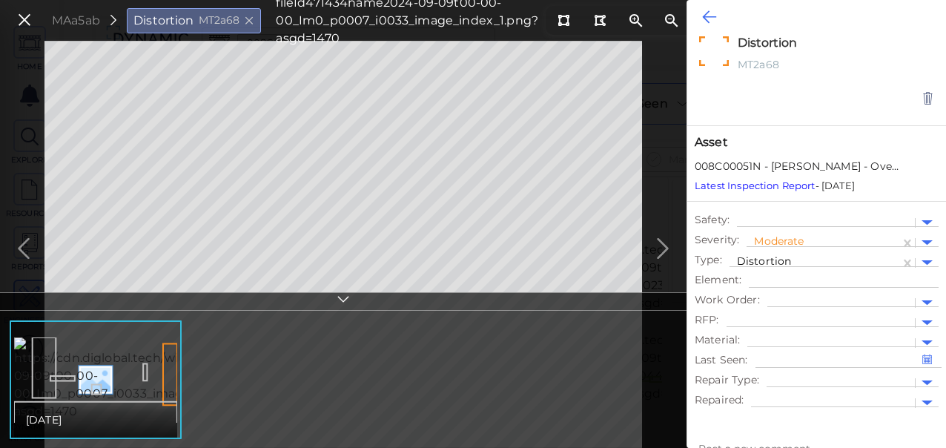
click at [703, 13] on icon at bounding box center [709, 17] width 14 height 18
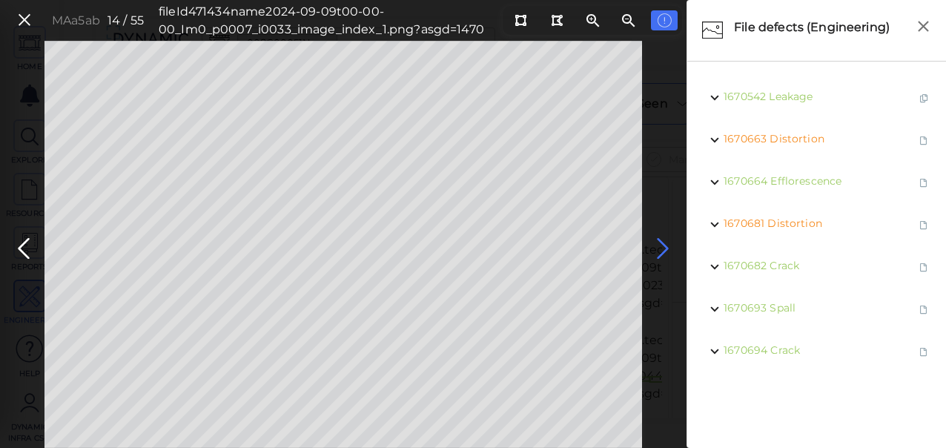
click at [658, 248] on icon at bounding box center [663, 248] width 24 height 29
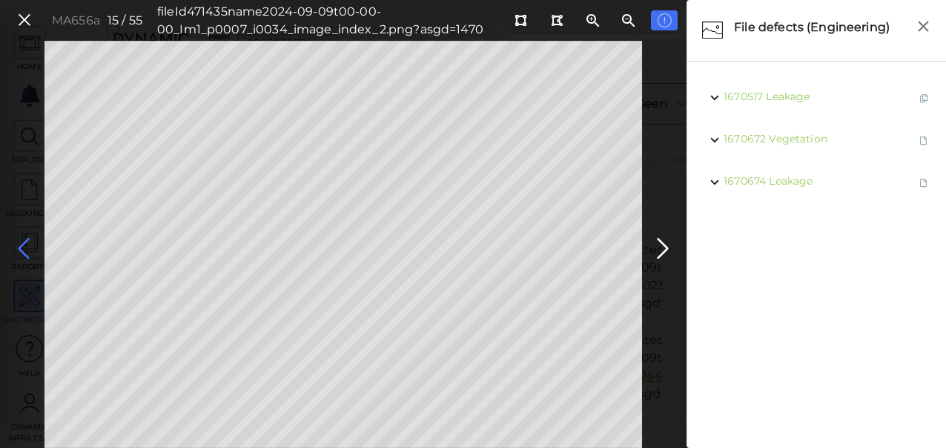
click at [24, 246] on icon at bounding box center [24, 248] width 24 height 29
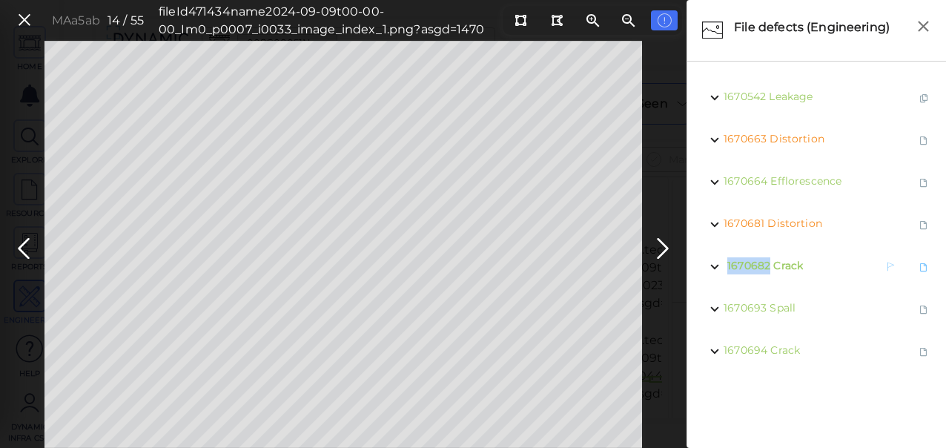
click at [814, 265] on div "1670682 Crack" at bounding box center [793, 266] width 140 height 19
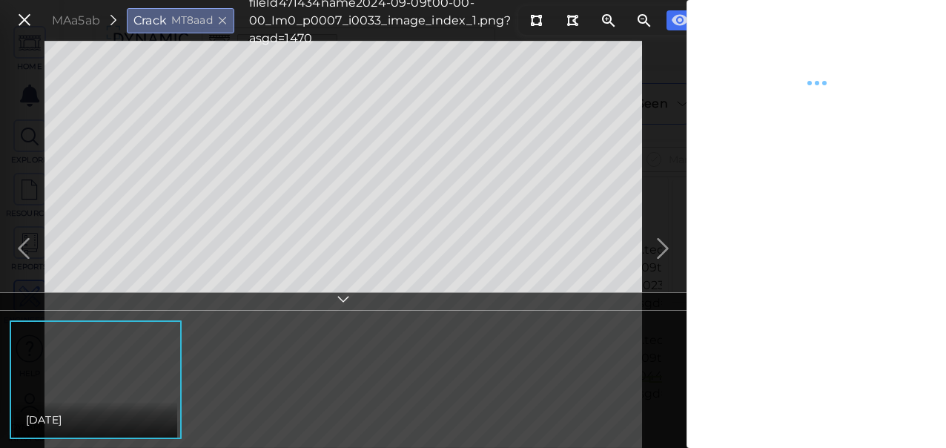
type textarea "x"
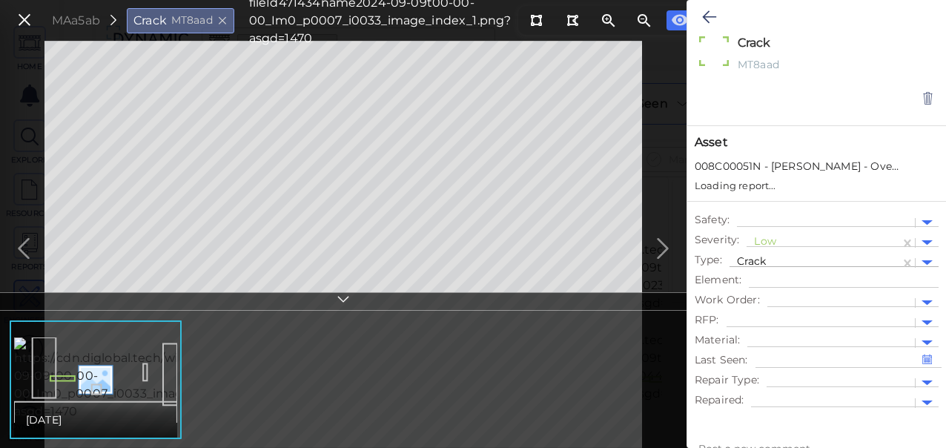
type textarea "x"
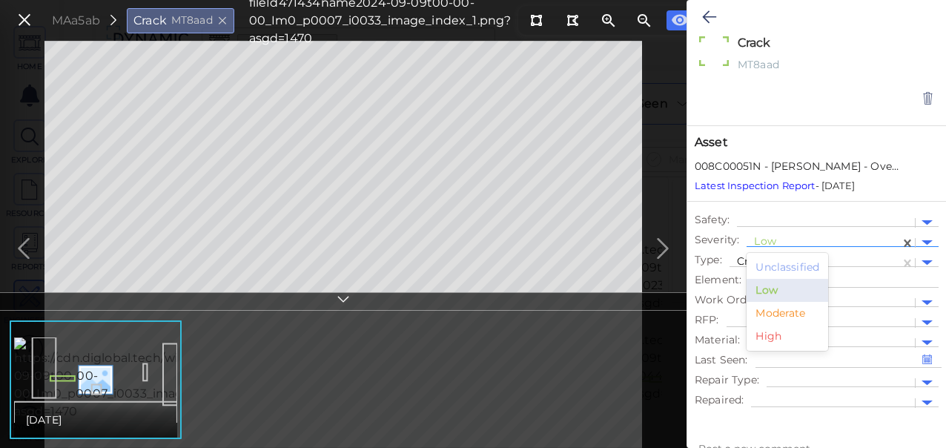
click at [772, 236] on div at bounding box center [823, 243] width 139 height 16
drag, startPoint x: 770, startPoint y: 317, endPoint x: 777, endPoint y: 305, distance: 14.0
click at [770, 317] on div "Moderate" at bounding box center [787, 313] width 82 height 23
type textarea "x"
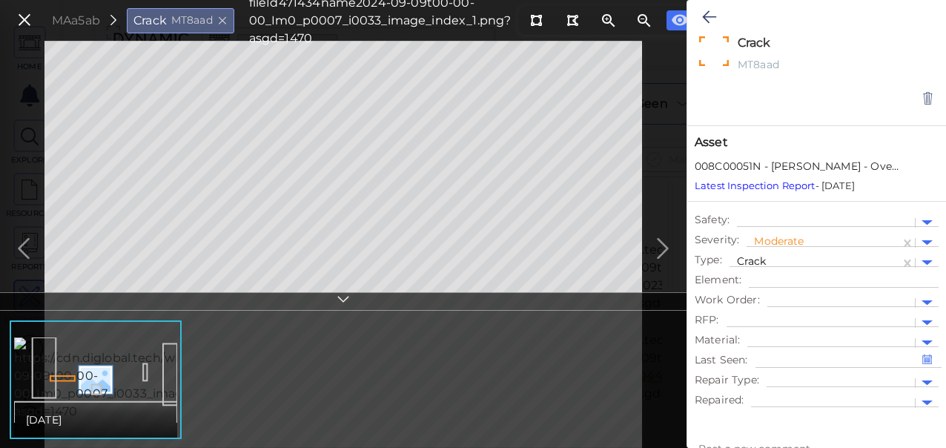
drag, startPoint x: 703, startPoint y: 13, endPoint x: 657, endPoint y: 246, distance: 237.1
click at [703, 13] on icon at bounding box center [709, 17] width 14 height 18
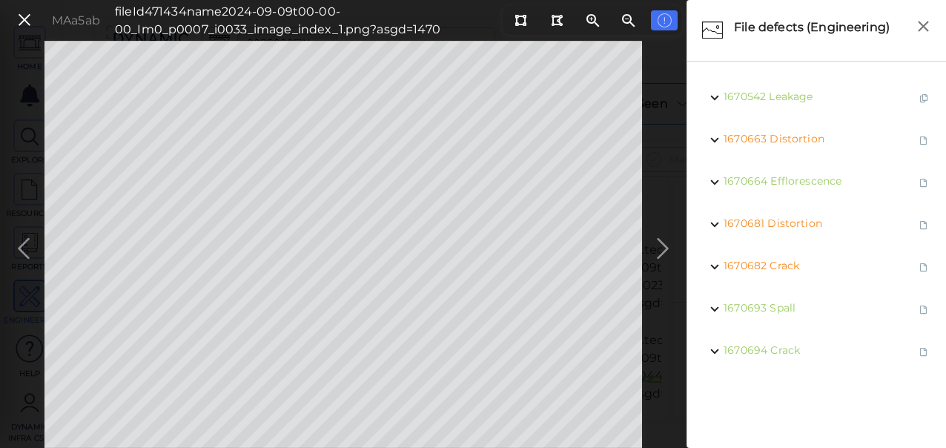
click at [657, 246] on div "MAa5ab fileId 471434 name 2024-09-09t00-00-00_Im0_p0007_i0033_image_index_1.png…" at bounding box center [343, 244] width 686 height 407
click at [657, 246] on icon at bounding box center [663, 248] width 24 height 29
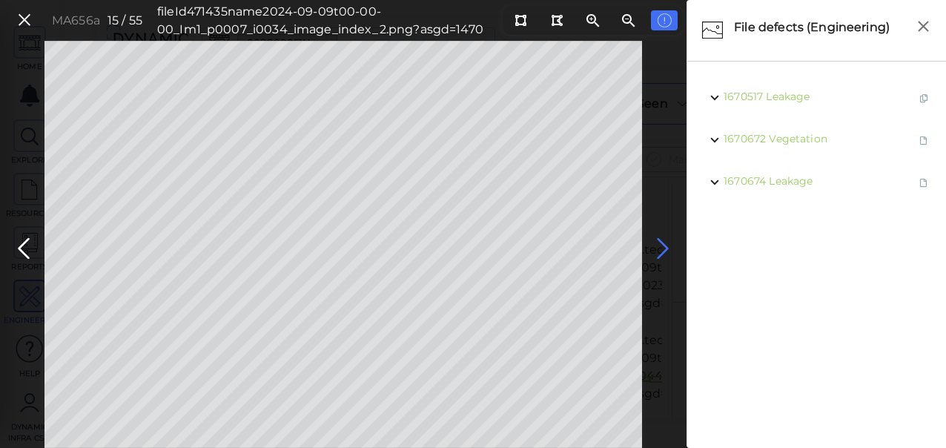
click at [663, 244] on icon at bounding box center [663, 248] width 24 height 29
click at [663, 240] on icon at bounding box center [663, 248] width 24 height 29
click at [661, 246] on icon at bounding box center [663, 248] width 24 height 29
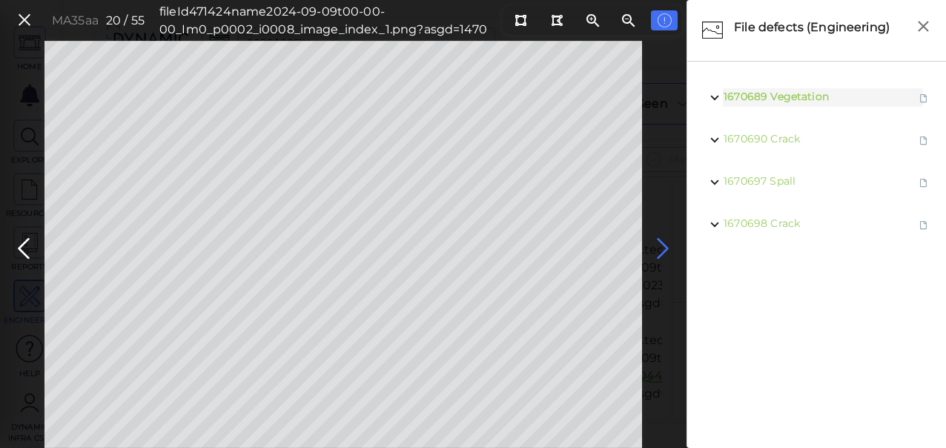
click at [660, 246] on icon at bounding box center [663, 248] width 24 height 29
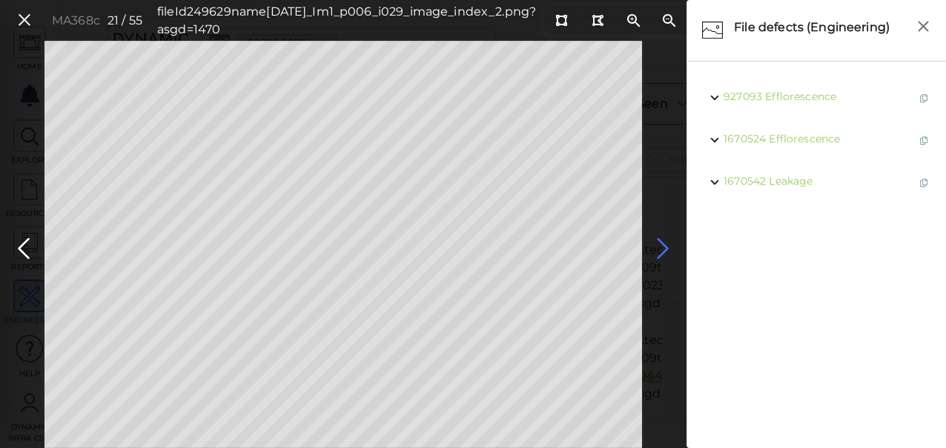
click at [660, 246] on icon at bounding box center [663, 248] width 24 height 29
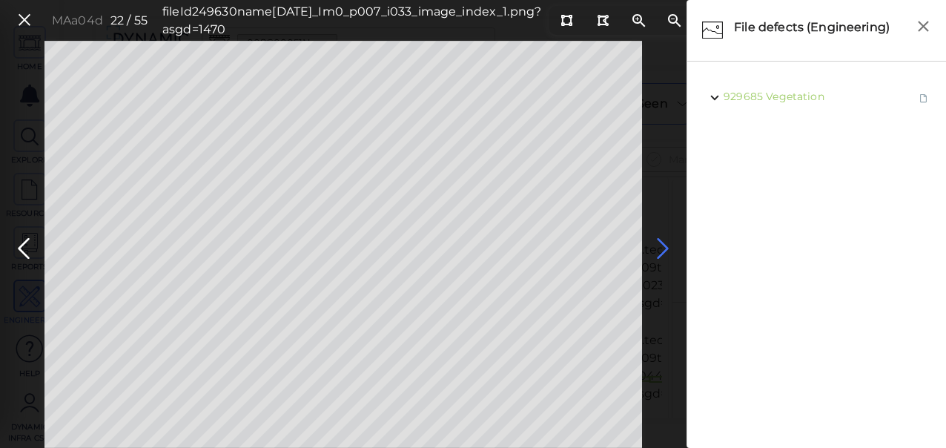
click at [660, 246] on icon at bounding box center [663, 248] width 24 height 29
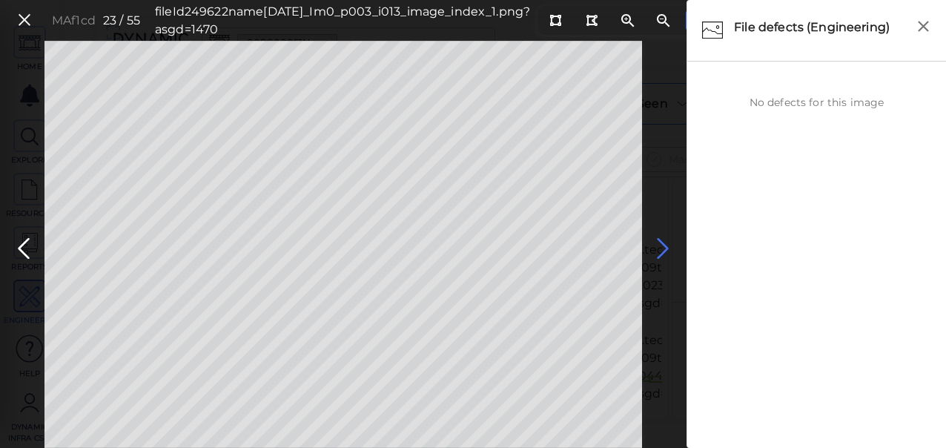
click at [660, 248] on icon at bounding box center [663, 248] width 24 height 29
click at [659, 249] on icon at bounding box center [663, 248] width 24 height 29
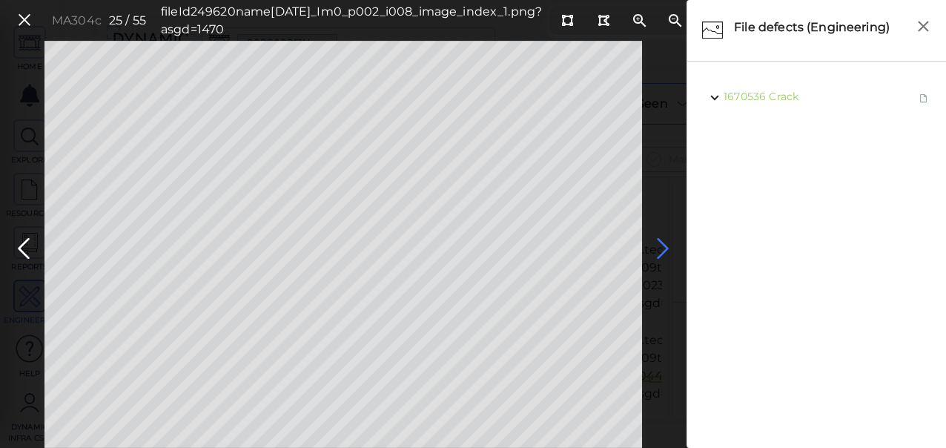
click at [660, 249] on icon at bounding box center [663, 248] width 24 height 29
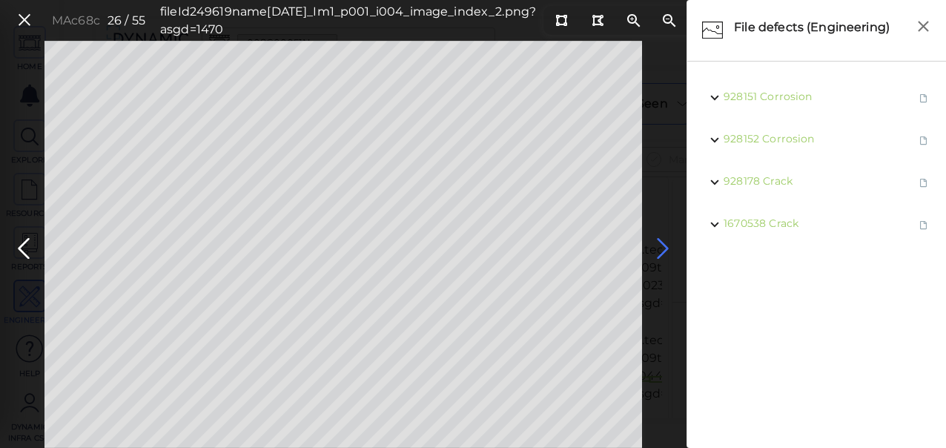
click at [660, 249] on icon at bounding box center [663, 248] width 24 height 29
click at [661, 249] on icon at bounding box center [663, 248] width 24 height 29
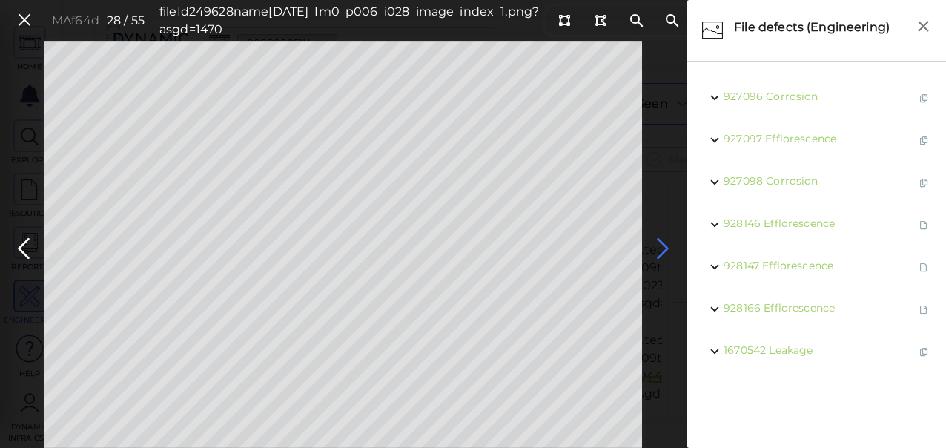
click at [660, 242] on icon at bounding box center [663, 248] width 24 height 29
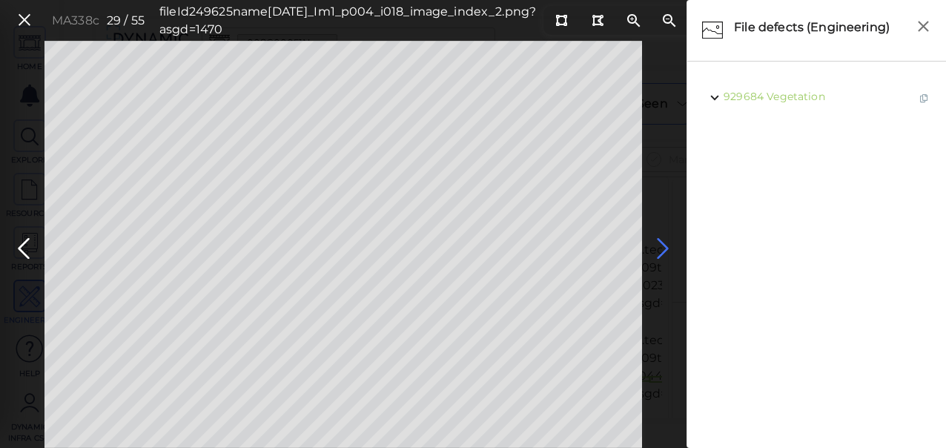
click at [662, 246] on icon at bounding box center [663, 248] width 24 height 29
click at [24, 242] on icon at bounding box center [24, 248] width 24 height 29
click at [808, 103] on span "929684 Vegetation" at bounding box center [775, 97] width 105 height 19
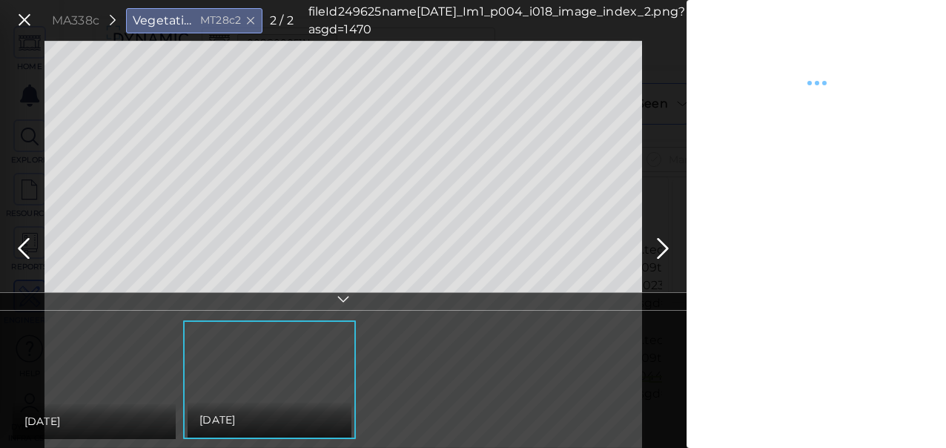
type textarea "x"
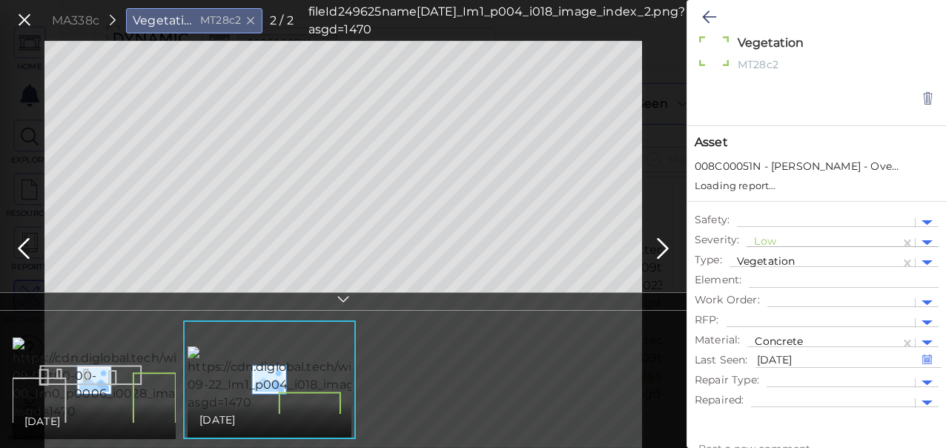
type textarea "x"
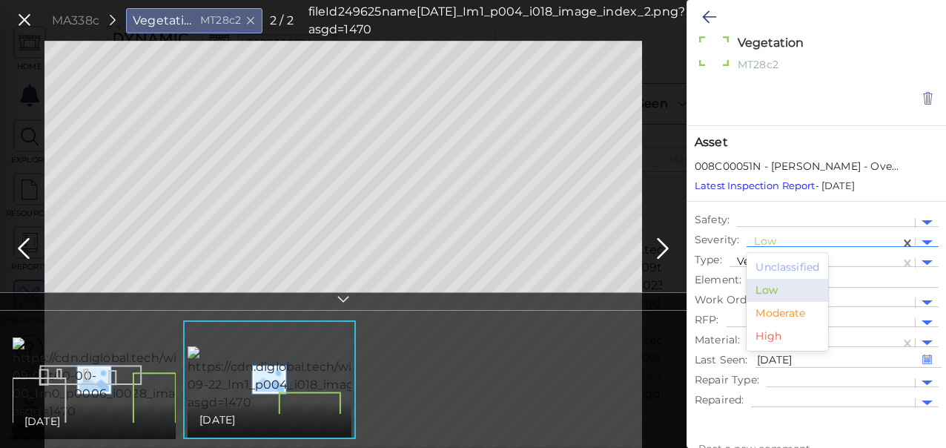
click at [771, 240] on div at bounding box center [823, 243] width 139 height 16
click at [794, 314] on div "Moderate" at bounding box center [787, 313] width 82 height 23
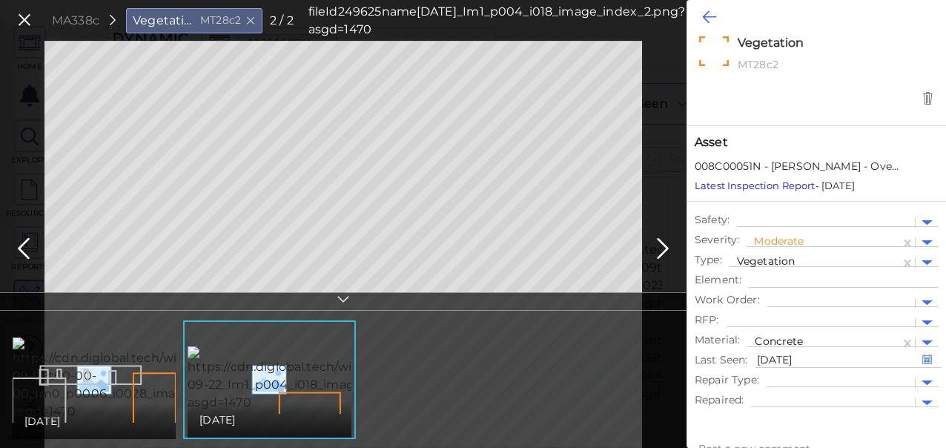
click at [711, 13] on icon at bounding box center [709, 17] width 14 height 18
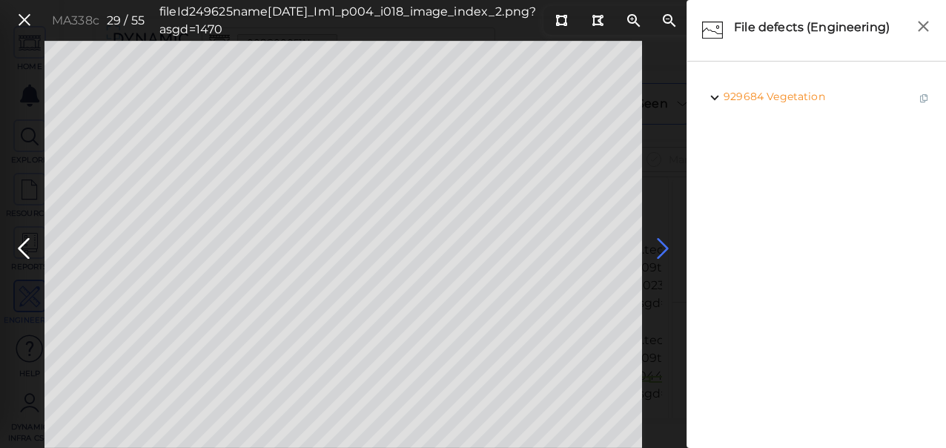
click at [658, 246] on icon at bounding box center [663, 248] width 24 height 29
click at [666, 243] on icon at bounding box center [663, 248] width 24 height 29
click at [660, 239] on icon at bounding box center [663, 248] width 24 height 29
click at [664, 252] on icon at bounding box center [663, 248] width 24 height 29
click at [661, 249] on icon at bounding box center [663, 248] width 24 height 29
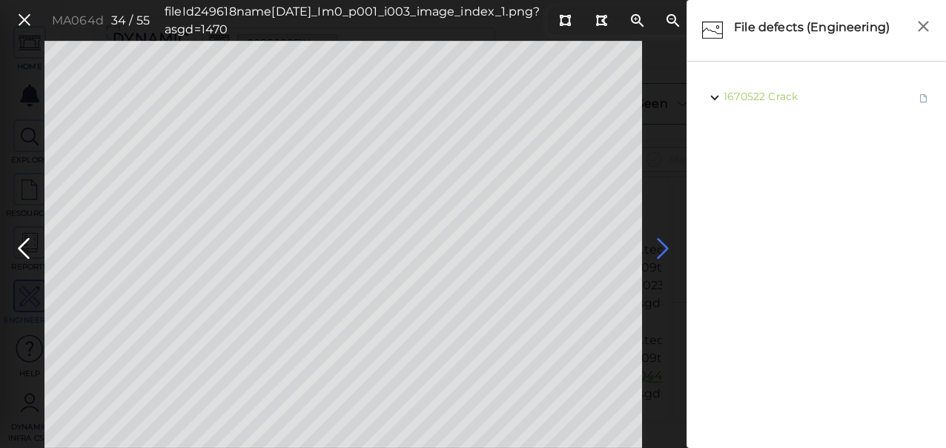
click at [666, 245] on icon at bounding box center [663, 248] width 24 height 29
click at [662, 245] on icon at bounding box center [663, 248] width 24 height 29
click at [658, 242] on icon at bounding box center [663, 248] width 24 height 29
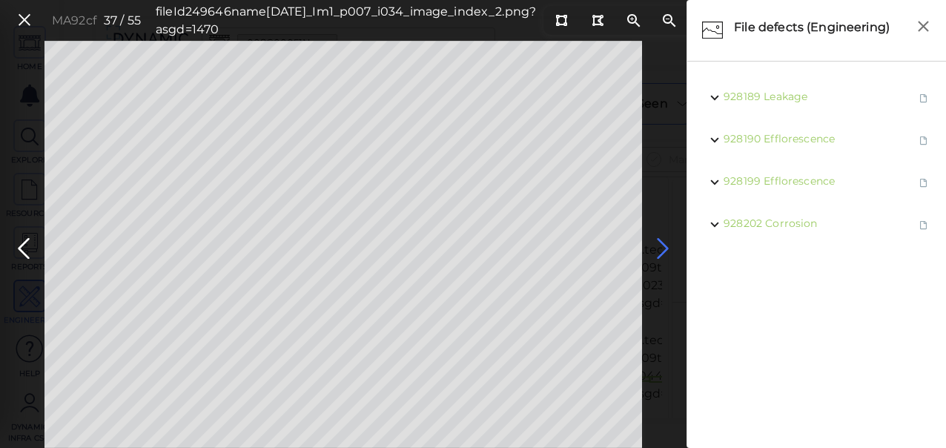
click at [658, 252] on icon at bounding box center [663, 248] width 24 height 29
click at [660, 246] on icon at bounding box center [663, 248] width 24 height 29
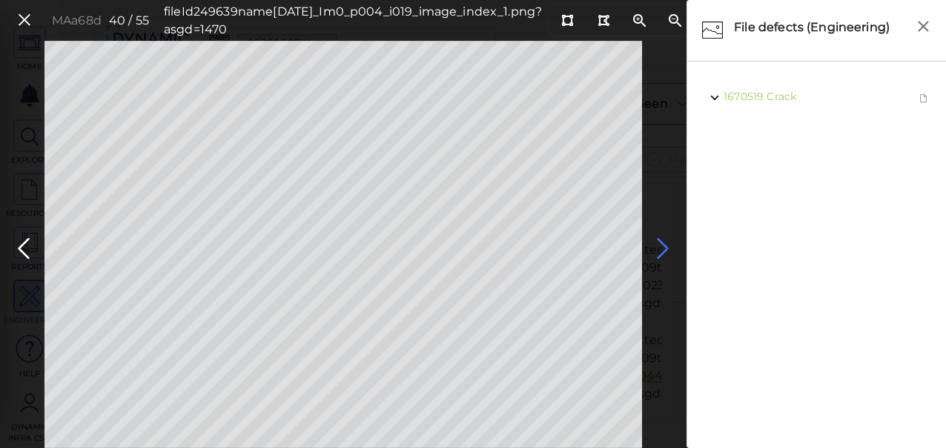
click at [660, 246] on icon at bounding box center [663, 248] width 24 height 29
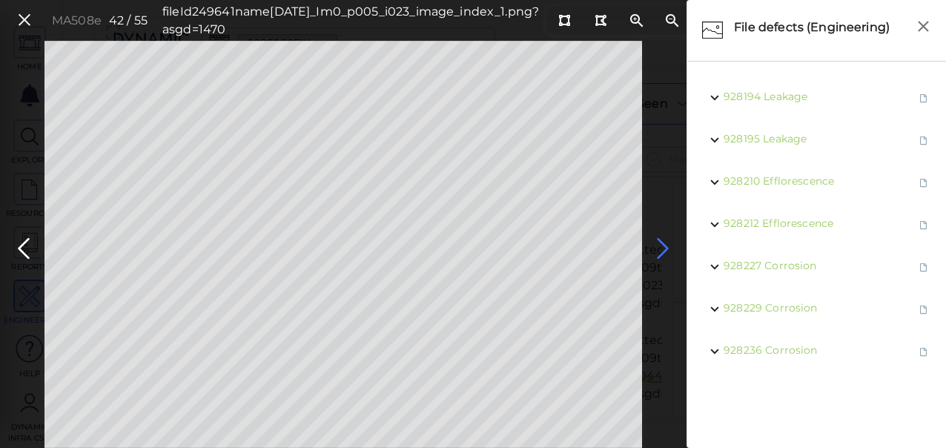
click at [661, 254] on icon at bounding box center [663, 248] width 24 height 29
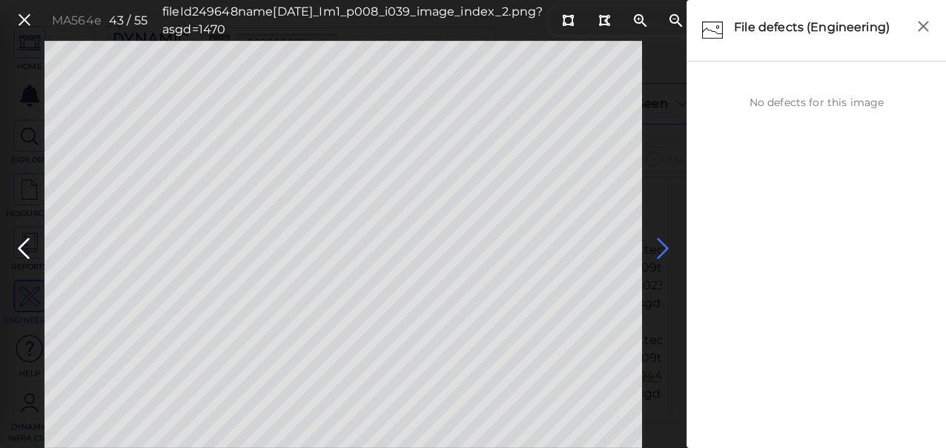
click at [663, 248] on icon at bounding box center [663, 248] width 24 height 29
click at [654, 248] on icon at bounding box center [663, 248] width 24 height 29
click at [661, 243] on icon at bounding box center [663, 248] width 24 height 29
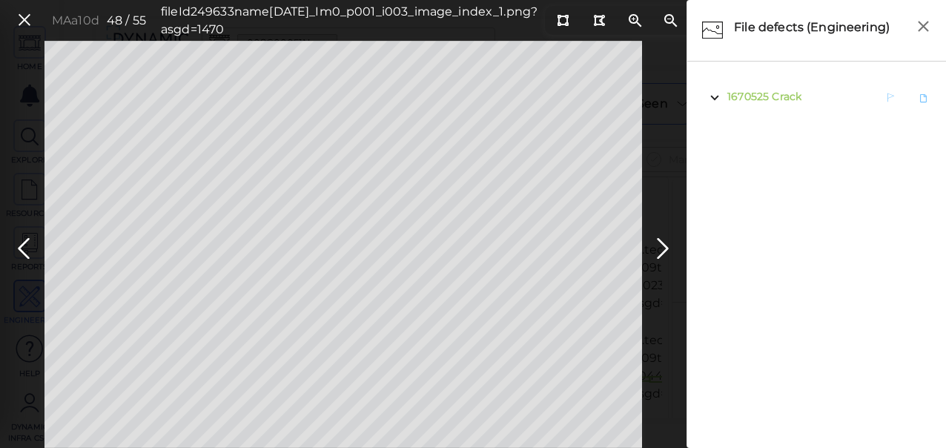
click at [773, 98] on span "Crack" at bounding box center [786, 96] width 30 height 13
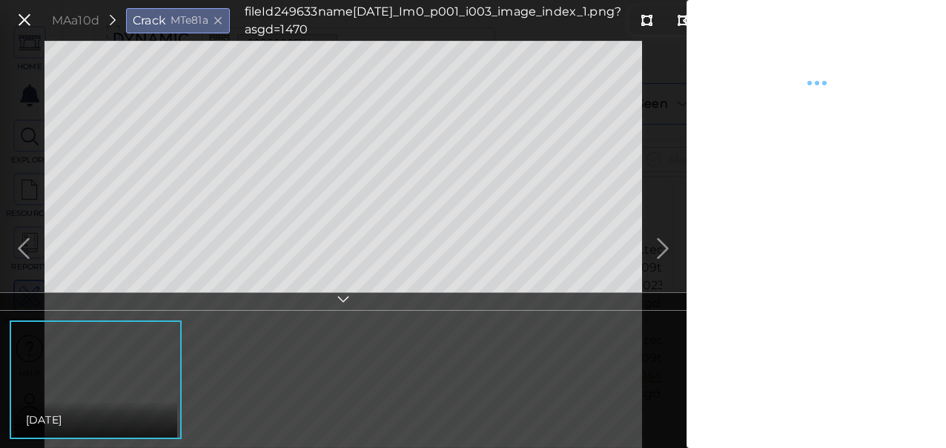
type textarea "x"
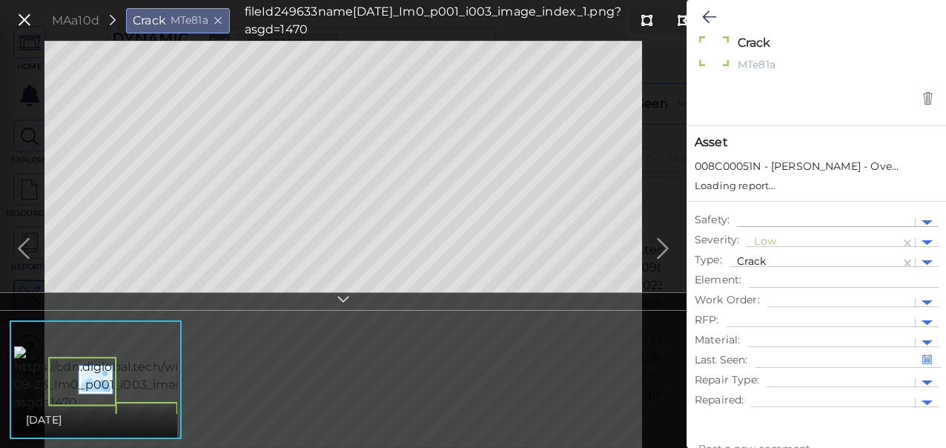
type textarea "x"
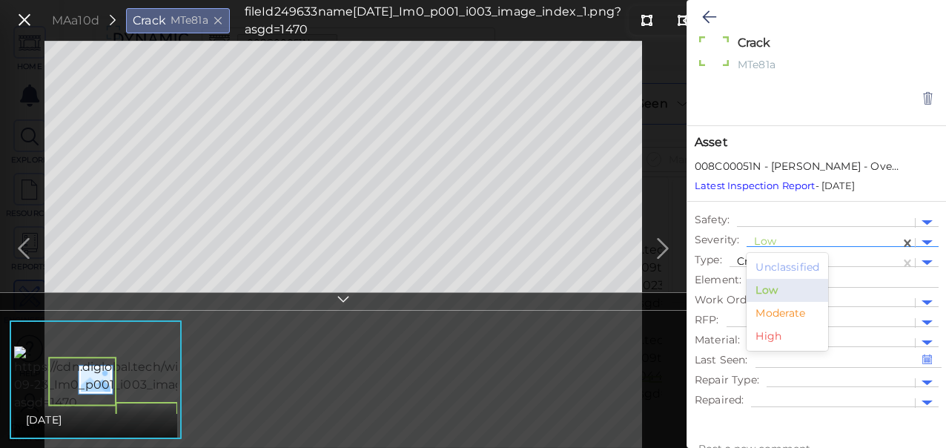
click at [769, 244] on div at bounding box center [823, 243] width 139 height 16
click at [797, 314] on div "Moderate" at bounding box center [787, 313] width 82 height 23
type textarea "x"
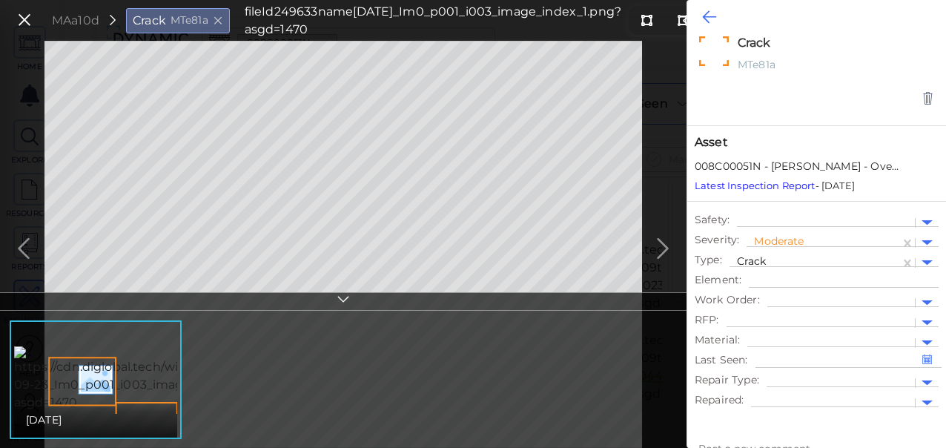
click at [709, 20] on icon at bounding box center [709, 17] width 14 height 18
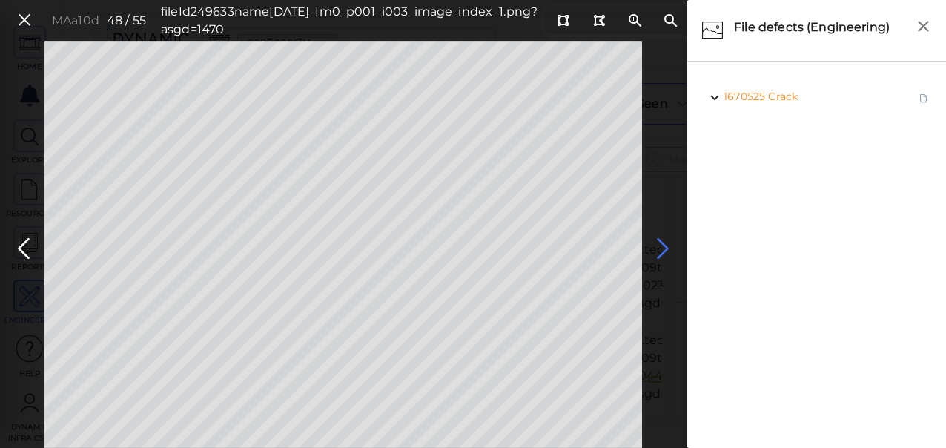
click at [664, 248] on icon at bounding box center [663, 248] width 24 height 29
click at [661, 241] on icon at bounding box center [663, 248] width 24 height 29
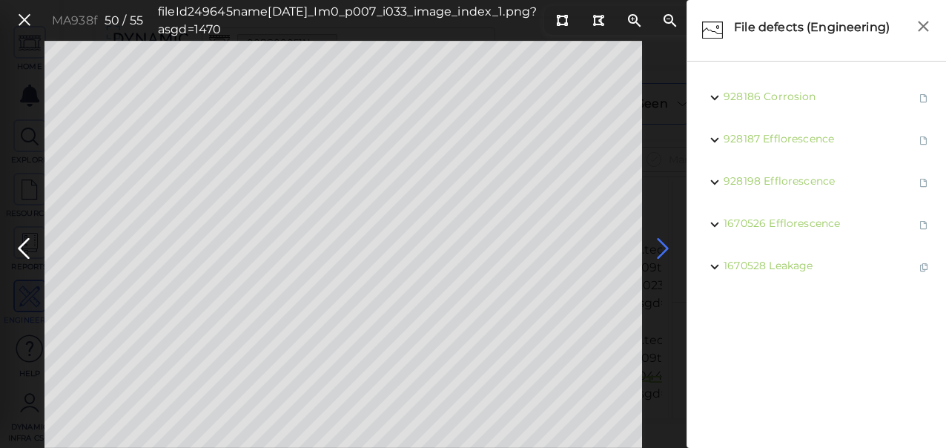
click at [662, 251] on icon at bounding box center [663, 248] width 24 height 29
click at [663, 248] on icon at bounding box center [663, 248] width 24 height 29
click at [660, 246] on icon at bounding box center [663, 248] width 24 height 29
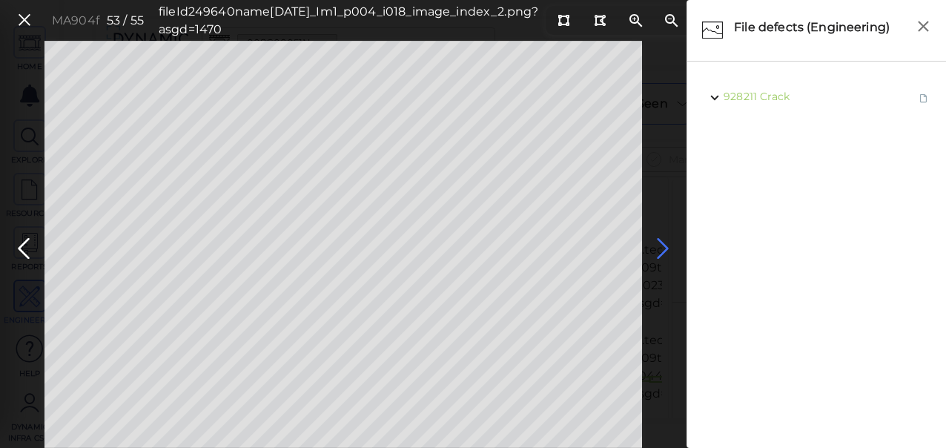
click at [660, 246] on icon at bounding box center [663, 248] width 24 height 29
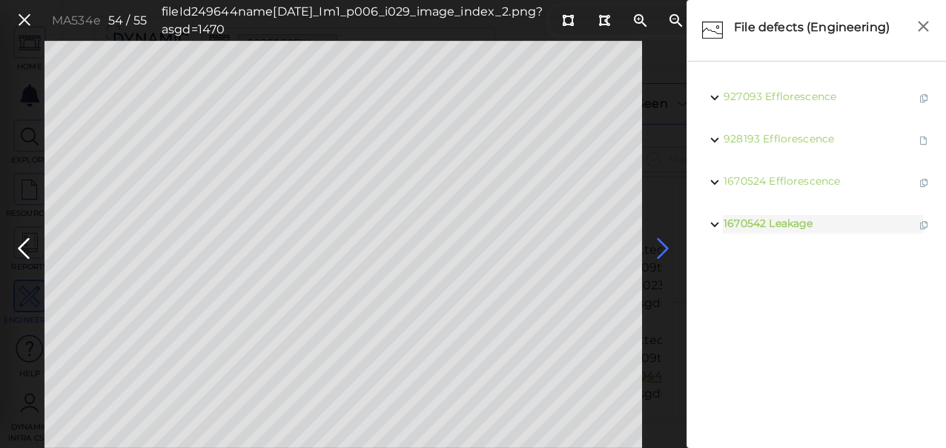
click at [663, 238] on icon at bounding box center [663, 248] width 24 height 29
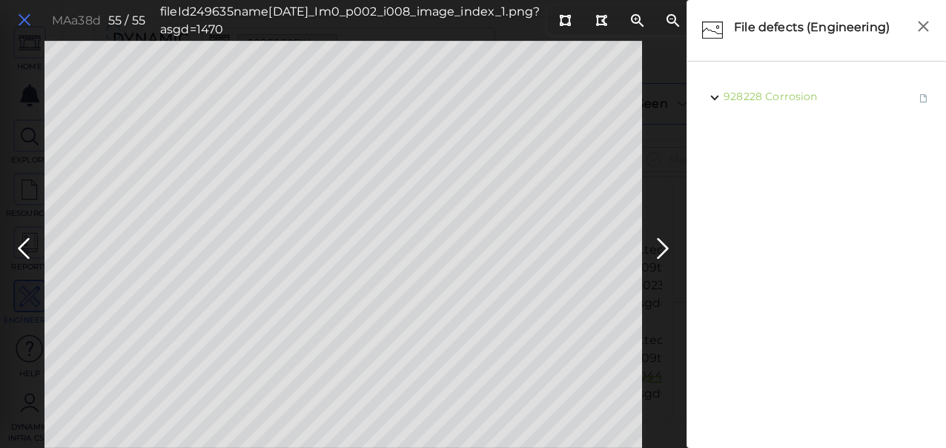
click at [20, 23] on icon at bounding box center [24, 20] width 16 height 20
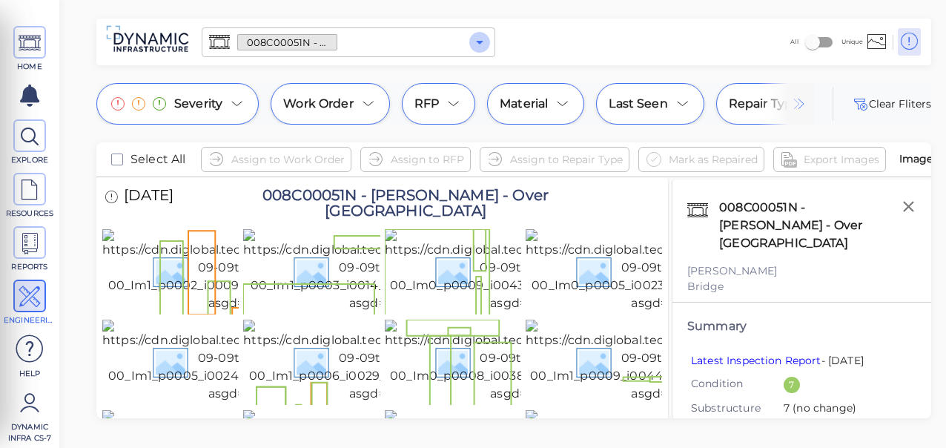
click at [477, 44] on icon "Open" at bounding box center [480, 42] width 18 height 18
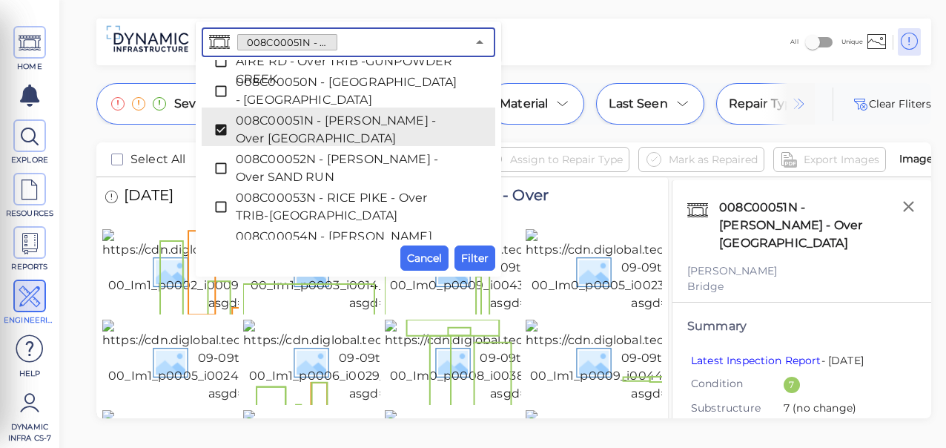
scroll to position [783, 0]
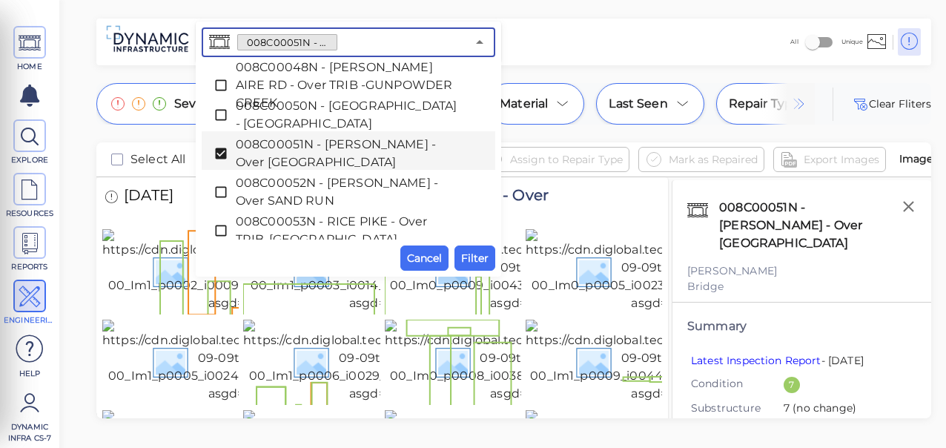
click at [222, 150] on icon at bounding box center [220, 153] width 11 height 11
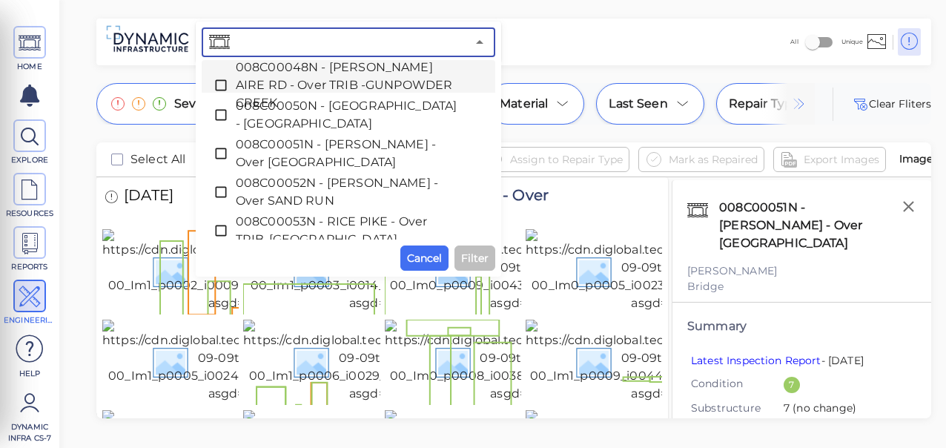
paste input "008C00068N - [GEOGRAPHIC_DATA] LN - Over TRIB TO [PERSON_NAME][GEOGRAPHIC_DATA]"
type input "008C00068N - [GEOGRAPHIC_DATA] LN - Over TRIB TO [PERSON_NAME][GEOGRAPHIC_DATA]"
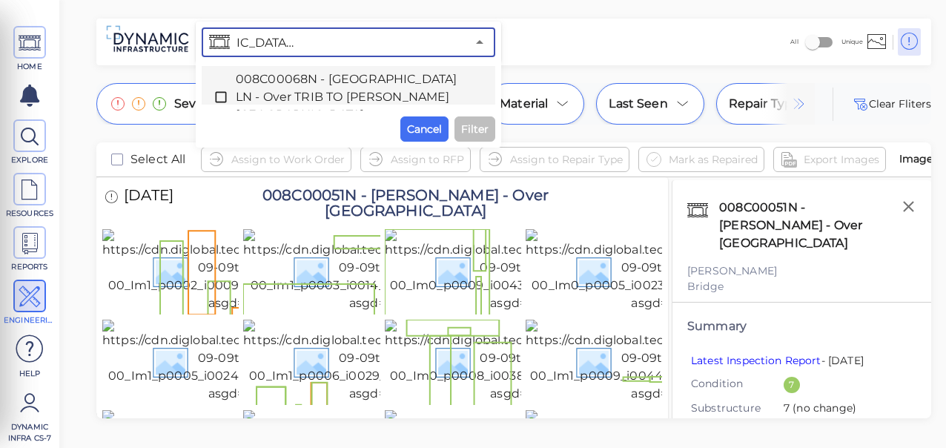
click at [219, 93] on icon at bounding box center [220, 97] width 11 height 11
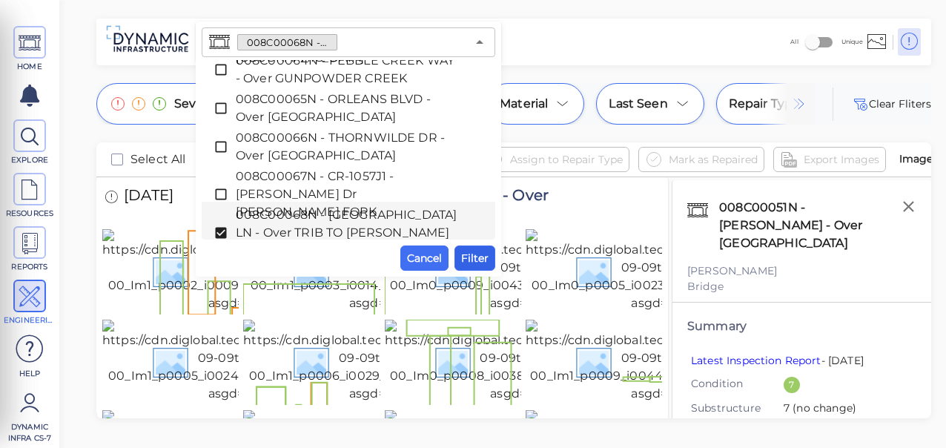
click at [479, 258] on span "Filter" at bounding box center [474, 258] width 27 height 18
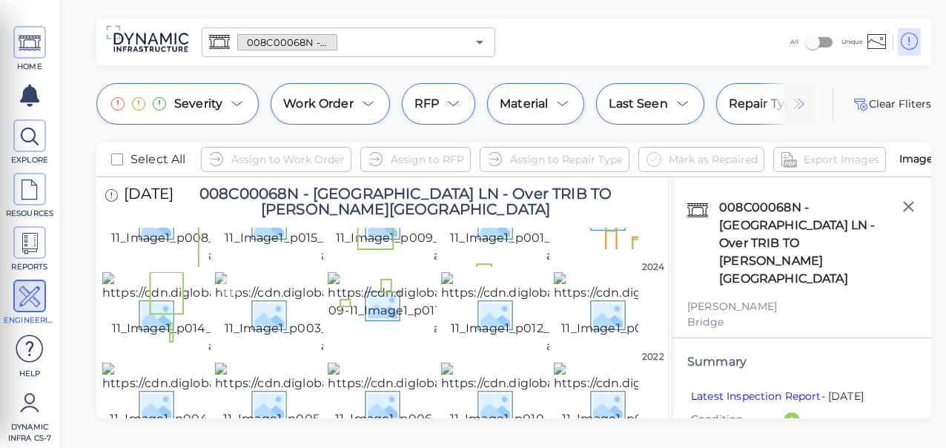
scroll to position [1043, 0]
click at [611, 362] on img at bounding box center [690, 403] width 273 height 83
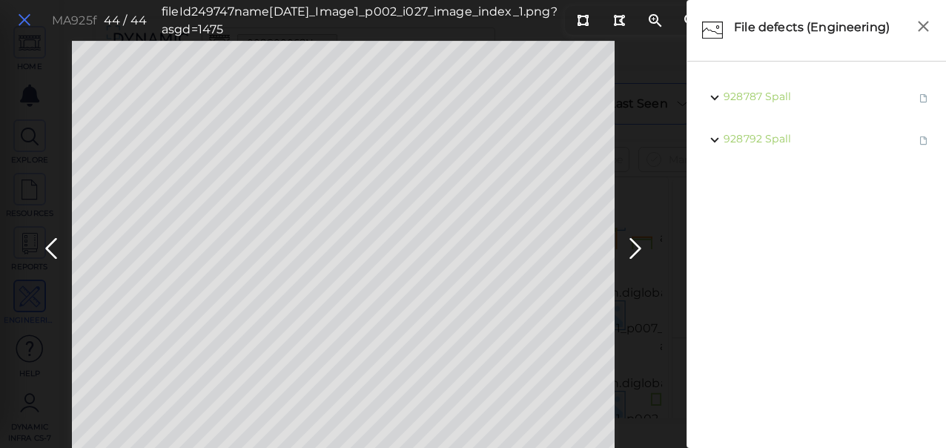
click at [20, 15] on icon at bounding box center [24, 20] width 16 height 20
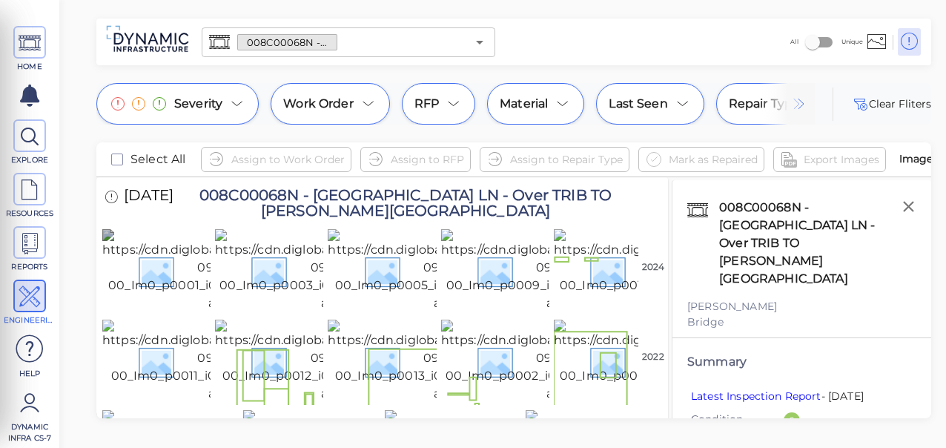
click at [149, 264] on img at bounding box center [238, 270] width 273 height 83
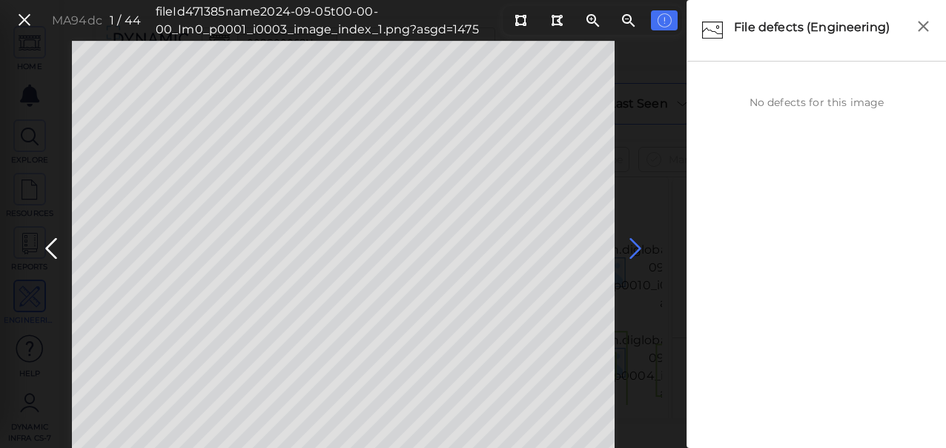
click at [633, 245] on icon at bounding box center [635, 248] width 24 height 29
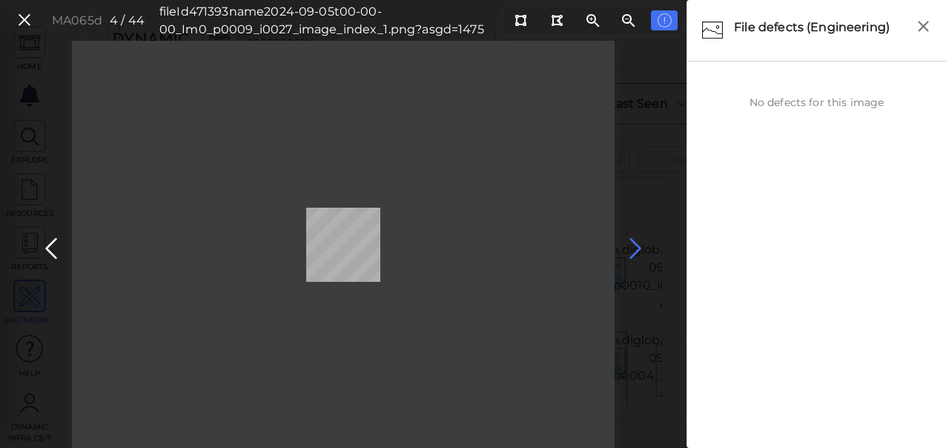
click at [631, 246] on icon at bounding box center [635, 248] width 24 height 29
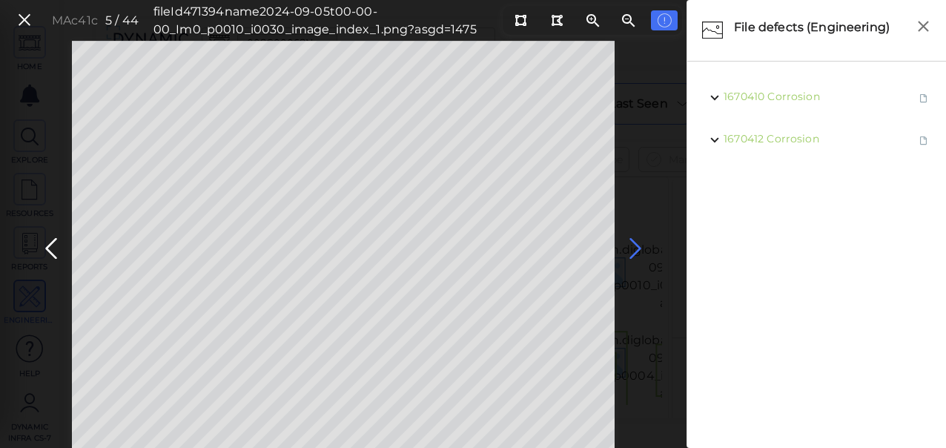
click at [632, 246] on icon at bounding box center [635, 248] width 24 height 29
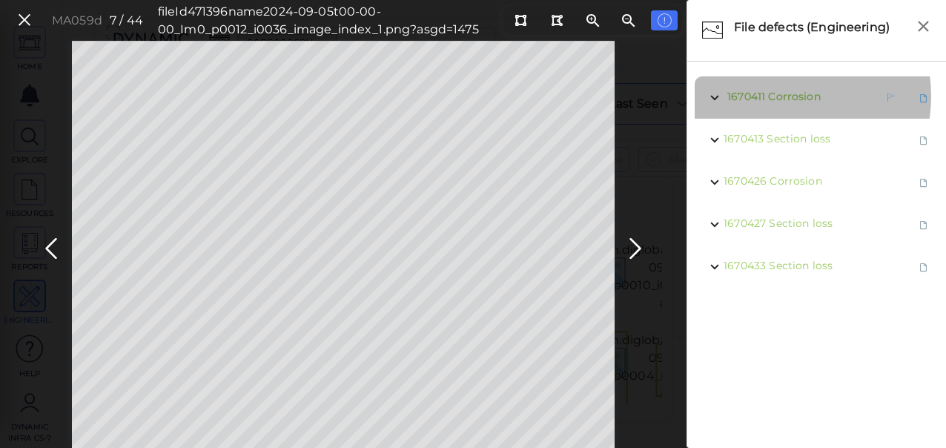
click at [778, 96] on span "Corrosion" at bounding box center [794, 96] width 52 height 13
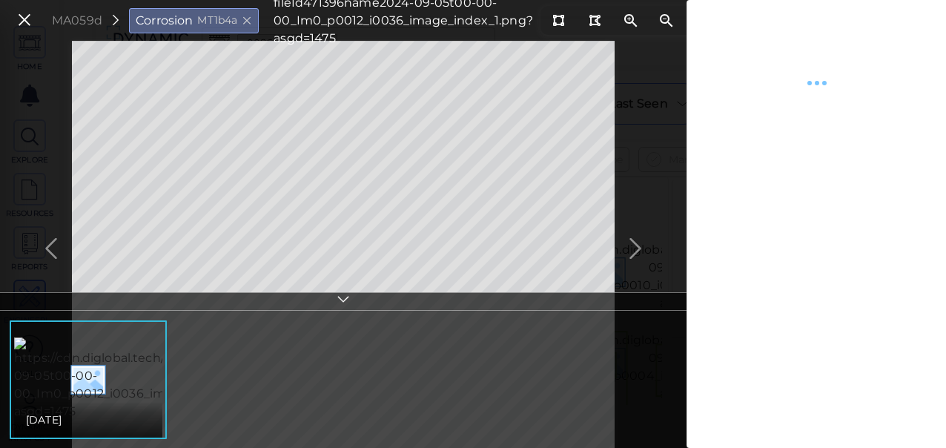
type textarea "x"
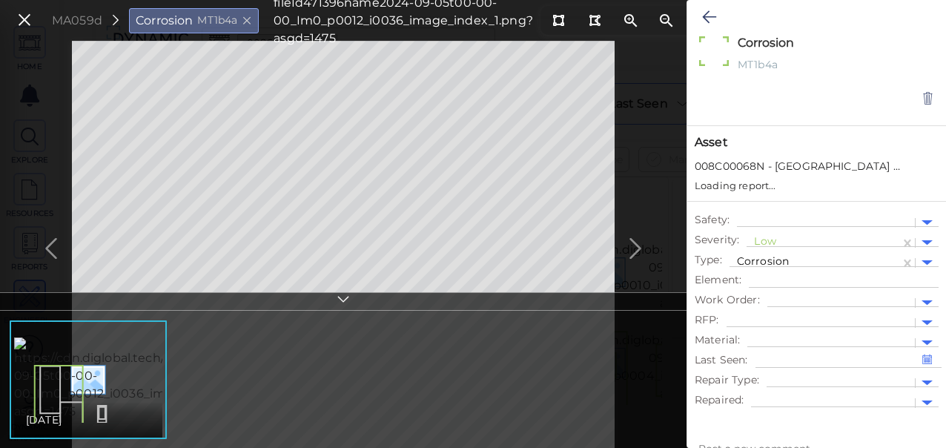
type textarea "x"
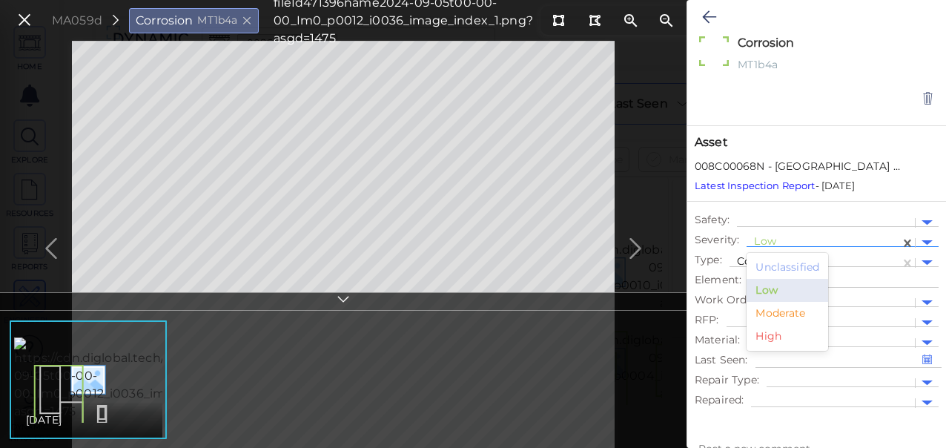
click at [780, 234] on div "Low" at bounding box center [823, 242] width 139 height 19
click at [760, 314] on div "Moderate" at bounding box center [787, 313] width 82 height 23
type textarea "x"
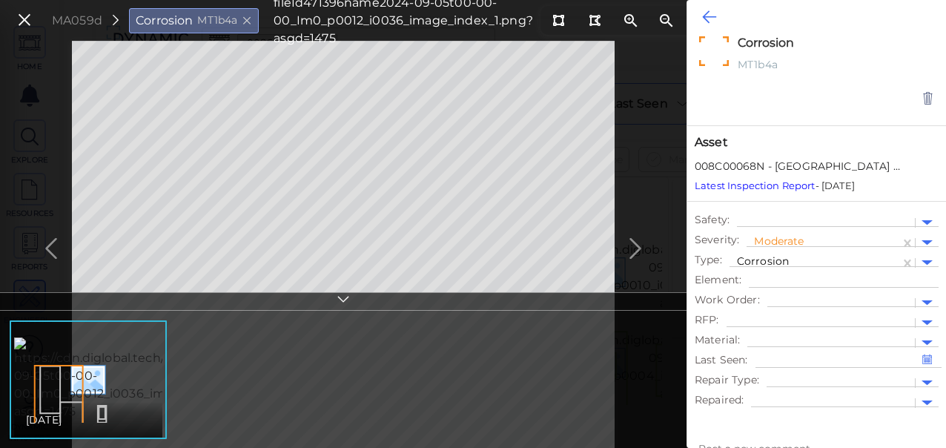
click at [711, 14] on icon at bounding box center [709, 17] width 14 height 18
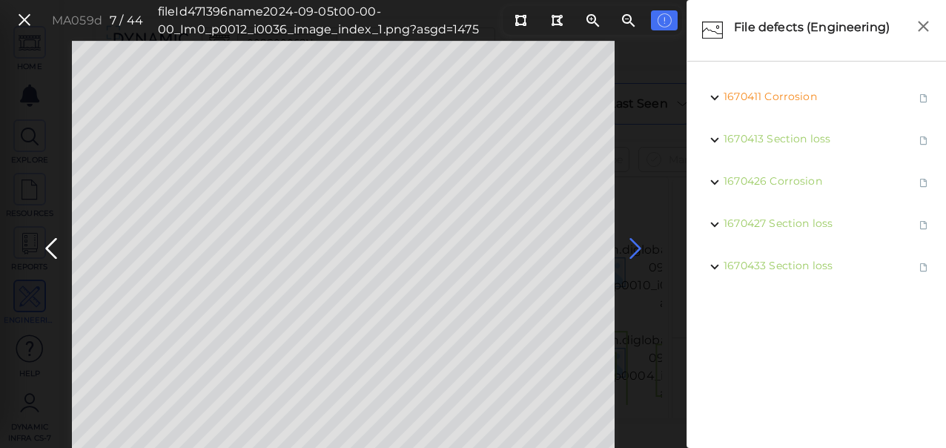
click at [640, 243] on icon at bounding box center [635, 248] width 24 height 29
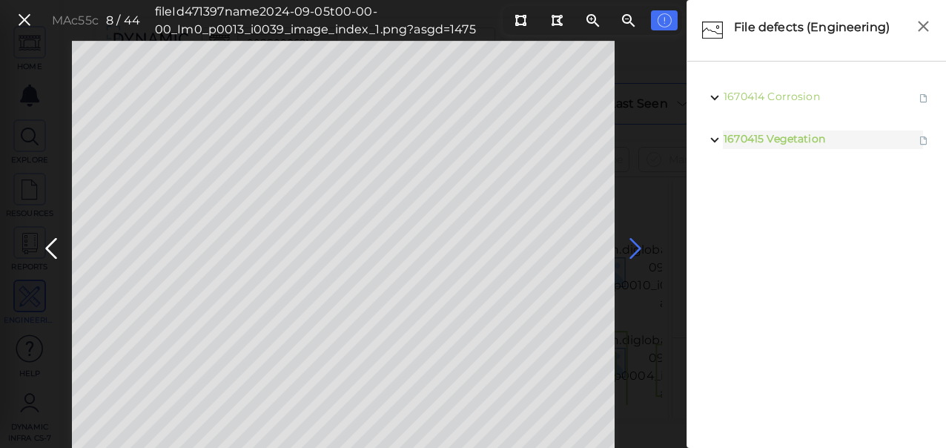
click at [640, 248] on icon at bounding box center [635, 248] width 24 height 29
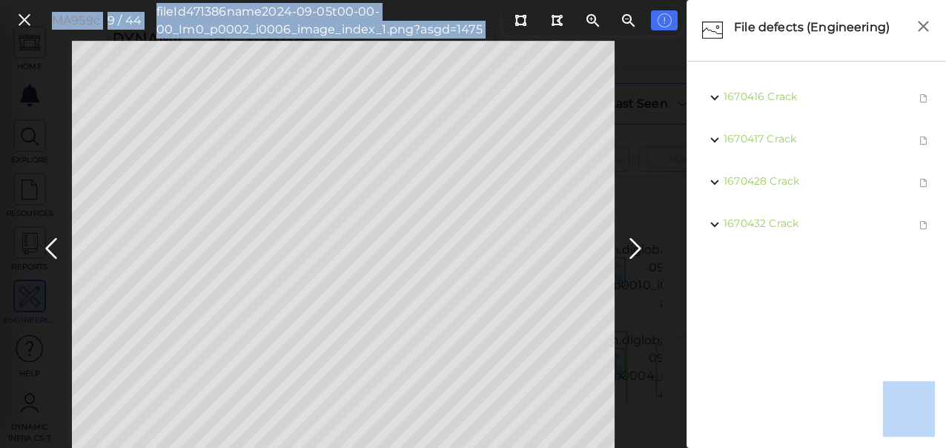
drag, startPoint x: 686, startPoint y: 473, endPoint x: 686, endPoint y: 460, distance: 12.6
click at [686, 0] on html "This app is not optimized for mobile screens. Please access using a desktop or …" at bounding box center [473, 0] width 946 height 0
click at [49, 243] on icon at bounding box center [51, 248] width 24 height 29
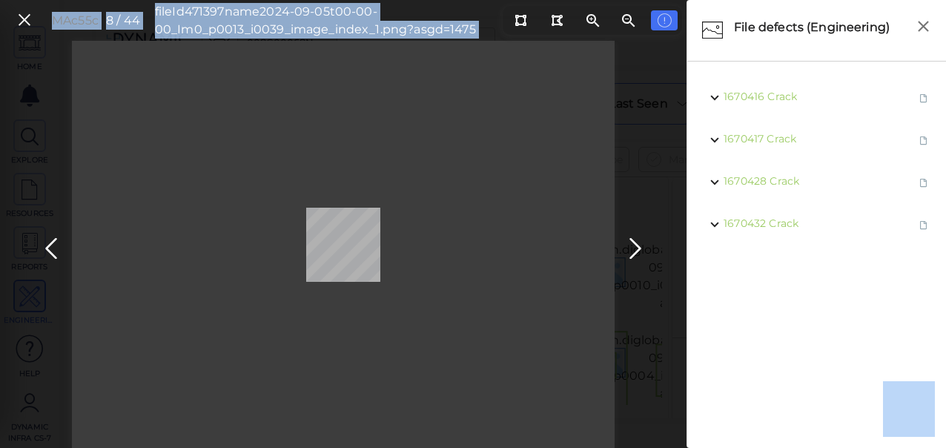
click at [834, 323] on ul "1670416 Crack 1670417 Crack 1670428 Crack 1670432 Crack" at bounding box center [816, 255] width 244 height 359
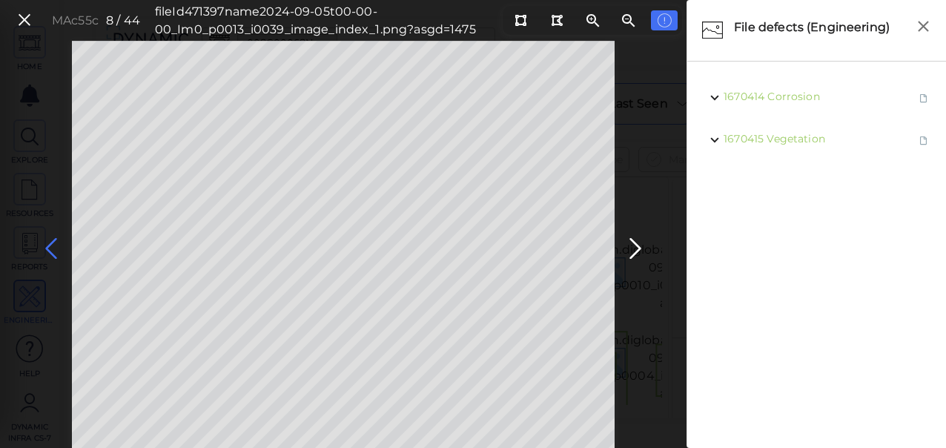
click at [49, 242] on icon at bounding box center [51, 248] width 24 height 29
click at [634, 246] on icon at bounding box center [635, 248] width 24 height 29
click at [633, 247] on icon at bounding box center [635, 248] width 24 height 29
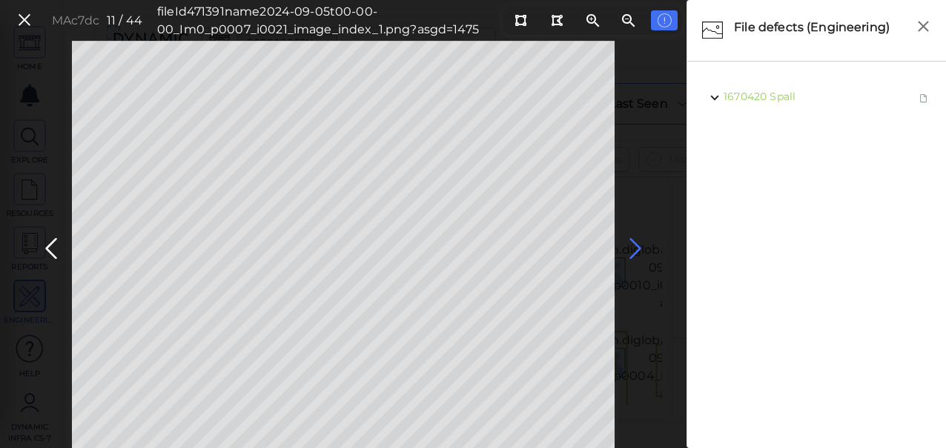
click at [632, 249] on icon at bounding box center [635, 248] width 24 height 29
click at [637, 245] on icon at bounding box center [635, 248] width 24 height 29
click at [634, 248] on icon at bounding box center [635, 248] width 24 height 29
click at [632, 247] on icon at bounding box center [635, 248] width 24 height 29
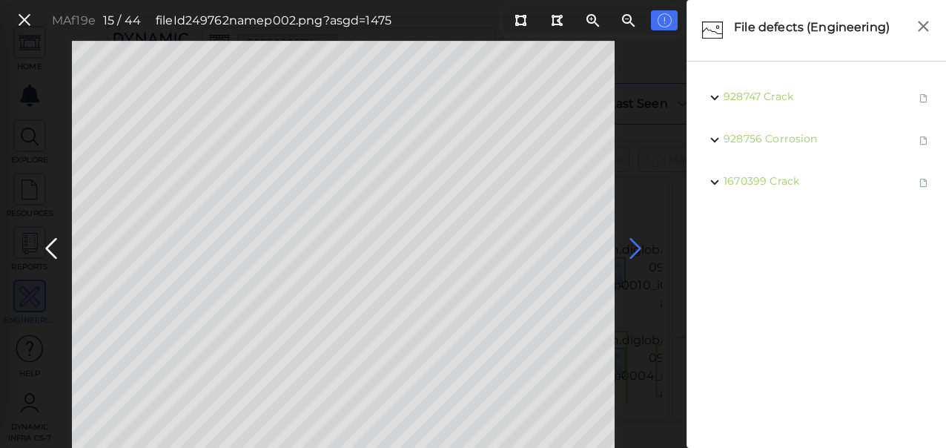
click at [631, 252] on icon at bounding box center [635, 248] width 24 height 29
click at [634, 249] on icon at bounding box center [635, 248] width 24 height 29
click at [652, 270] on div "MA619f 17 / 44 fileId 249772 name p012.png?asgd=1475" at bounding box center [343, 244] width 686 height 407
click at [637, 250] on icon at bounding box center [635, 248] width 24 height 29
click at [640, 251] on icon at bounding box center [635, 248] width 24 height 29
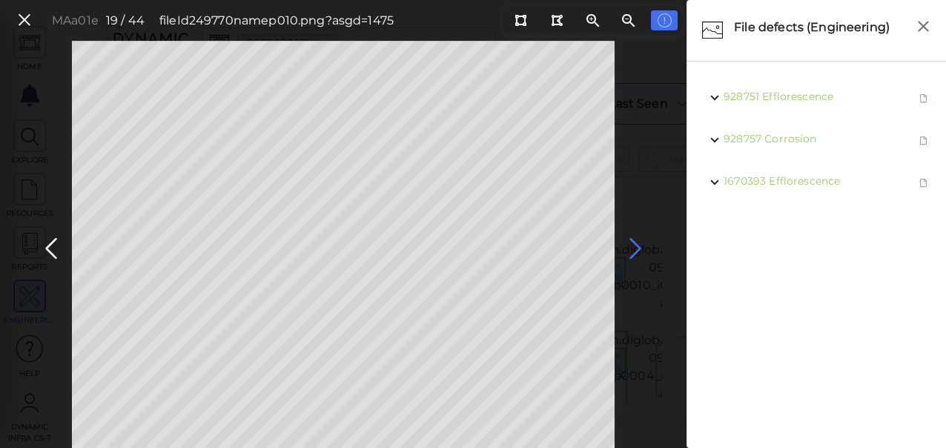
click at [634, 249] on icon at bounding box center [635, 248] width 24 height 29
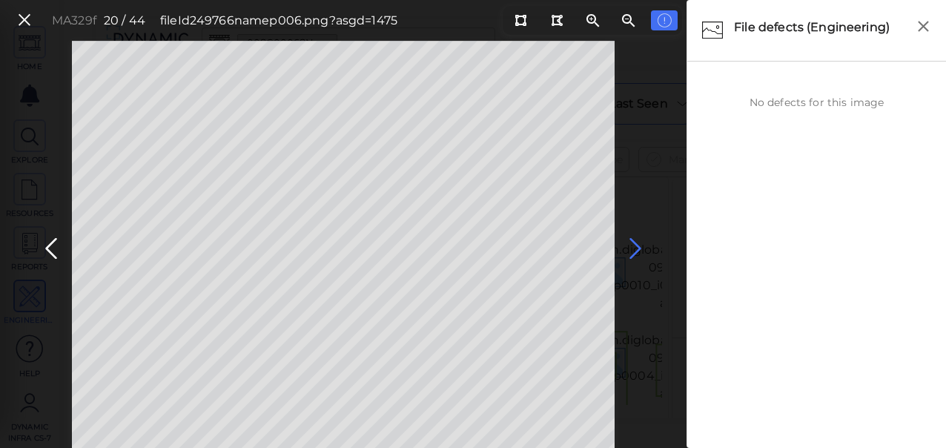
click at [633, 246] on icon at bounding box center [635, 248] width 24 height 29
click at [634, 249] on icon at bounding box center [635, 248] width 24 height 29
click at [639, 249] on icon at bounding box center [635, 248] width 24 height 29
click at [56, 246] on icon at bounding box center [51, 248] width 24 height 29
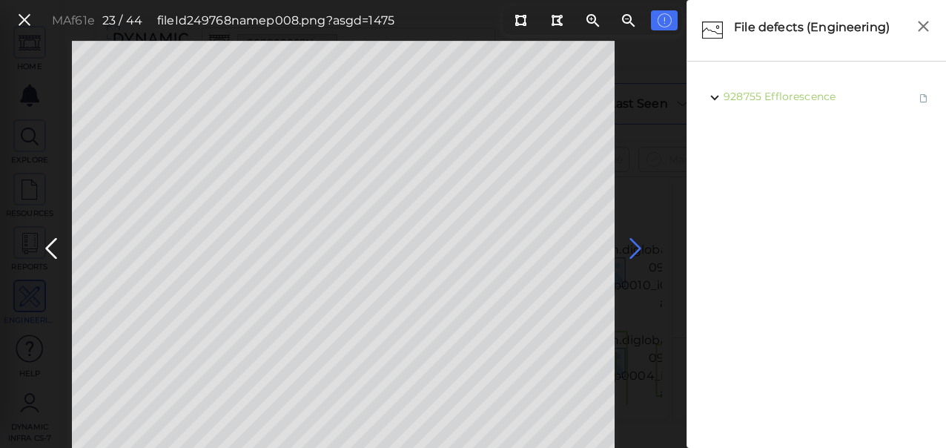
click at [636, 250] on icon at bounding box center [635, 248] width 24 height 29
drag, startPoint x: 643, startPoint y: 260, endPoint x: 640, endPoint y: 317, distance: 57.1
click at [637, 320] on div "MAf25e 24 / 44 fileId 249767 name p007.png?asgd=1475" at bounding box center [343, 244] width 686 height 407
drag, startPoint x: 867, startPoint y: 309, endPoint x: 855, endPoint y: 314, distance: 13.6
click at [855, 314] on ul "928753 Spall 928754 Spall" at bounding box center [816, 255] width 244 height 359
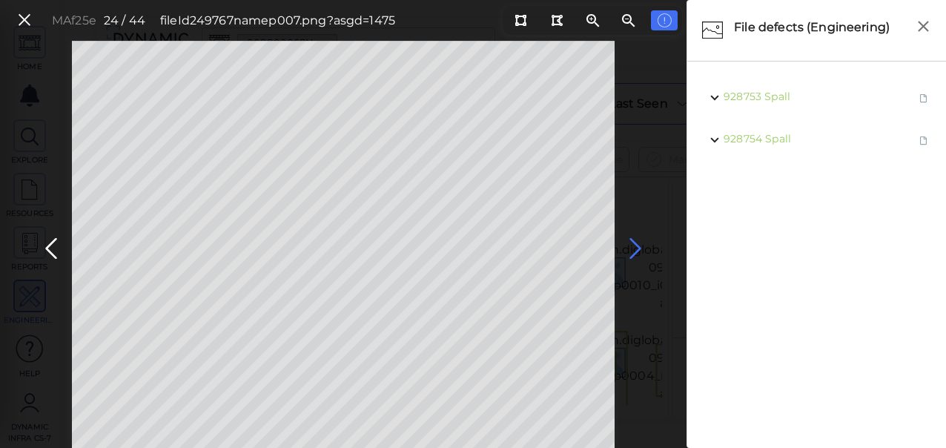
click at [642, 246] on icon at bounding box center [635, 248] width 24 height 29
click at [637, 248] on icon at bounding box center [635, 248] width 24 height 29
click at [634, 247] on icon at bounding box center [635, 248] width 24 height 29
click at [637, 249] on icon at bounding box center [635, 248] width 24 height 29
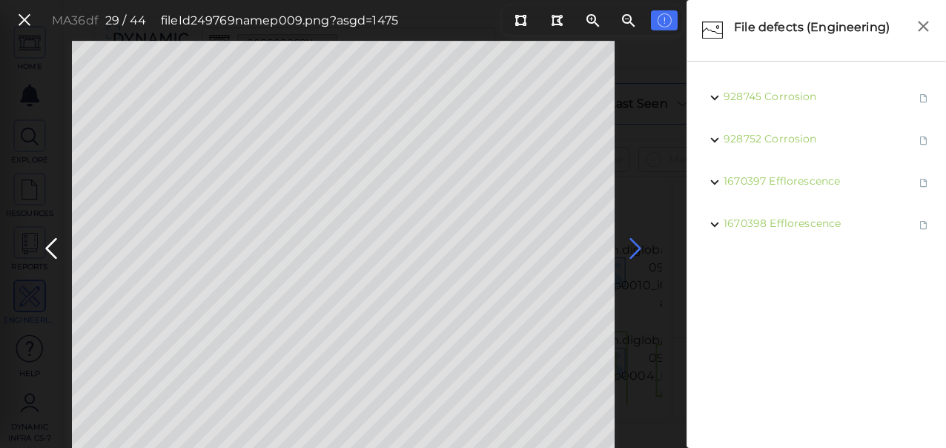
click at [634, 236] on icon at bounding box center [635, 248] width 24 height 29
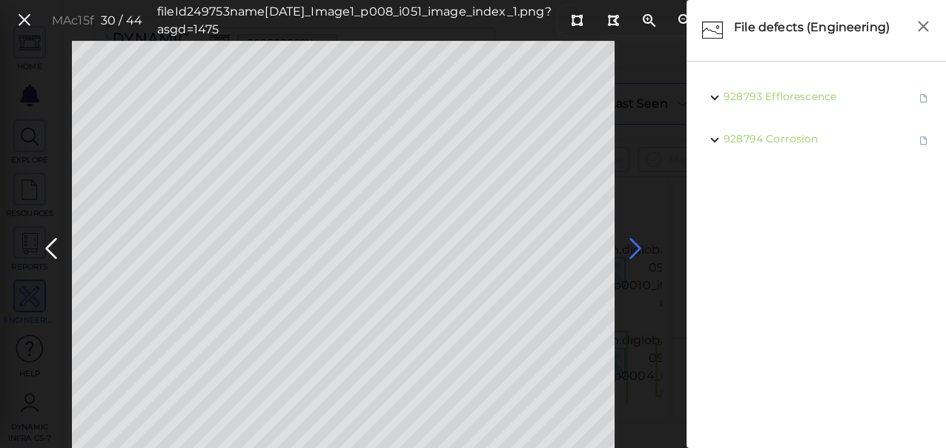
click at [637, 247] on icon at bounding box center [635, 248] width 24 height 29
click at [637, 248] on icon at bounding box center [635, 248] width 24 height 29
click at [628, 253] on icon at bounding box center [635, 248] width 24 height 29
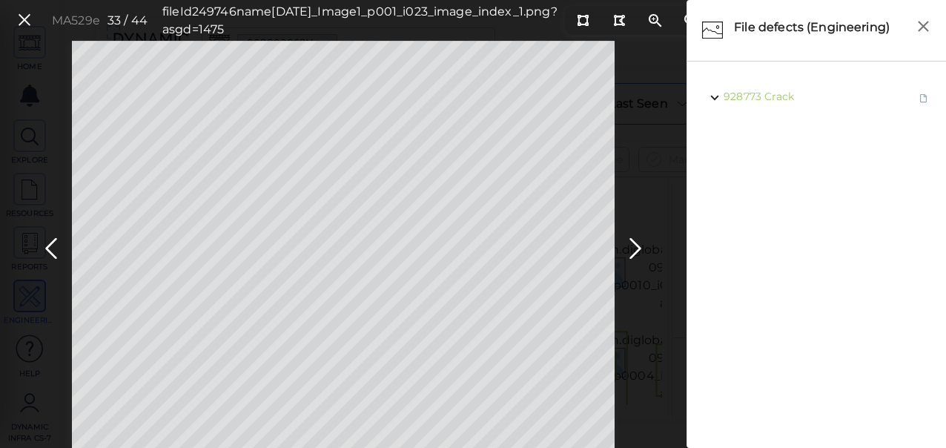
drag, startPoint x: 551, startPoint y: 473, endPoint x: 824, endPoint y: 164, distance: 412.2
click at [818, 161] on ul "928773 Crack" at bounding box center [816, 255] width 244 height 359
click at [634, 248] on icon at bounding box center [635, 248] width 24 height 29
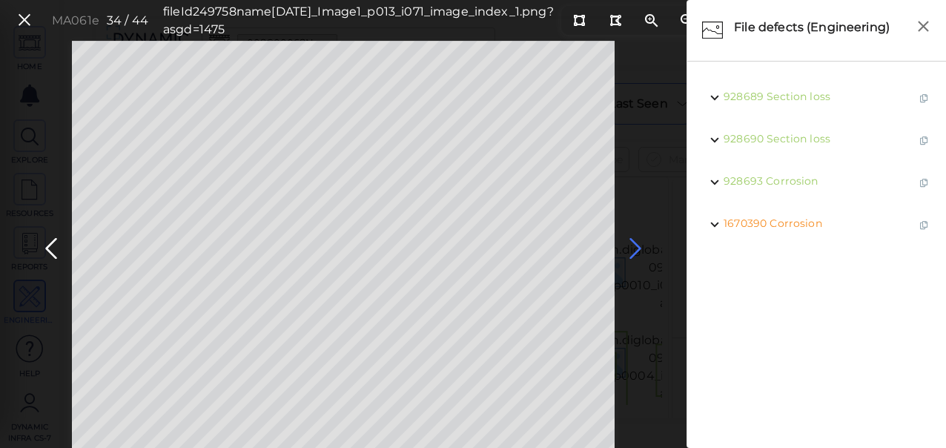
click at [637, 249] on icon at bounding box center [635, 248] width 24 height 29
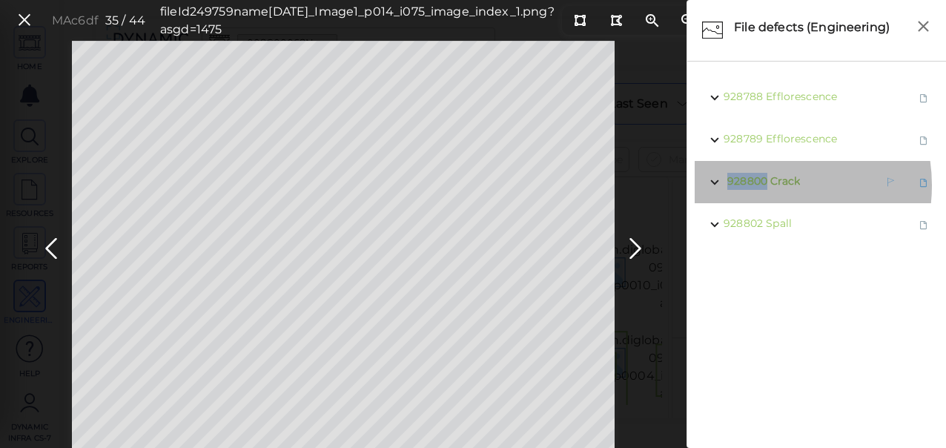
click at [760, 185] on span "928800" at bounding box center [747, 180] width 40 height 13
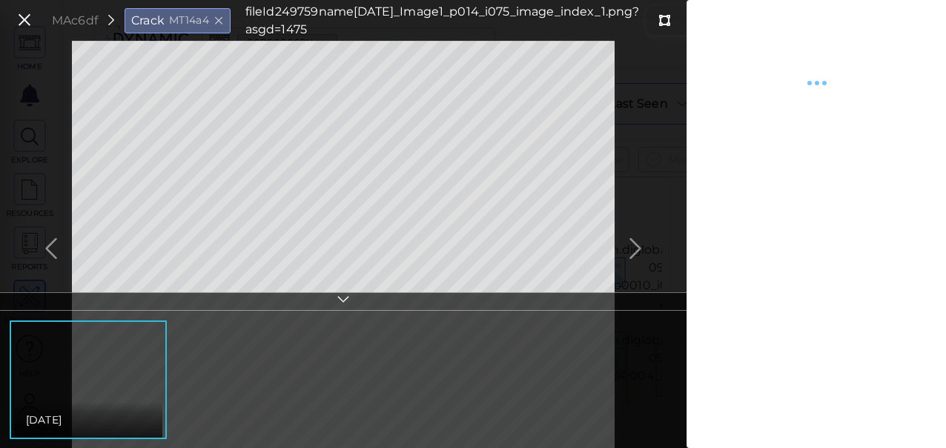
type textarea "x"
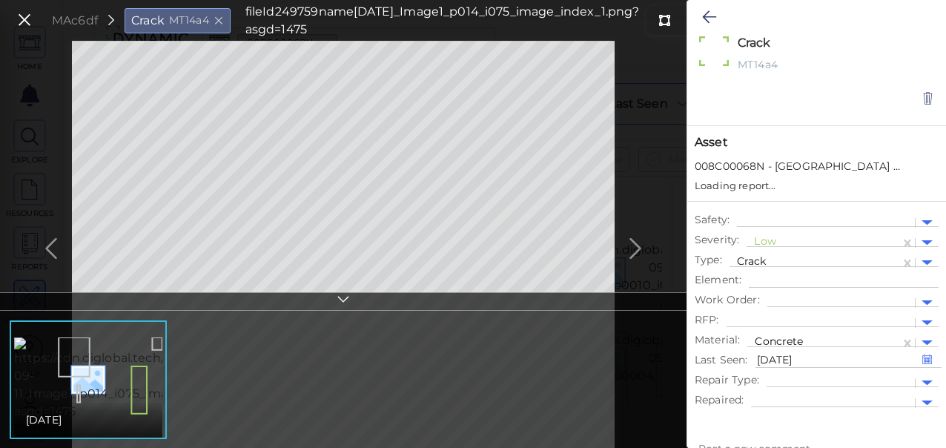
type textarea "x"
click at [792, 96] on div "Crack x MT14a4" at bounding box center [816, 54] width 259 height 106
click at [714, 13] on icon at bounding box center [709, 17] width 14 height 18
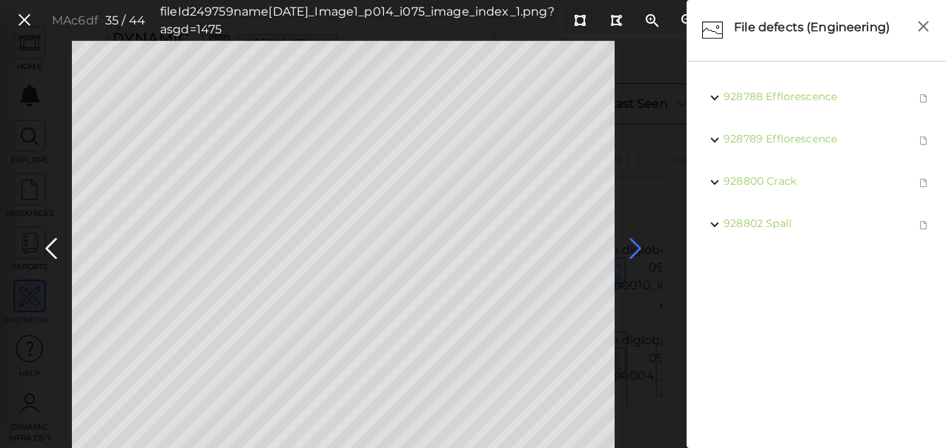
click at [638, 244] on icon at bounding box center [635, 248] width 24 height 29
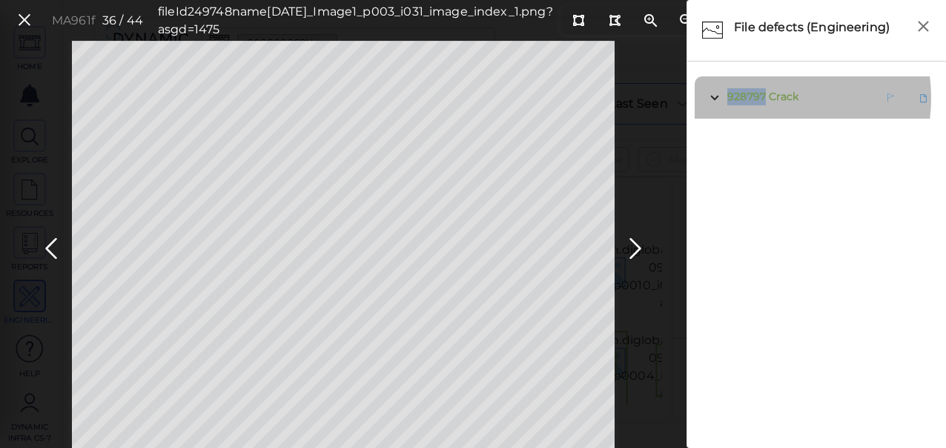
click at [760, 98] on span "928797" at bounding box center [746, 96] width 39 height 13
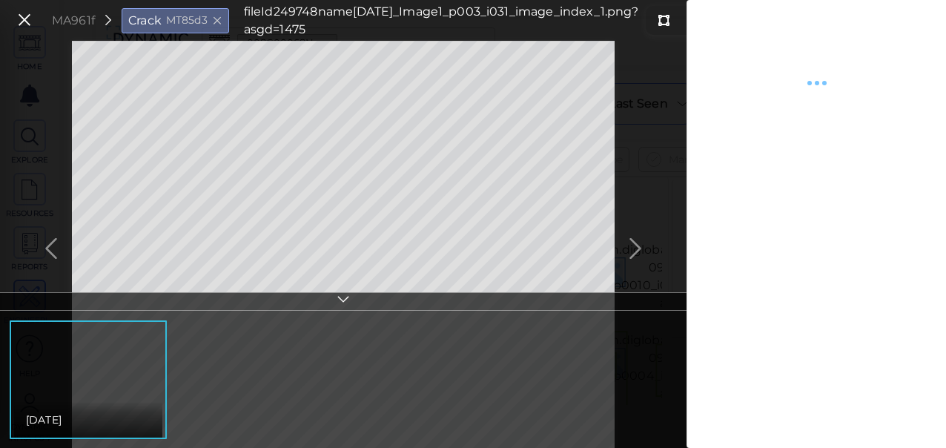
type textarea "x"
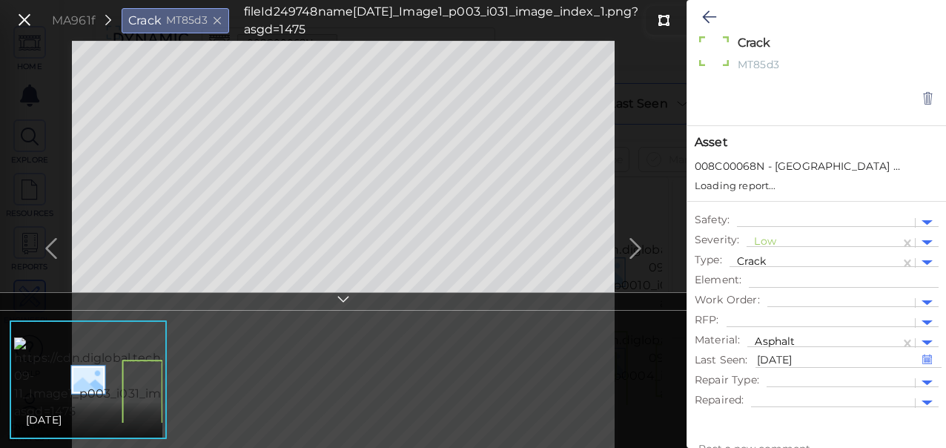
type textarea "x"
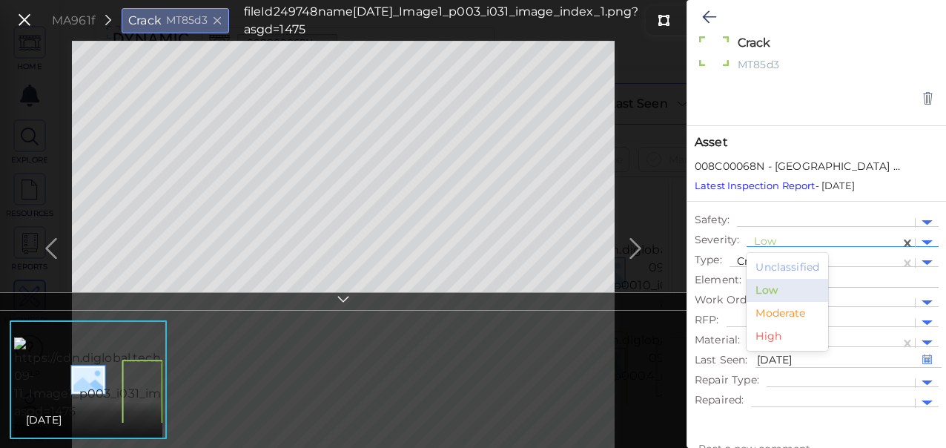
click at [758, 235] on div at bounding box center [823, 243] width 139 height 16
click at [762, 308] on div "Moderate" at bounding box center [787, 313] width 82 height 23
type textarea "x"
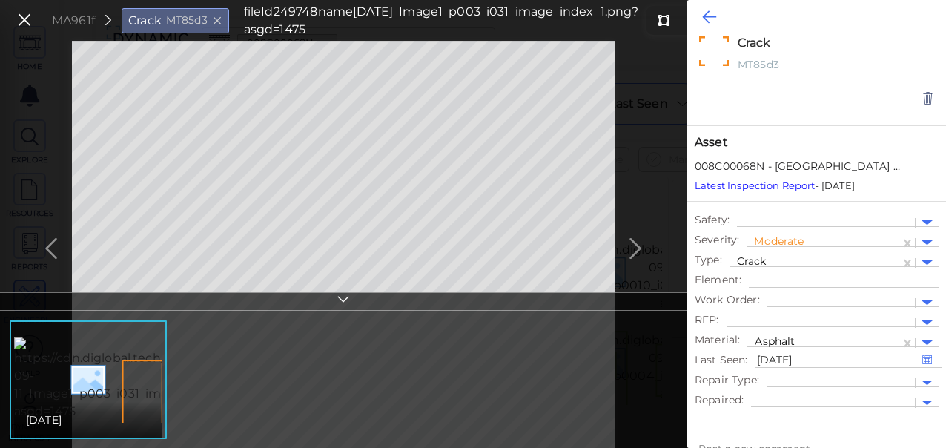
click at [708, 14] on icon at bounding box center [709, 17] width 14 height 18
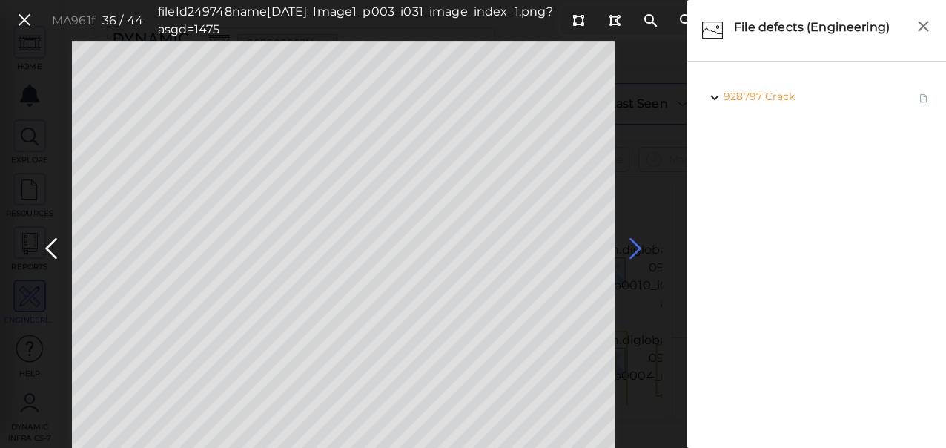
click at [640, 252] on icon at bounding box center [635, 248] width 24 height 29
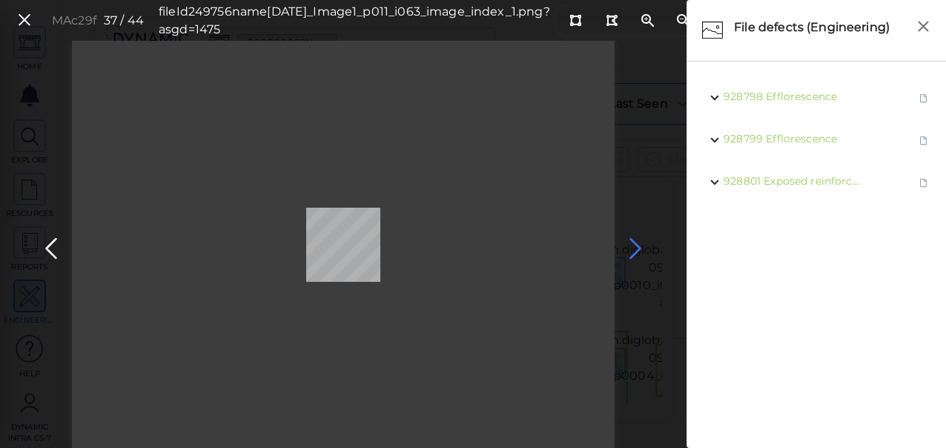
click at [634, 252] on icon at bounding box center [635, 248] width 24 height 29
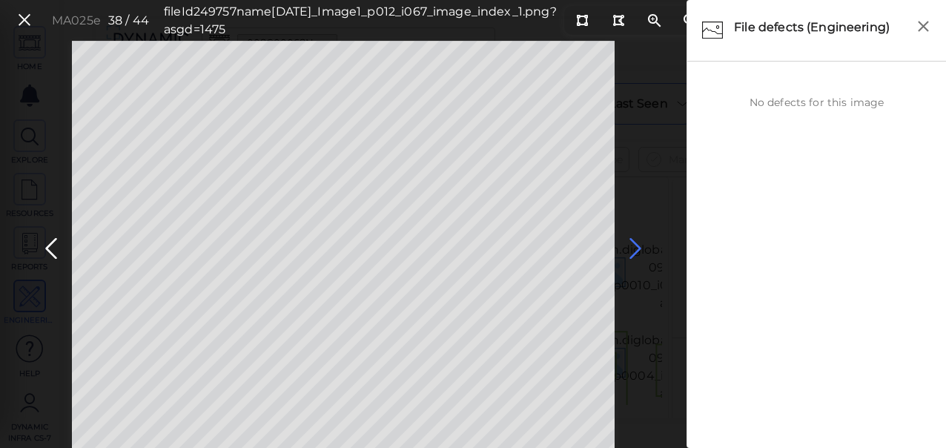
click at [637, 253] on icon at bounding box center [635, 248] width 24 height 29
click at [637, 252] on icon at bounding box center [635, 248] width 24 height 29
click at [640, 248] on icon at bounding box center [635, 248] width 24 height 29
click at [56, 249] on icon at bounding box center [51, 248] width 24 height 29
click at [639, 242] on icon at bounding box center [635, 248] width 24 height 29
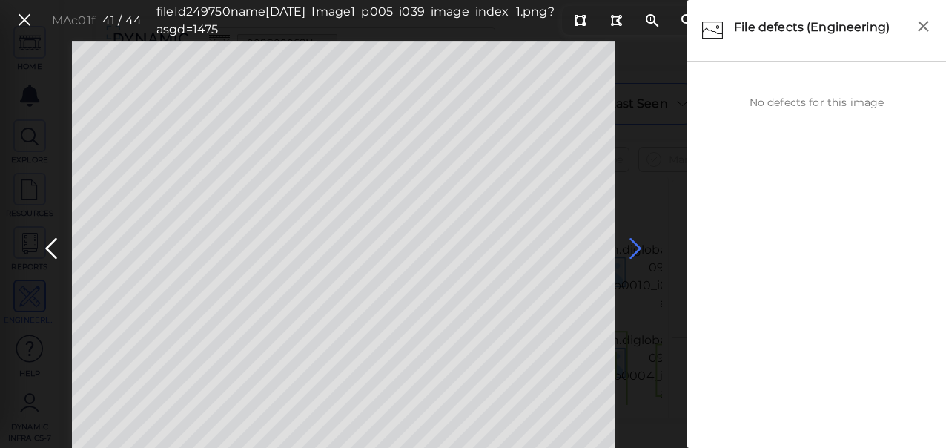
click at [639, 242] on icon at bounding box center [635, 248] width 24 height 29
click at [637, 245] on icon at bounding box center [635, 248] width 24 height 29
click at [635, 250] on icon at bounding box center [635, 248] width 24 height 29
drag, startPoint x: 36, startPoint y: 16, endPoint x: 76, endPoint y: 57, distance: 58.2
click at [36, 16] on button at bounding box center [24, 20] width 25 height 21
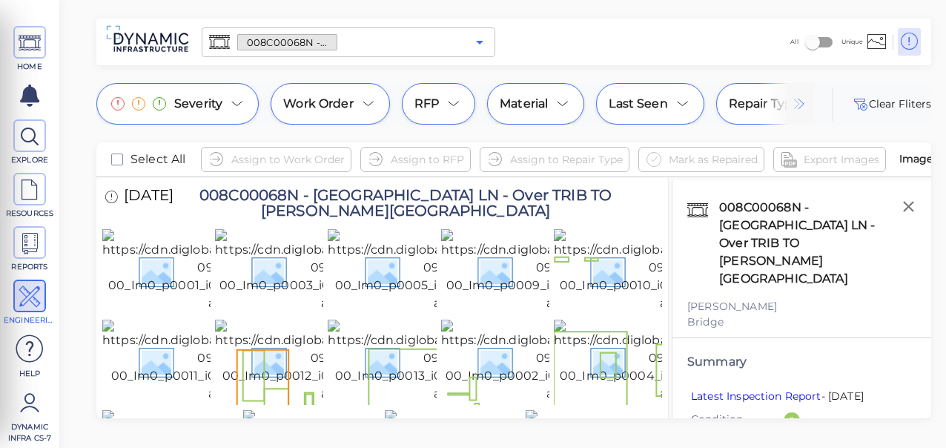
click at [479, 40] on icon "Open" at bounding box center [480, 42] width 18 height 18
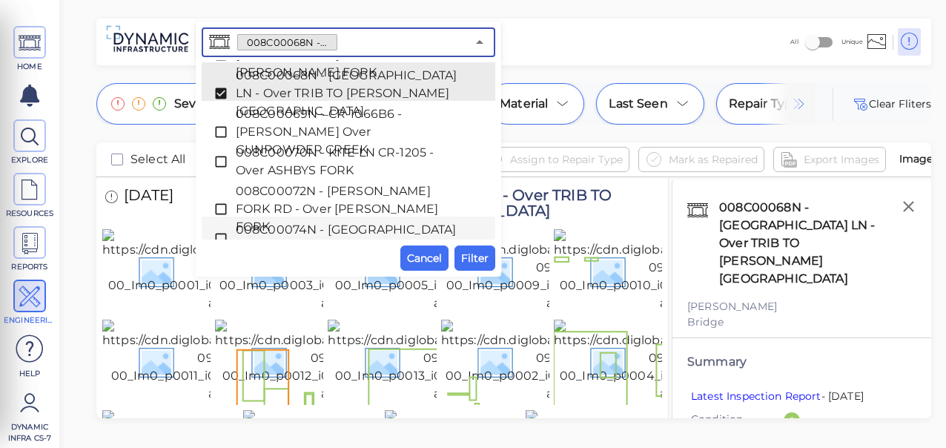
scroll to position [1410, 0]
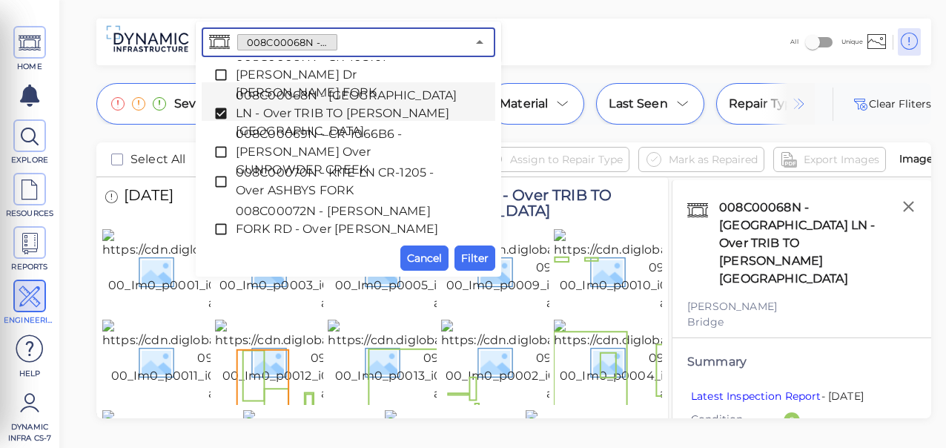
click at [216, 106] on icon at bounding box center [220, 113] width 15 height 15
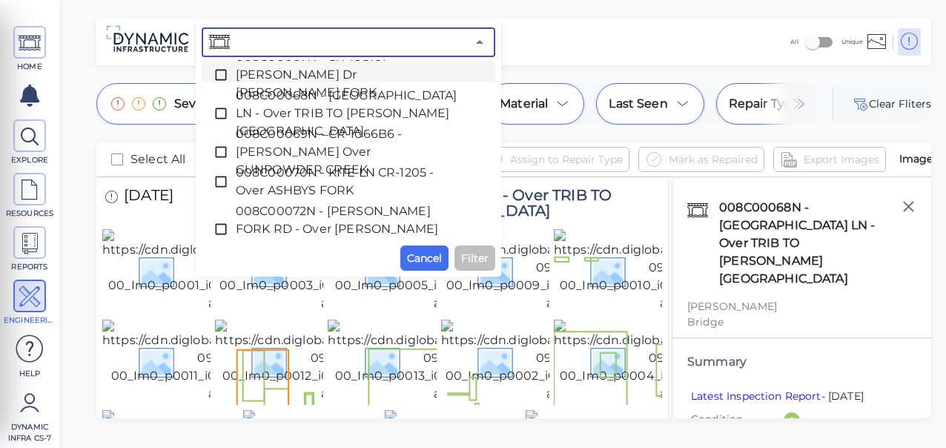
paste input "008C00044N - [PERSON_NAME] FORK RD - Over BR OF [PERSON_NAME] FORK"
type input "008C00044N - [PERSON_NAME] FORK RD - Over BR OF [PERSON_NAME] FORK"
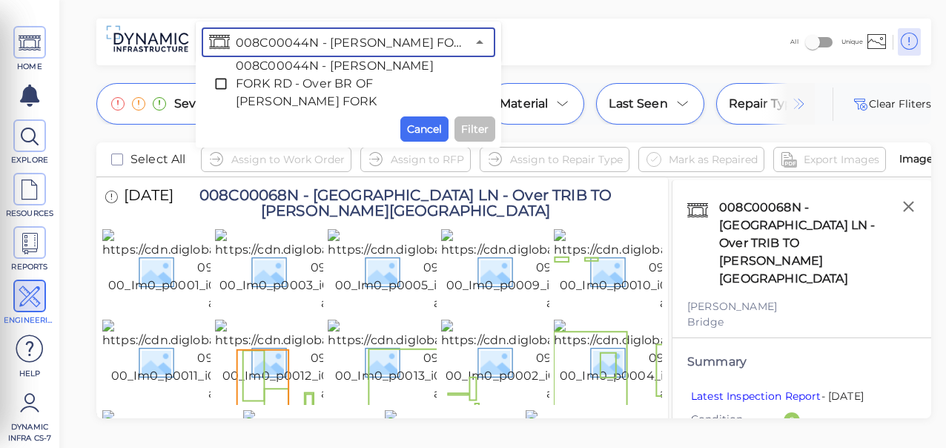
scroll to position [0, 0]
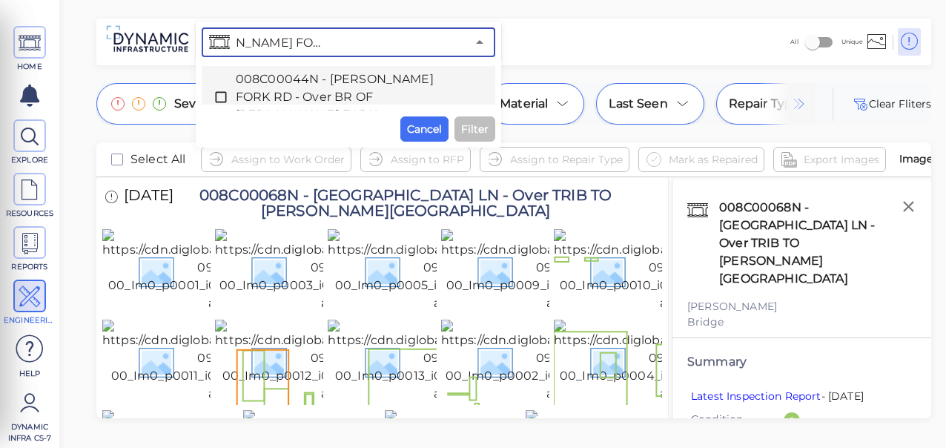
click at [216, 90] on icon at bounding box center [220, 97] width 15 height 15
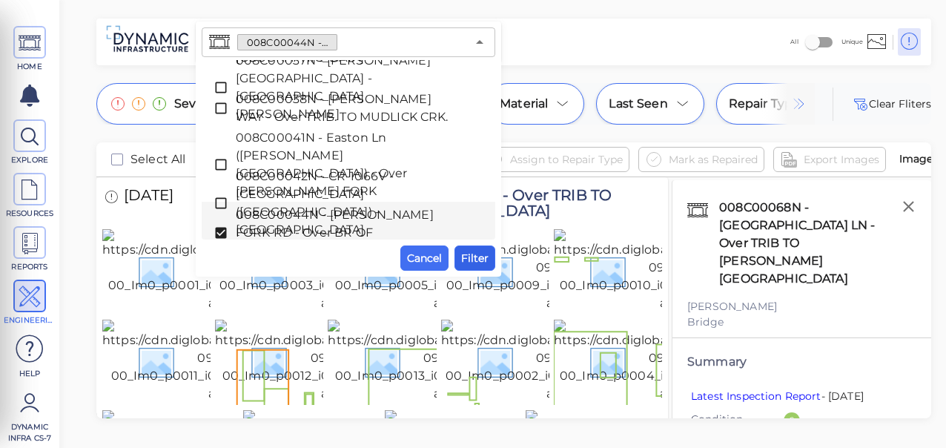
click at [467, 254] on span "Filter" at bounding box center [474, 258] width 27 height 18
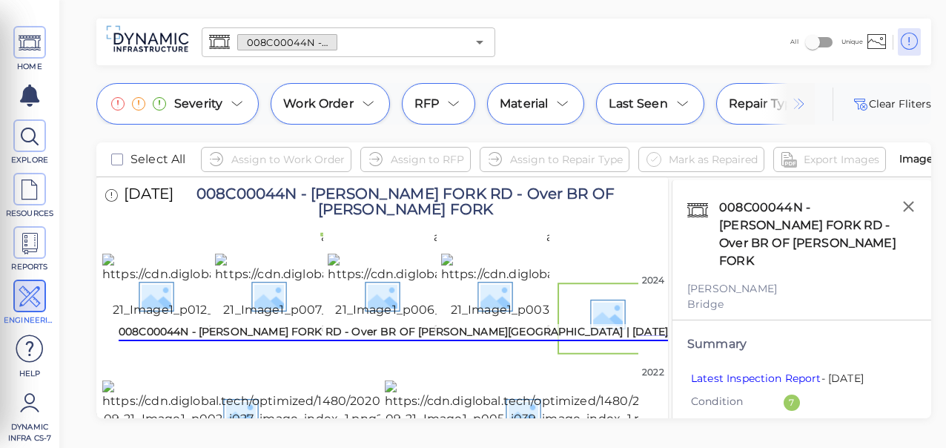
scroll to position [1132, 0]
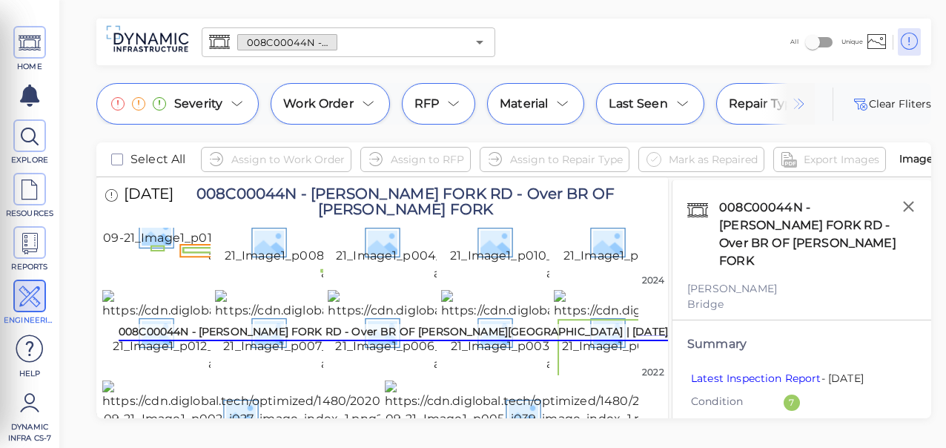
click at [485, 140] on img at bounding box center [542, 116] width 314 height 47
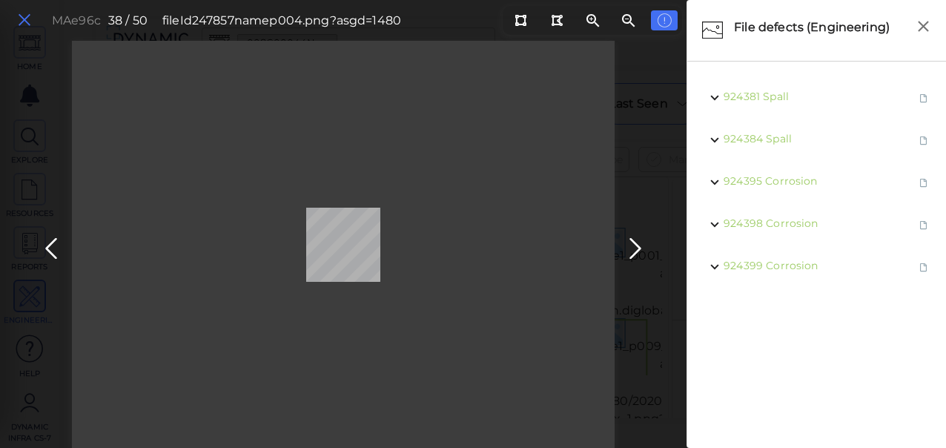
click at [36, 21] on button at bounding box center [24, 20] width 25 height 21
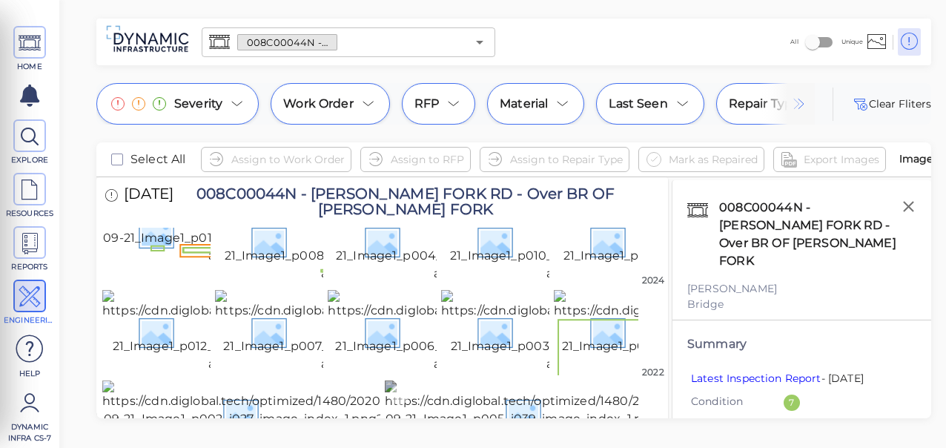
scroll to position [1702, 0]
click at [497, 380] on img at bounding box center [526, 412] width 282 height 65
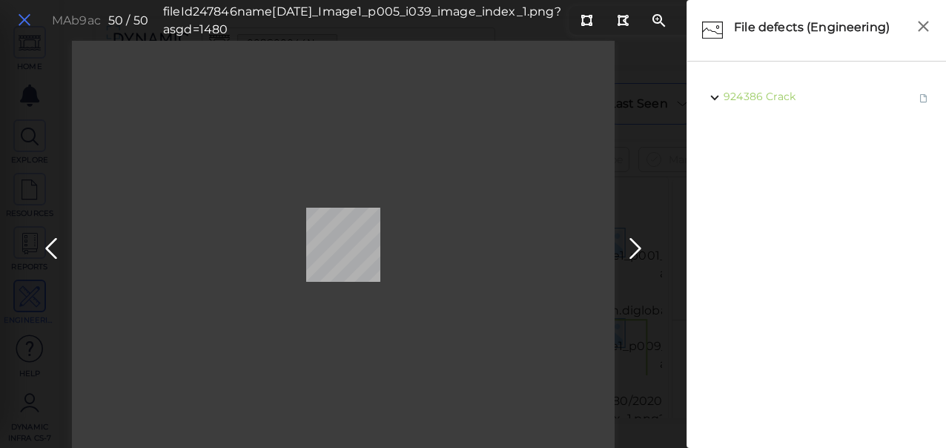
click at [21, 21] on icon at bounding box center [24, 20] width 16 height 20
